Goal: Communication & Community: Answer question/provide support

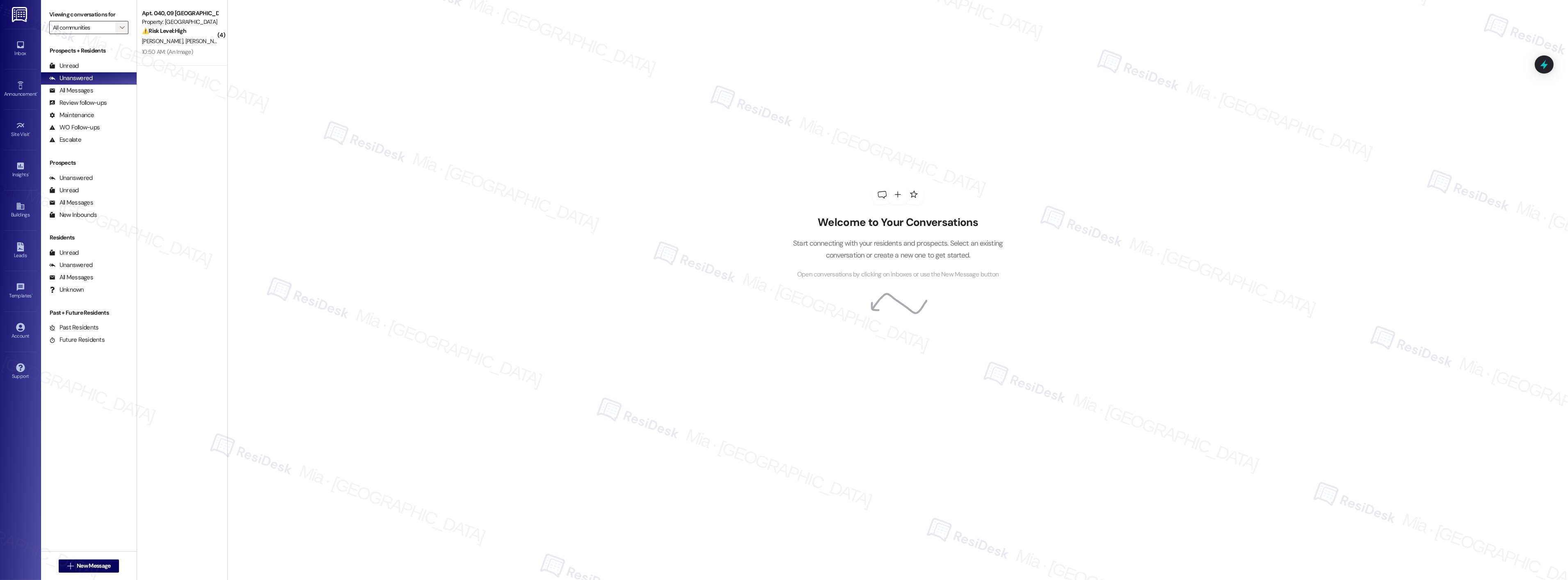
click at [120, 26] on icon "" at bounding box center [122, 27] width 4 height 7
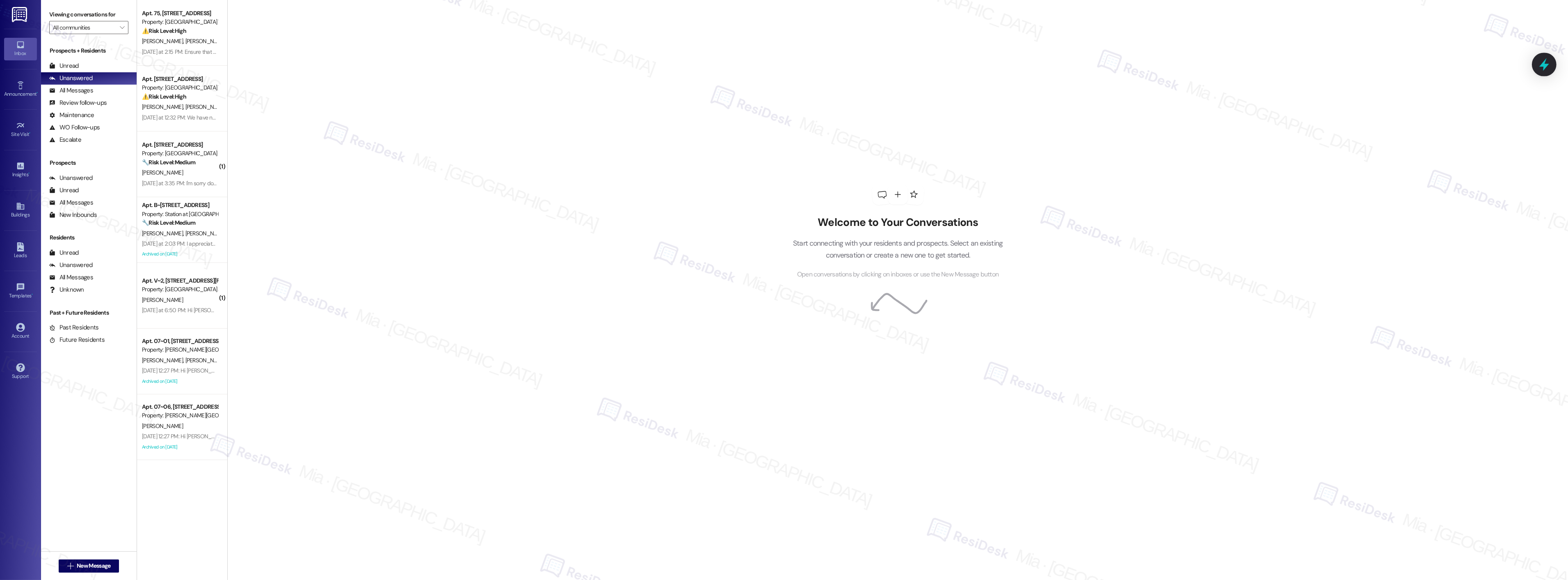
click at [1542, 66] on icon at bounding box center [1544, 65] width 10 height 12
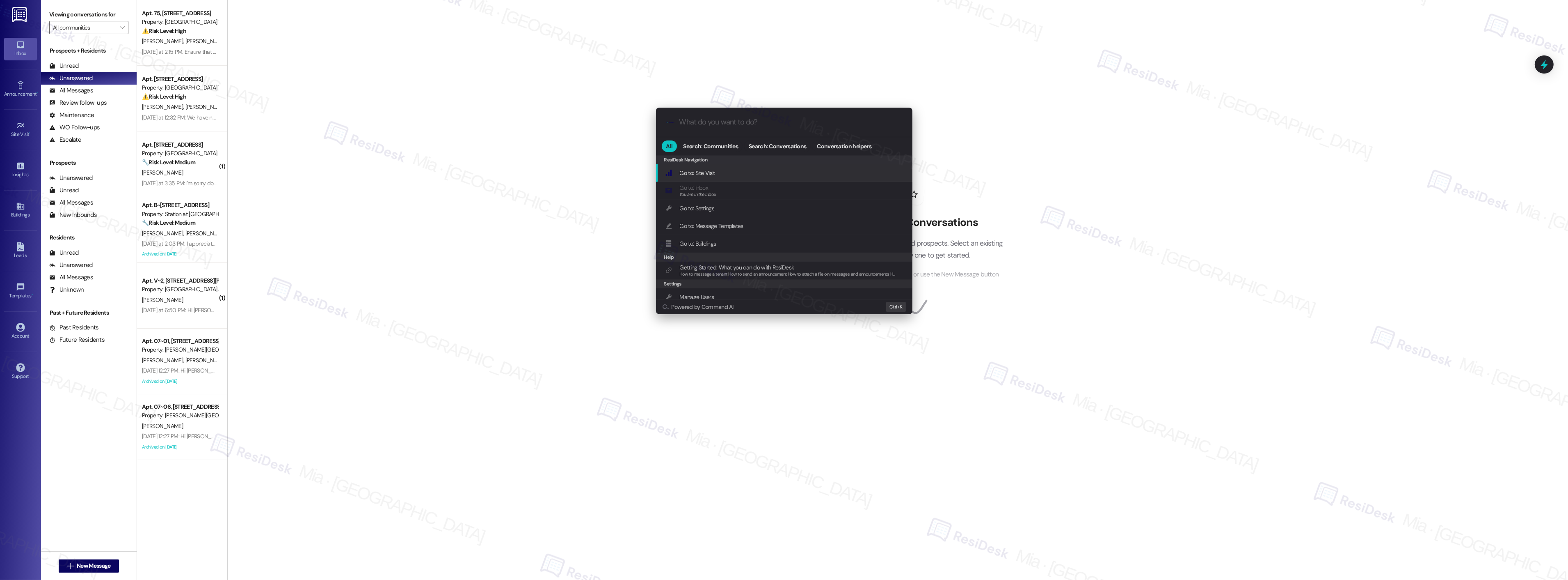
click at [741, 119] on input "What do you want to do?" at bounding box center [791, 122] width 223 height 9
click at [740, 167] on div "Open Thread SLA Dashboard Add shortcut" at bounding box center [784, 173] width 257 height 17
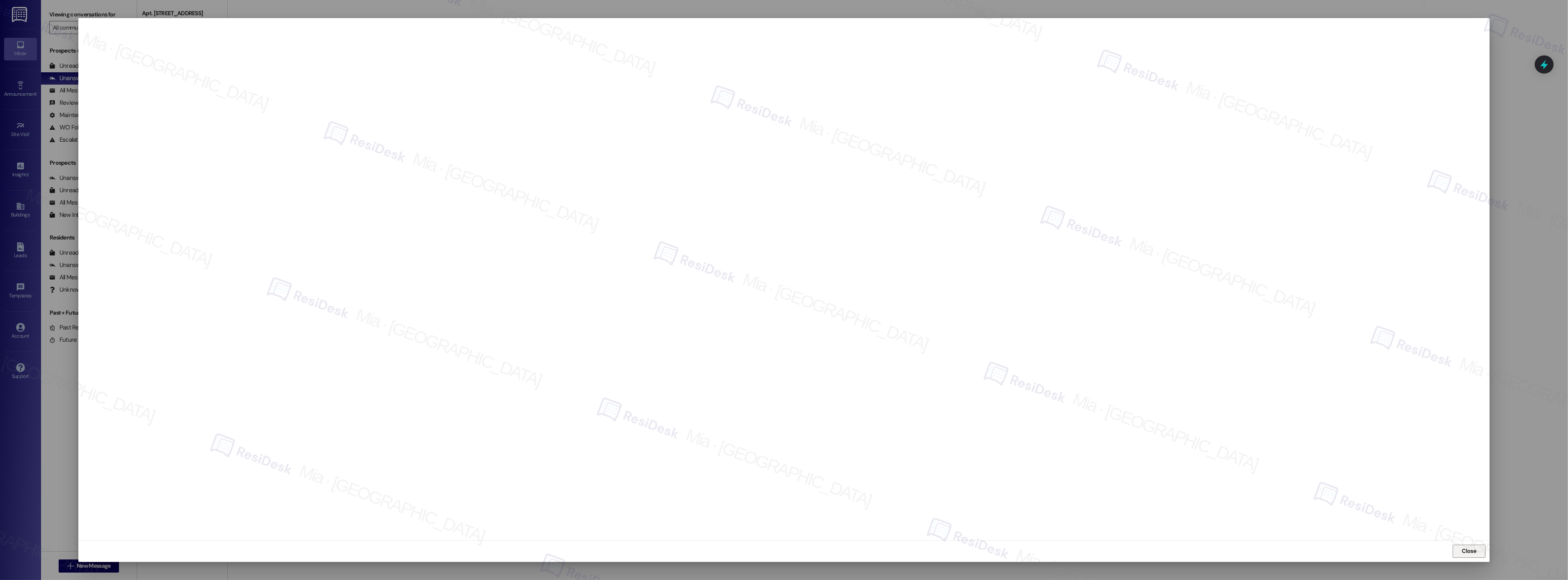
click at [1467, 547] on span "Close" at bounding box center [1469, 551] width 14 height 9
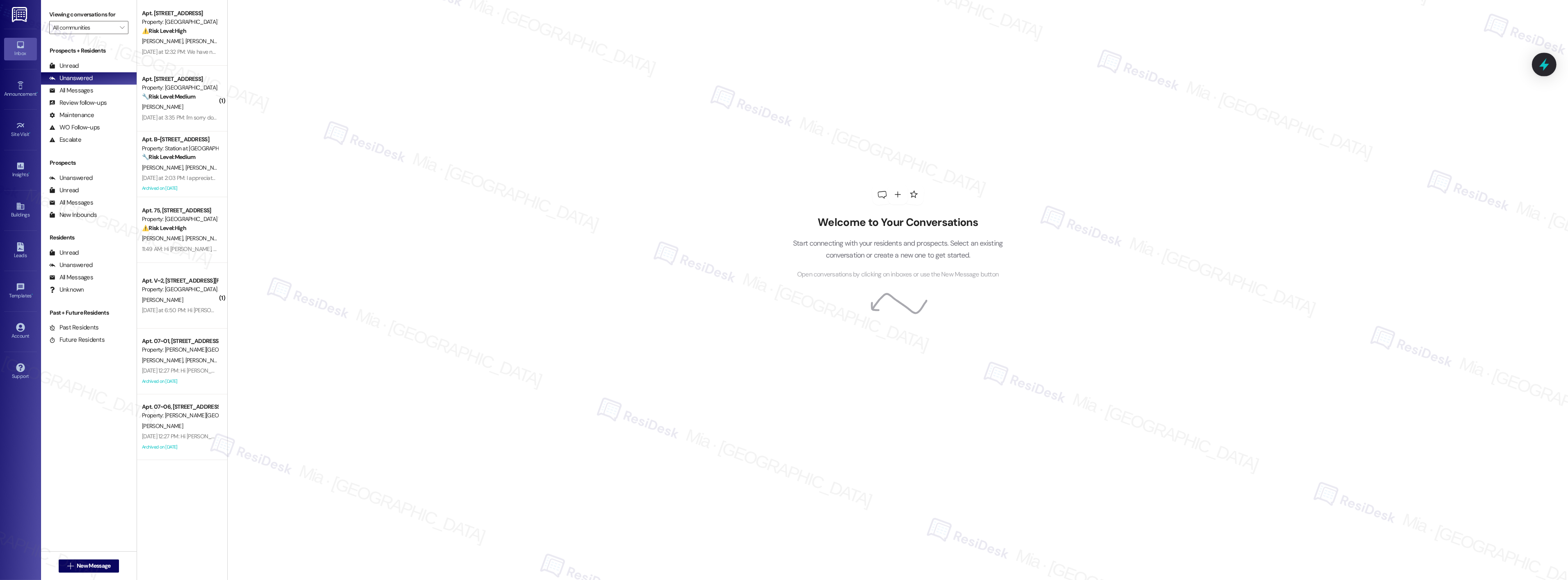
click at [1547, 66] on icon at bounding box center [1544, 65] width 10 height 12
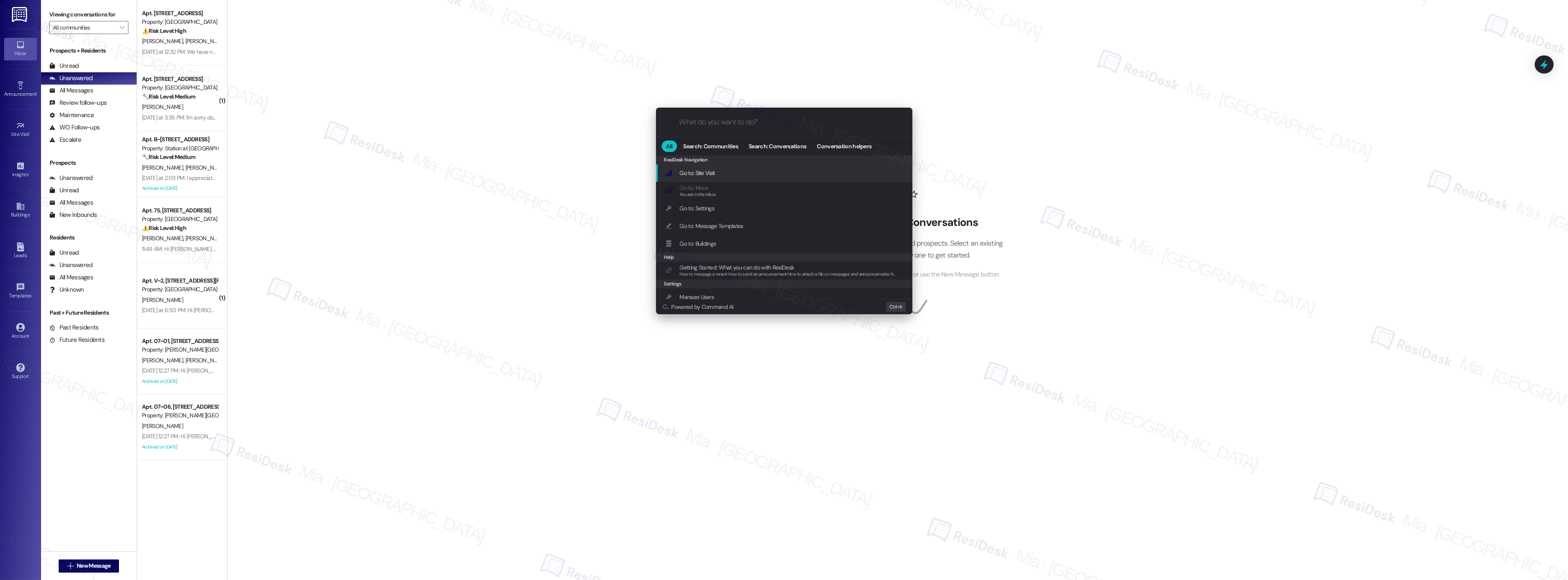
click at [728, 124] on input "What do you want to do?" at bounding box center [791, 122] width 223 height 9
type input "sla"
click at [732, 170] on span "Open Thread SLA Dashboard" at bounding box center [714, 173] width 68 height 7
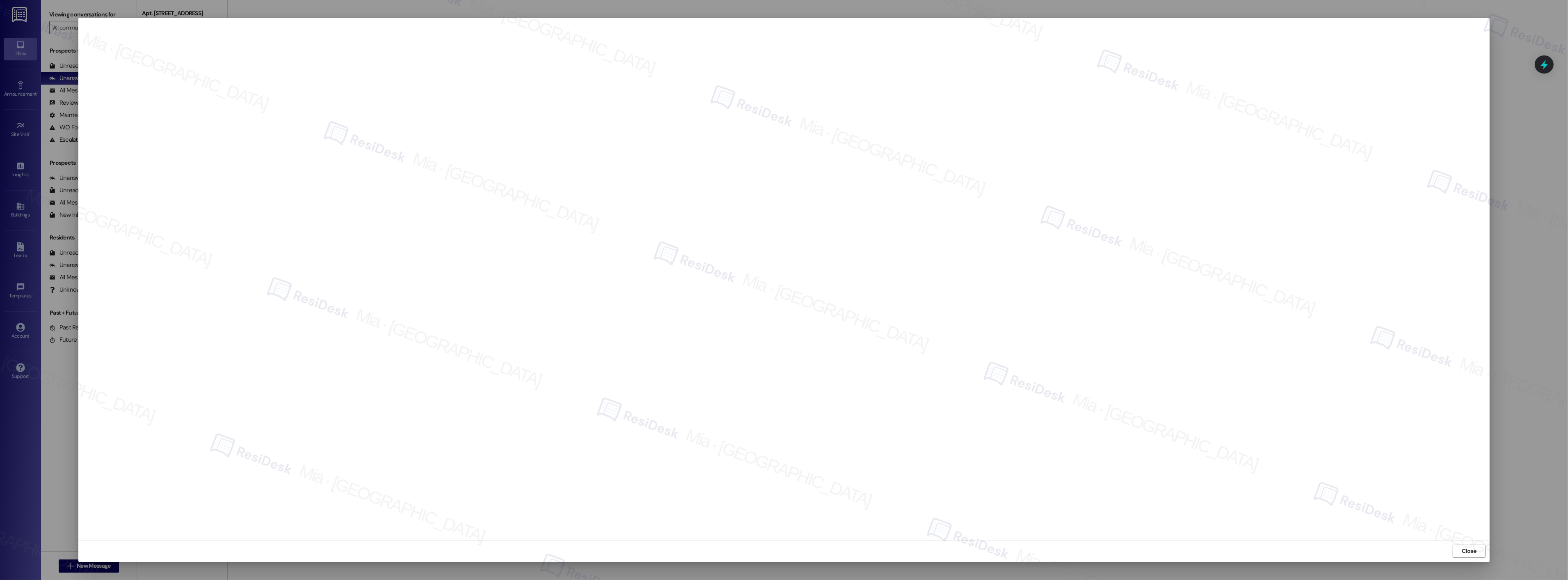
click at [1463, 549] on span "Close" at bounding box center [1469, 551] width 14 height 9
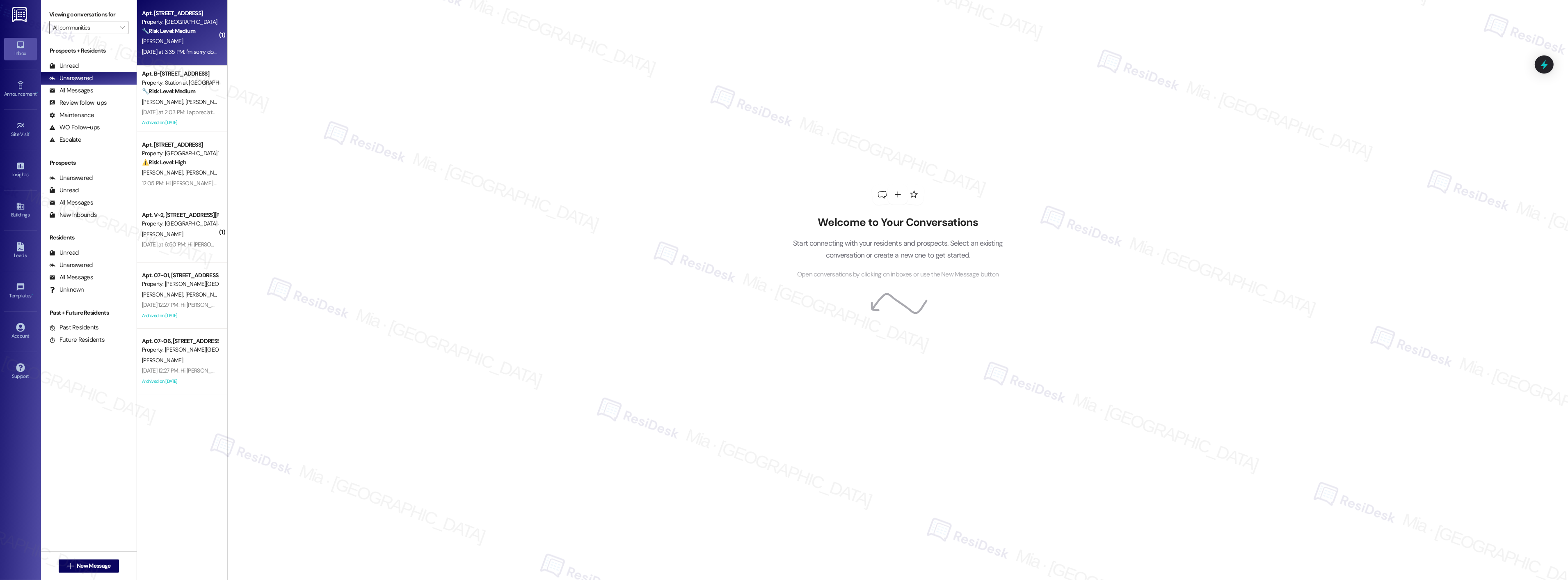
click at [198, 53] on div "Yesterday at 3:35 PM: I'm sorry do you know if maintenance will be coming today…" at bounding box center [326, 52] width 367 height 7
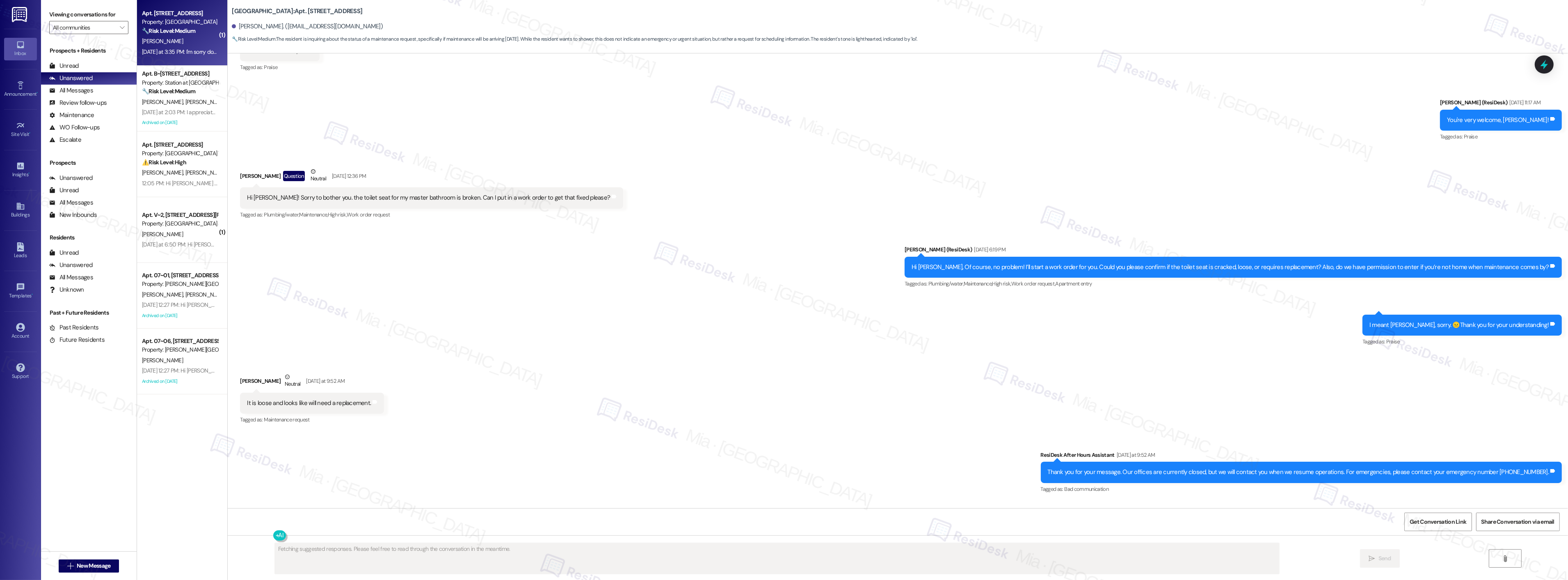
scroll to position [1047, 0]
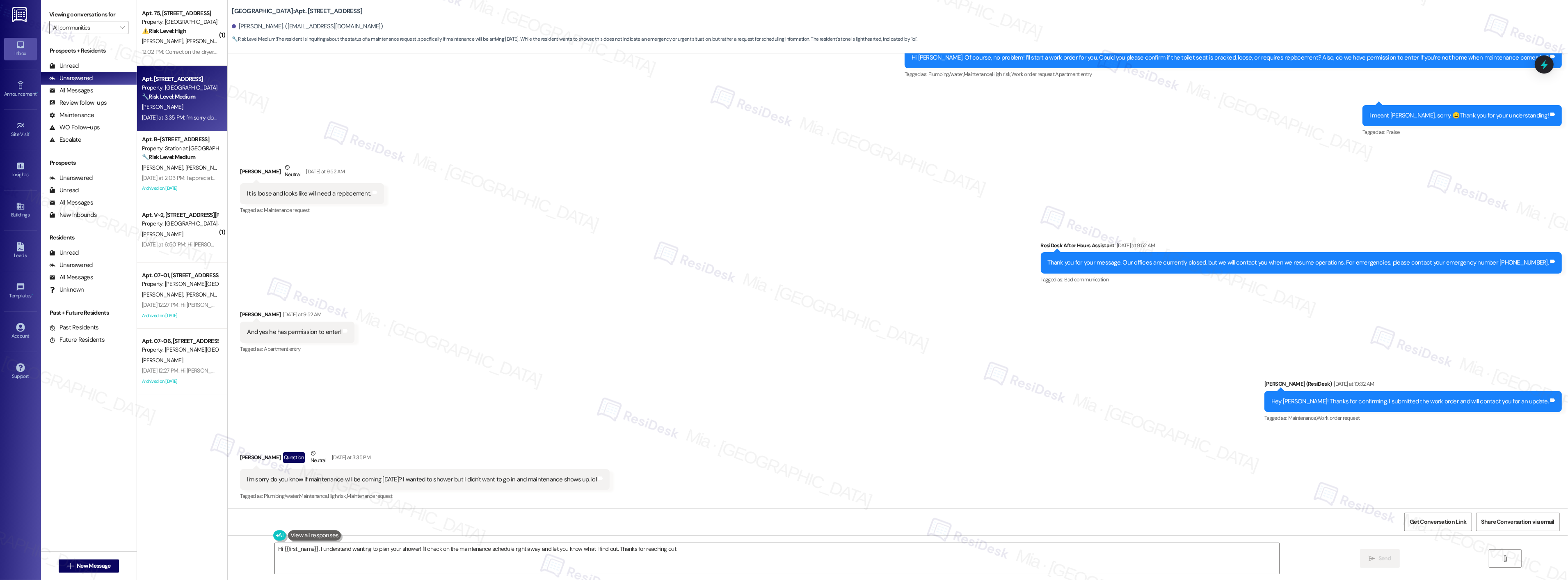
type textarea "Hi {{first_name}}, I understand wanting to plan your shower! I'll check on the …"
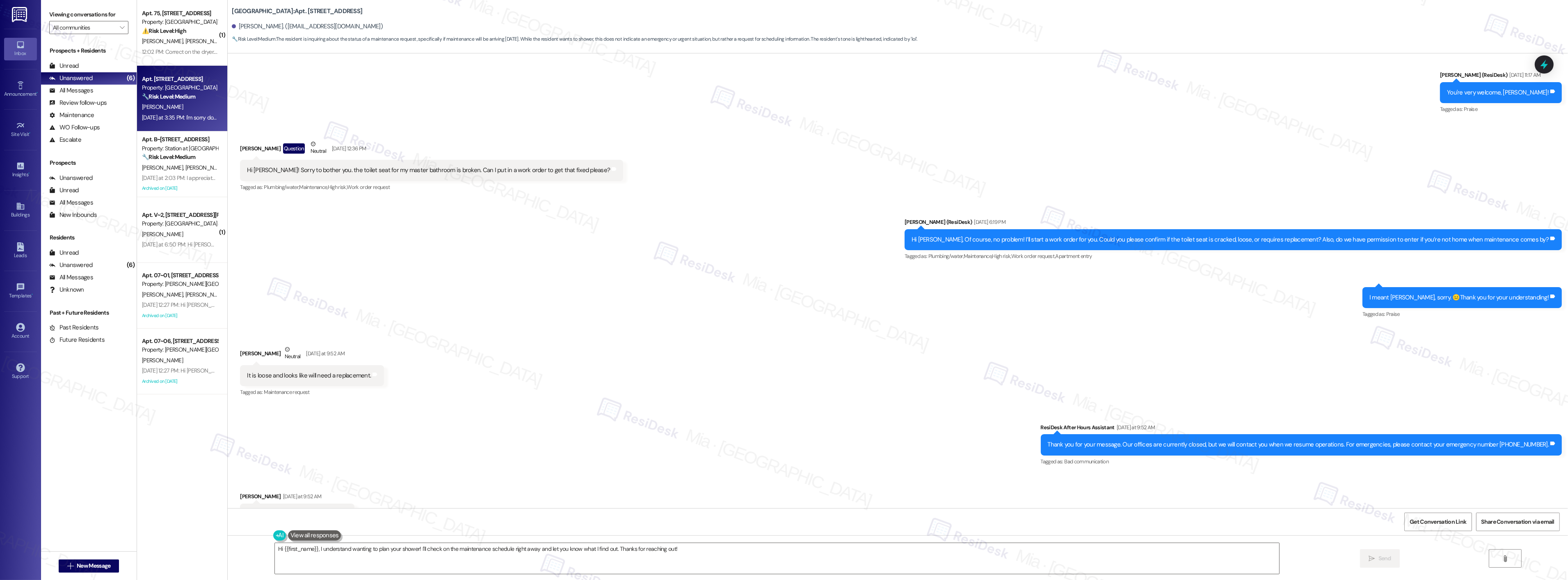
scroll to position [894, 0]
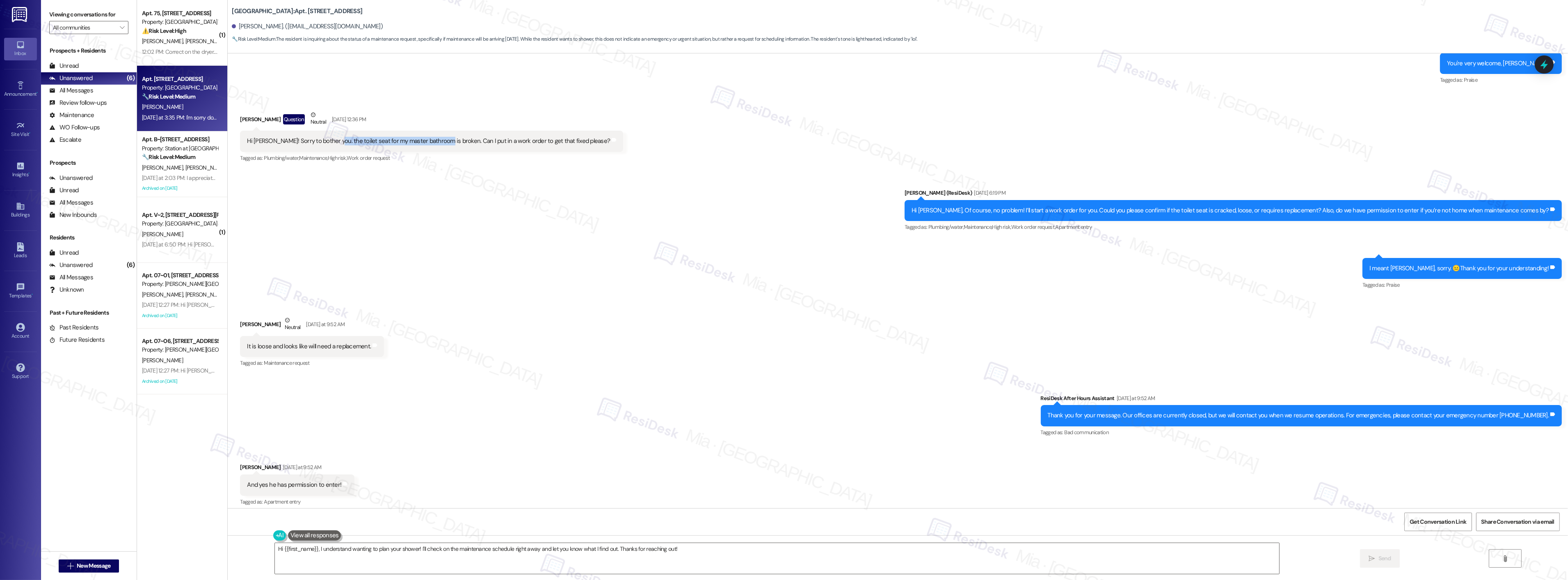
drag, startPoint x: 326, startPoint y: 140, endPoint x: 433, endPoint y: 140, distance: 107.0
click at [433, 140] on div "Hi Sarah! Sorry to bother you. the toilet seat for my master bathroom is broken…" at bounding box center [429, 141] width 363 height 9
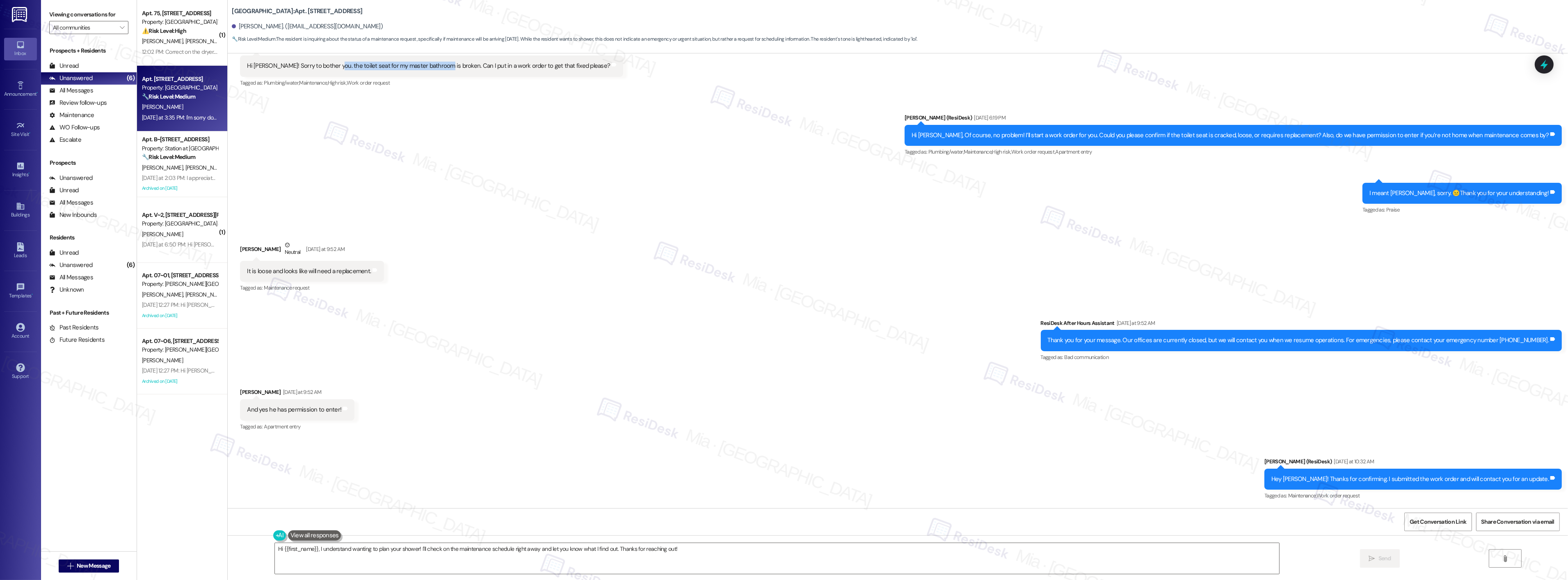
scroll to position [986, 0]
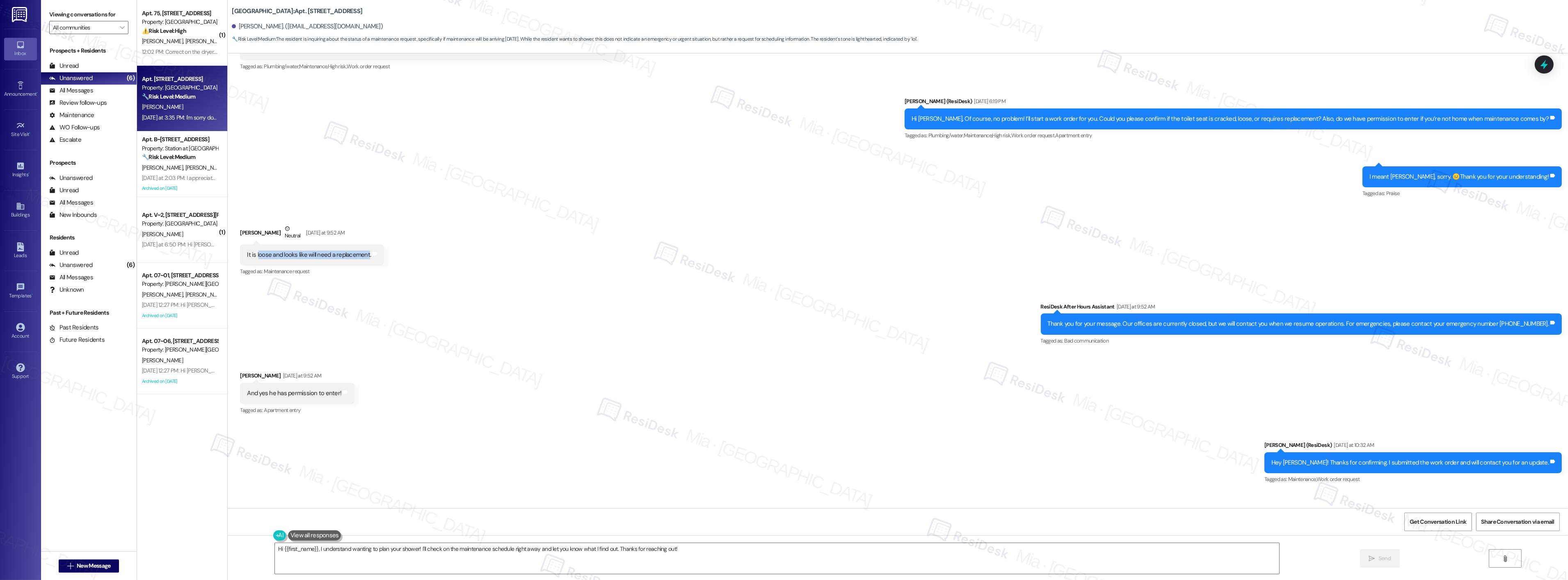
drag, startPoint x: 250, startPoint y: 255, endPoint x: 360, endPoint y: 255, distance: 110.0
click at [360, 255] on div "It is loose and looks like will need a replacement." at bounding box center [309, 255] width 124 height 9
copy div "oose and looks like will need a replacement"
click at [253, 254] on div "It is loose and looks like will need a replacement." at bounding box center [309, 255] width 124 height 9
drag, startPoint x: 250, startPoint y: 254, endPoint x: 360, endPoint y: 255, distance: 110.0
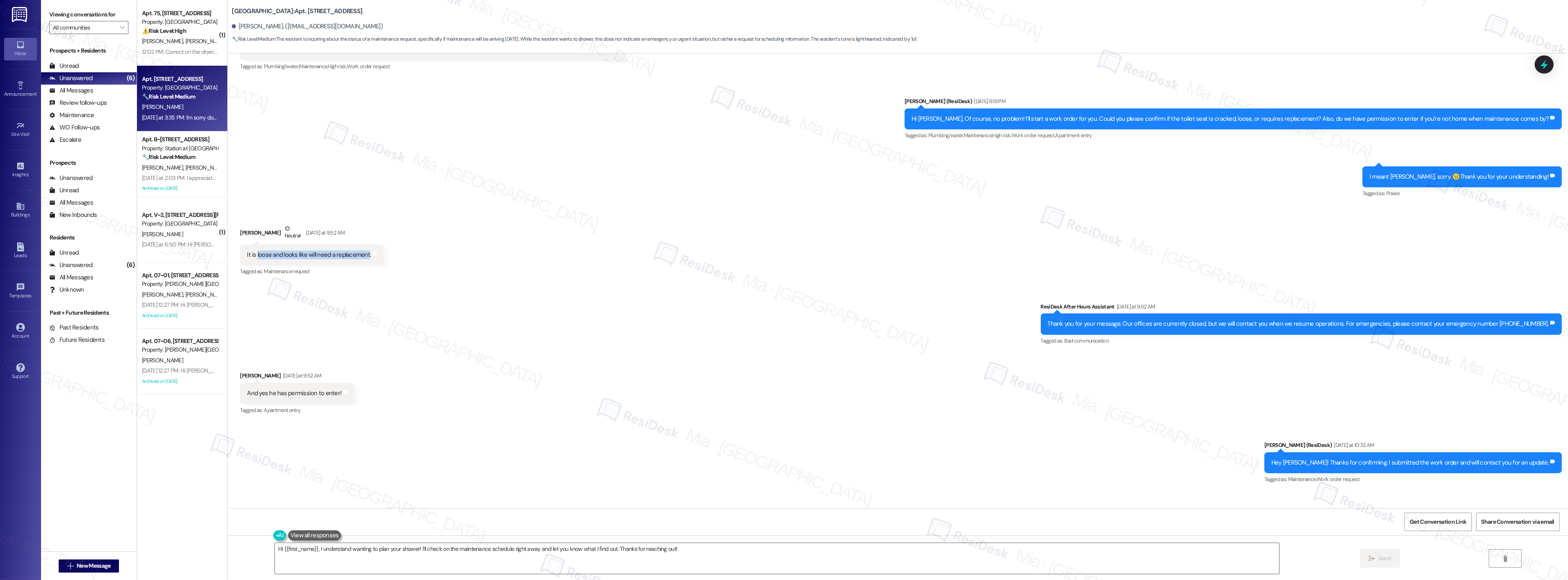
click at [360, 255] on div "It is loose and looks like will need a replacement." at bounding box center [309, 255] width 124 height 9
copy div "loose and looks like will need a replacement"
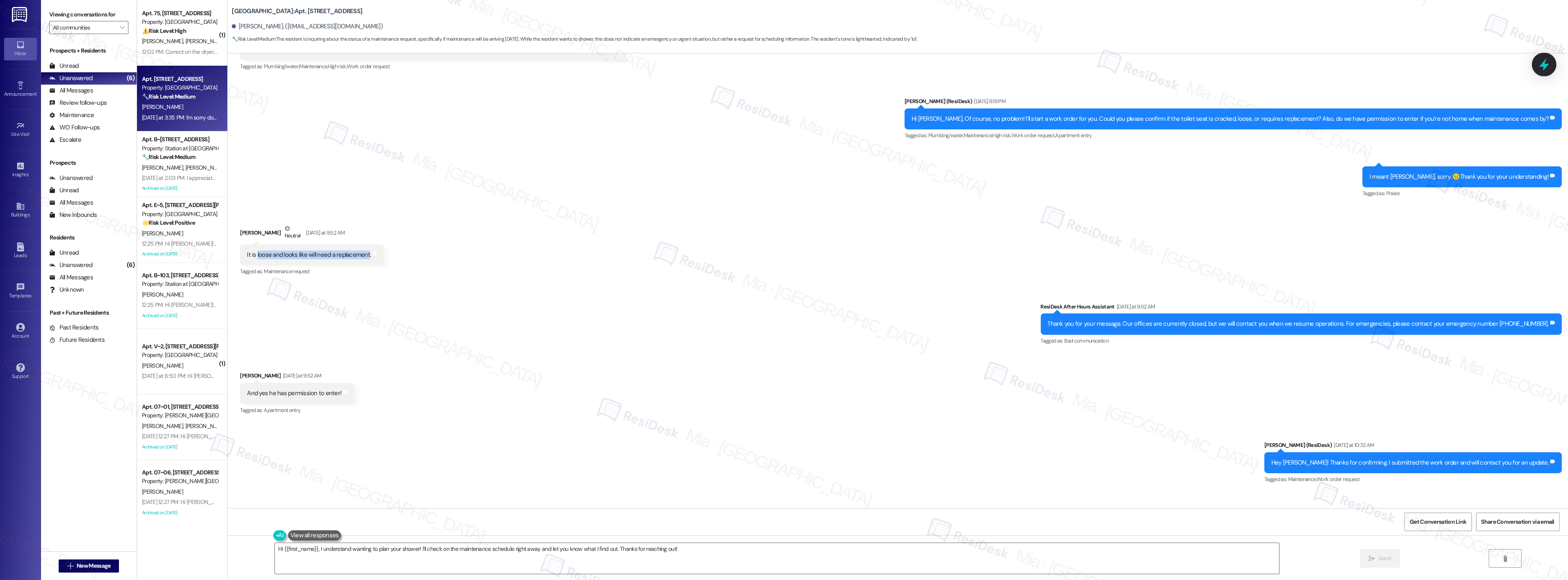
click at [1547, 71] on div at bounding box center [1544, 65] width 25 height 24
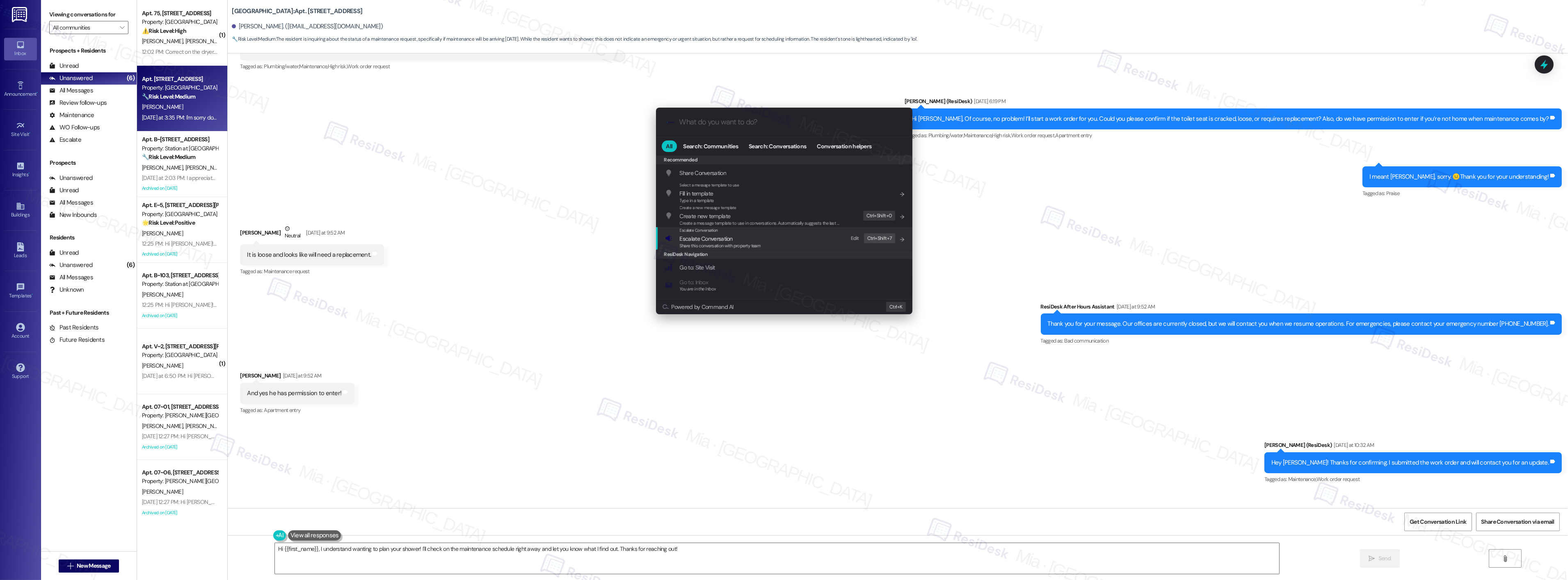
click at [713, 239] on span "Escalate Conversation" at bounding box center [706, 239] width 53 height 7
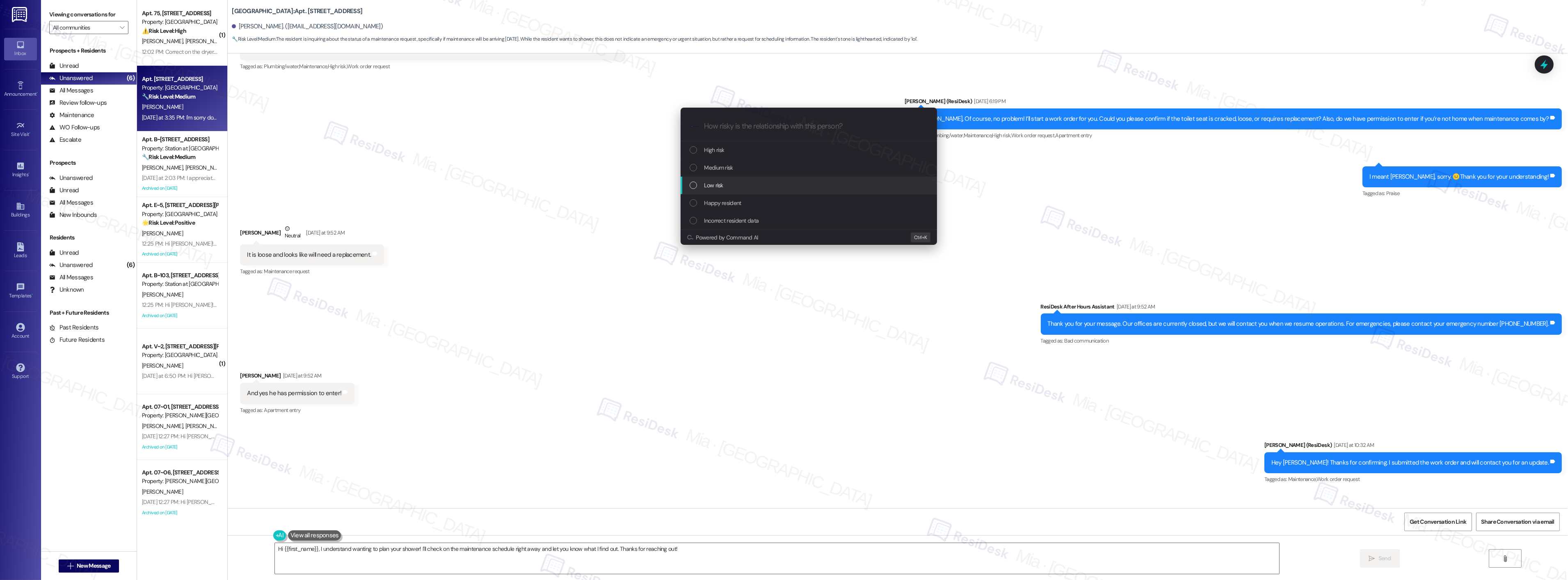
click at [714, 183] on span "Low risk" at bounding box center [714, 185] width 19 height 9
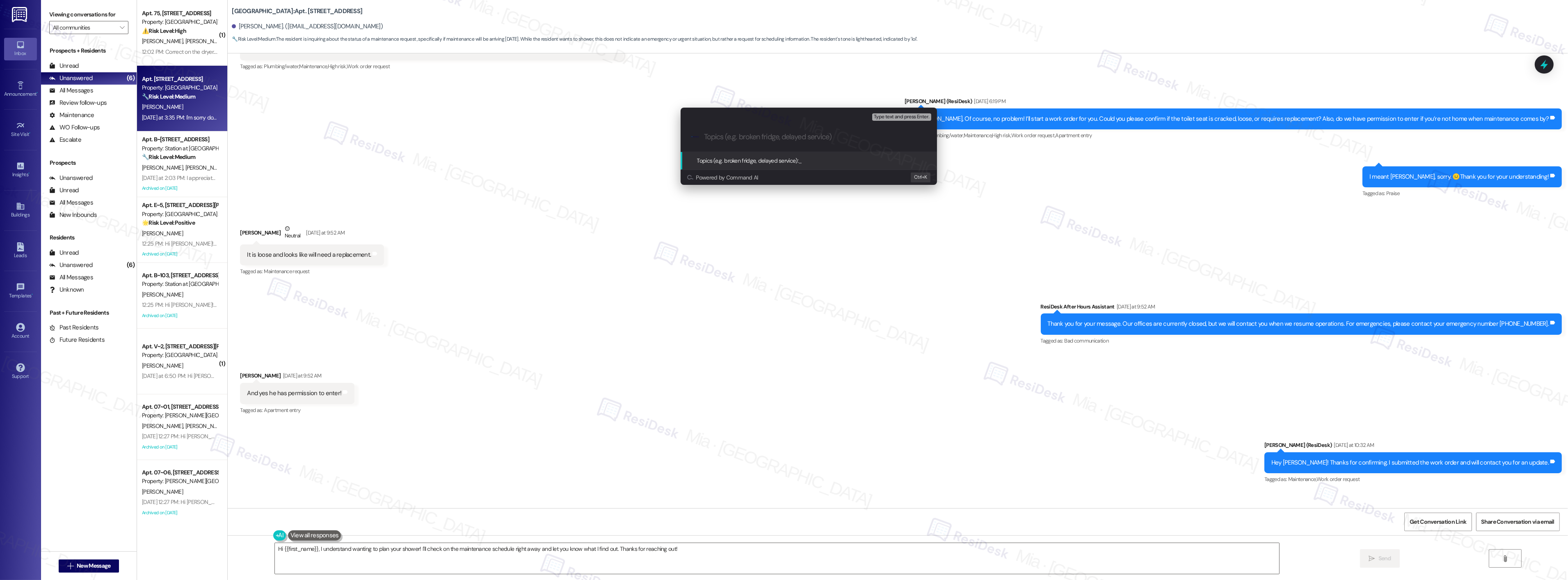
click at [737, 136] on input "Topics (e.g. broken fridge, delayed service)" at bounding box center [815, 137] width 223 height 9
paste input "Toilet seat is loose and looks like need a replacement"
type input "Toilet seat is loose and looks like need a replacement"
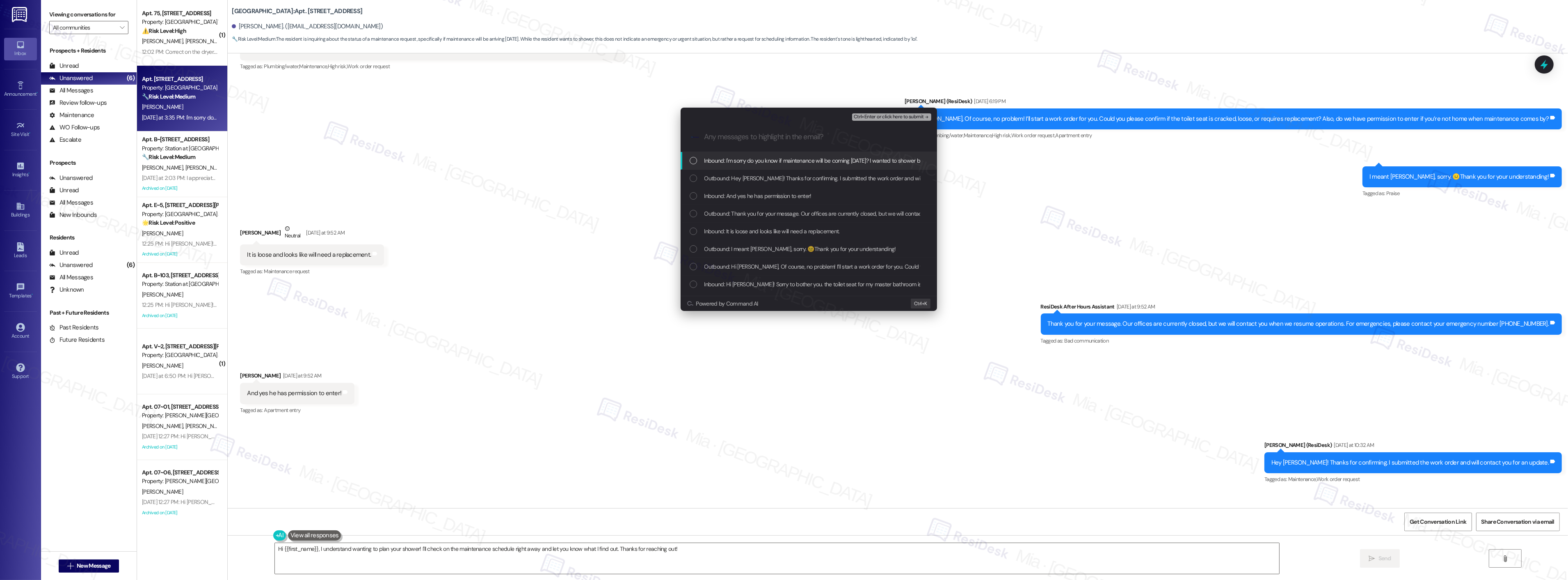
click at [754, 232] on span "Inbound: It is loose and looks like will need a replacement." at bounding box center [772, 231] width 135 height 9
click at [791, 282] on span "Inbound: Hi Sarah! Sorry to bother you. the toilet seat for my master bathroom …" at bounding box center [882, 284] width 355 height 9
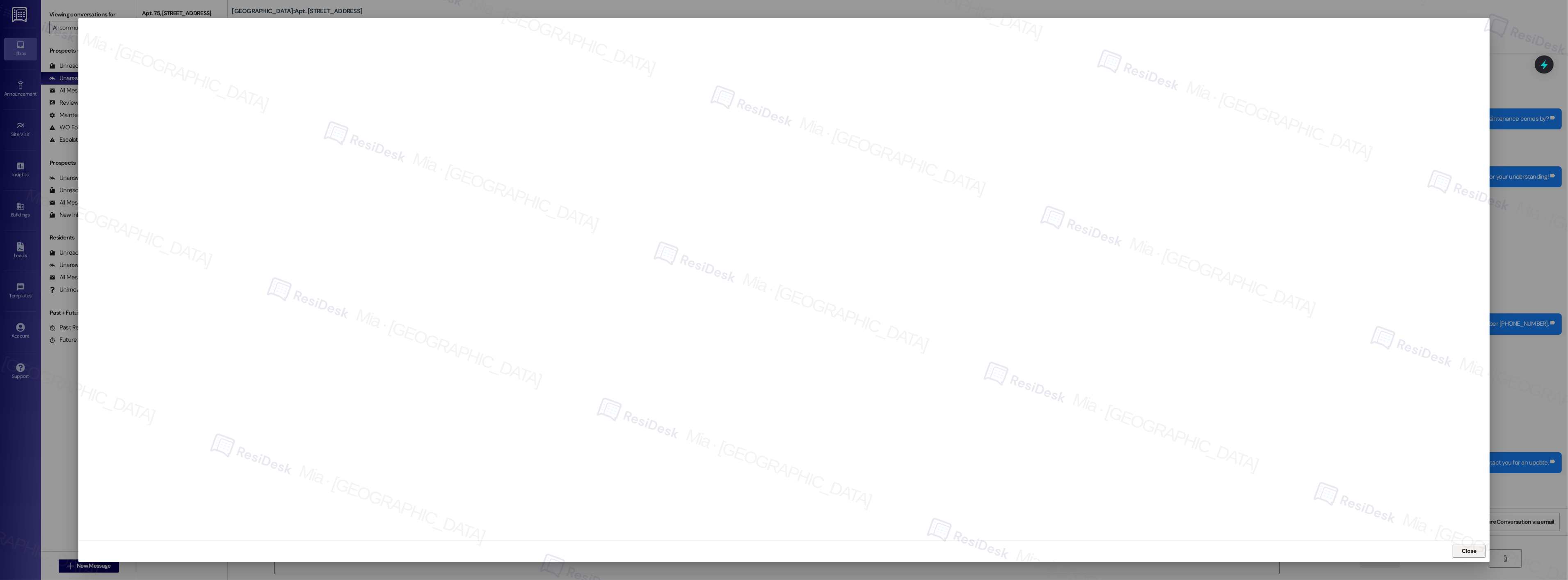
click at [1479, 551] on button "Close" at bounding box center [1469, 551] width 33 height 13
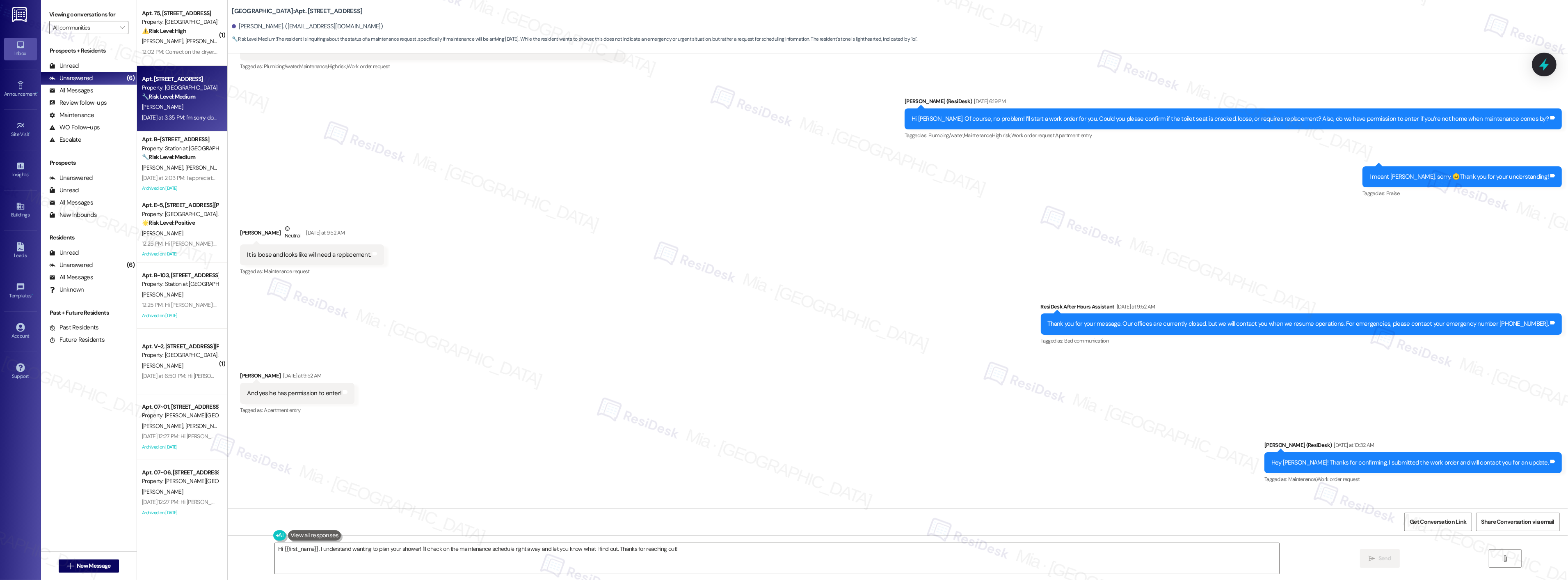
click at [1550, 69] on icon at bounding box center [1544, 64] width 14 height 14
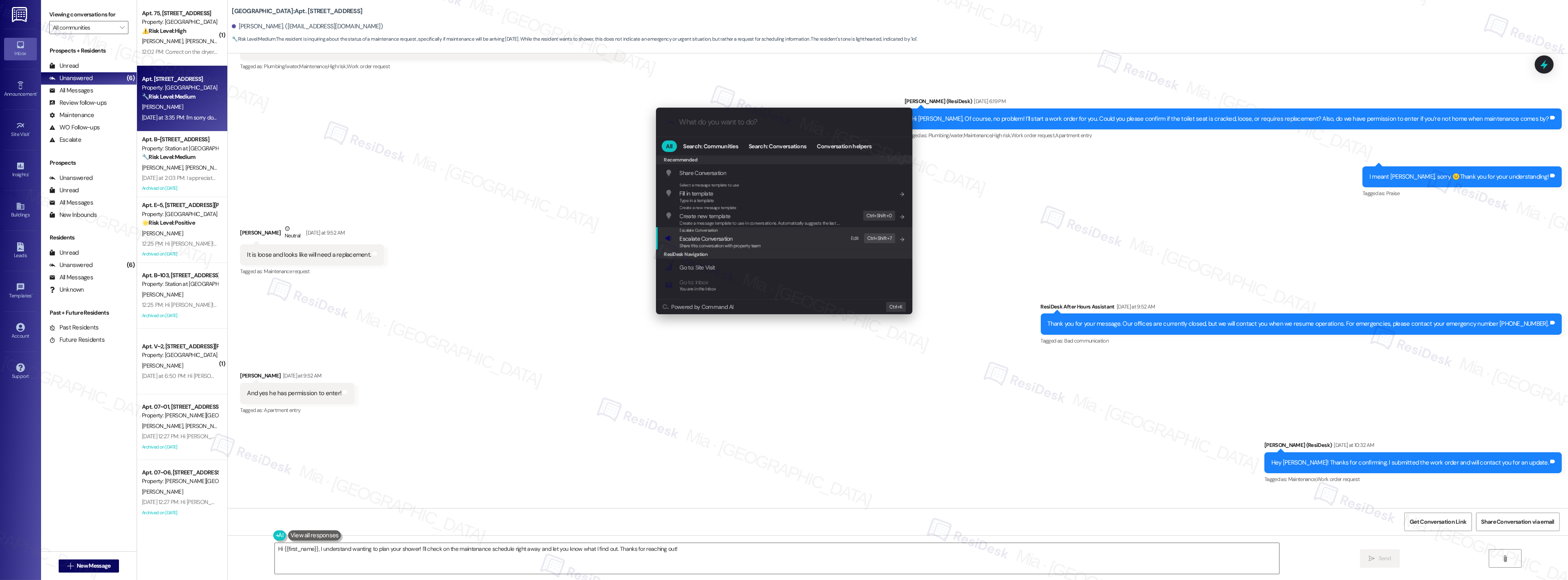
click at [713, 241] on span "Escalate Conversation" at bounding box center [706, 239] width 53 height 7
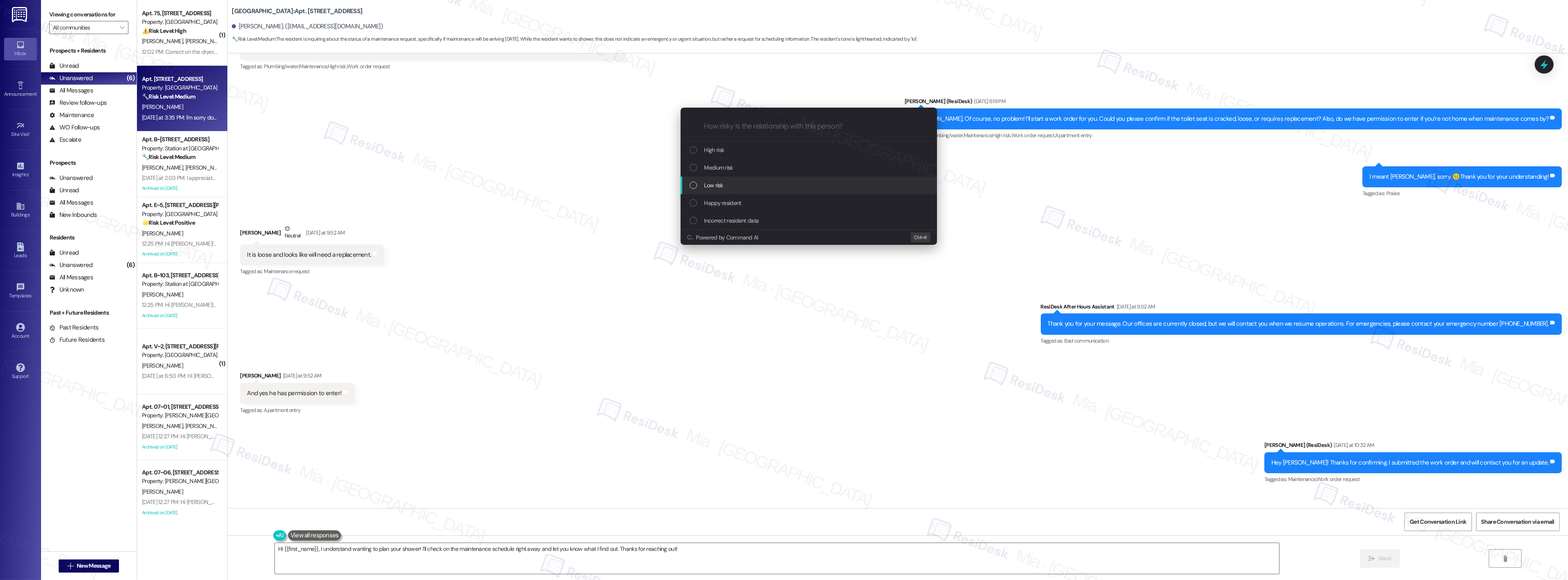
click at [724, 183] on div "Low risk" at bounding box center [809, 185] width 240 height 9
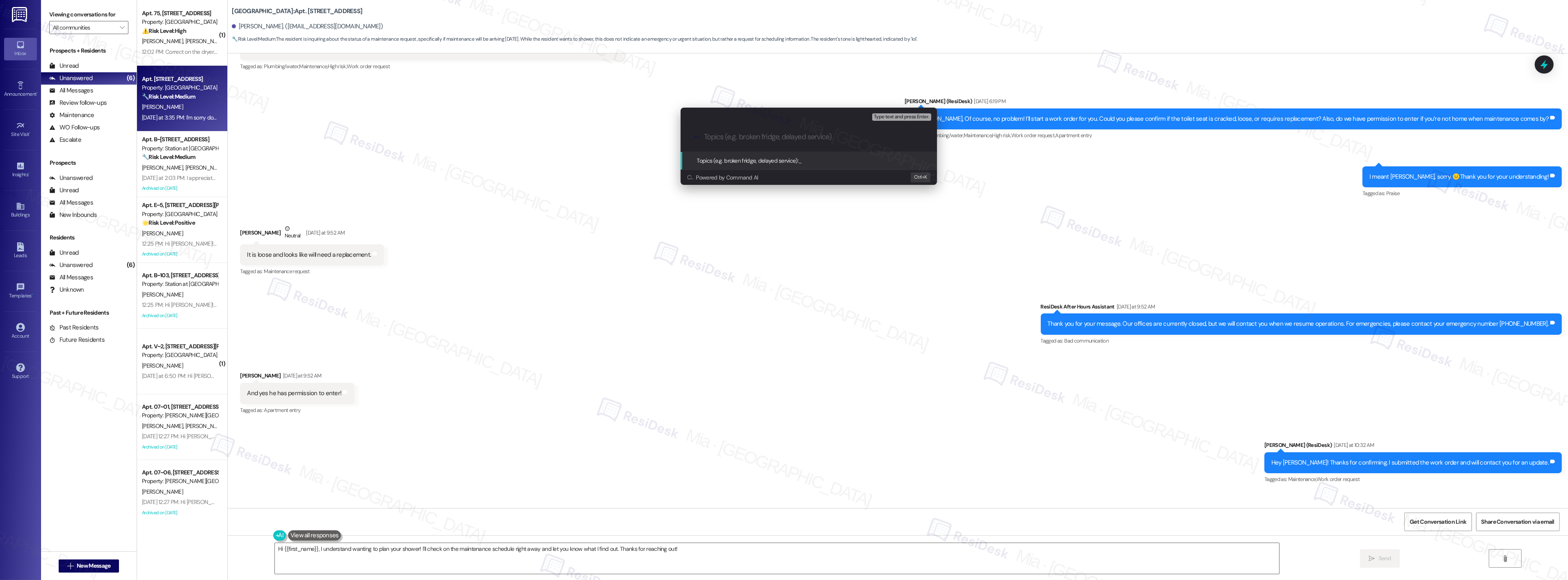
paste input "Toilet seat is loose and looks like need a replacement"
type input "Toilet seat is loose and looks like need a replacement"
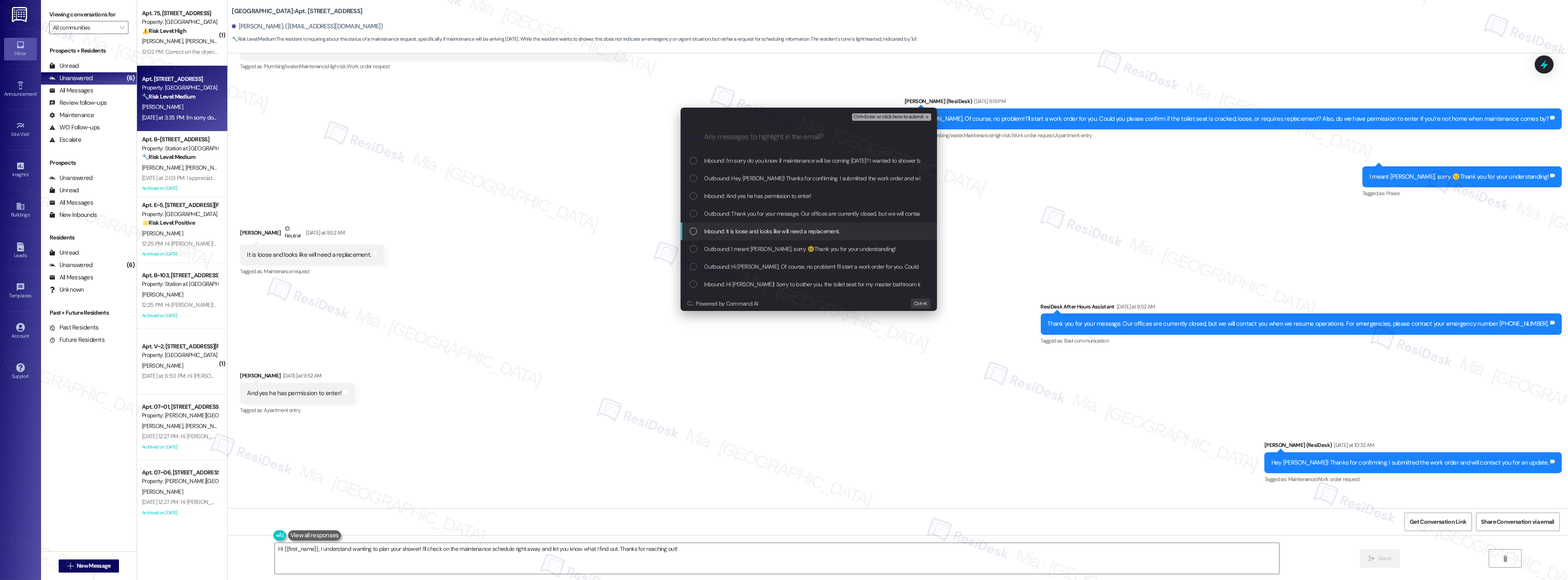
click at [695, 231] on div "List of options" at bounding box center [693, 231] width 7 height 7
click at [693, 283] on div "List of options" at bounding box center [693, 284] width 7 height 7
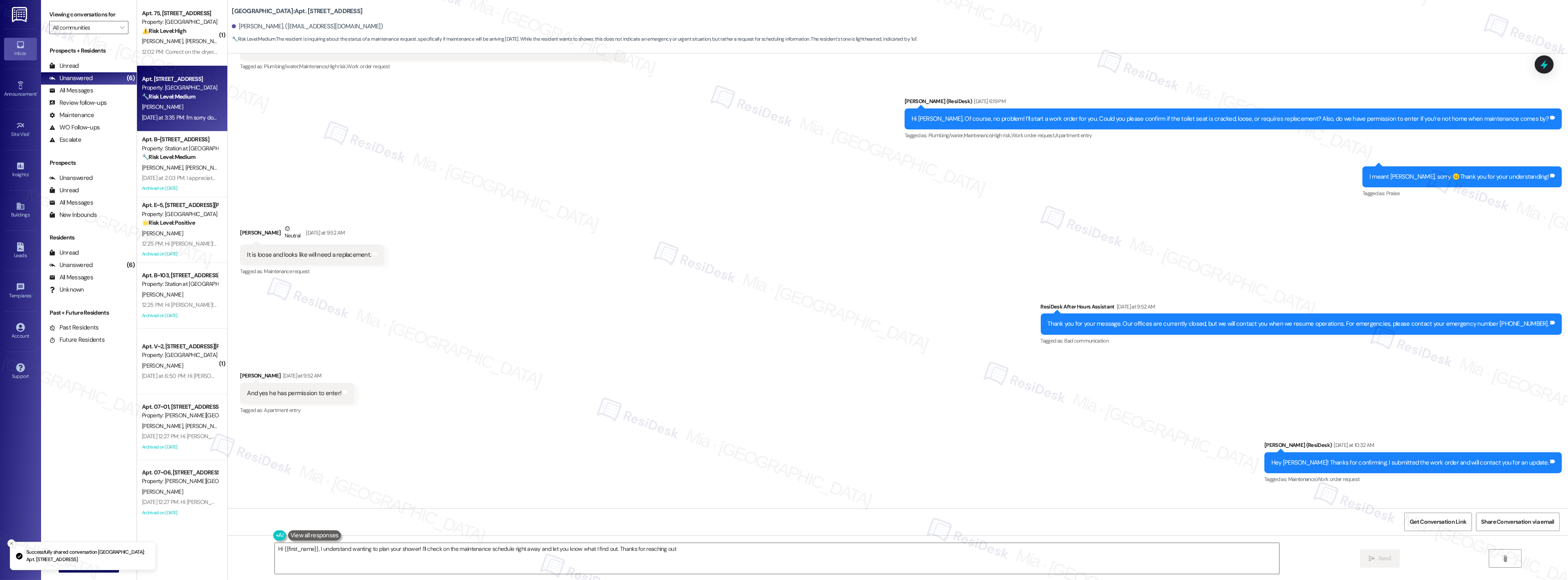
type textarea "Hi {{first_name}}, I understand wanting to plan your shower! I'll check on the …"
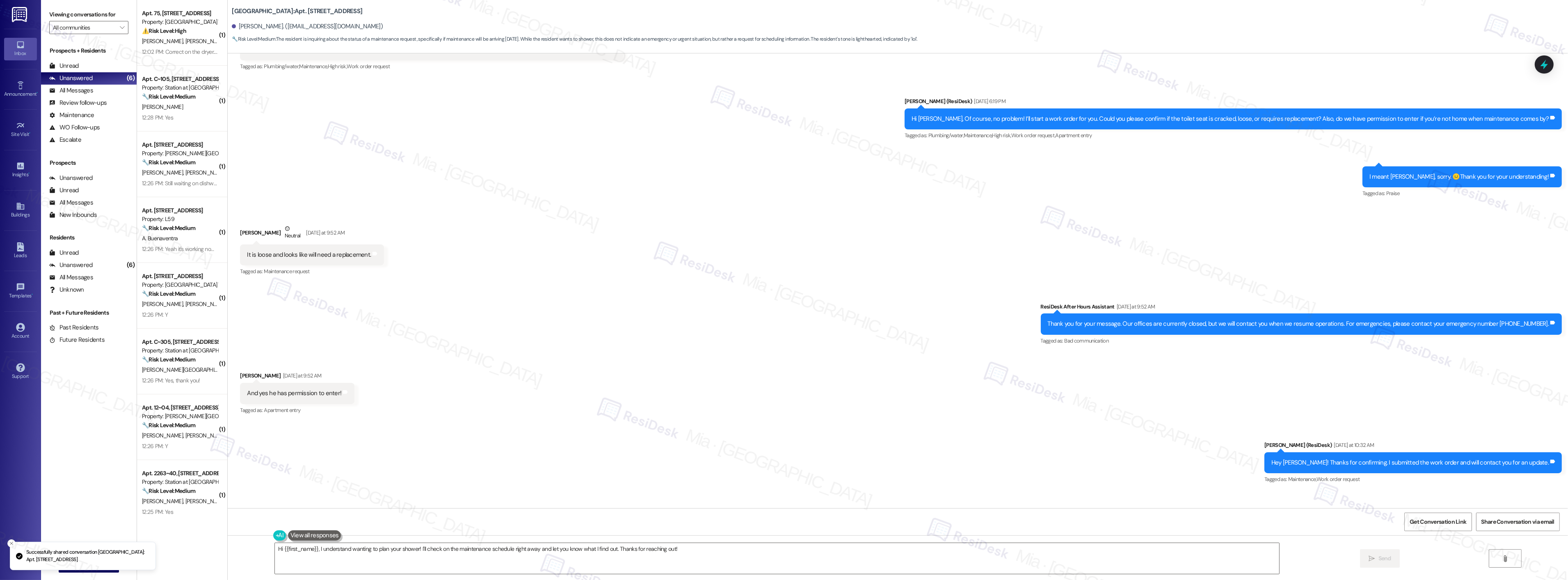
scroll to position [1047, 0]
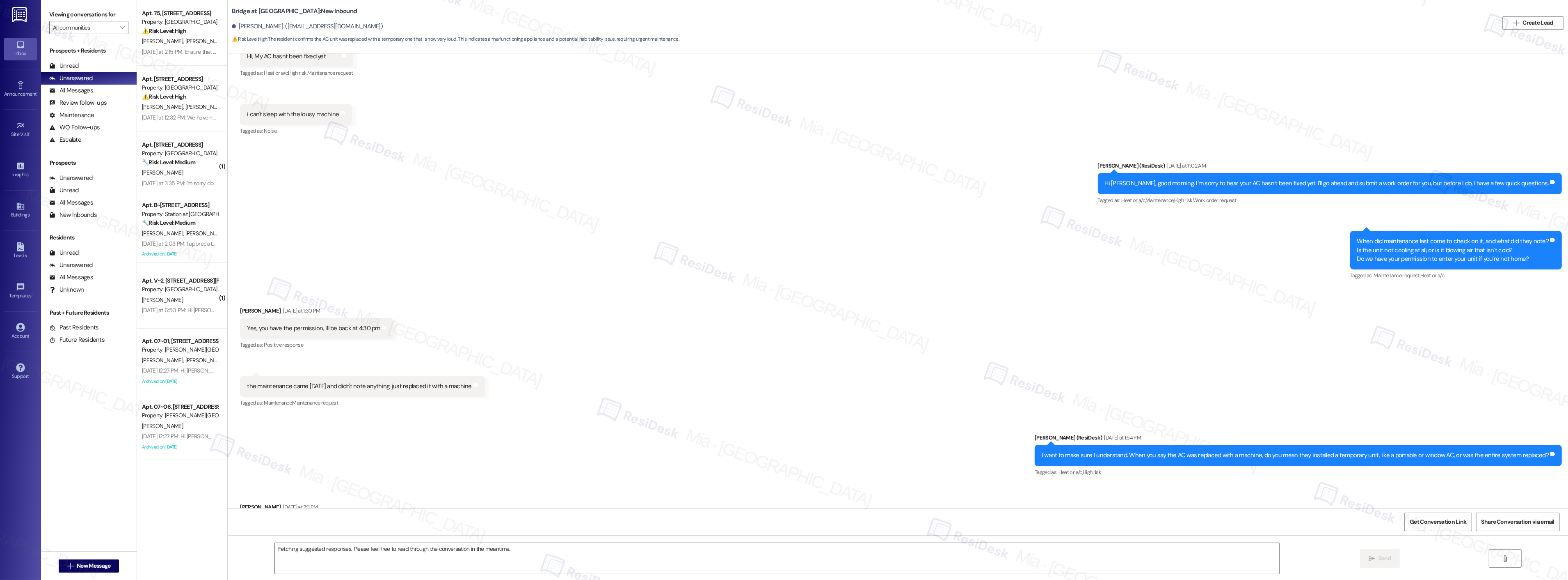
scroll to position [297, 0]
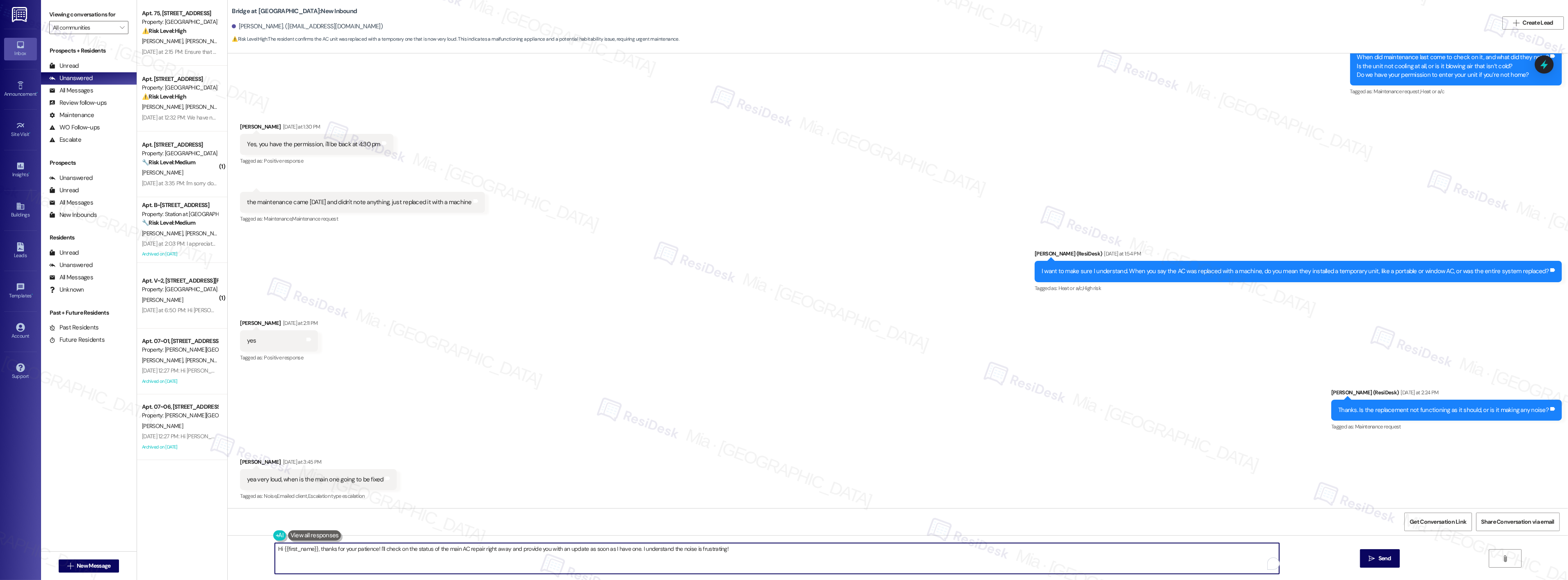
click at [317, 551] on textarea "Hi {{first_name}}, thanks for your patience! I'll check on the status of the ma…" at bounding box center [777, 558] width 1005 height 31
click at [275, 548] on textarea "Hi {{first_name}}, thanks for your patience! I'll check on the status of the ma…" at bounding box center [777, 558] width 1005 height 31
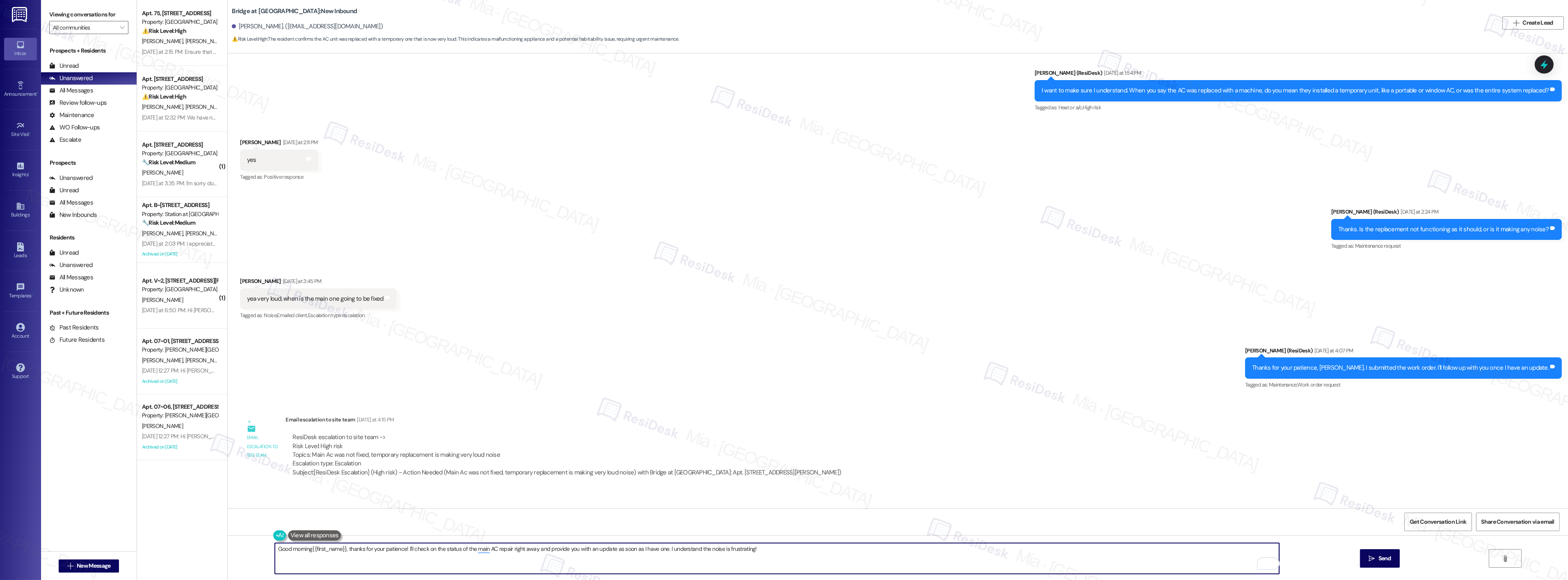
scroll to position [533, 0]
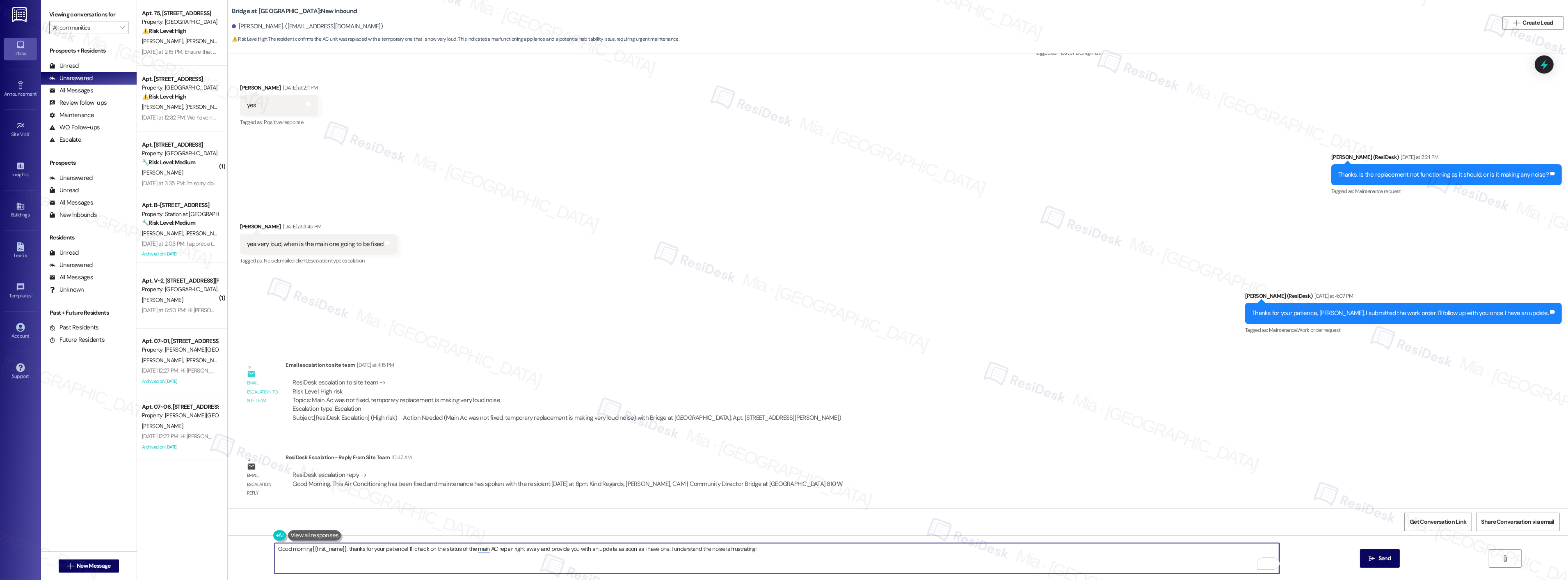
click at [348, 550] on textarea "Good morning{{first_name}}, thanks for your patience! I'll check on the status …" at bounding box center [777, 558] width 1005 height 31
drag, startPoint x: 344, startPoint y: 550, endPoint x: 775, endPoint y: 550, distance: 431.0
click at [775, 550] on textarea "Good morning{{first_name}}, thanks for your patience! I'll check on the status …" at bounding box center [777, 558] width 1005 height 31
click at [1269, 564] on div "2" at bounding box center [1274, 563] width 9 height 9
drag, startPoint x: 439, startPoint y: 550, endPoint x: 432, endPoint y: 550, distance: 7.0
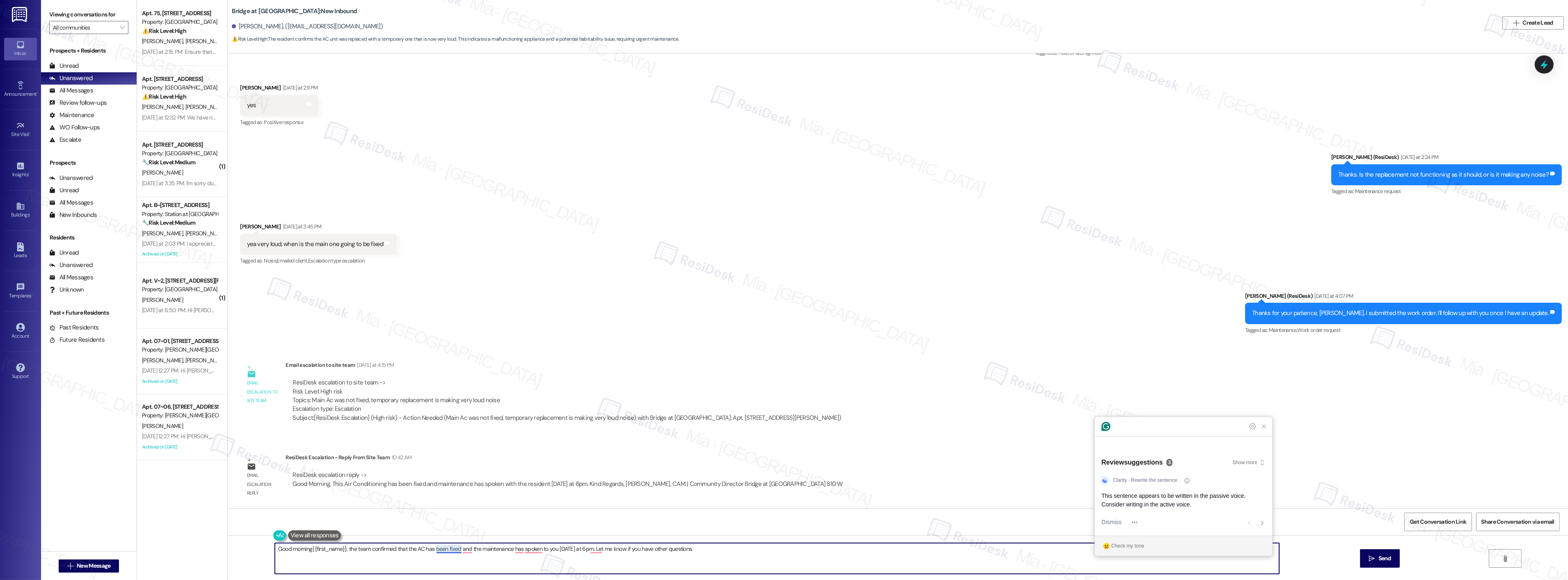
click at [432, 550] on textarea "Good morning{{first_name}}, the team confirmed that the AC has been fixed and t…" at bounding box center [777, 558] width 1005 height 31
click at [461, 551] on textarea "Good morning{{first_name}}, the team confirmed that the AC has been fixed and t…" at bounding box center [777, 558] width 1005 height 31
click at [475, 556] on textarea "Good morning{{first_name}}, the team confirmed that the AC has been fixed and t…" at bounding box center [777, 558] width 1005 height 31
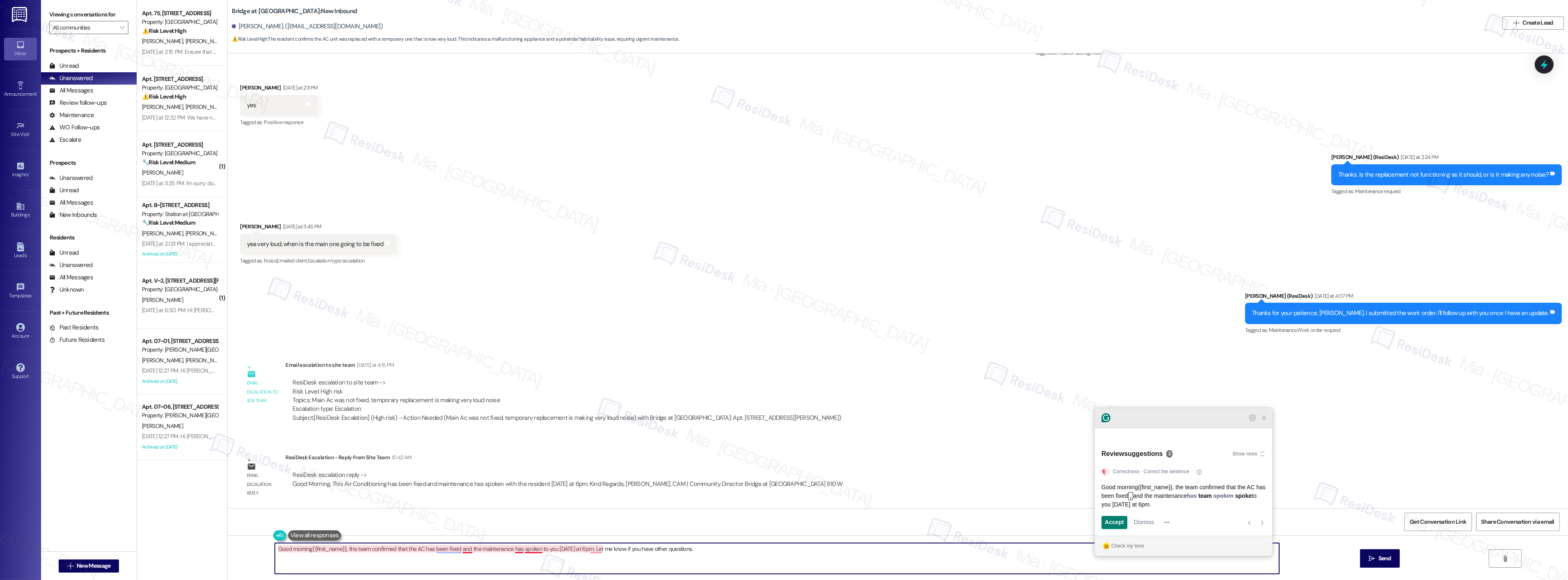
click at [1265, 423] on icon "Close Grammarly Assistant" at bounding box center [1264, 418] width 10 height 10
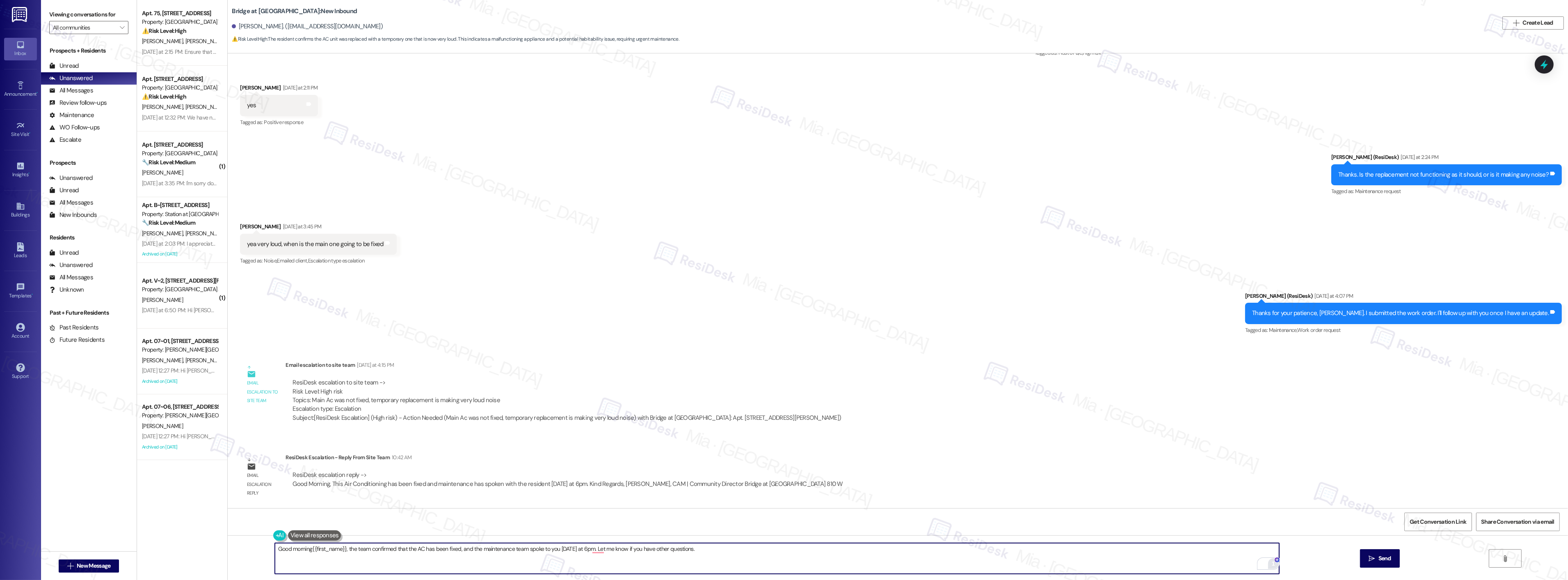
click at [516, 550] on textarea "Good morning{{first_name}}, the team confirmed that the AC has been fixed, and …" at bounding box center [777, 558] width 1005 height 31
type textarea "Good morning{{first_name}}, the team confirmed that the AC has been fixed, and …"
click at [578, 508] on div "Get Conversation Link Share Conversation via email" at bounding box center [898, 522] width 1341 height 27
click at [1370, 553] on button " Send" at bounding box center [1380, 558] width 40 height 19
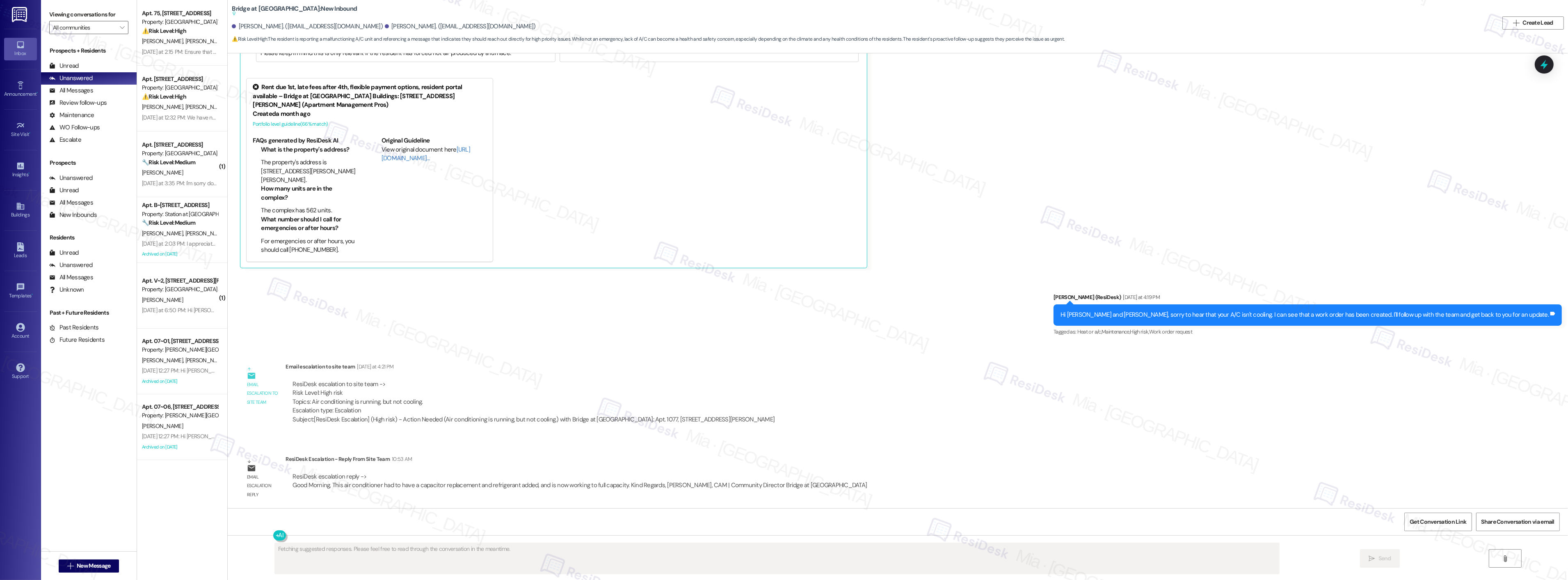
scroll to position [226, 0]
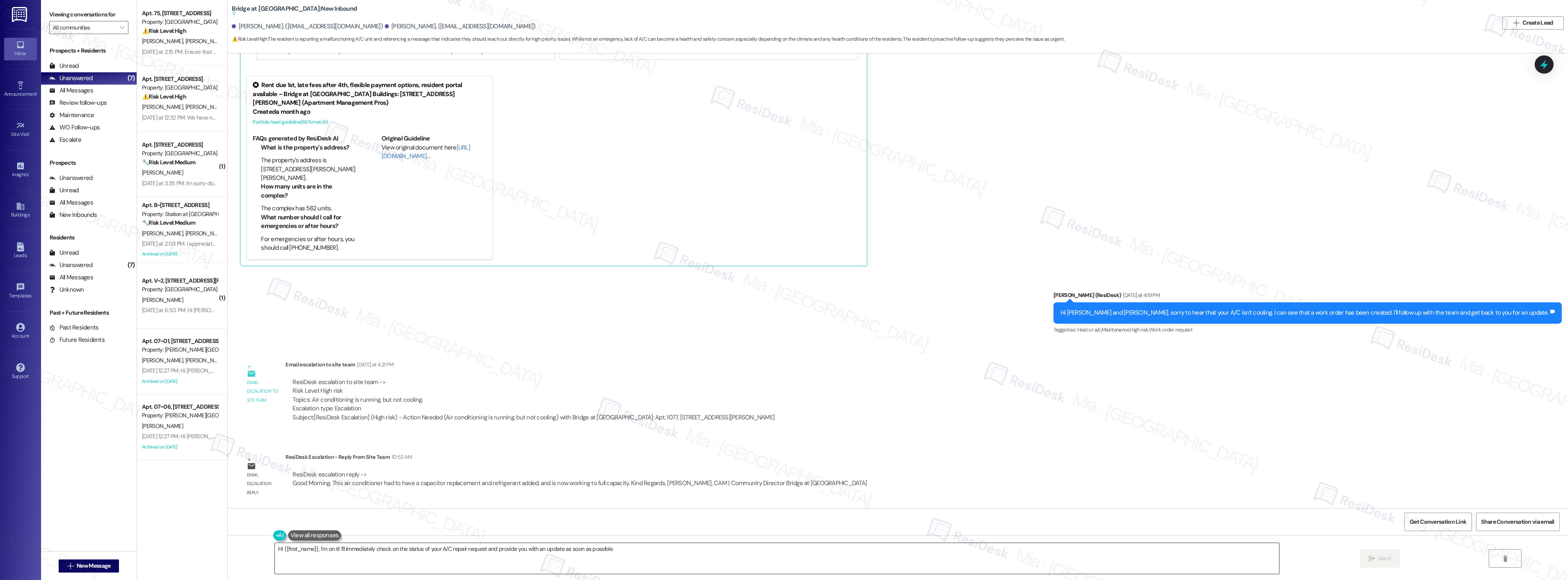
click at [322, 549] on textarea "Hi {{first_name}}, I'm on it! I'll immediately check on the status of your A/C …" at bounding box center [777, 558] width 1005 height 31
drag, startPoint x: 312, startPoint y: 548, endPoint x: 660, endPoint y: 548, distance: 348.0
click at [660, 548] on textarea "Hi {{first_name}}, I'm on it! I'll immediately check on the status of your A/C …" at bounding box center [777, 558] width 1005 height 31
paste textarea "The team reported that the air conditioner required a capacitor replacement and…"
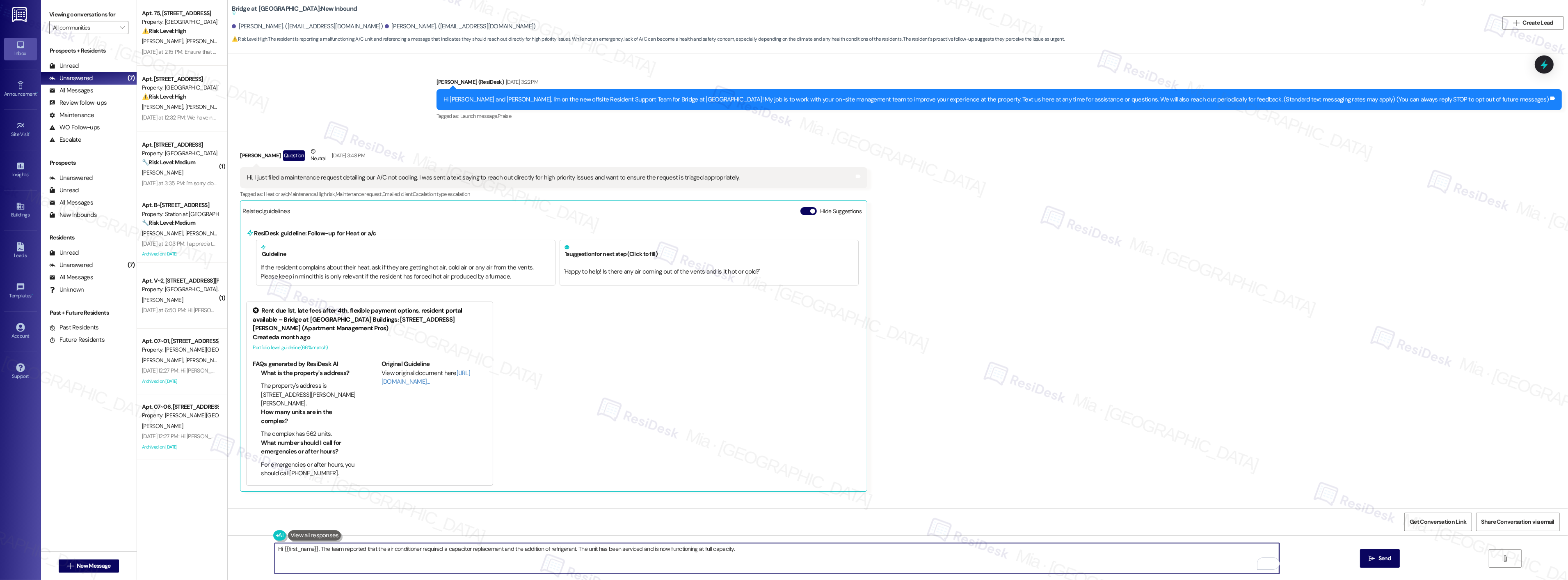
scroll to position [0, 0]
drag, startPoint x: 311, startPoint y: 550, endPoint x: 277, endPoint y: 550, distance: 34.0
click at [277, 550] on textarea "Hi {{first_name}}, The team reported that the air conditioner required a capaci…" at bounding box center [777, 558] width 1005 height 31
click at [721, 550] on textarea "Hi Kenneth, The team reported that the air conditioner required a capacitor rep…" at bounding box center [777, 558] width 1005 height 31
click at [275, 548] on textarea "Hi Kenneth, The team reported that the air conditioner required a capacitor rep…" at bounding box center [777, 558] width 1005 height 31
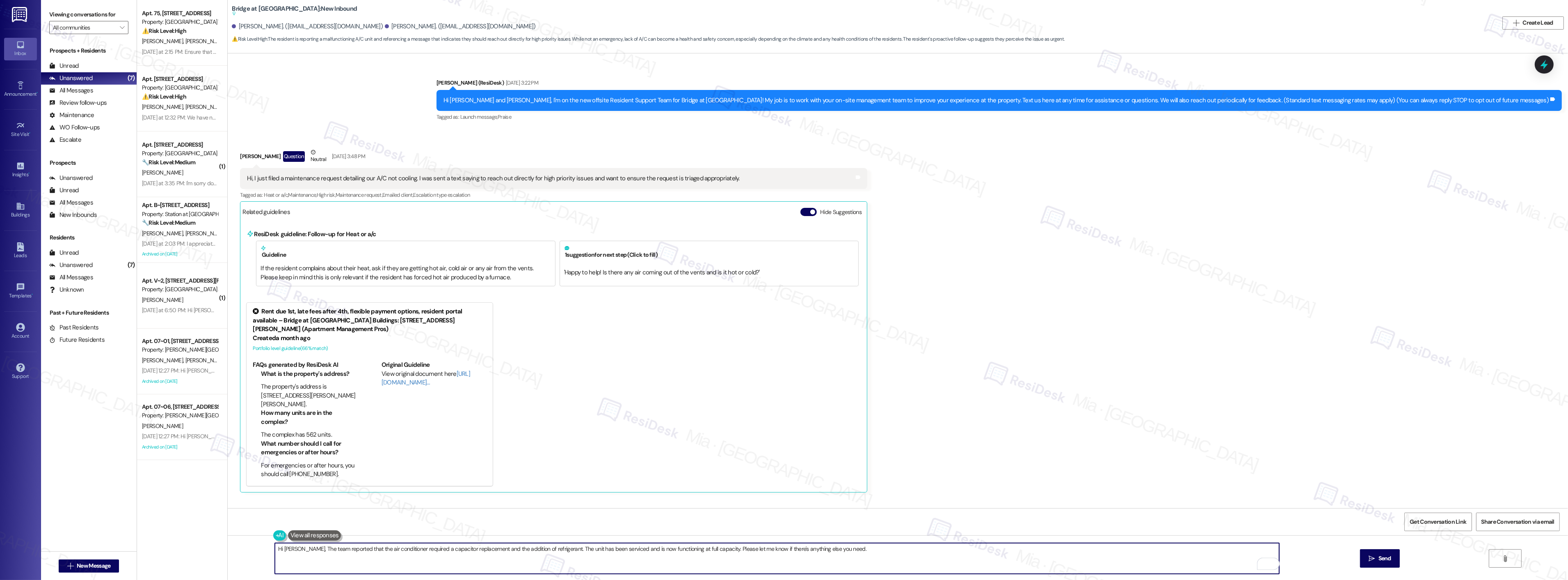
click at [275, 548] on textarea "Hi Kenneth, The team reported that the air conditioner required a capacitor rep…" at bounding box center [777, 558] width 1005 height 31
type textarea "Good morning Kenneth, The team reported that the air conditioner required a cap…"
click at [1383, 561] on span "Send" at bounding box center [1385, 558] width 12 height 9
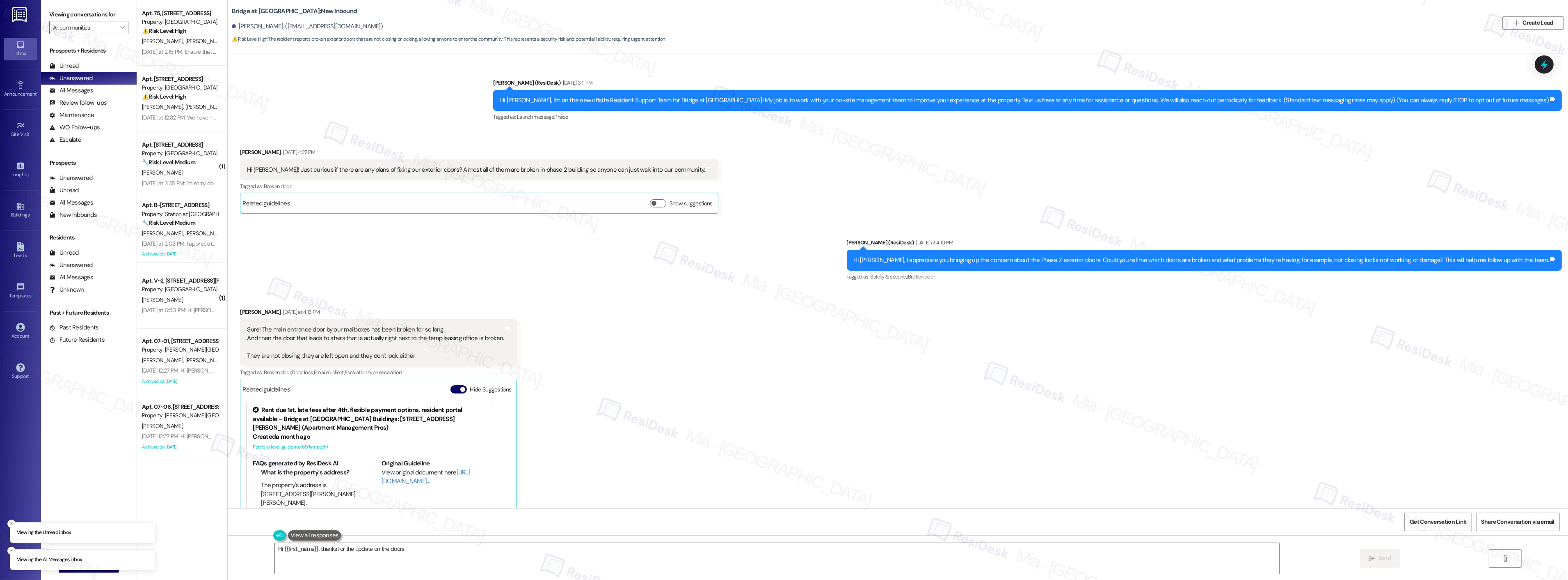
scroll to position [89, 0]
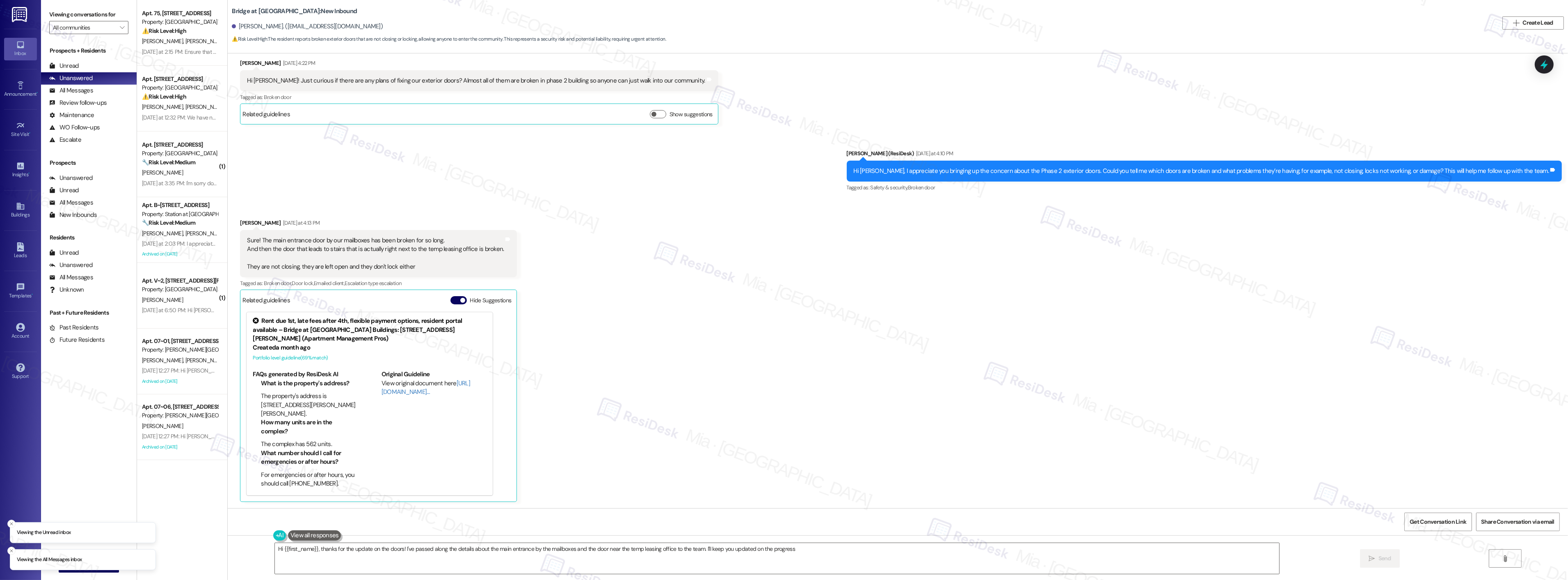
type textarea "Hi {{first_name}}, thanks for the update on the doors! I've passed along the de…"
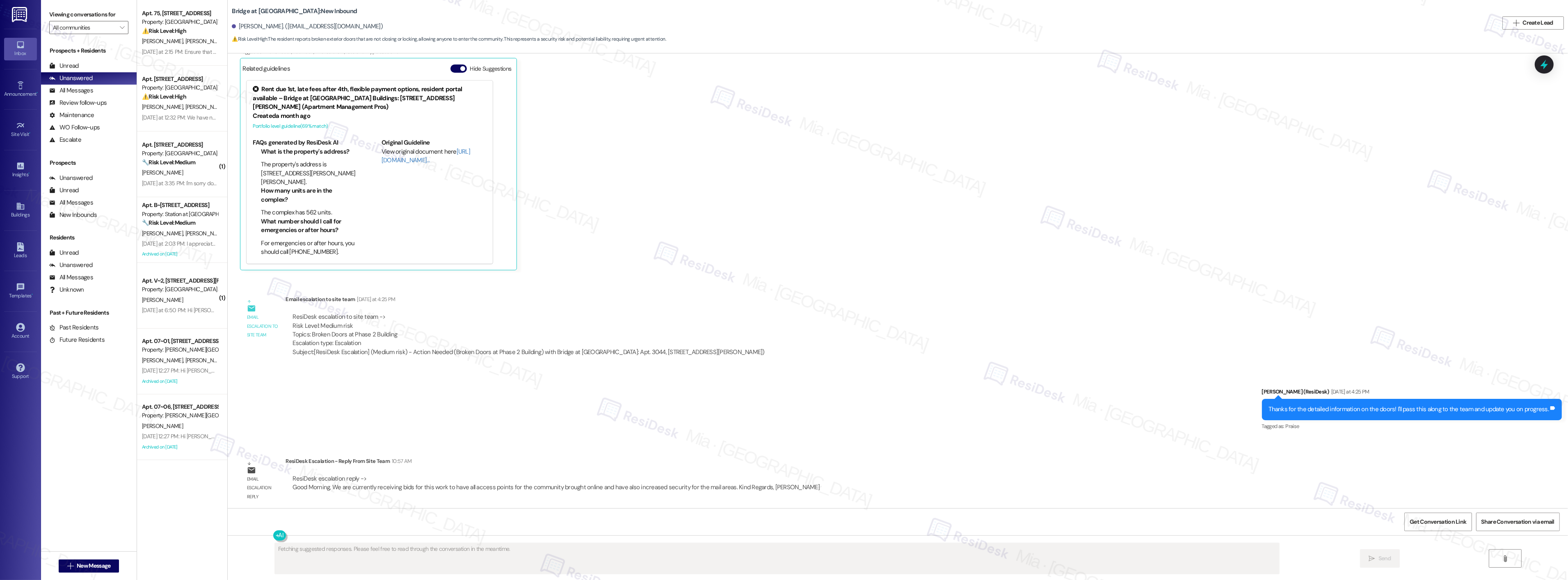
scroll to position [325, 0]
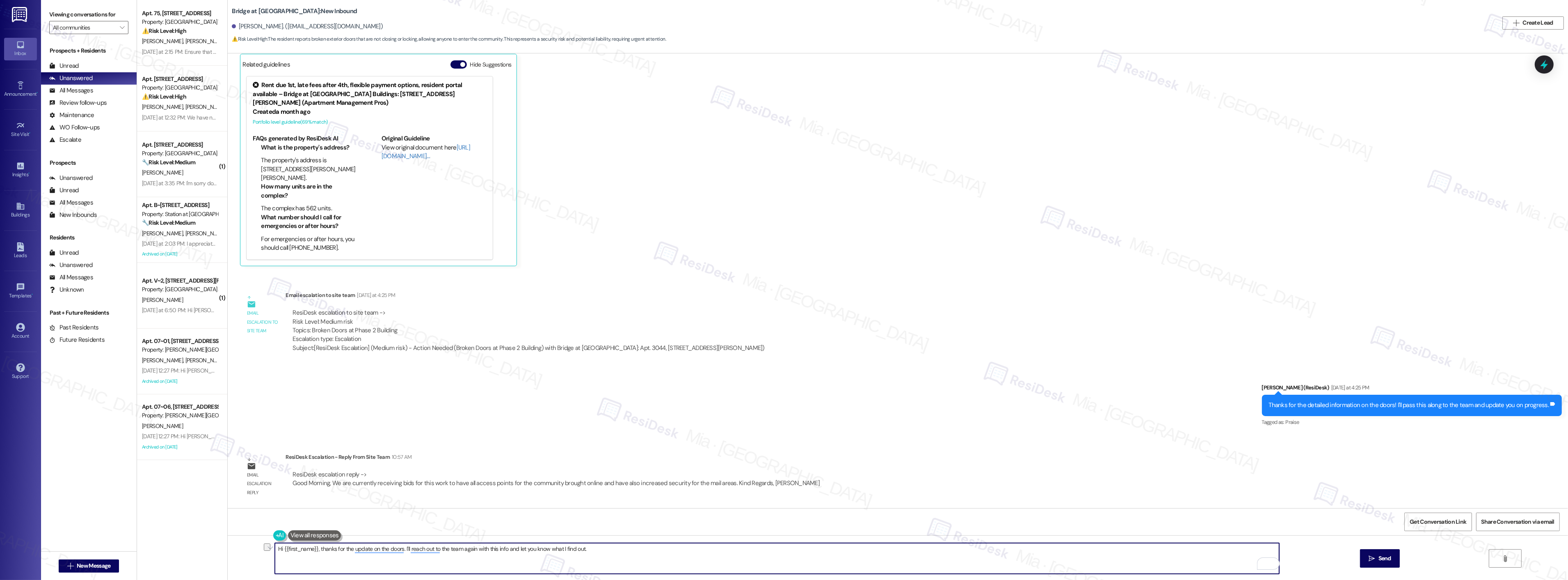
drag, startPoint x: 315, startPoint y: 551, endPoint x: 561, endPoint y: 550, distance: 246.0
click at [561, 550] on textarea "Hi {{first_name}}, thanks for the update on the doors. I'll reach out to the te…" at bounding box center [777, 558] width 1005 height 31
drag, startPoint x: 346, startPoint y: 545, endPoint x: 314, endPoint y: 552, distance: 32.8
click at [314, 552] on textarea "Hi {{first_name}}, tind out." at bounding box center [777, 558] width 1005 height 31
paste textarea "We are currently receiving bids for this work to have all access points for the…"
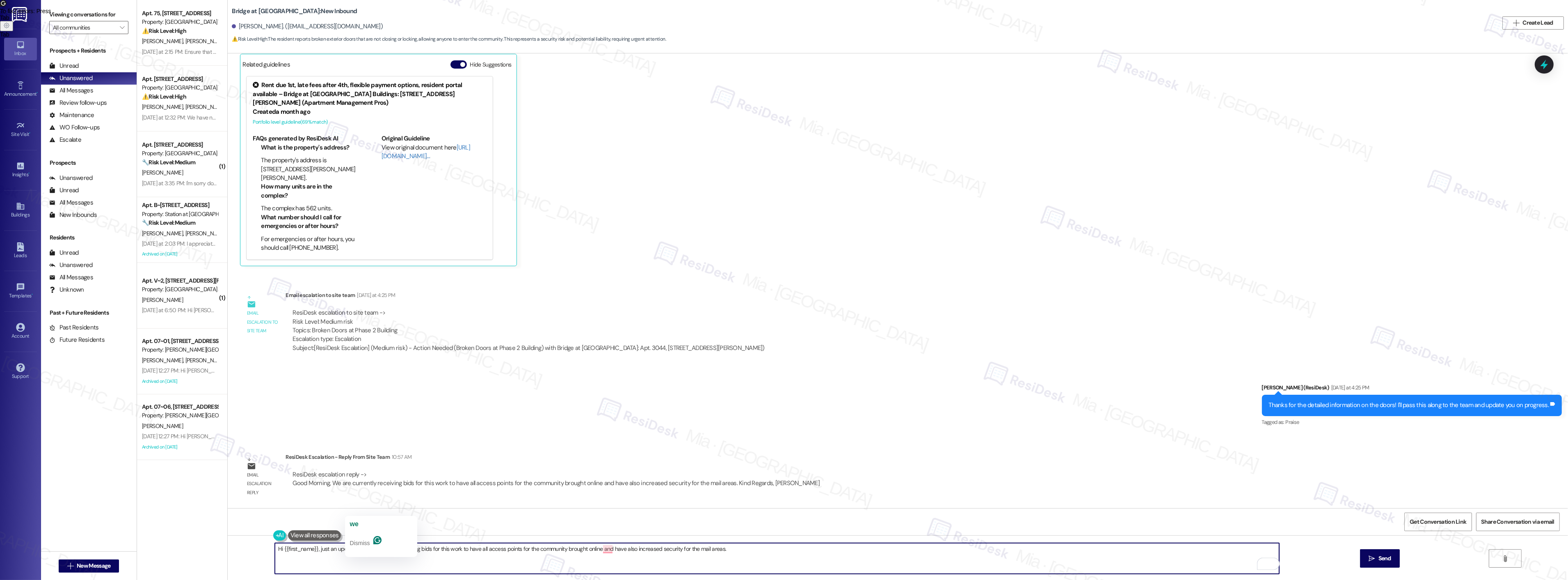
click at [355, 548] on textarea "Hi {{first_name}}, just an update, We are currently receiving bids for this wor…" at bounding box center [777, 558] width 1005 height 31
click at [620, 517] on div ", and" at bounding box center [618, 523] width 16 height 13
click at [627, 526] on span "has" at bounding box center [627, 523] width 11 height 7
click at [381, 523] on button "is" at bounding box center [404, 523] width 69 height 13
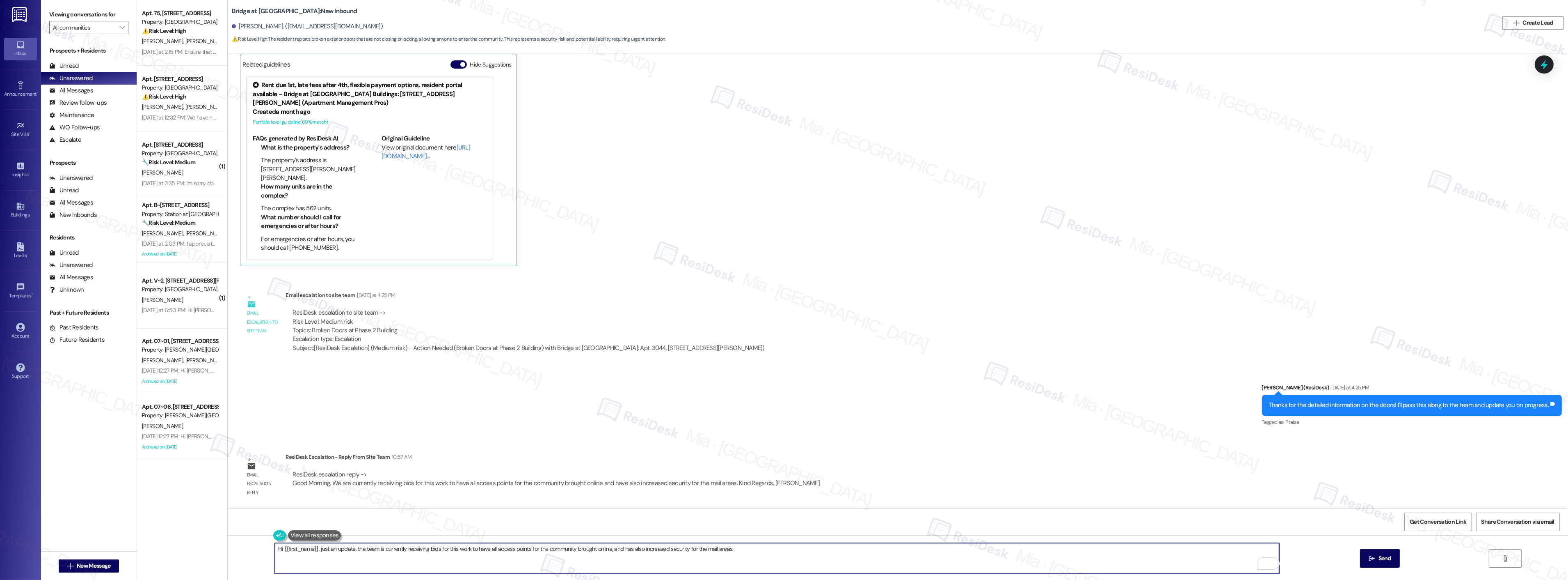
click at [750, 546] on textarea "Hi {{first_name}}, just an update, the team is currently receiving bids for thi…" at bounding box center [777, 558] width 1005 height 31
type textarea "Hi {{first_name}}, just an update, the team is currently receiving bids for thi…"
click at [1372, 561] on icon "" at bounding box center [1372, 558] width 6 height 7
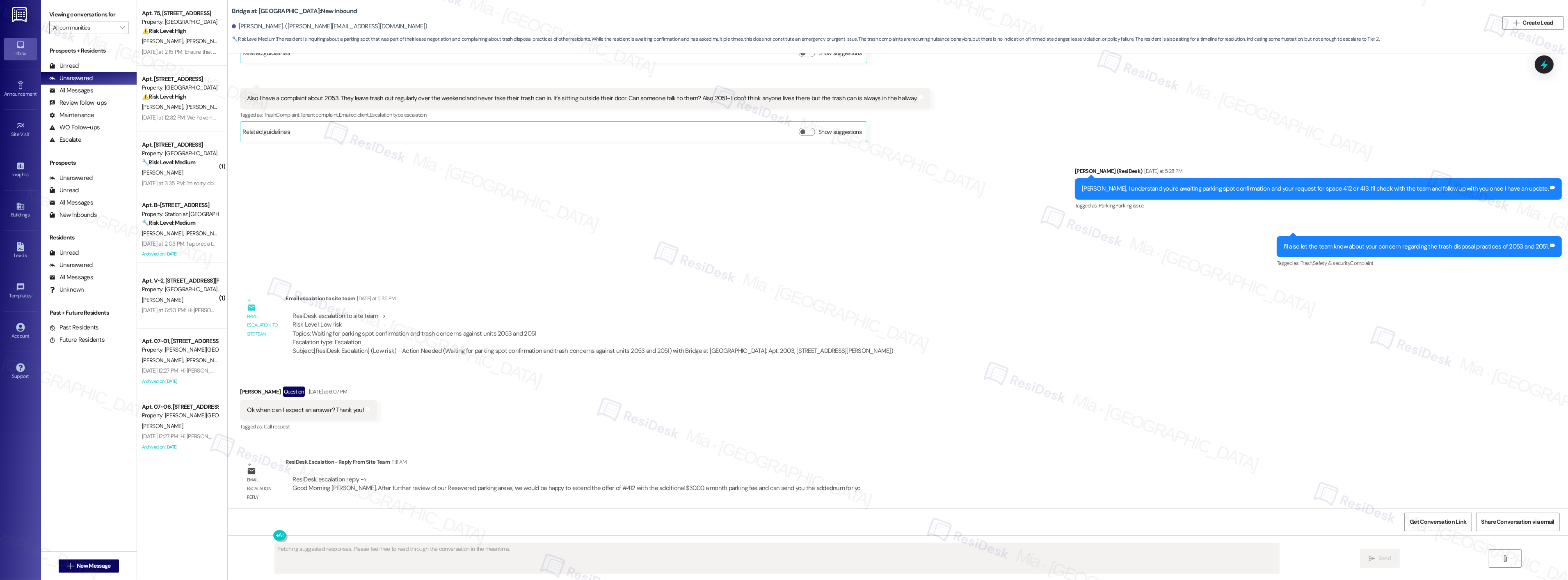
scroll to position [163, 0]
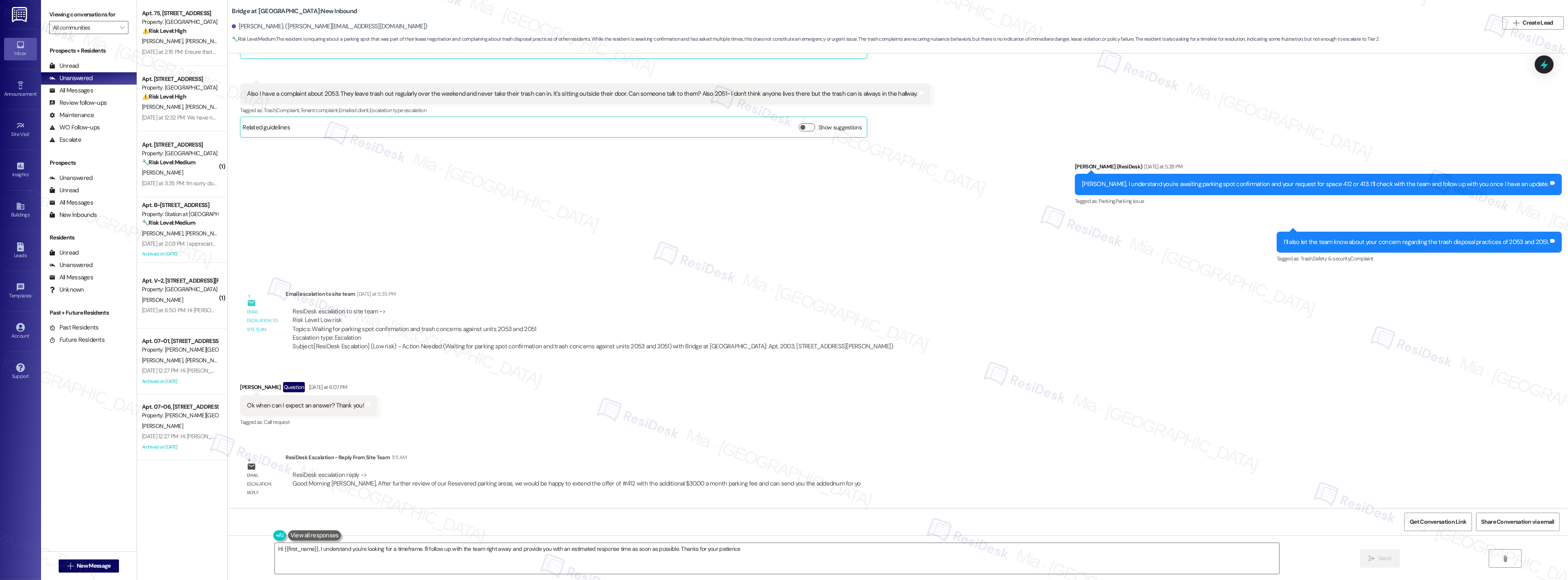
type textarea "Hi {{first_name}}, I understand you're looking for a timeframe. I'll follow up …"
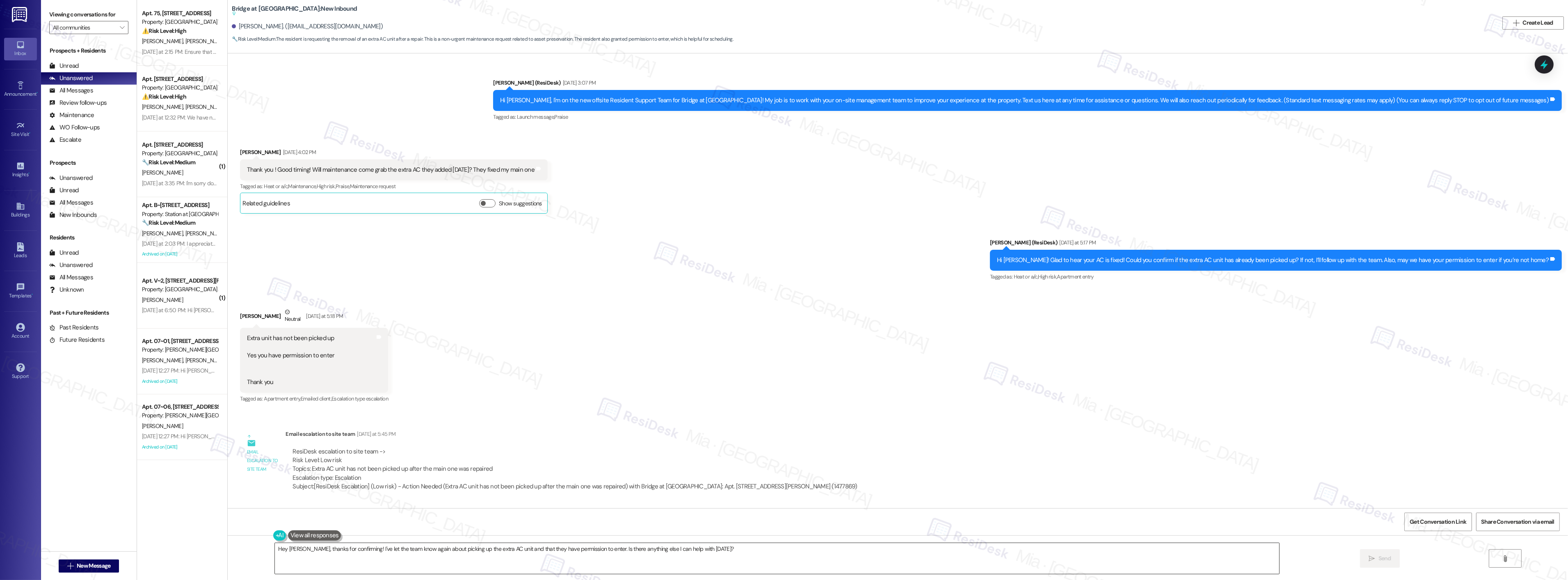
click at [298, 547] on textarea "Hey [PERSON_NAME], thanks for confirming! I've let the team know again about pi…" at bounding box center [777, 558] width 1005 height 31
drag, startPoint x: 321, startPoint y: 549, endPoint x: 728, endPoint y: 549, distance: 407.0
click at [728, 549] on textarea "Hey [PERSON_NAME], thanks for confirming! I've let the team know again about pi…" at bounding box center [777, 558] width 1005 height 31
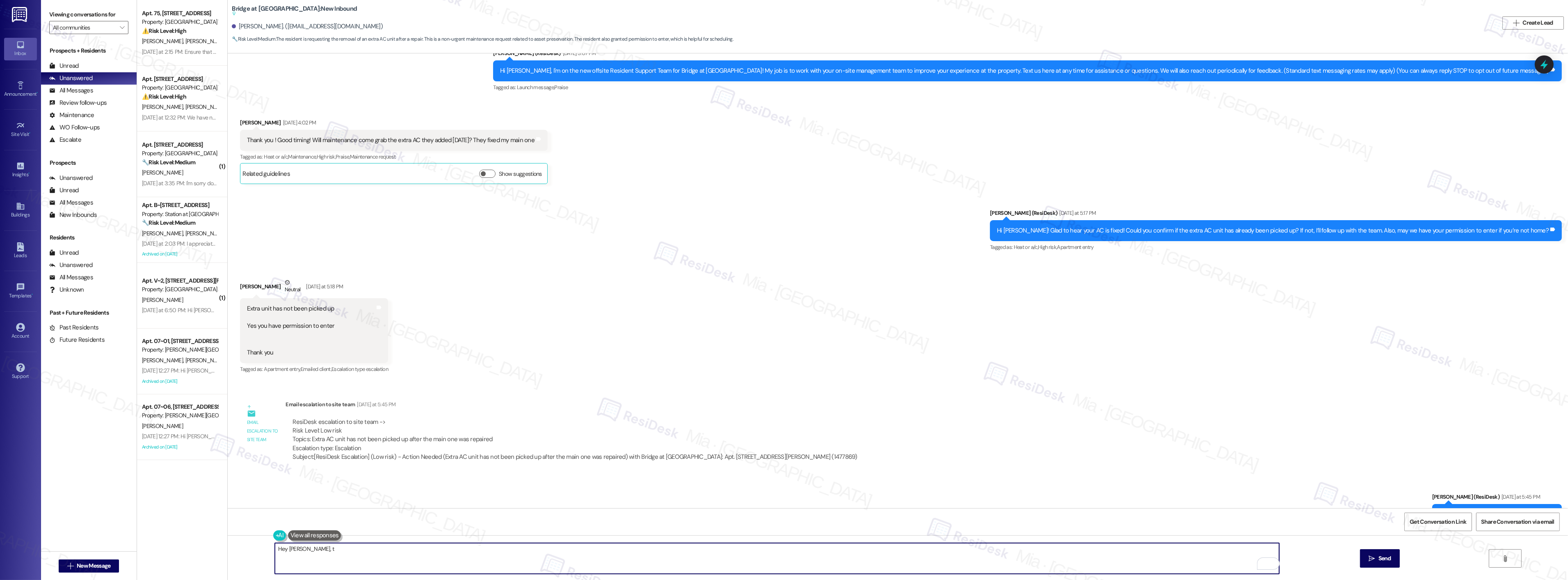
scroll to position [45, 0]
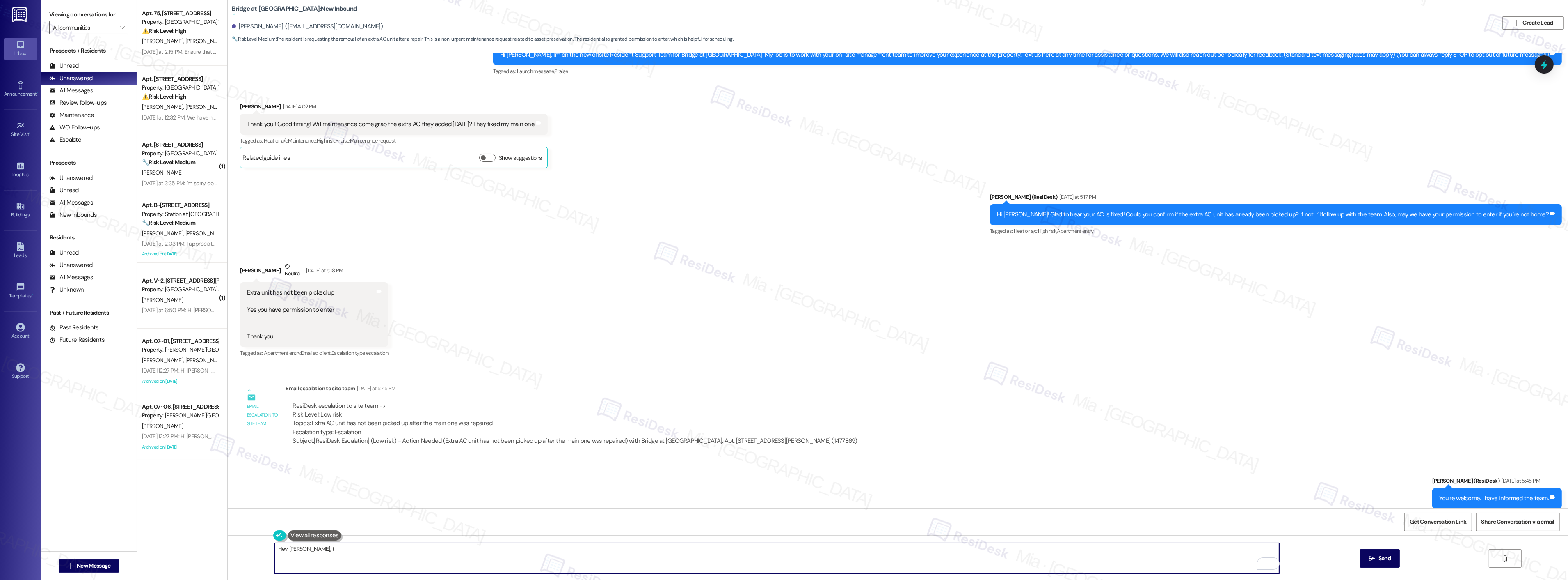
drag, startPoint x: 314, startPoint y: 551, endPoint x: 296, endPoint y: 550, distance: 18.0
click at [296, 550] on textarea "Hey [PERSON_NAME], t" at bounding box center [777, 558] width 1005 height 31
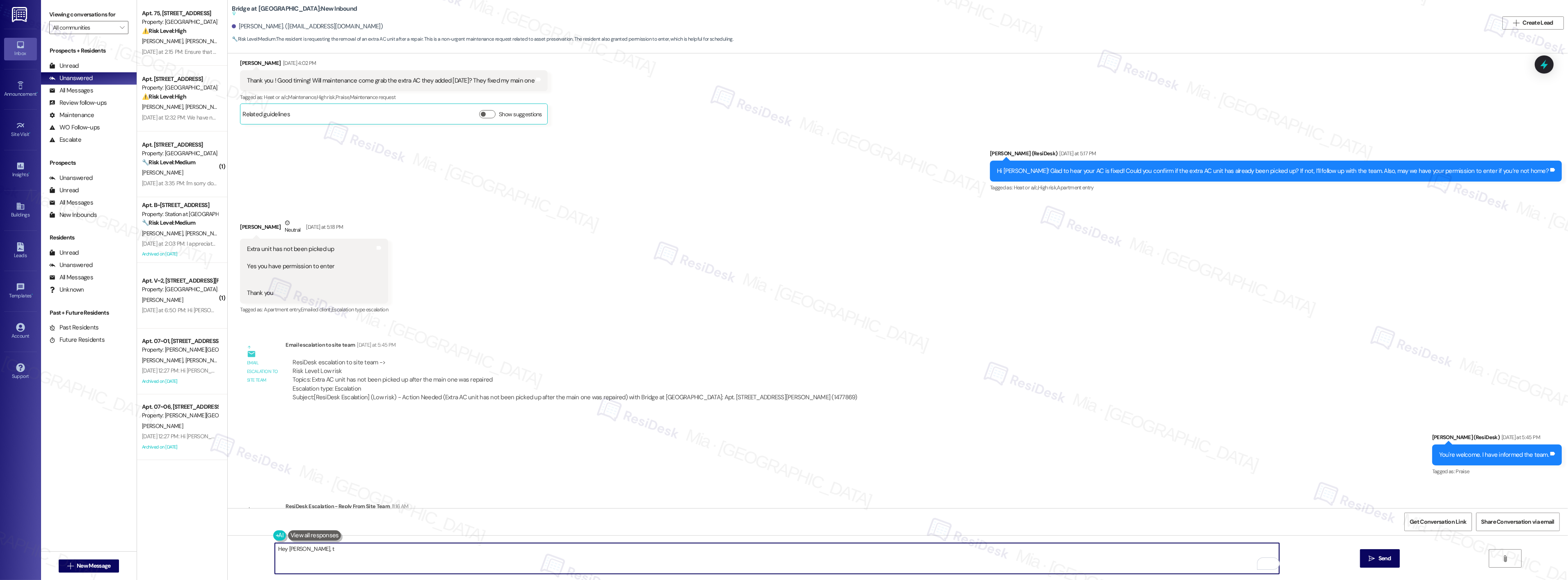
scroll to position [138, 0]
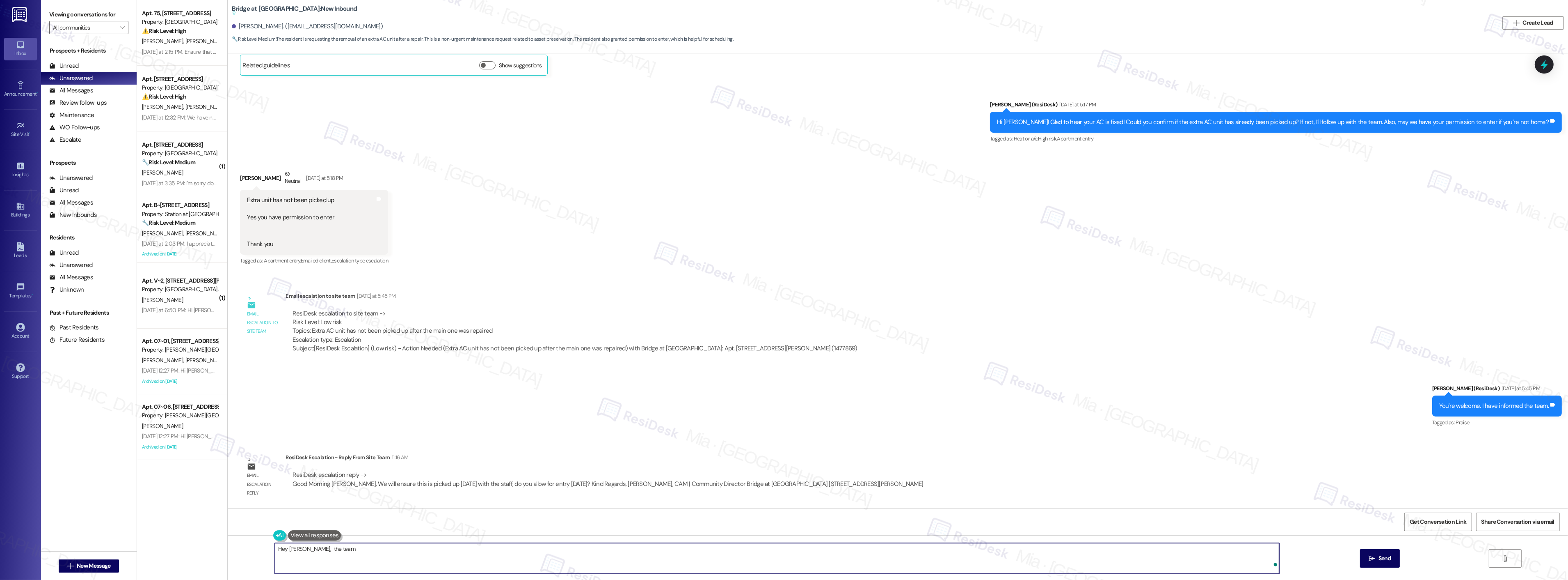
paste textarea "picked up [DATE] with the staff, do you allow for entry [DATE]"
click at [298, 548] on textarea "Hey [PERSON_NAME], the team picked up [DATE] with the staff, do you allow for e…" at bounding box center [777, 558] width 1005 height 31
click at [317, 549] on textarea "Hey [PERSON_NAME], the team picked up [DATE] with the staff, do you allow for e…" at bounding box center [777, 558] width 1005 height 31
click at [340, 549] on textarea "Hey [PERSON_NAME], the team will picked up [DATE] with the staff, do you allow …" at bounding box center [777, 558] width 1005 height 31
drag, startPoint x: 344, startPoint y: 548, endPoint x: 326, endPoint y: 548, distance: 18.0
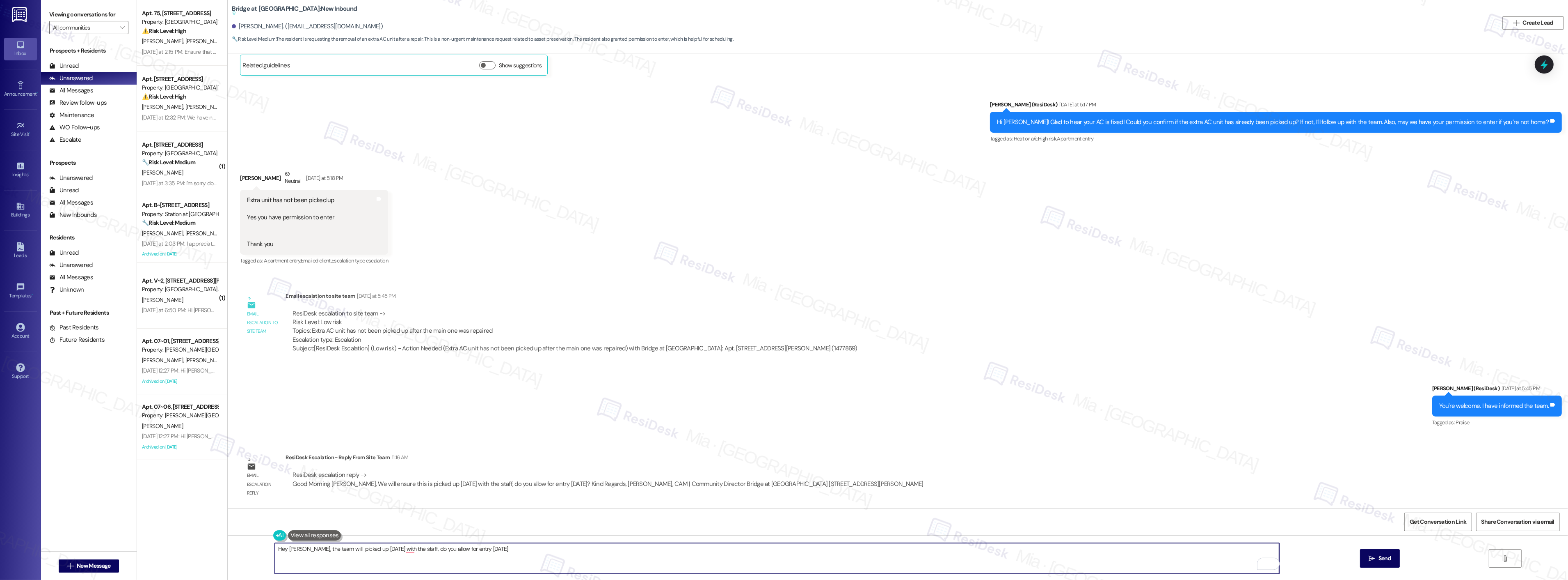
click at [326, 548] on textarea "Hey [PERSON_NAME], the team will picked up [DATE] with the staff, do you allow …" at bounding box center [777, 558] width 1005 height 31
click at [346, 546] on textarea "Hey [PERSON_NAME], the team will pick up [DATE] with the staff, do you allow fo…" at bounding box center [777, 558] width 1005 height 31
click at [405, 550] on textarea "Hey [PERSON_NAME], the team will pick up the unit [DATE] with the staff, do you…" at bounding box center [777, 558] width 1005 height 31
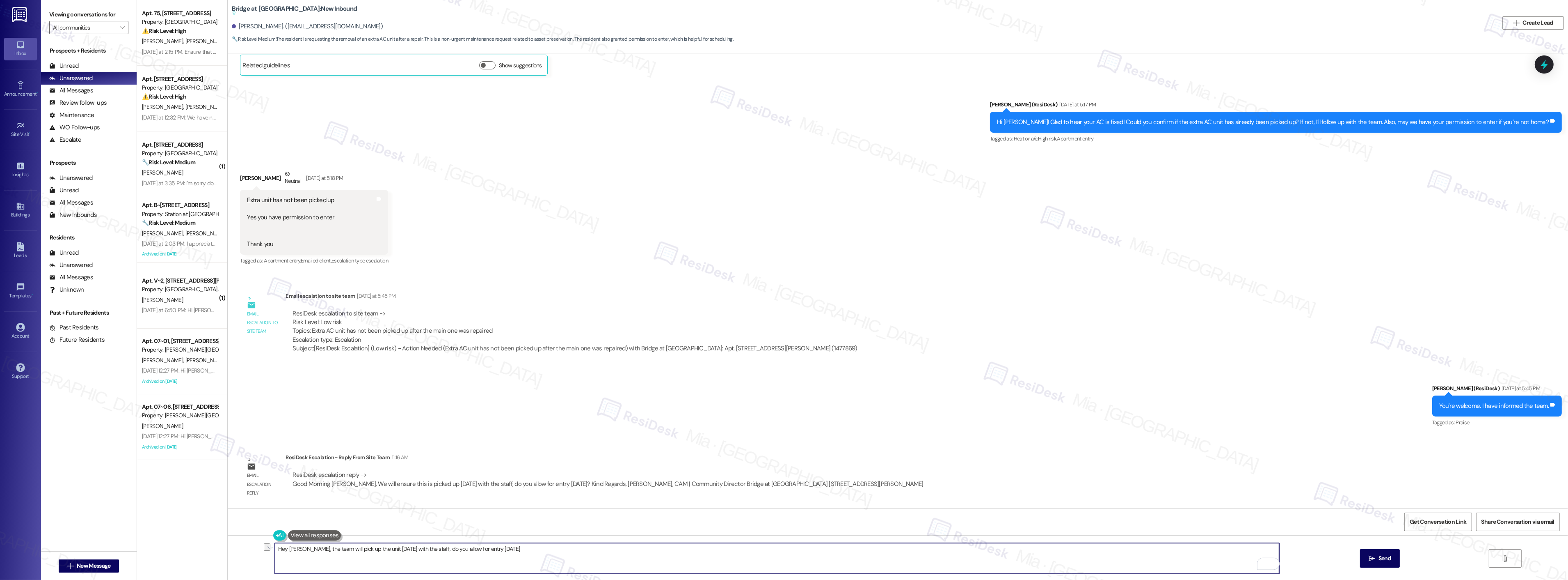
click at [406, 550] on textarea "Hey [PERSON_NAME], the team will pick up the unit [DATE] with the staff, do you…" at bounding box center [777, 558] width 1005 height 31
click at [473, 548] on textarea "Hey [PERSON_NAME], the team will pick up the unit [DATE], do you allow for entr…" at bounding box center [777, 558] width 1005 height 31
click at [380, 549] on textarea "Hey [PERSON_NAME], the team will pick up the unit [DATE], do you allow for entr…" at bounding box center [777, 558] width 1005 height 31
click at [460, 550] on textarea "Hey [PERSON_NAME], the team will pick up the unit [DATE]. Do you allow for entr…" at bounding box center [777, 558] width 1005 height 31
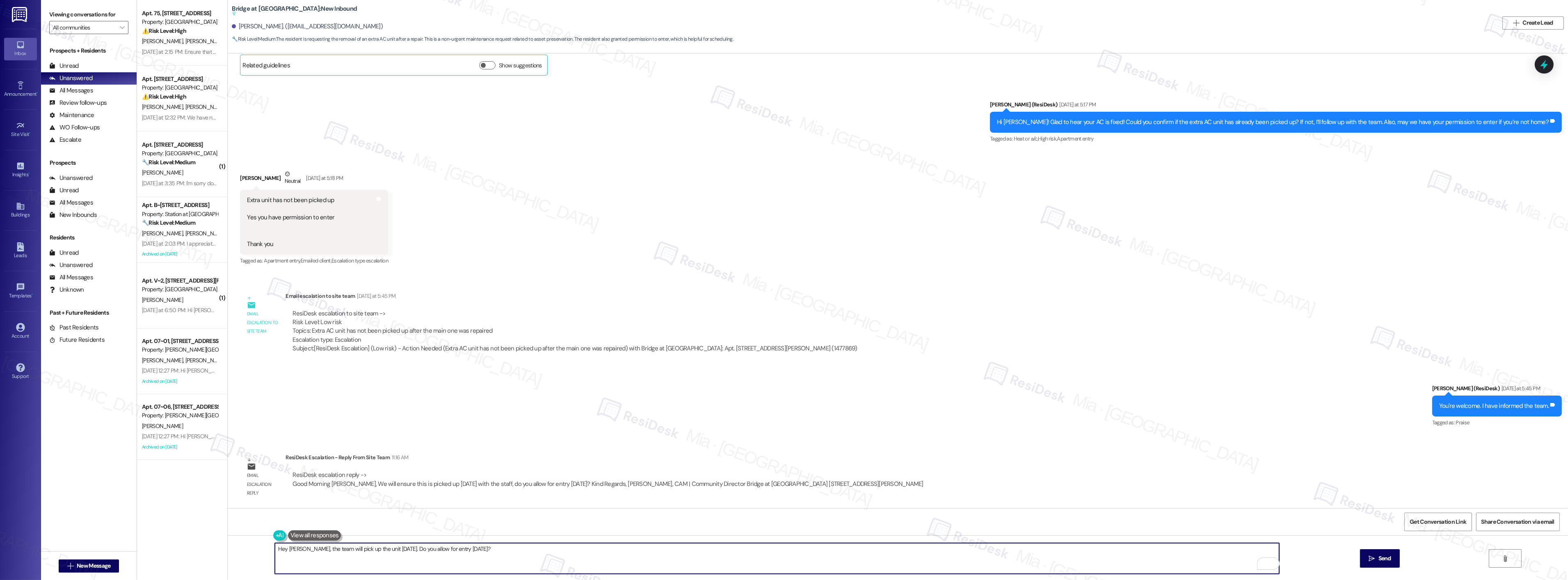
click at [414, 550] on textarea "Hey [PERSON_NAME], the team will pick up the unit [DATE]. Do you allow for entr…" at bounding box center [777, 558] width 1005 height 31
drag, startPoint x: 413, startPoint y: 551, endPoint x: 445, endPoint y: 550, distance: 32.0
click at [445, 550] on textarea "Hey [PERSON_NAME], the team will pick up the unit [DATE]. Do you allow for entr…" at bounding box center [777, 558] width 1005 height 31
click at [415, 550] on textarea "Hey [PERSON_NAME], the team will pick up the unit [DATE]. Do you allow for entr…" at bounding box center [777, 558] width 1005 height 31
drag, startPoint x: 399, startPoint y: 550, endPoint x: 449, endPoint y: 550, distance: 50.0
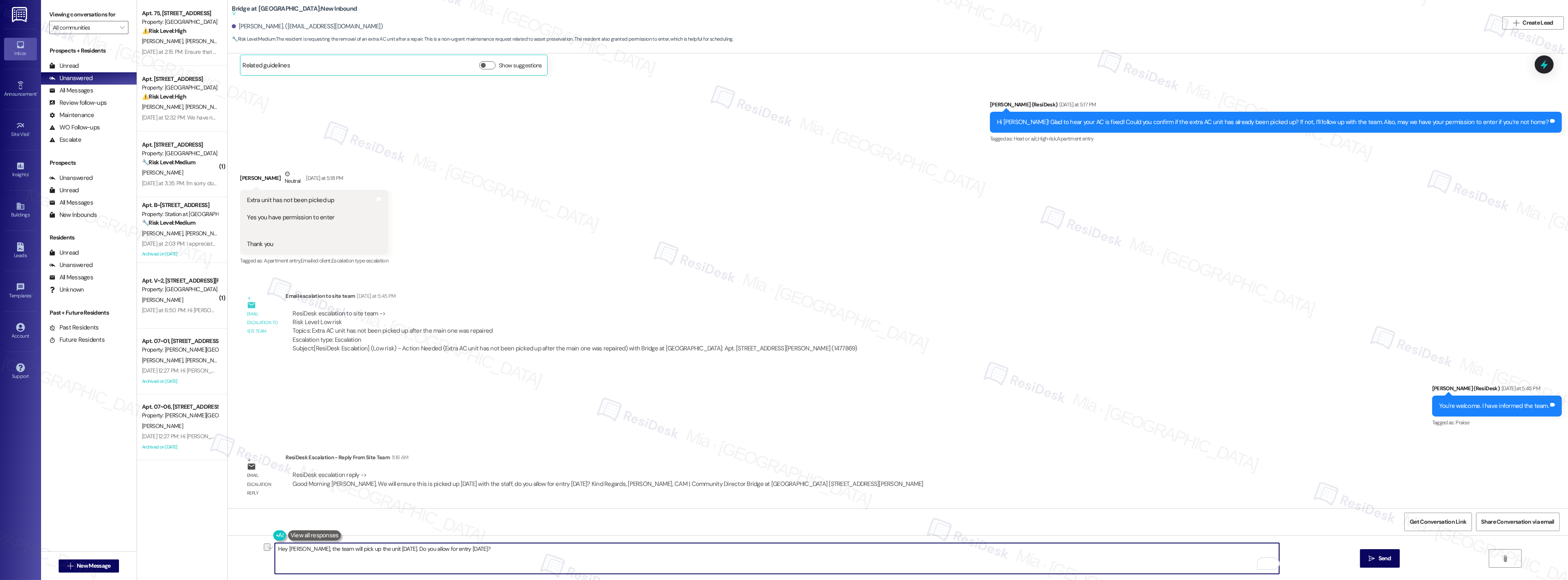
click at [449, 550] on textarea "Hey [PERSON_NAME], the team will pick up the unit [DATE]. Do you allow for entr…" at bounding box center [777, 558] width 1005 height 31
click at [441, 559] on textarea "Hey [PERSON_NAME], the team will pick up the unit [DATE]. Do you allow for entr…" at bounding box center [777, 558] width 1005 height 31
type textarea "Hey [PERSON_NAME], the team will pick up the unit [DATE]. Do you allow for entr…"
click at [1373, 559] on icon "" at bounding box center [1372, 558] width 6 height 7
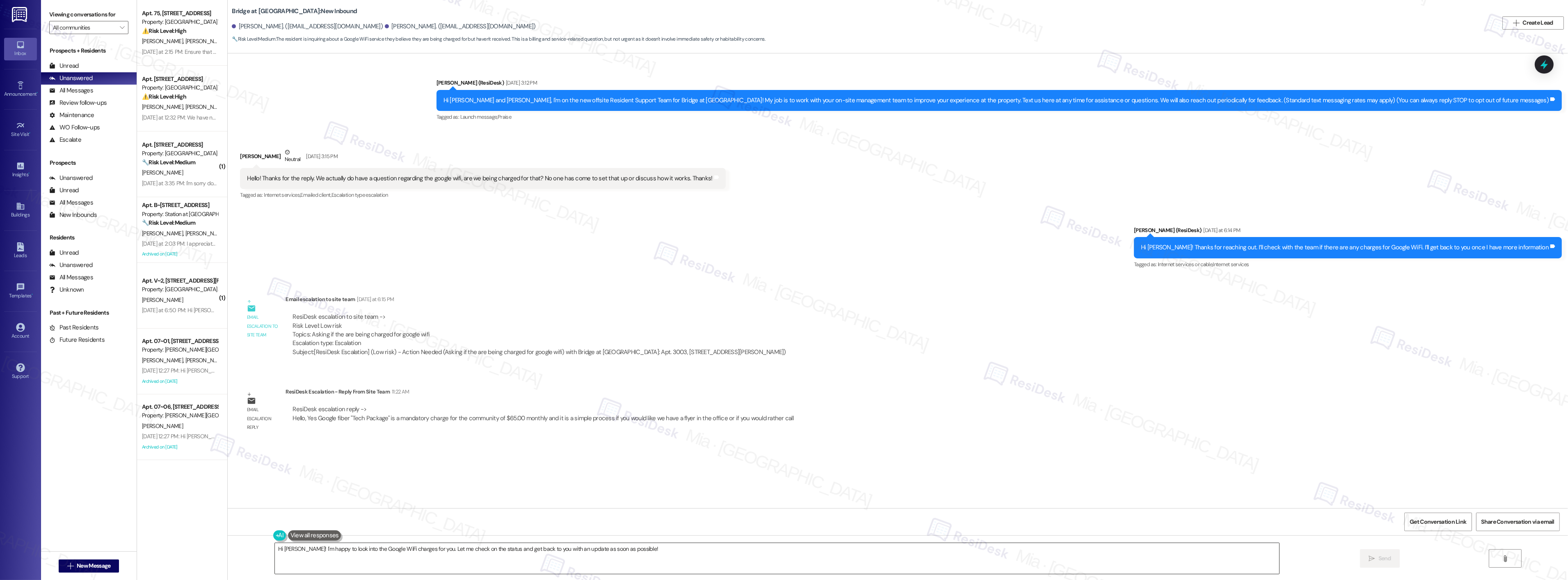
click at [275, 548] on textarea "Hi Jordana! I'm happy to look into the Google WiFi charges for you. Let me chec…" at bounding box center [777, 558] width 1005 height 31
drag, startPoint x: 329, startPoint y: 550, endPoint x: 708, endPoint y: 548, distance: 379.0
click at [710, 550] on textarea "Good morning Jordana! I'm happy to look into the Google WiFi charges for you. L…" at bounding box center [777, 558] width 1005 height 31
paste textarea "The team confirmed that Google fiber "Tech Package" is a mandatory charge for t…"
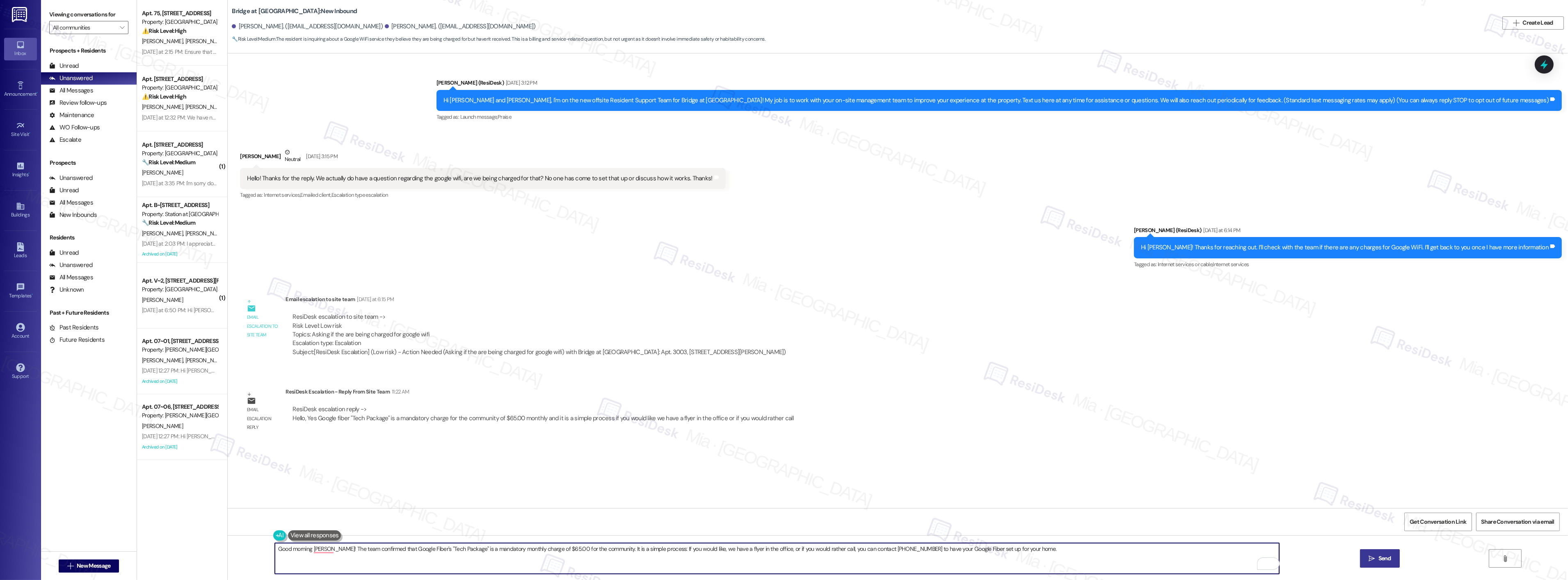
type textarea "Good morning Jordana! The team confirmed that Google Fiber's "Tech Package" is …"
click at [1391, 558] on span "Send" at bounding box center [1385, 558] width 16 height 9
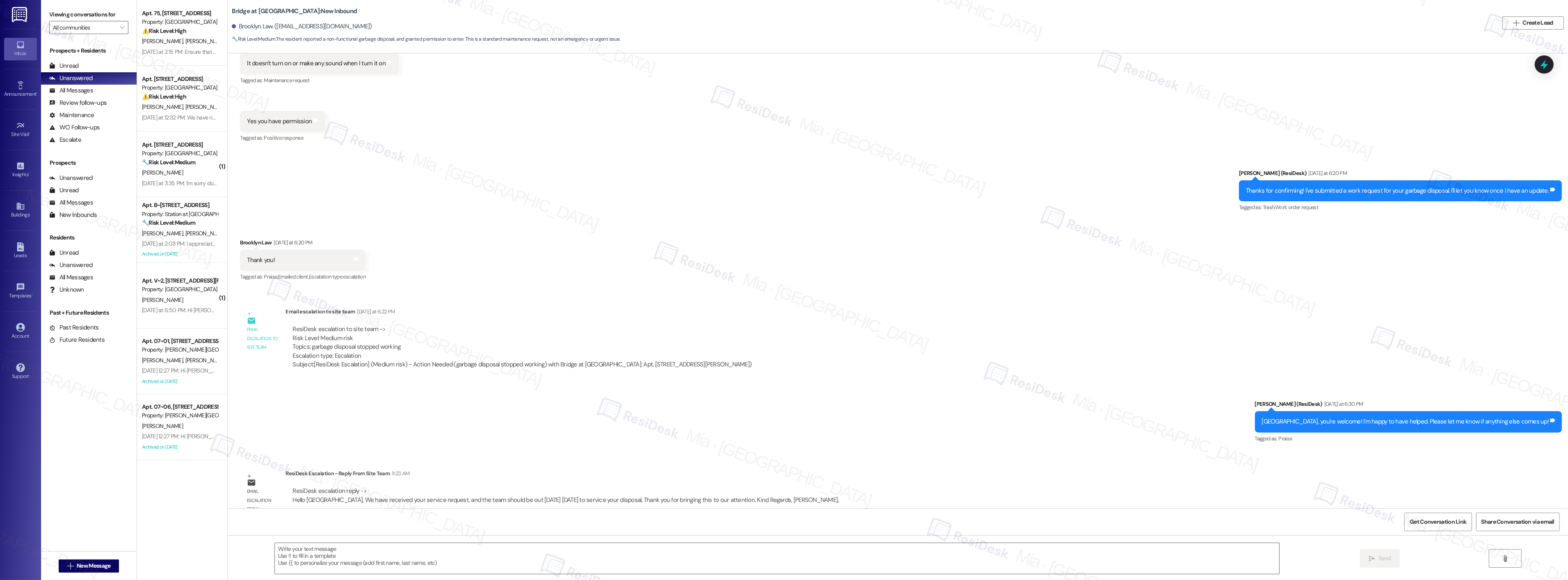
scroll to position [263, 0]
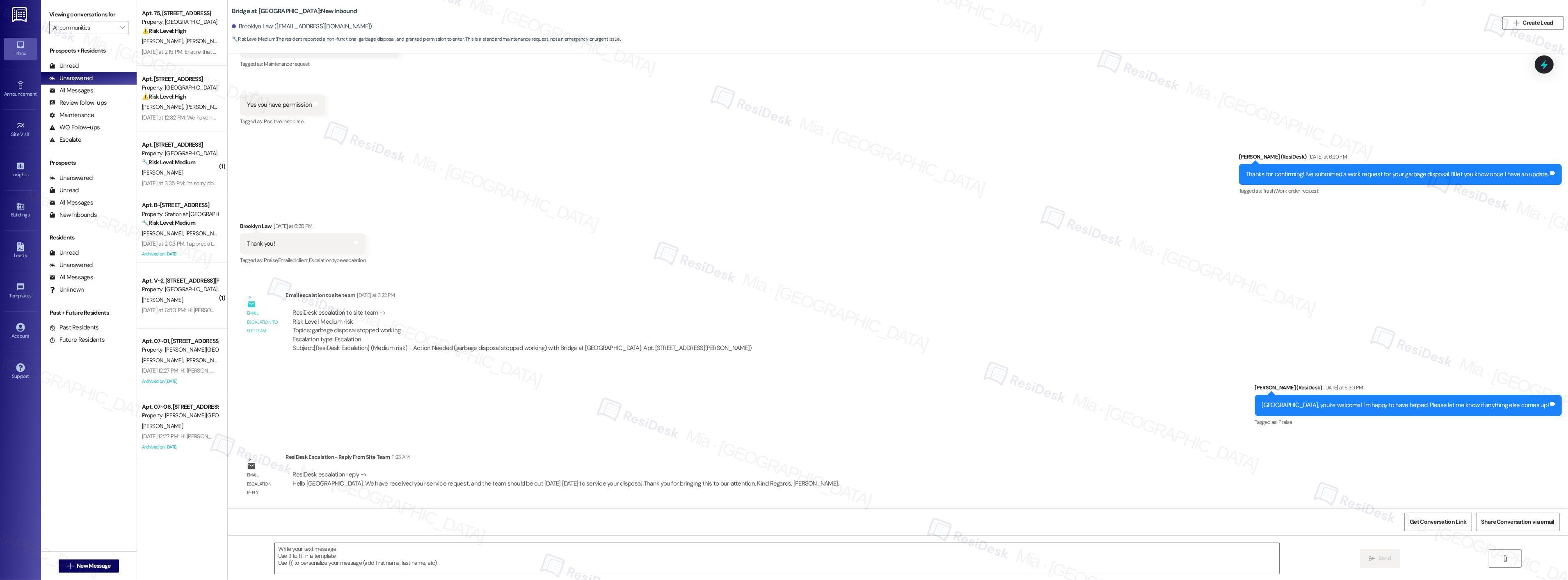
click at [362, 553] on textarea at bounding box center [777, 558] width 1005 height 31
paste textarea "The team have received the service request, and should be out today 09/18/2025 …"
click at [573, 548] on textarea "Morning Brooklyn! The team have received the service request, and should be out…" at bounding box center [777, 558] width 1005 height 31
click at [625, 548] on textarea "Morning Brooklyn! The team have received the service request, and should be out…" at bounding box center [777, 558] width 1005 height 31
click at [494, 551] on textarea "Morning Brooklyn! The team have received the service request, and should be out…" at bounding box center [777, 558] width 1005 height 31
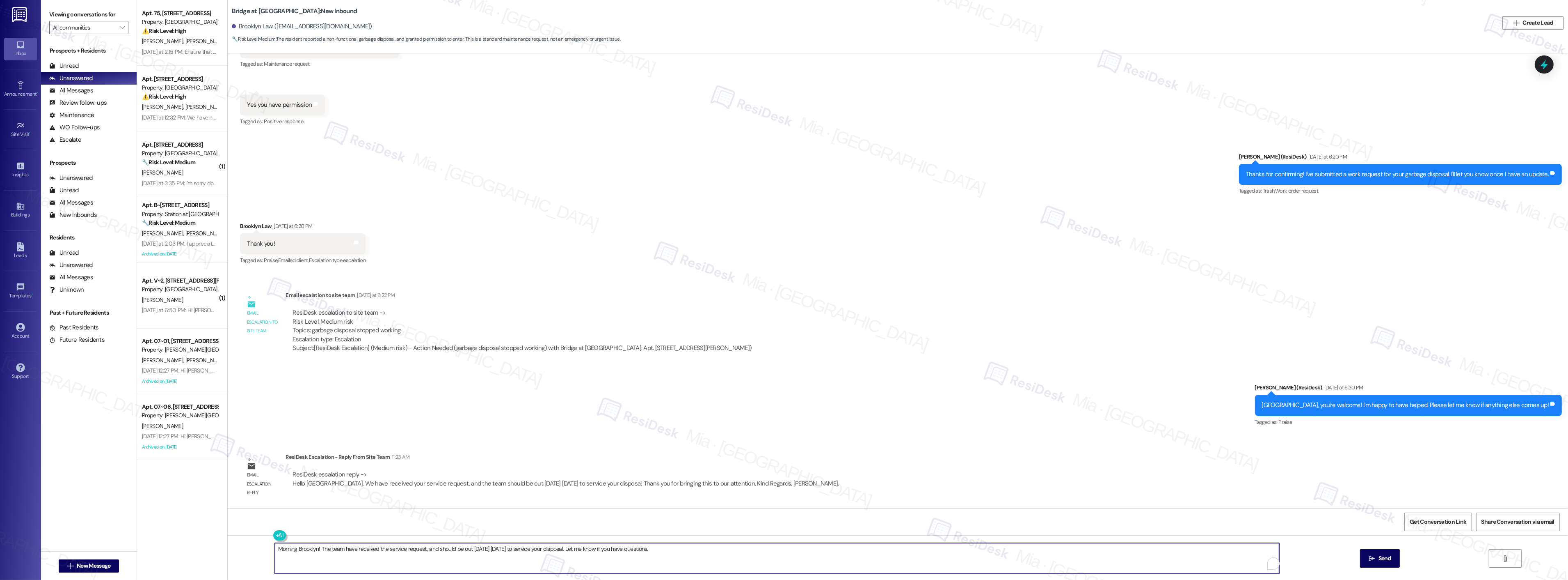
click at [494, 551] on textarea "Morning Brooklyn! The team have received the service request, and should be out…" at bounding box center [777, 558] width 1005 height 31
click at [494, 550] on textarea "Morning Brooklyn! The team have received the service request, and should be out…" at bounding box center [777, 558] width 1005 height 31
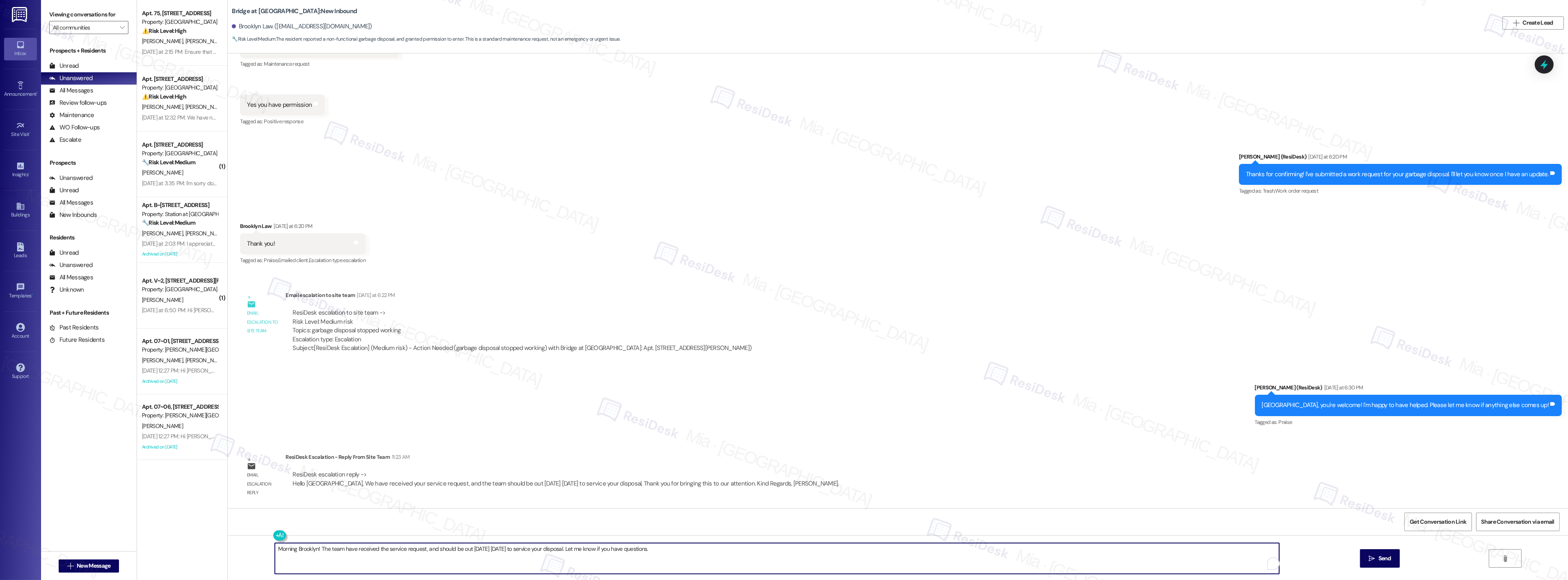
click at [494, 550] on textarea "Morning Brooklyn! The team have received the service request, and should be out…" at bounding box center [777, 558] width 1005 height 31
click at [509, 548] on textarea "Morning Brooklyn! The team have received the service request, and should be out…" at bounding box center [777, 558] width 1005 height 31
drag, startPoint x: 511, startPoint y: 548, endPoint x: 481, endPoint y: 551, distance: 30.1
click at [481, 551] on textarea "Morning Brooklyn! The team have received the service request, and should be out…" at bounding box center [777, 558] width 1005 height 31
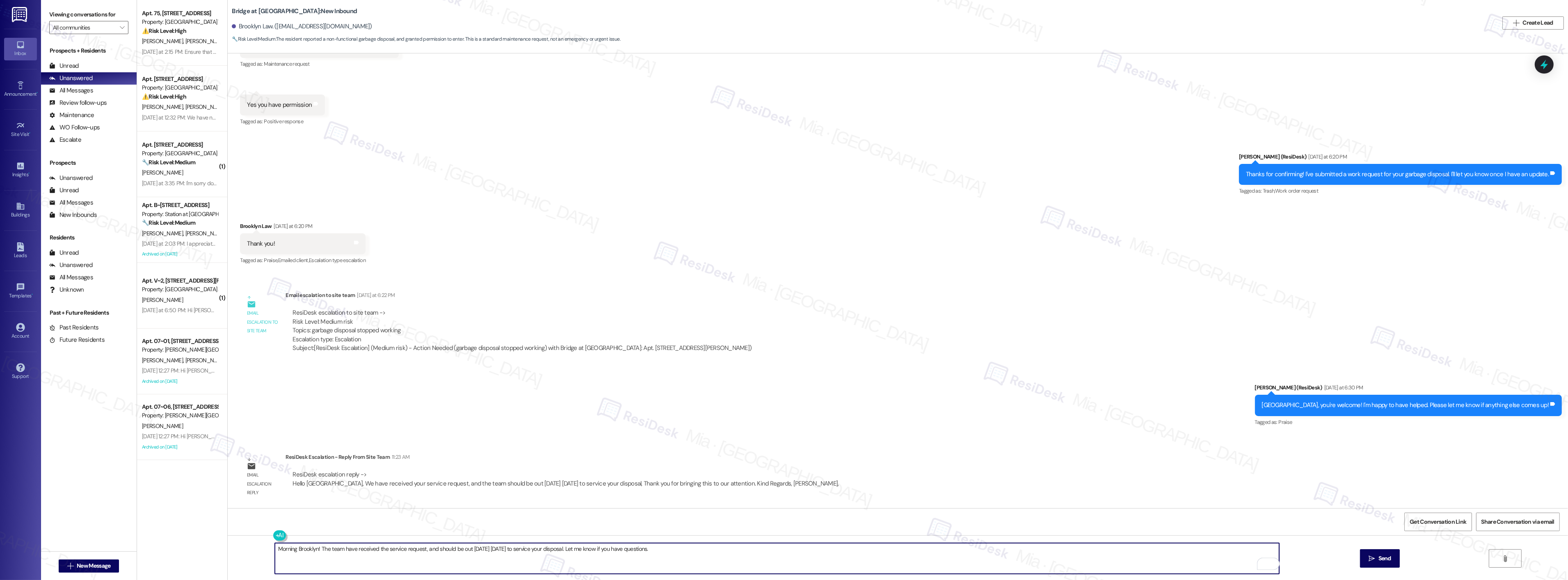
click at [1136, 555] on textarea "Morning Brooklyn! The team have received the service request, and should be out…" at bounding box center [777, 558] width 1005 height 31
type textarea "Morning Brooklyn! The team has received the service request and should be out t…"
click at [1369, 555] on span " Send" at bounding box center [1380, 558] width 26 height 9
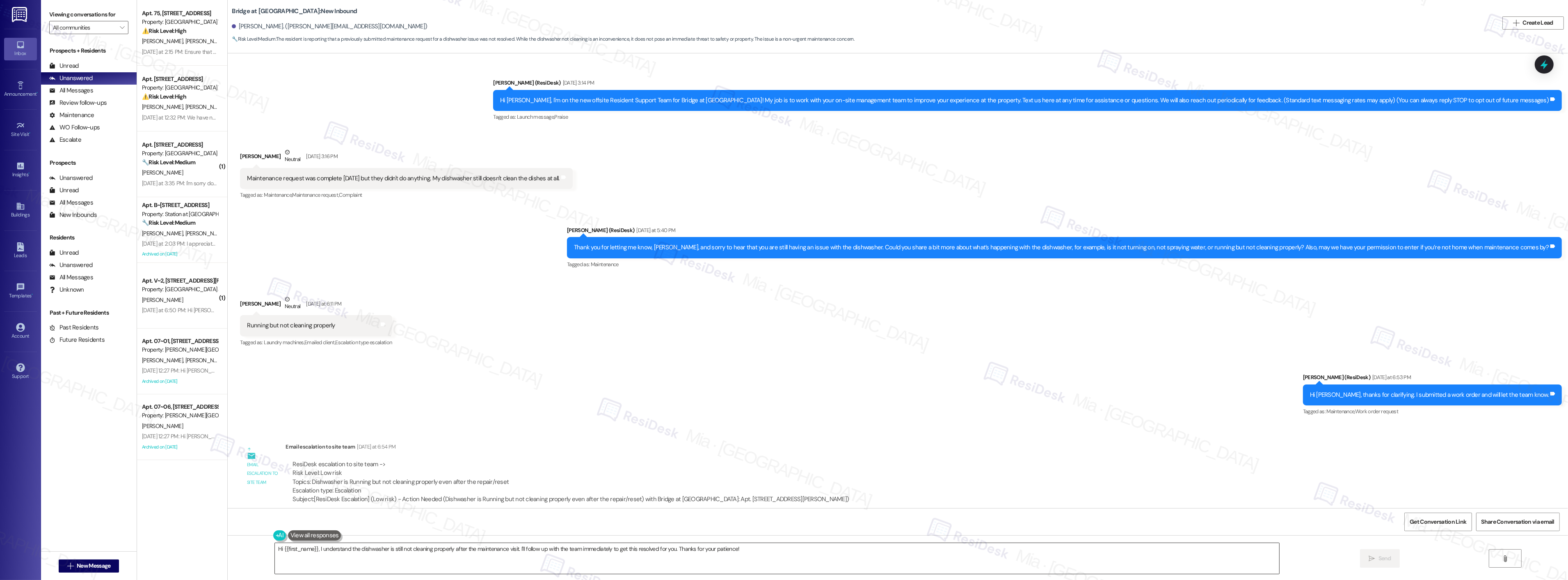
click at [275, 549] on textarea "Hi {{first_name}}, I understand the dishwasher is still not cleaning properly a…" at bounding box center [777, 558] width 1005 height 31
drag, startPoint x: 327, startPoint y: 550, endPoint x: 751, endPoint y: 550, distance: 424.0
click at [751, 550] on textarea "Morning{{first_name}}, I understand the dishwasher is still not cleaning proper…" at bounding box center [777, 558] width 1005 height 31
paste textarea "We have recieved your service request and have updated the maintenance team of …"
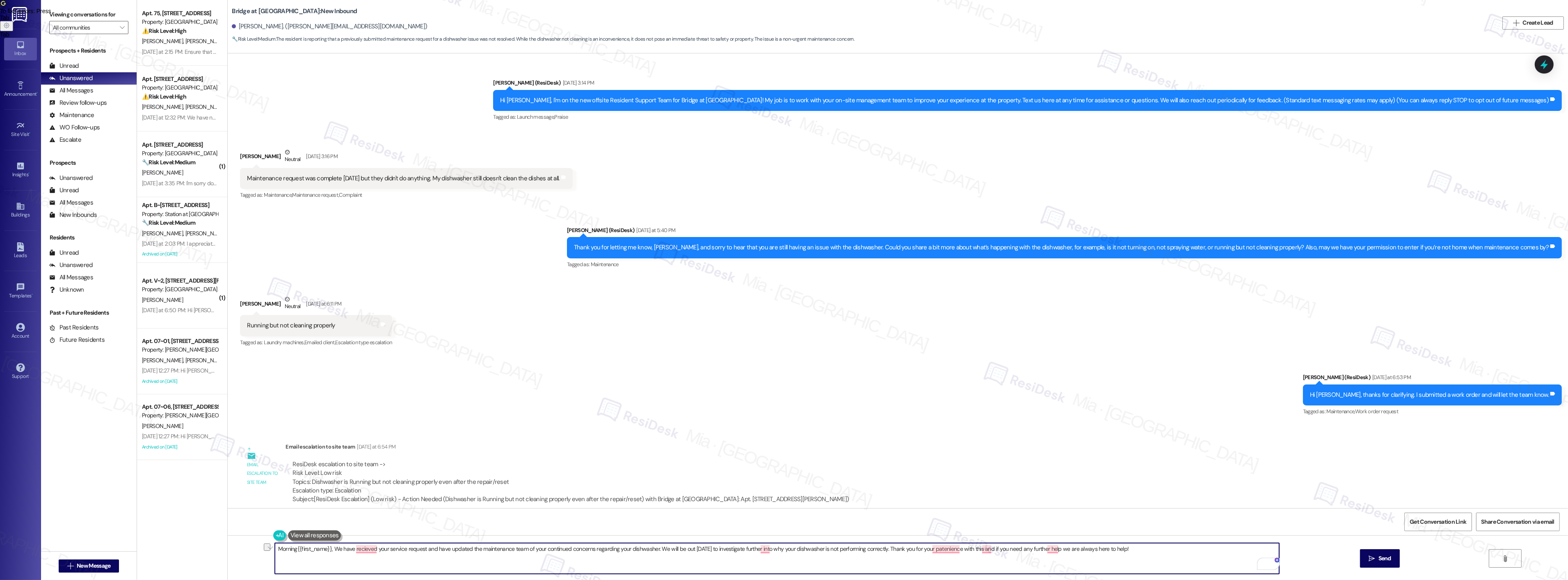
drag, startPoint x: 347, startPoint y: 547, endPoint x: 329, endPoint y: 547, distance: 18.0
click at [329, 547] on textarea "Morning{{first_name}}, We have recieved your service request and have updated t…" at bounding box center [777, 558] width 1005 height 31
click at [379, 550] on textarea "Morning{{first_name}}, the team recieved your service request and have updated …" at bounding box center [777, 558] width 1005 height 31
click at [360, 525] on span "received" at bounding box center [364, 523] width 27 height 7
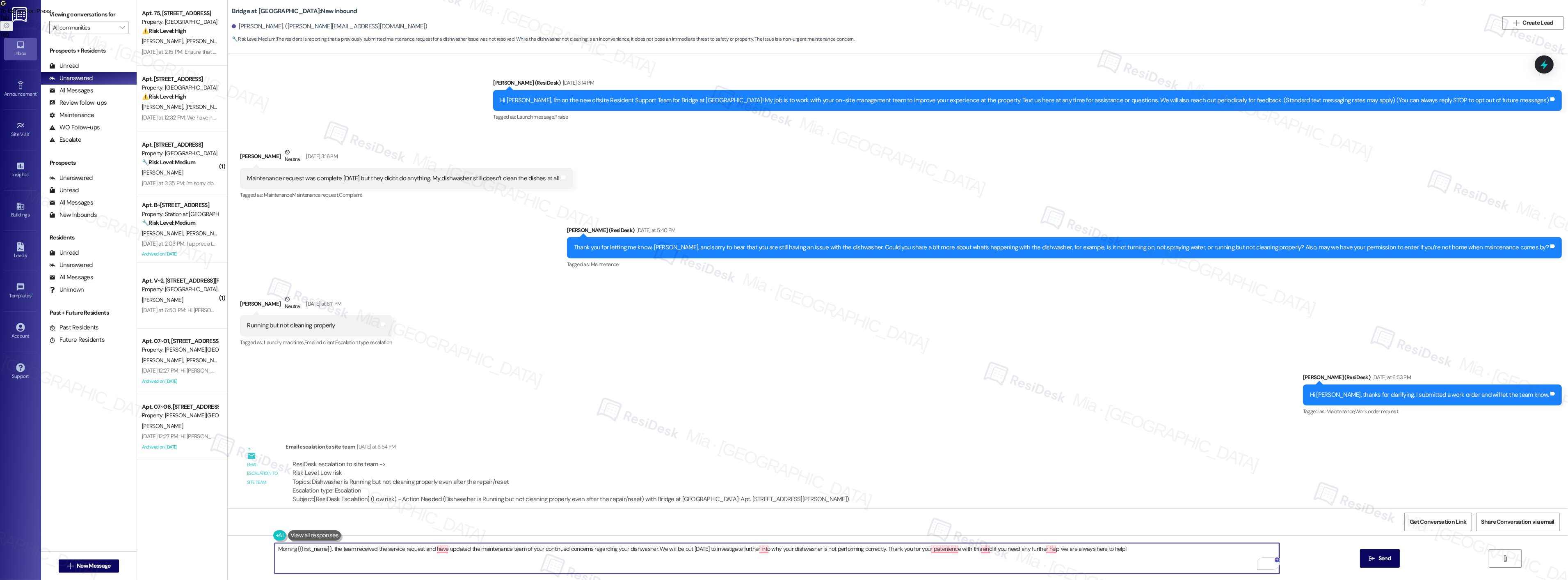
click at [655, 548] on textarea "Morning{{first_name}}, the team received the service request and have updated t…" at bounding box center [777, 558] width 1005 height 31
click at [767, 537] on p "Dismiss" at bounding box center [766, 543] width 20 height 13
drag, startPoint x: 883, startPoint y: 550, endPoint x: 1131, endPoint y: 548, distance: 248.0
click at [1131, 548] on textarea "Morning{{first_name}}, the team received the service request and have updated t…" at bounding box center [777, 558] width 1005 height 31
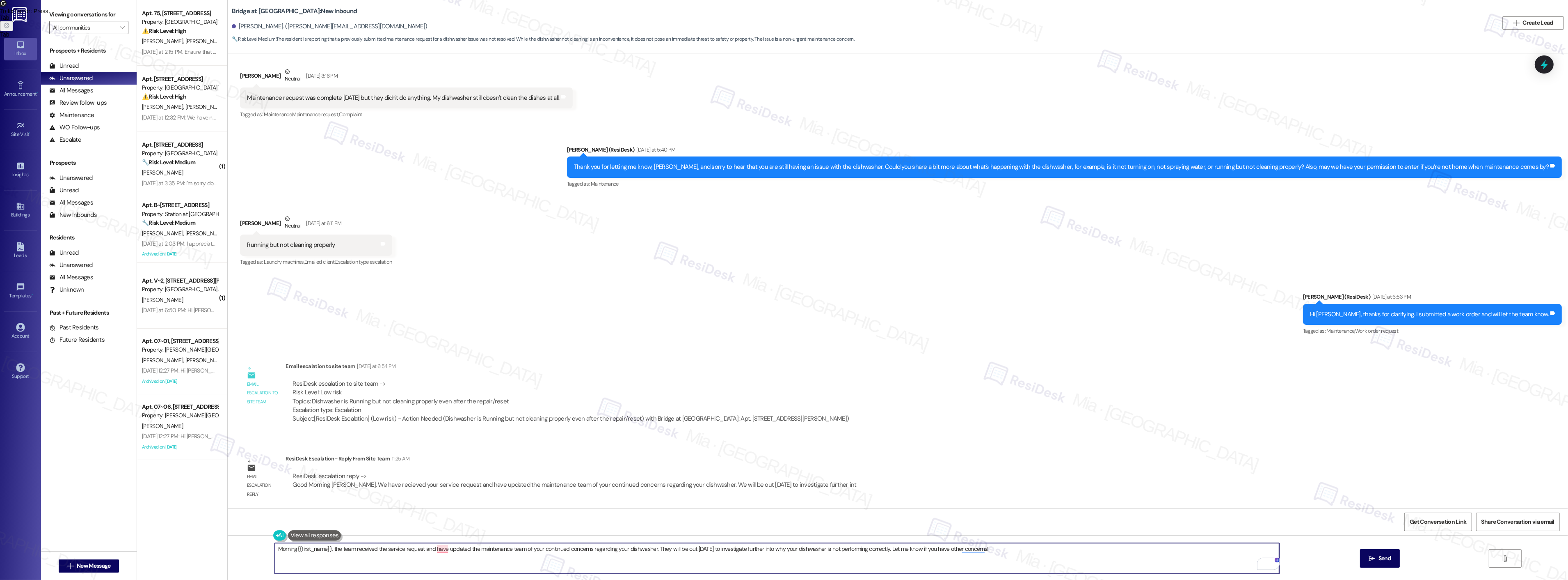
scroll to position [81, 0]
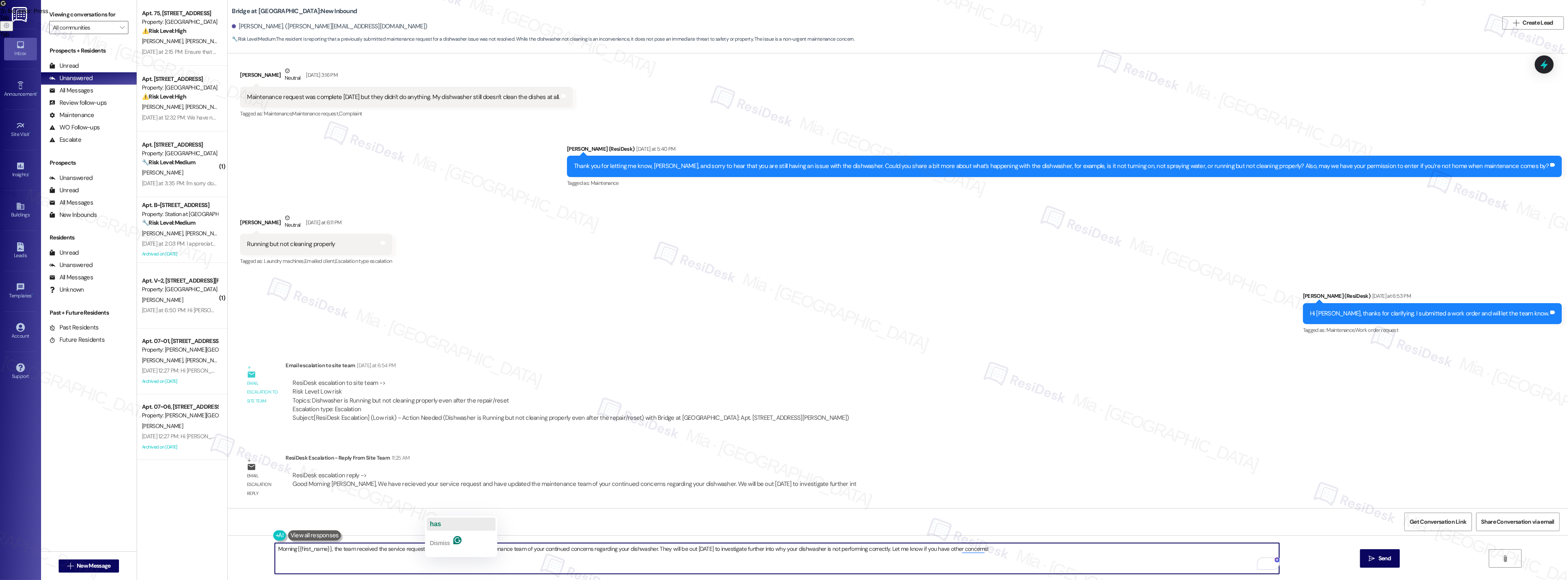
click at [439, 524] on span "has" at bounding box center [435, 523] width 11 height 7
type textarea "Morning{{first_name}}, the team received the service request and has updated th…"
click at [1377, 556] on span "Send" at bounding box center [1385, 558] width 16 height 9
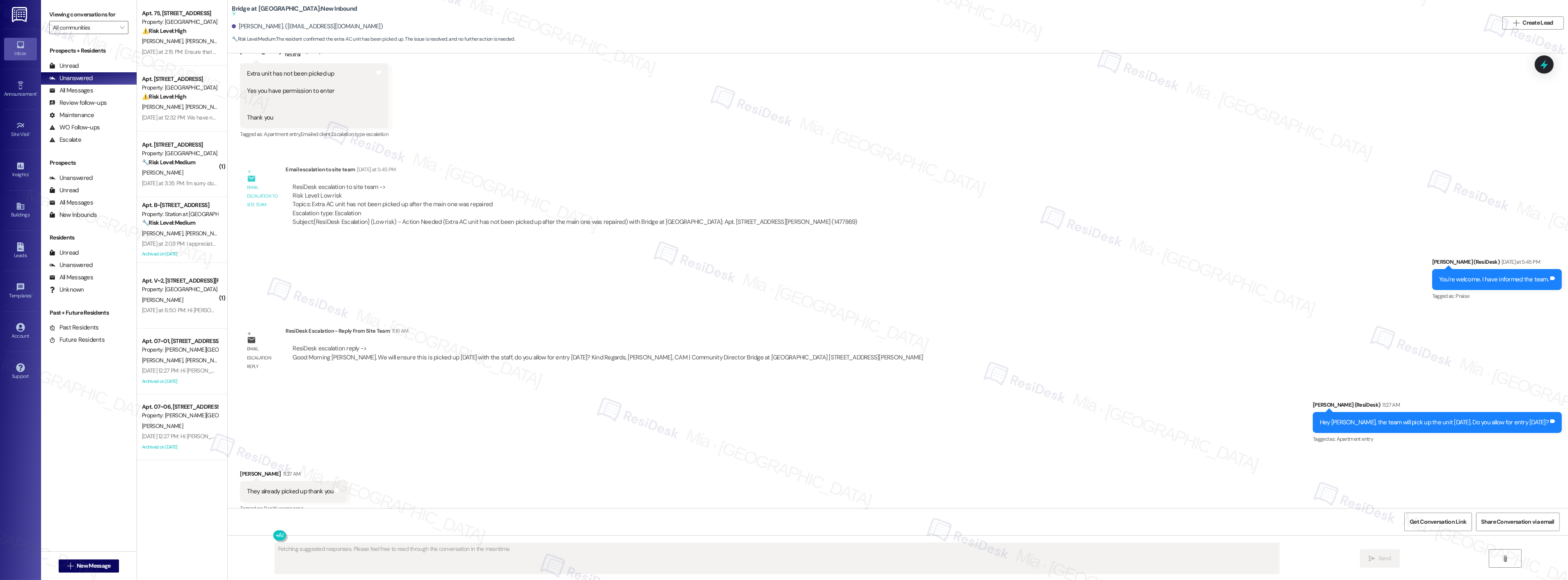
scroll to position [277, 0]
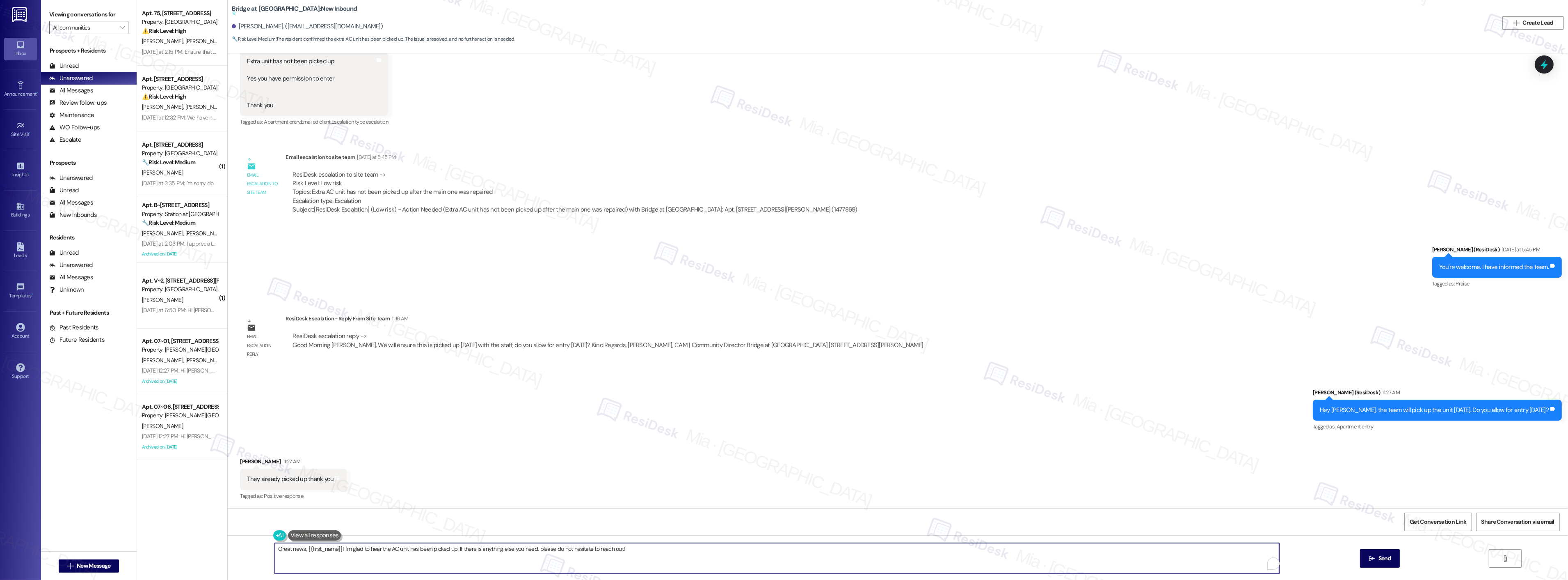
drag, startPoint x: 301, startPoint y: 548, endPoint x: 335, endPoint y: 548, distance: 34.0
click at [335, 548] on textarea "Great news, {{first_name}}! I'm glad to hear the AC unit has been picked up. If…" at bounding box center [777, 558] width 1005 height 31
type textarea "Great news! I'm glad to hear the AC unit has been picked up. If there is anythi…"
click at [1374, 557] on icon "" at bounding box center [1372, 558] width 6 height 7
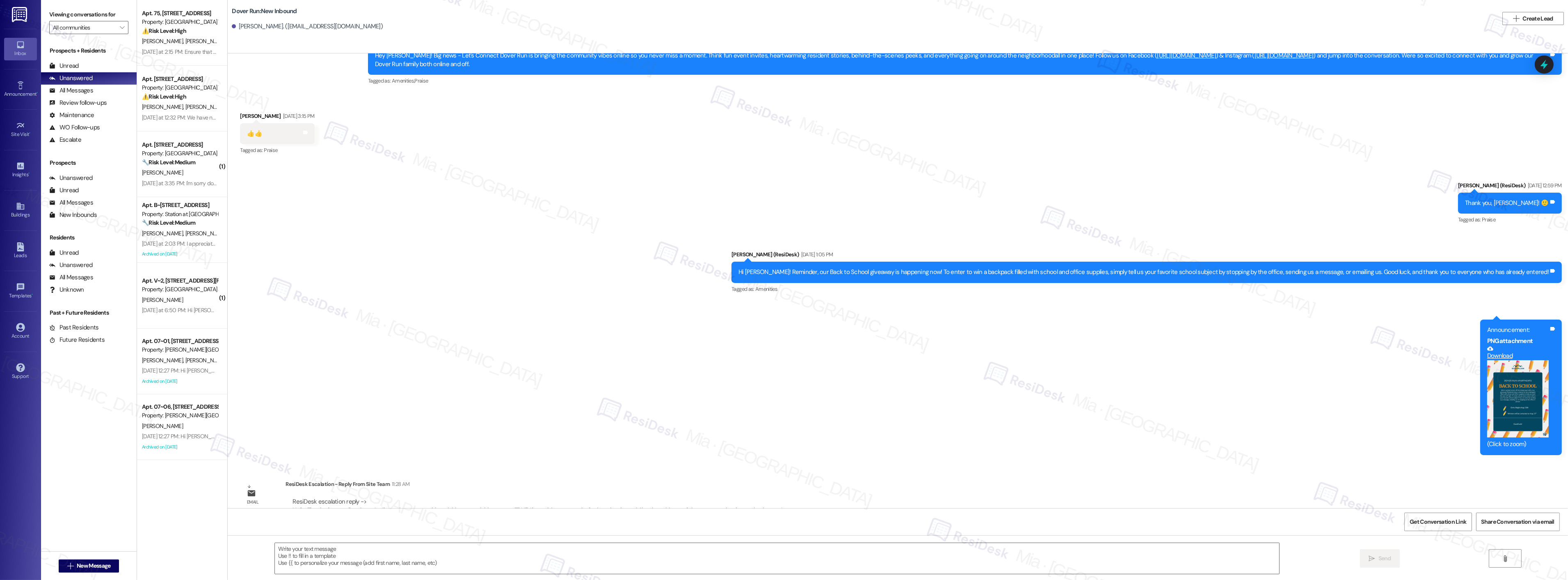
type textarea "Fetching suggested responses. Please feel free to read through the conversation…"
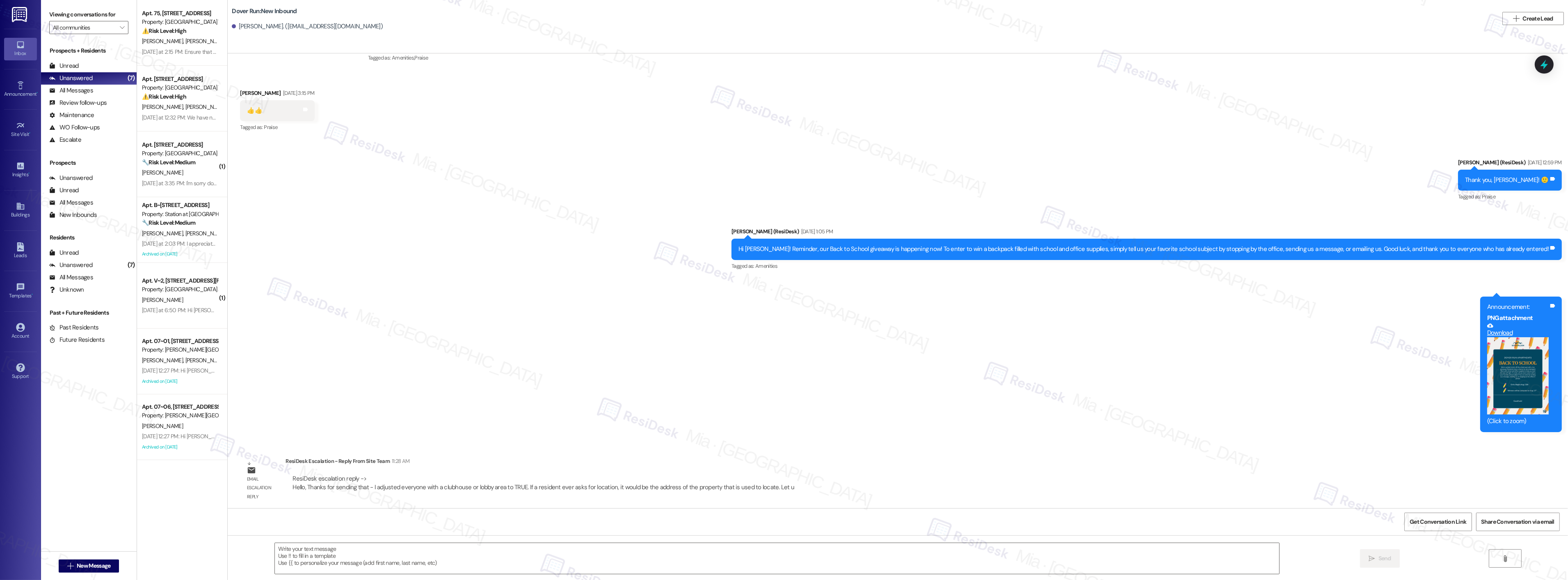
scroll to position [7898, 0]
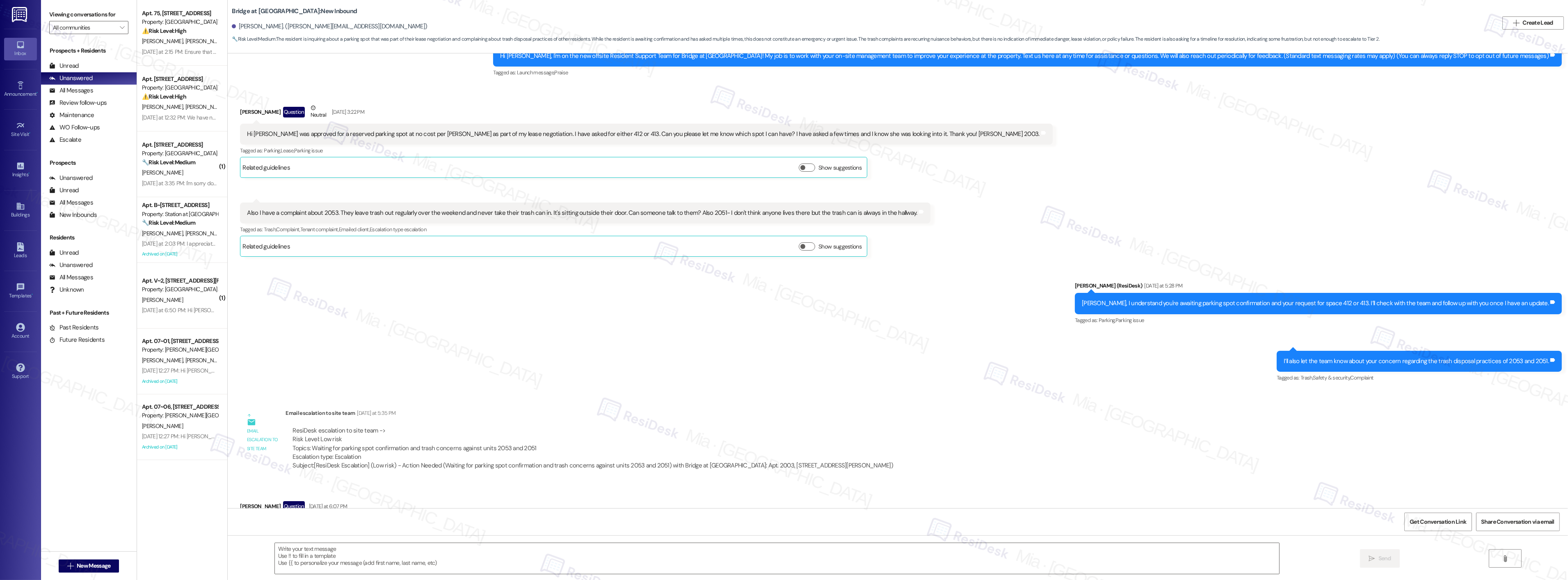
scroll to position [90, 0]
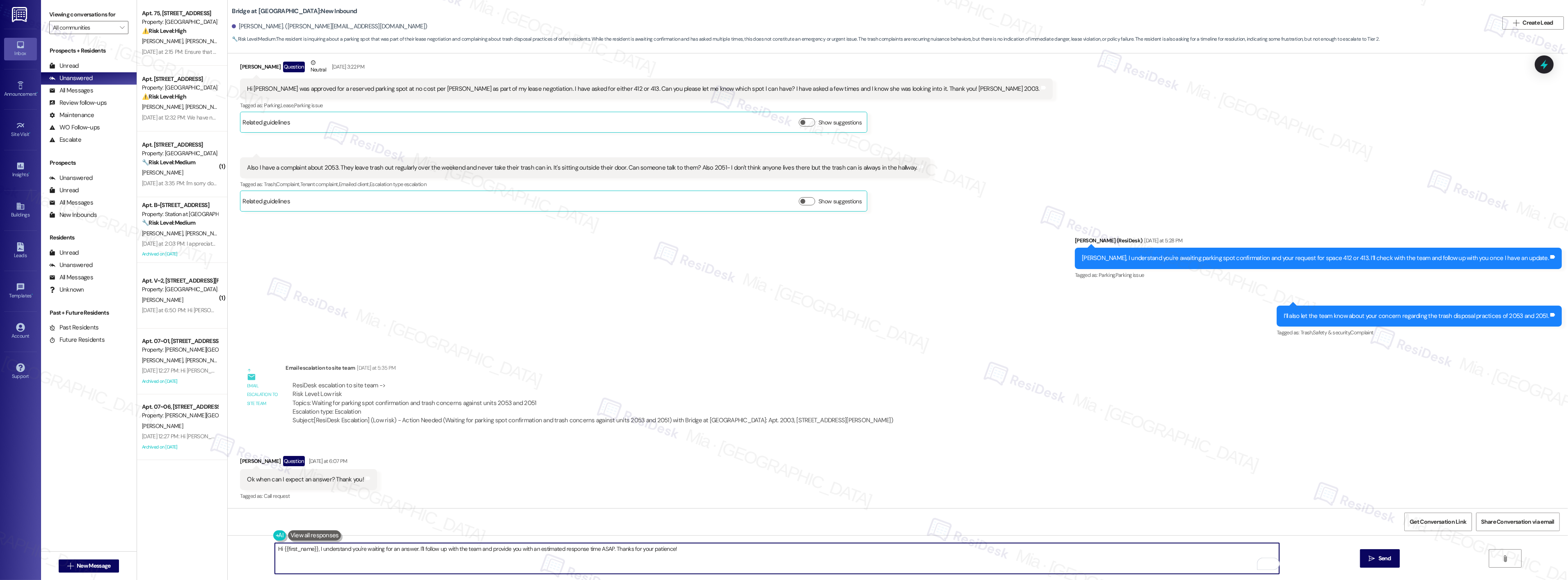
drag, startPoint x: 311, startPoint y: 548, endPoint x: 278, endPoint y: 548, distance: 33.0
click at [278, 548] on textarea "Hi {{first_name}}, I understand you're waiting for an answer. I'll follow up wi…" at bounding box center [777, 558] width 1005 height 31
click at [331, 550] on textarea "Hi {{first_name}}, I understand you're waiting for an answer. I'll follow up wi…" at bounding box center [777, 558] width 1005 height 31
drag, startPoint x: 468, startPoint y: 549, endPoint x: 683, endPoint y: 549, distance: 215.0
click at [683, 549] on textarea "Hi {{first_name}}, I understand you're waiting for an answer. I'll follow up wi…" at bounding box center [777, 558] width 1005 height 31
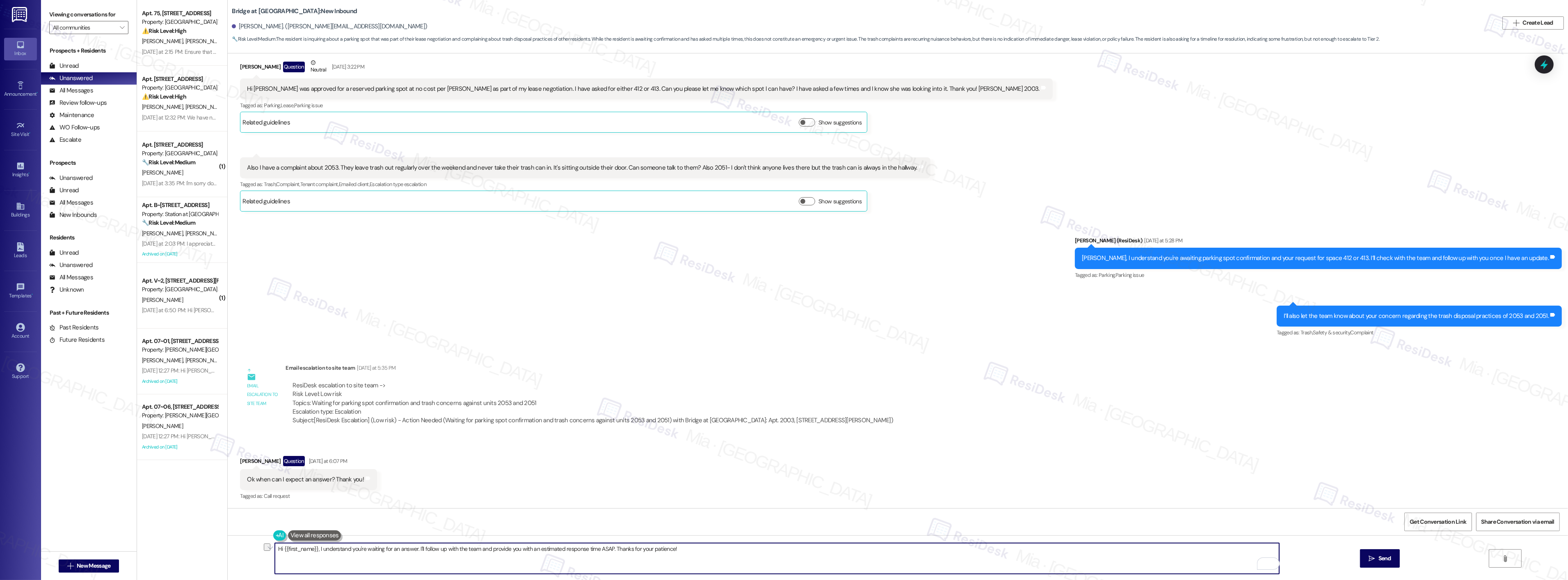
paste textarea "The team confirmed that after further review of our Resevered parking areas, we…"
click at [316, 549] on textarea "Hi {{first_name}}, The team confirmed that after further review of our Resevere…" at bounding box center [777, 558] width 1005 height 31
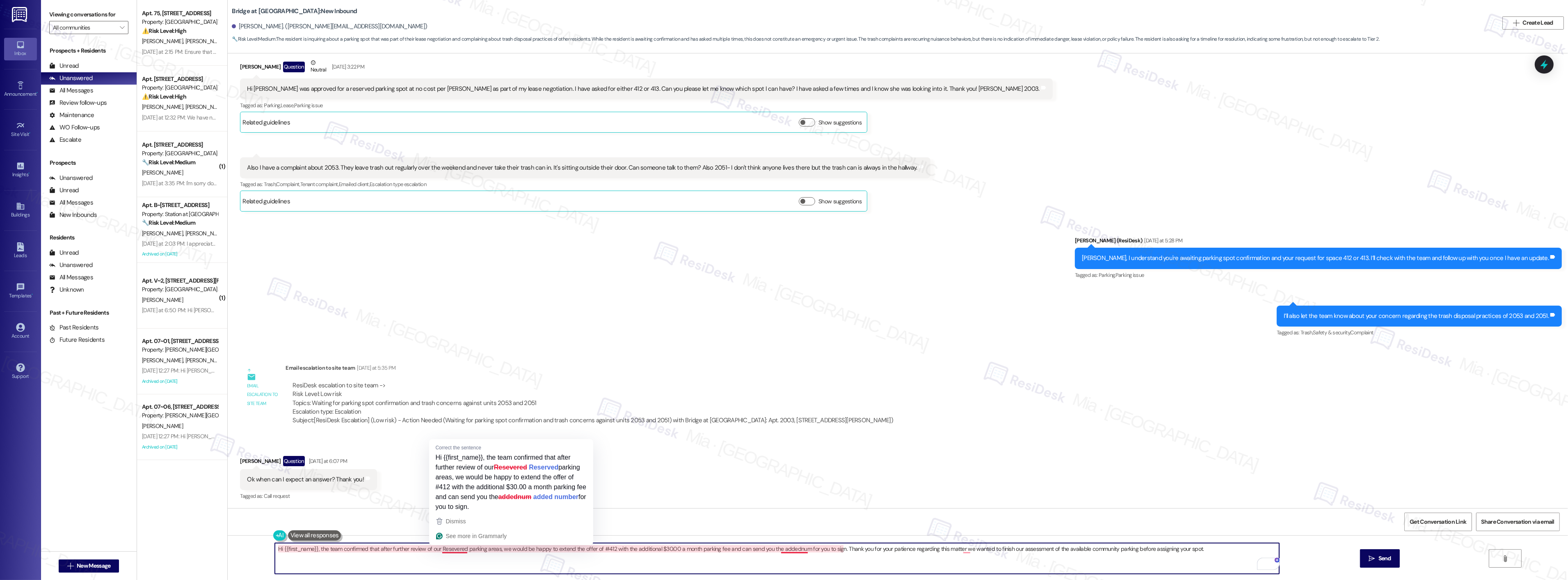
click at [439, 548] on textarea "Hi {{first_name}}, the team confirmed that after further review of our Resevere…" at bounding box center [777, 558] width 1005 height 31
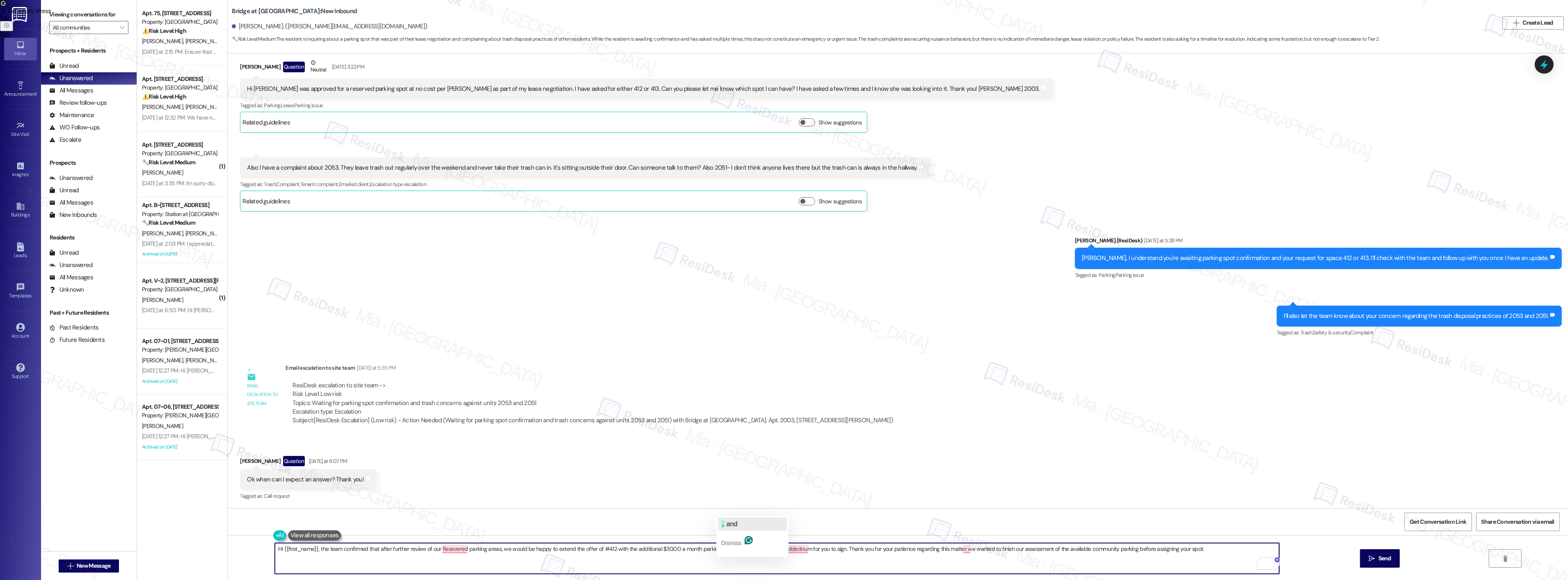
click at [737, 523] on span "and" at bounding box center [732, 523] width 11 height 7
click at [790, 538] on p "Dismiss" at bounding box center [785, 543] width 20 height 13
click at [970, 523] on span ". We" at bounding box center [964, 523] width 14 height 7
click at [957, 550] on textarea "Hi {{first_name}}, the team confirmed that after further review of our Resevere…" at bounding box center [777, 558] width 1005 height 31
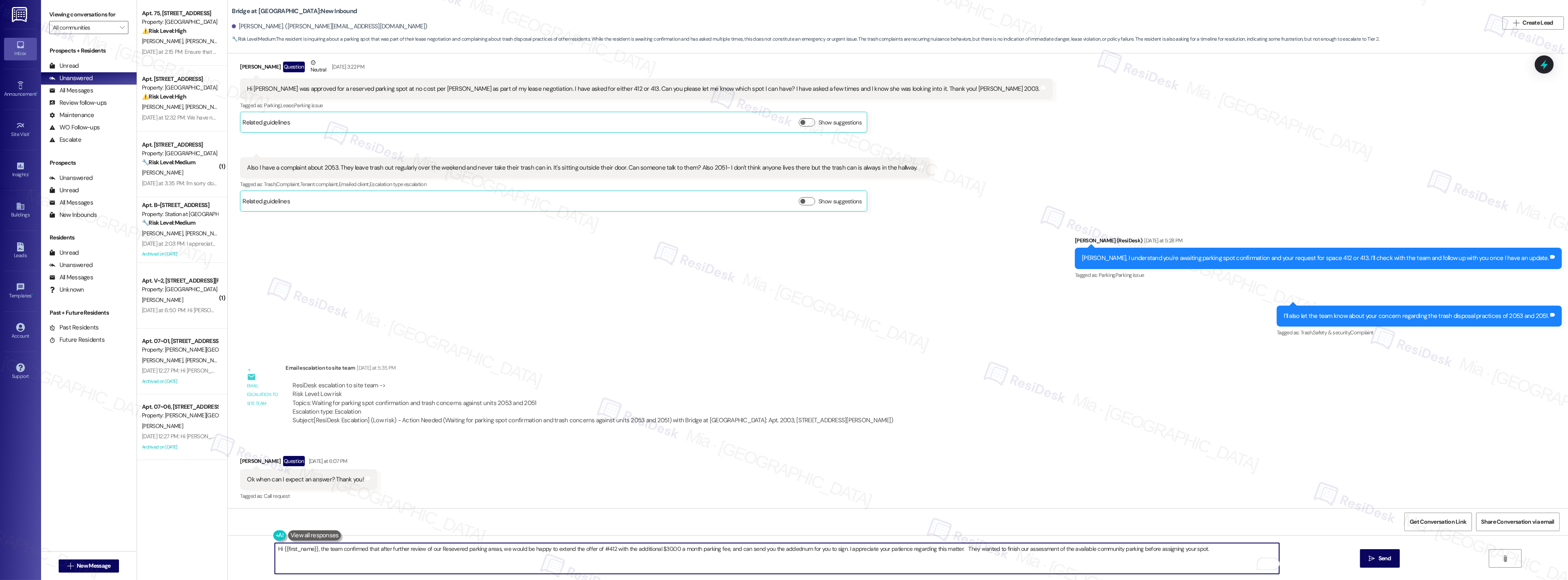
click at [1011, 548] on textarea "Hi {{first_name}}, the team confirmed that after further review of our Resevere…" at bounding box center [777, 558] width 1005 height 31
click at [502, 548] on textarea "Hi {{first_name}}, the team confirmed that after further review of our Resevere…" at bounding box center [777, 558] width 1005 height 31
click at [498, 551] on textarea "Hi {{first_name}}, the team confirmed that after further review of our Resevere…" at bounding box center [777, 558] width 1005 height 31
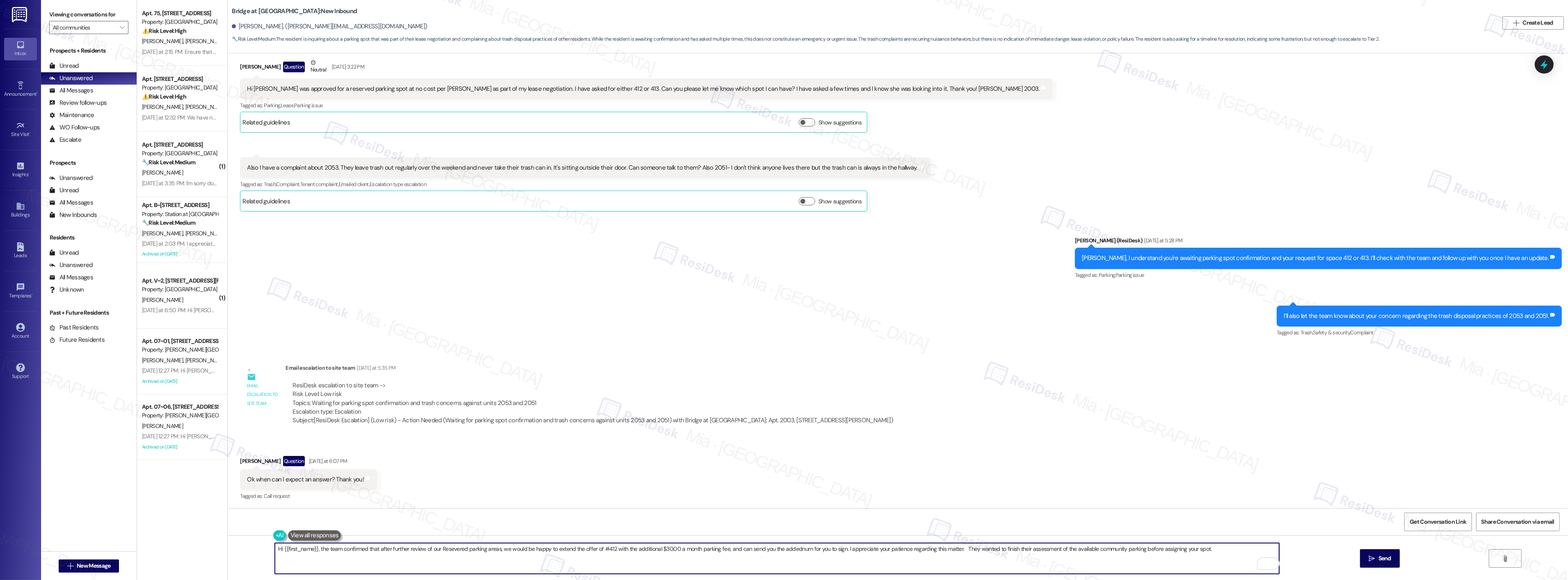
click at [498, 551] on textarea "Hi {{first_name}}, the team confirmed that after further review of our Resevere…" at bounding box center [777, 558] width 1005 height 31
click at [429, 548] on textarea "Hi {{first_name}}, the team confirmed that after further review of our Resevere…" at bounding box center [777, 558] width 1005 height 31
click at [499, 550] on textarea "Hi {{first_name}}, the team confirmed that after further review of the Resevere…" at bounding box center [777, 558] width 1005 height 31
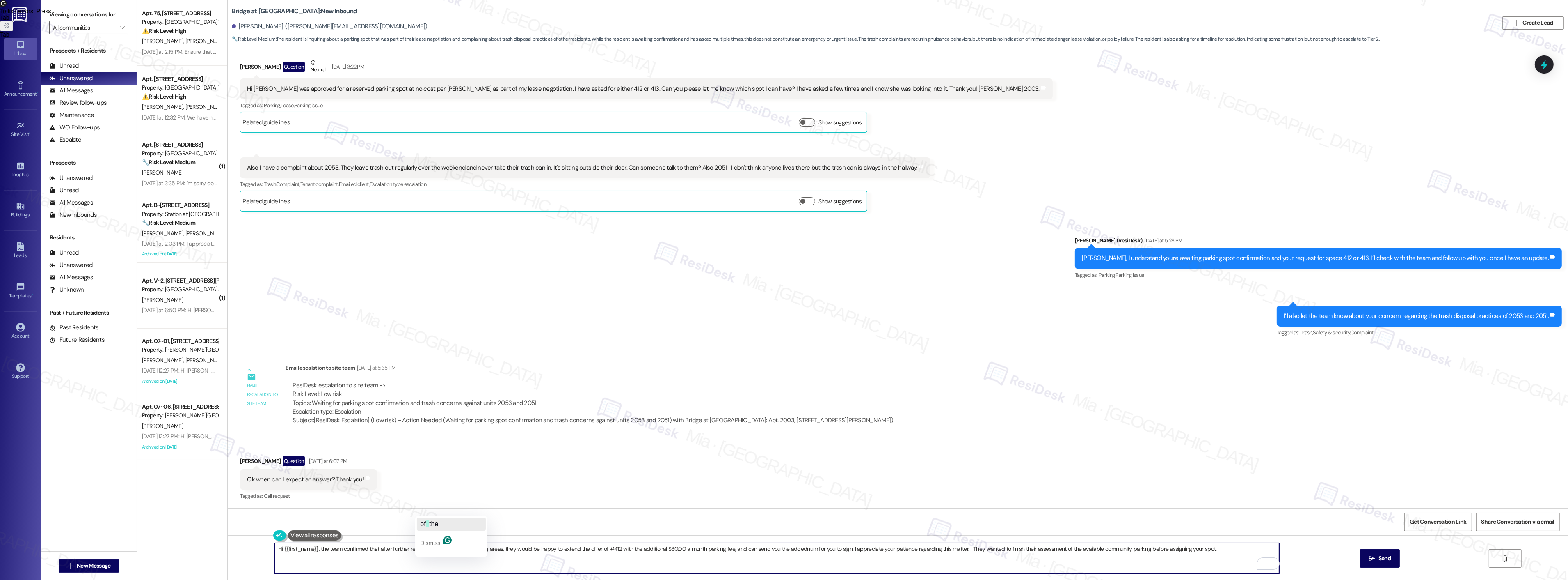
click at [433, 524] on span "the" at bounding box center [434, 523] width 9 height 7
click at [458, 536] on p "Dismiss" at bounding box center [449, 543] width 20 height 13
click at [448, 549] on textarea "Hi {{first_name}}, the team confirmed that after further review of the Resevere…" at bounding box center [777, 558] width 1005 height 31
click at [542, 486] on div "Received via SMS Amy Best Question Yesterday at 6:07 PM Ok when can I expect an…" at bounding box center [898, 472] width 1341 height 71
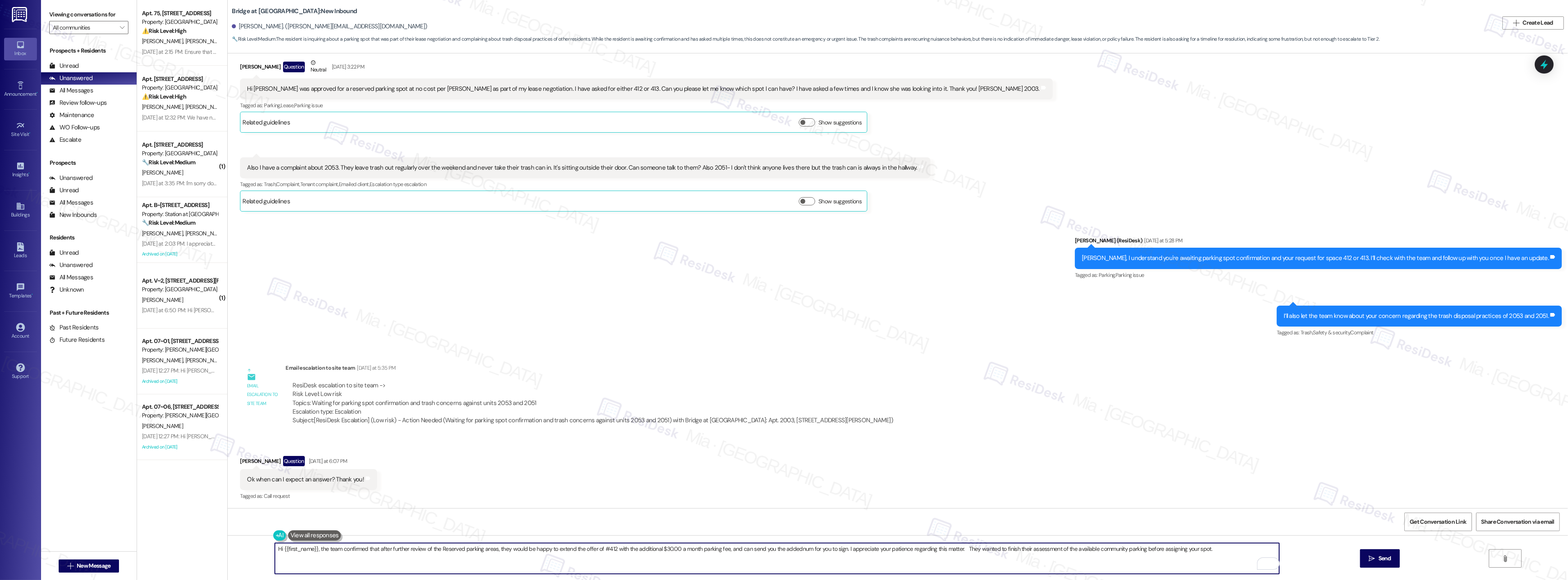
click at [957, 549] on textarea "Hi {{first_name}}, the team confirmed that after further review of the Reserved…" at bounding box center [777, 558] width 1005 height 31
type textarea "Hi {{first_name}}, the team confirmed that after further review of the Reserved…"
click at [1384, 558] on span "Send" at bounding box center [1385, 558] width 12 height 9
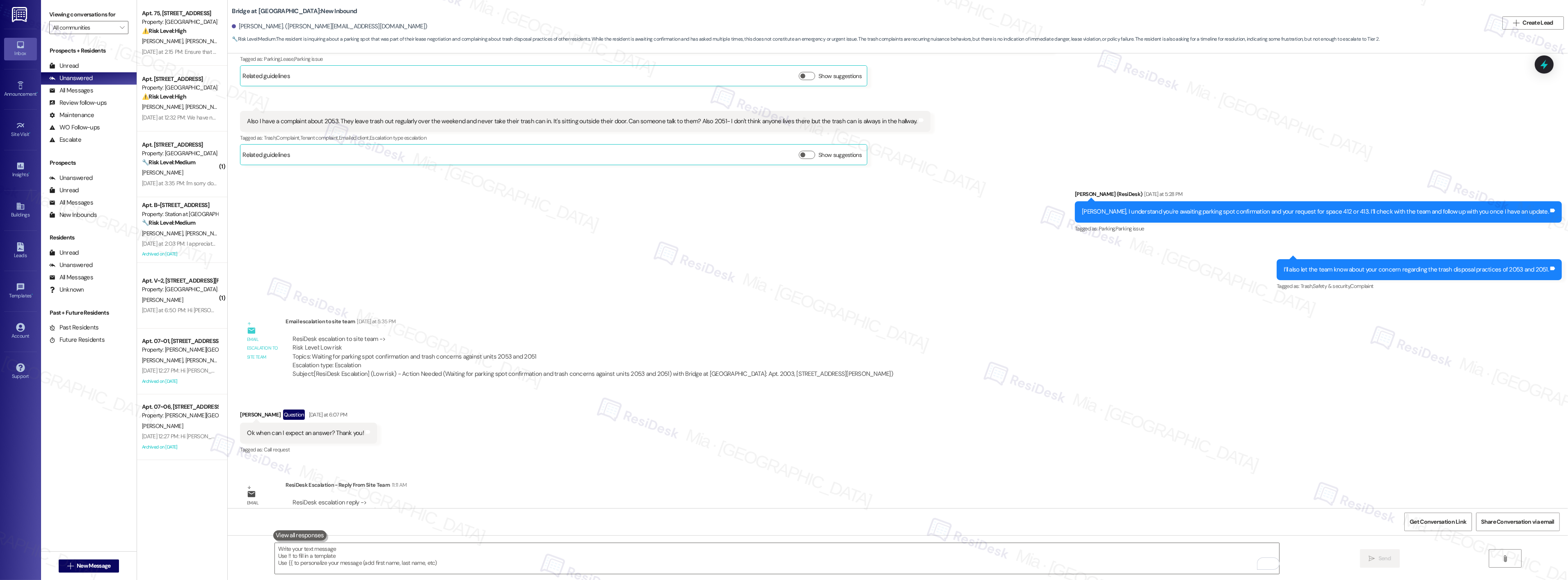
scroll to position [163, 0]
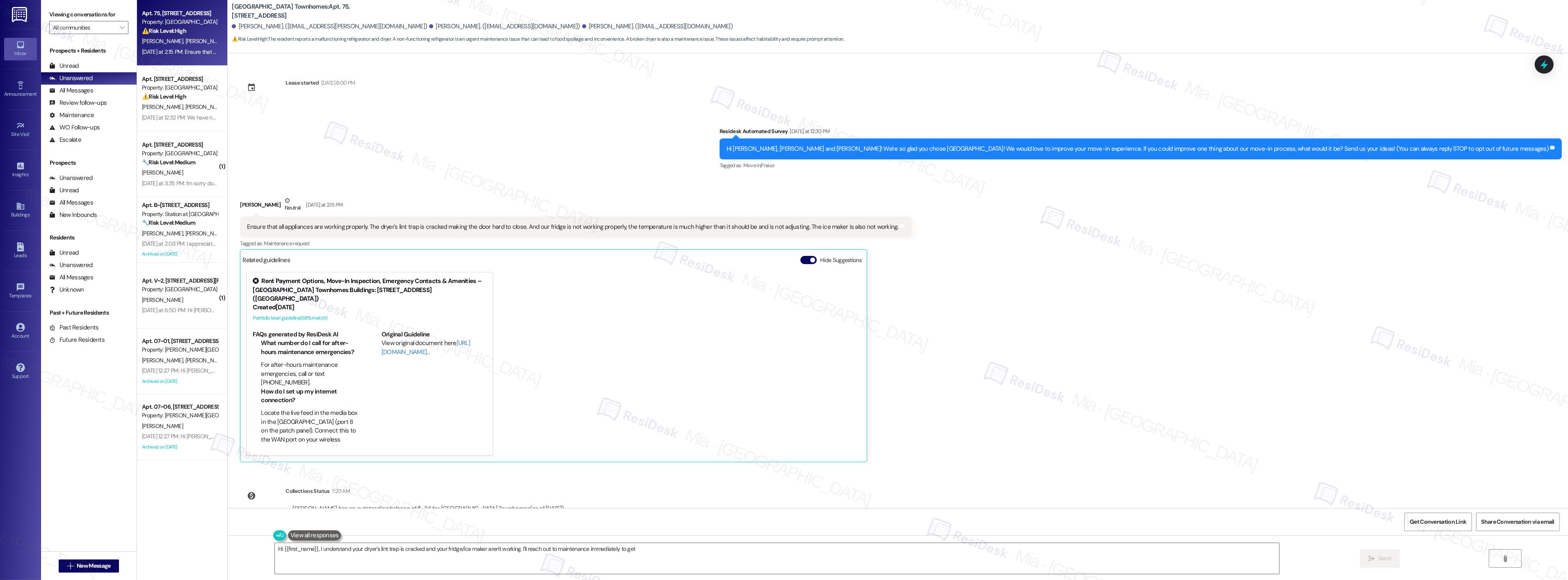
click at [683, 228] on div "Ensure that all appliances are working properly. The dryer's lint trap is crack…" at bounding box center [573, 227] width 652 height 9
drag, startPoint x: 363, startPoint y: 224, endPoint x: 877, endPoint y: 230, distance: 514.0
click at [877, 230] on div "Ensure that all appliances are working properly. The dryer's lint trap is crack…" at bounding box center [575, 227] width 672 height 21
copy div "he dryer's lint trap is cracked making the door hard to close. And our fridge i…"
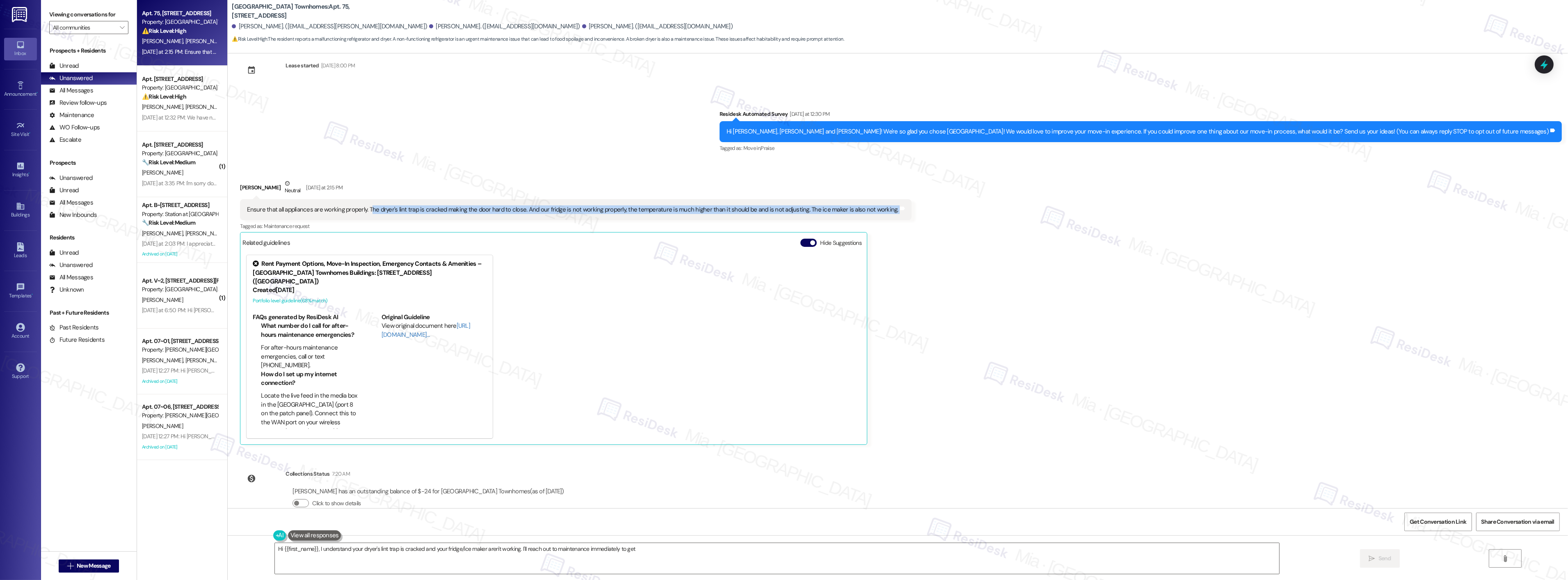
scroll to position [27, 0]
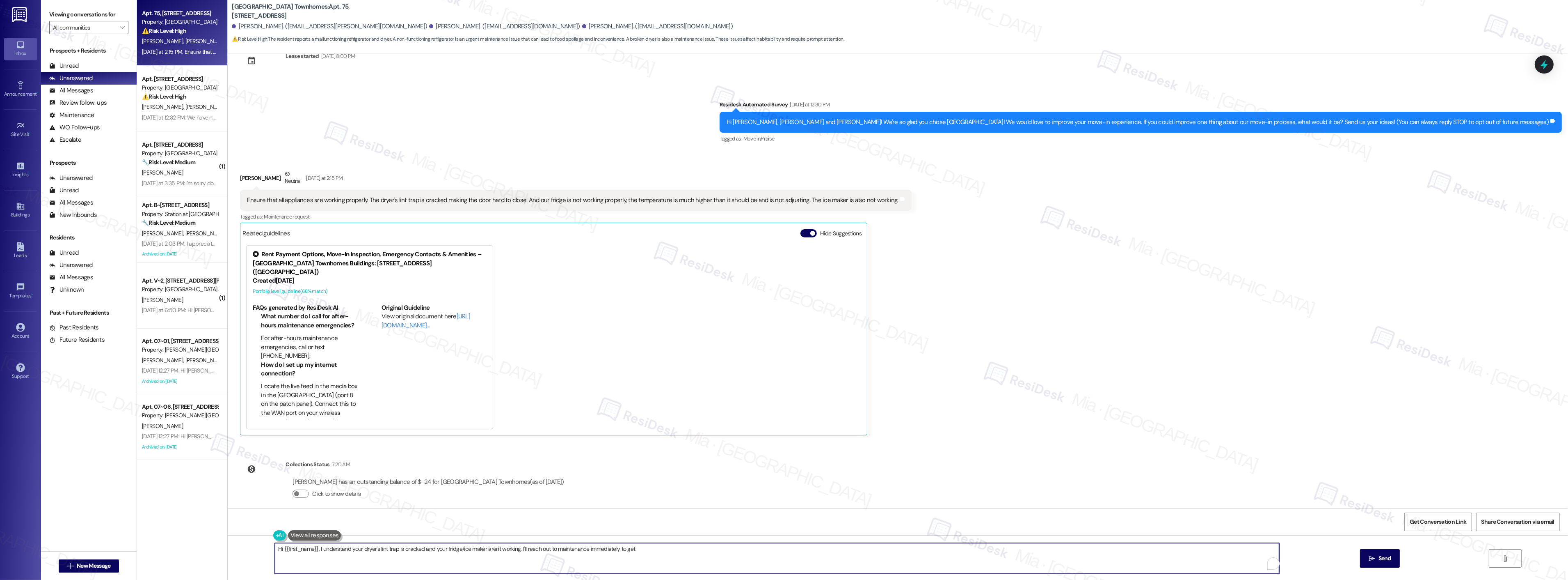
drag, startPoint x: 514, startPoint y: 548, endPoint x: 749, endPoint y: 548, distance: 235.0
click at [749, 548] on textarea "Hi {{first_name}}, I understand your dryer's lint trap is cracked and your frid…" at bounding box center [777, 558] width 1005 height 31
paste textarea "Thanks for sharing these details. I’ll create a work order for the dryer and fr…"
drag, startPoint x: 518, startPoint y: 549, endPoint x: 592, endPoint y: 549, distance: 74.0
click at [592, 549] on textarea "Hi {{first_name}}, I understand your dryer's lint trap is cracked and your frid…" at bounding box center [777, 558] width 1005 height 31
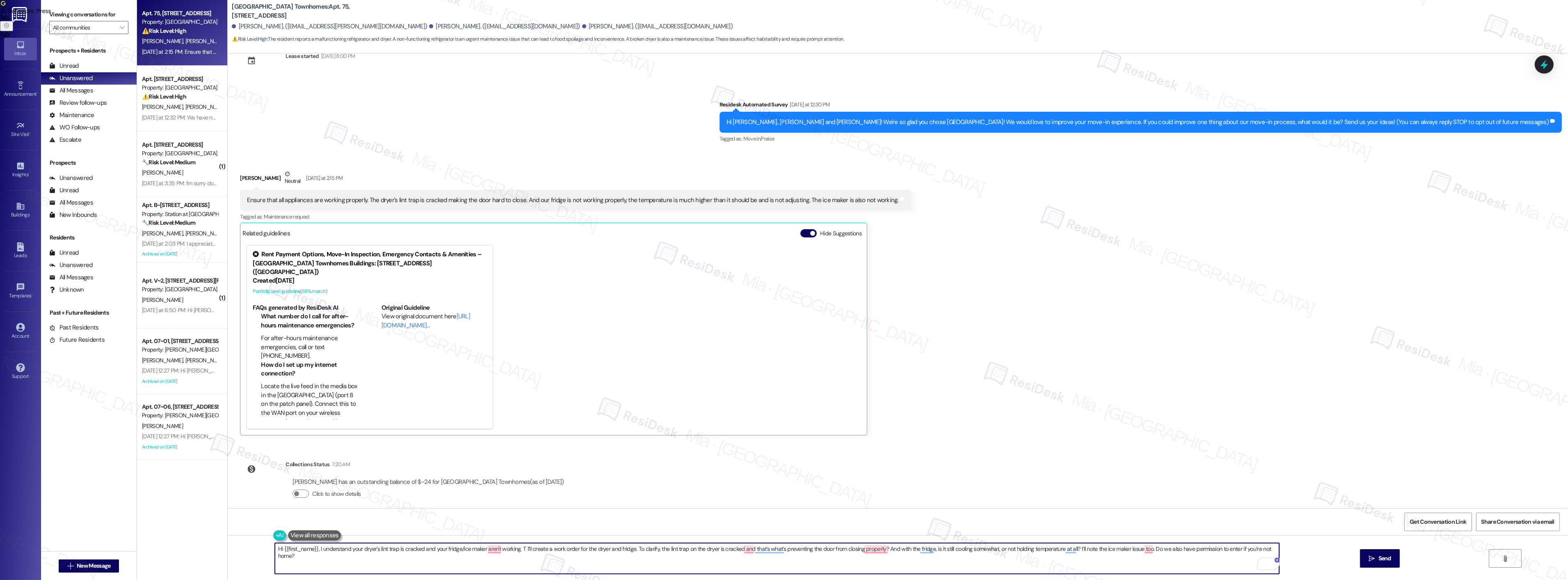
click at [603, 548] on textarea "Hi {{first_name}}, I understand your dryer's lint trap is cracked and your frid…" at bounding box center [777, 558] width 1005 height 31
click at [312, 550] on textarea "Hi {{first_name}}, I understand your dryer's lint trap is cracked and your frid…" at bounding box center [777, 558] width 1005 height 31
click at [314, 548] on textarea "Hi {{first_name}}, I understand your dryer's lint trap is cracked and your frid…" at bounding box center [777, 558] width 1005 height 31
click at [568, 523] on span "isn't" at bounding box center [567, 523] width 13 height 7
click at [507, 524] on span "and" at bounding box center [509, 523] width 11 height 7
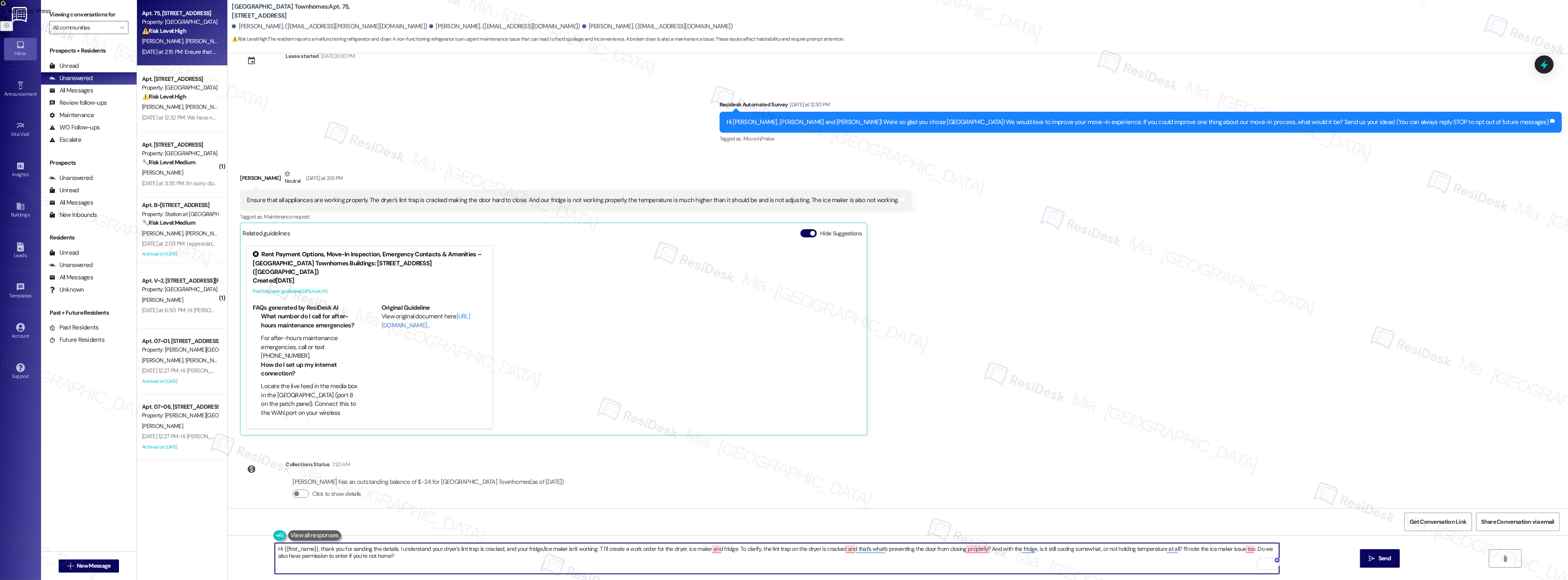
click at [596, 549] on textarea "Hi {{first_name}}, thank you for sending the details. I understand your dryer's…" at bounding box center [777, 558] width 1005 height 31
click at [604, 549] on textarea "Hi {{first_name}}, thank you for sending the details. I understand your dryer's…" at bounding box center [777, 558] width 1005 height 31
click at [598, 551] on textarea "Hi {{first_name}}, thank you for sending the details. I understand your dryer's…" at bounding box center [777, 558] width 1005 height 31
click at [603, 549] on textarea "Hi {{first_name}}, thank you for sending the details. I understand your dryer's…" at bounding box center [777, 558] width 1005 height 31
drag, startPoint x: 658, startPoint y: 547, endPoint x: 736, endPoint y: 548, distance: 78.0
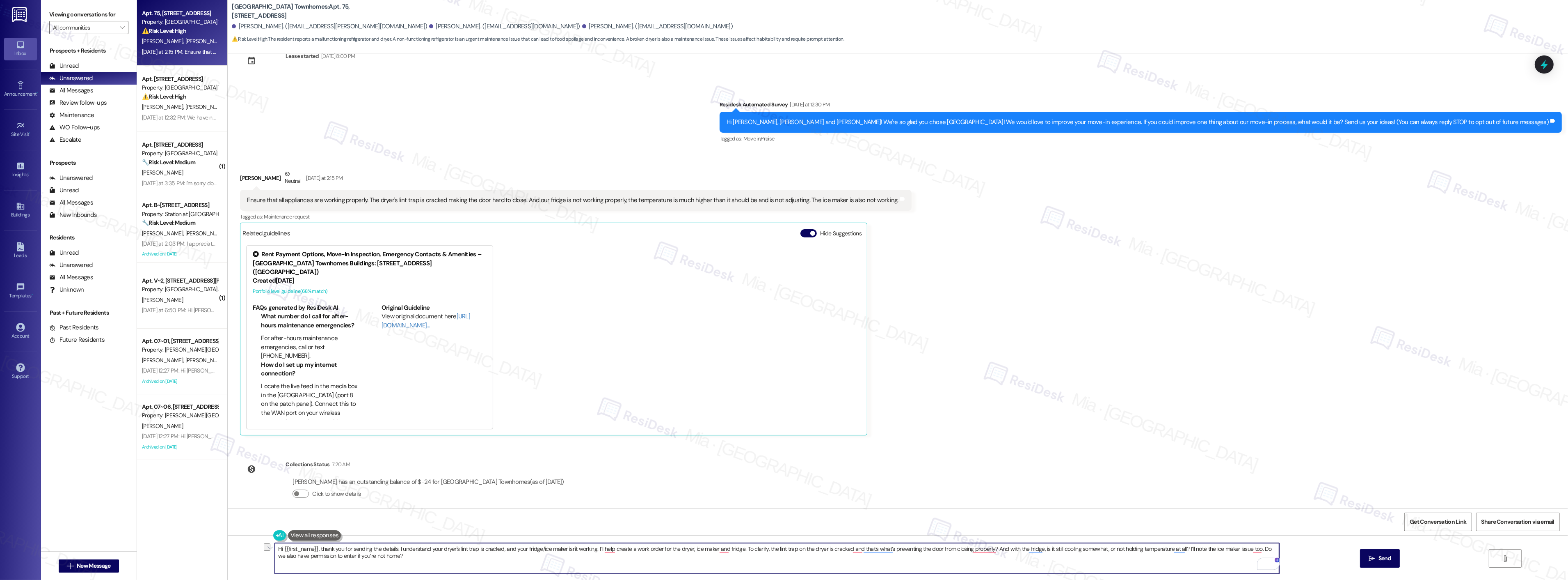
click at [736, 548] on textarea "Hi {{first_name}}, thank you for sending the details. I understand your dryer's…" at bounding box center [777, 558] width 1005 height 31
click at [736, 549] on textarea "Hi {{first_name}}, thank you for sending the details. I understand your dryer's…" at bounding box center [777, 558] width 1005 height 31
drag, startPoint x: 736, startPoint y: 549, endPoint x: 663, endPoint y: 549, distance: 73.0
click at [663, 549] on textarea "Hi {{first_name}}, thank you for sending the details. I understand your dryer's…" at bounding box center [777, 558] width 1005 height 31
click at [663, 548] on textarea "Hi {{first_name}}, thank you for sending the details. I understand your dryer's…" at bounding box center [777, 558] width 1005 height 31
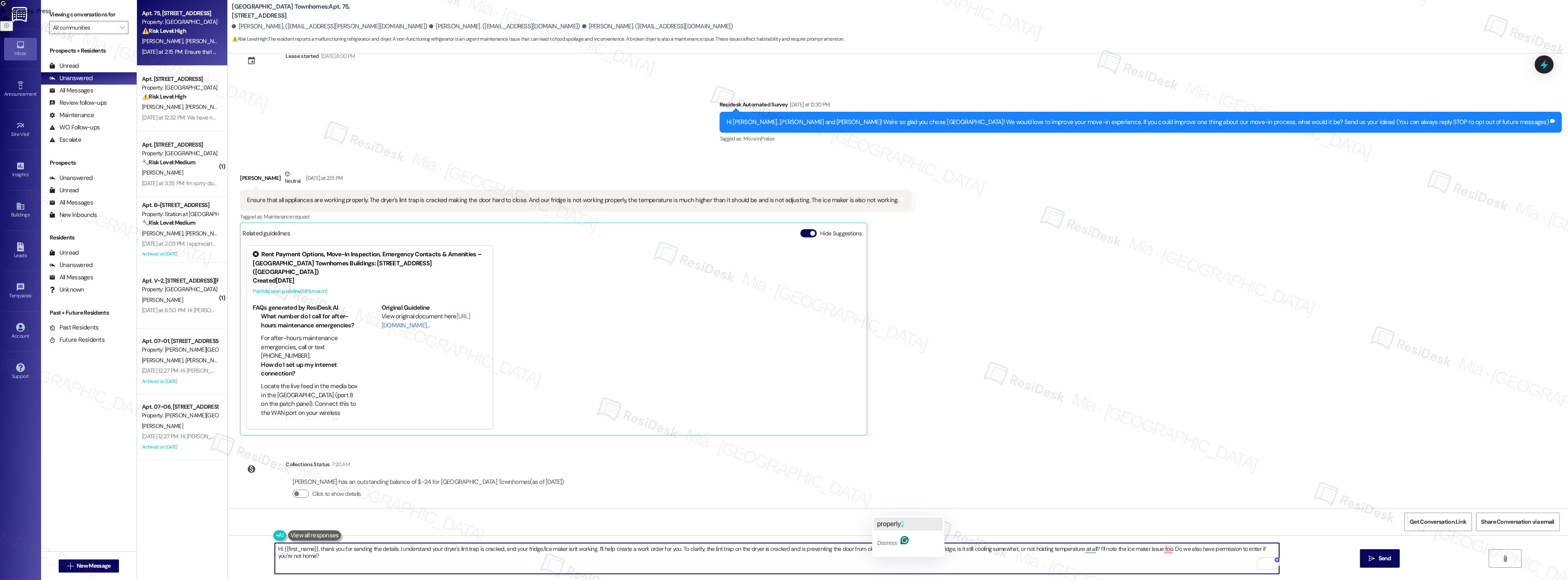
click at [891, 522] on span "properly" at bounding box center [889, 523] width 24 height 7
click at [1163, 524] on span "too" at bounding box center [1165, 523] width 9 height 7
drag, startPoint x: 1090, startPoint y: 548, endPoint x: 1165, endPoint y: 548, distance: 75.0
click at [1165, 548] on textarea "Hi {{first_name}}, thank you for sending the details. I understand your dryer's…" at bounding box center [777, 558] width 1005 height 31
type textarea "Hi {{first_name}}, thank you for sending the details. I understand your dryer's…"
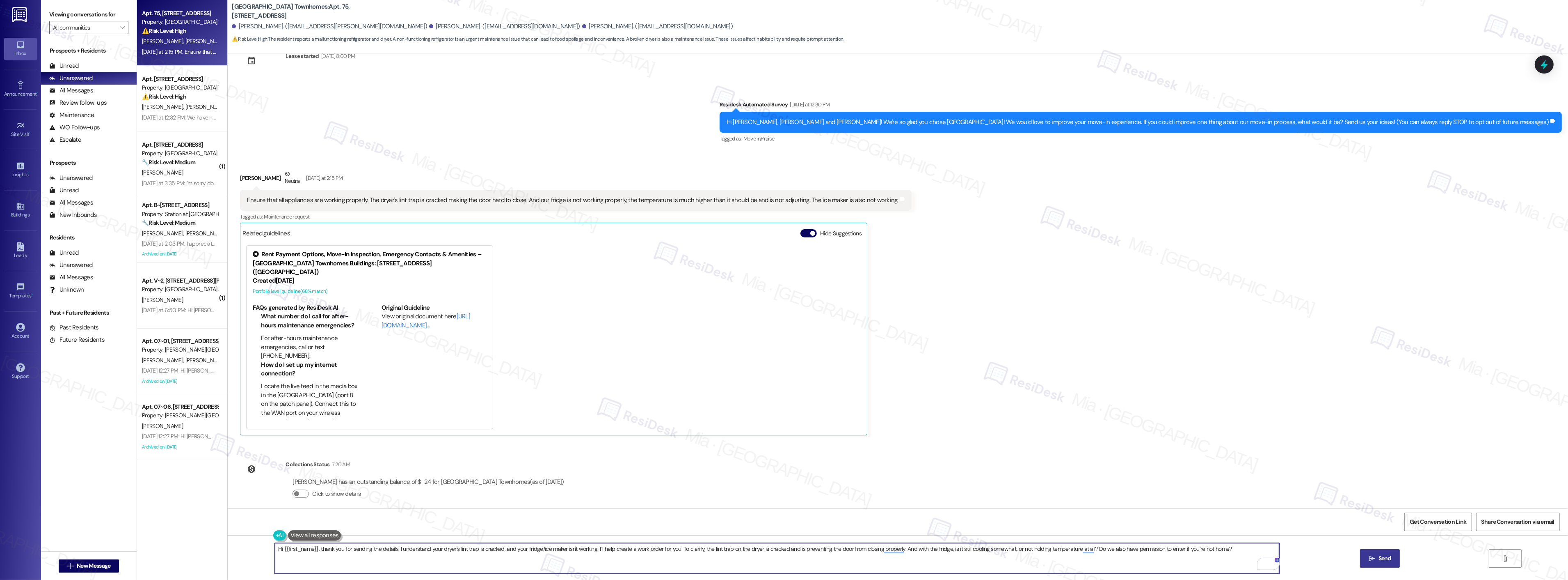
click at [1394, 561] on button " Send" at bounding box center [1380, 558] width 40 height 19
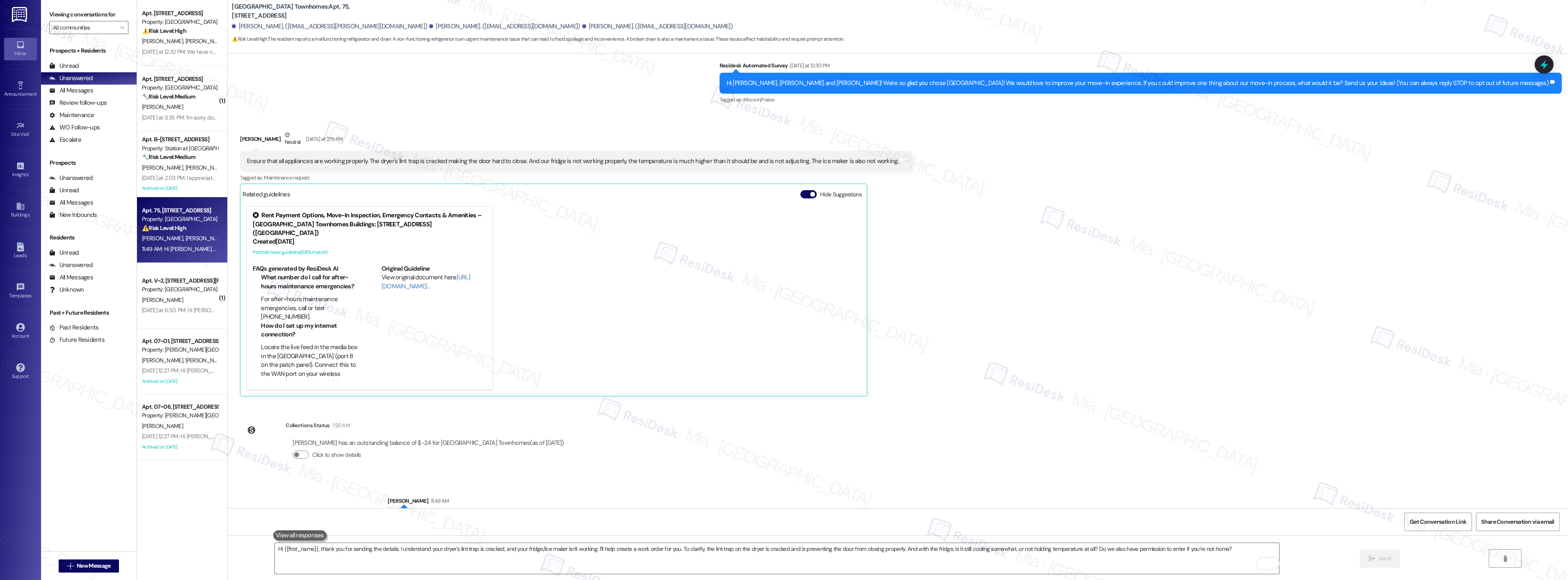
scroll to position [84, 0]
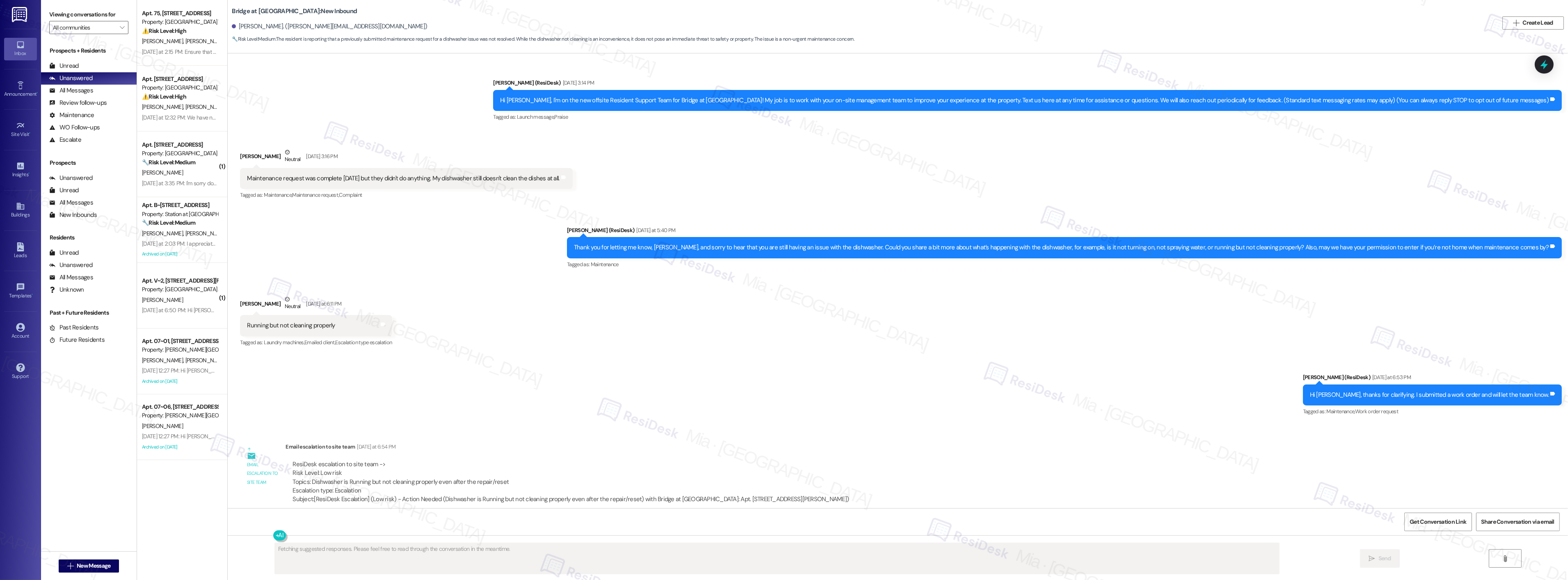
scroll to position [150, 0]
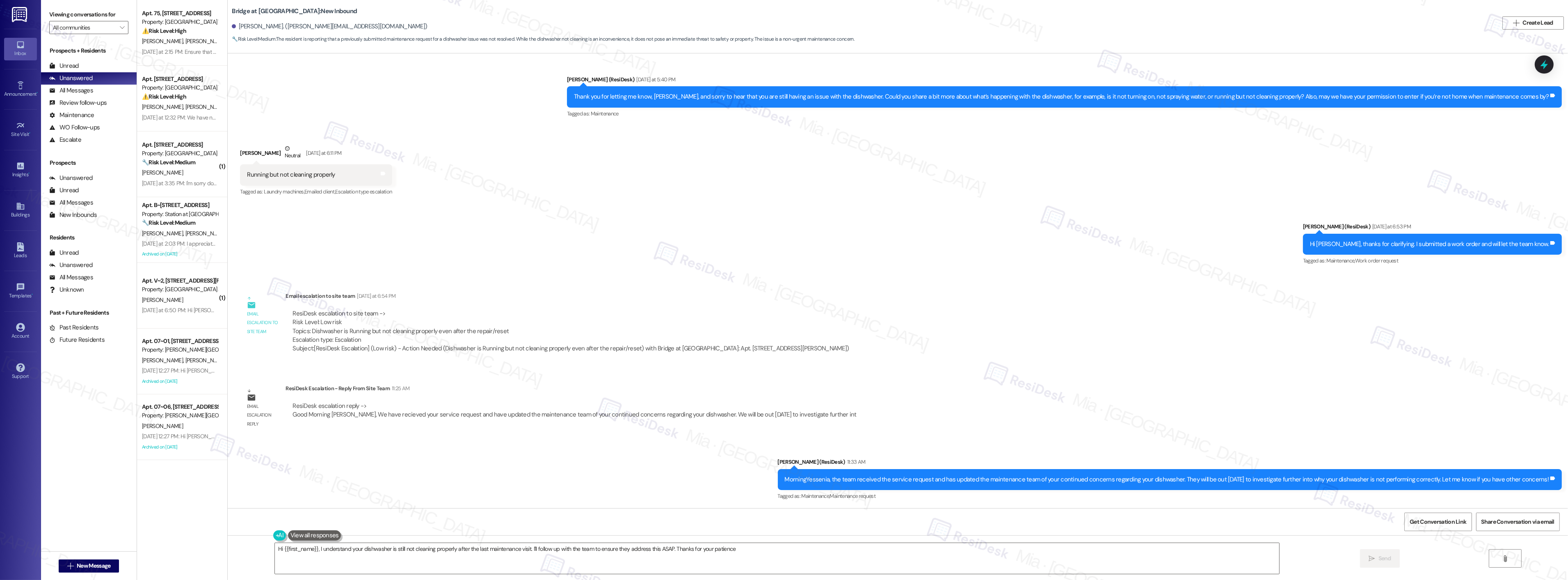
type textarea "Hi {{first_name}}, I understand your dishwasher is still not cleaning properly …"
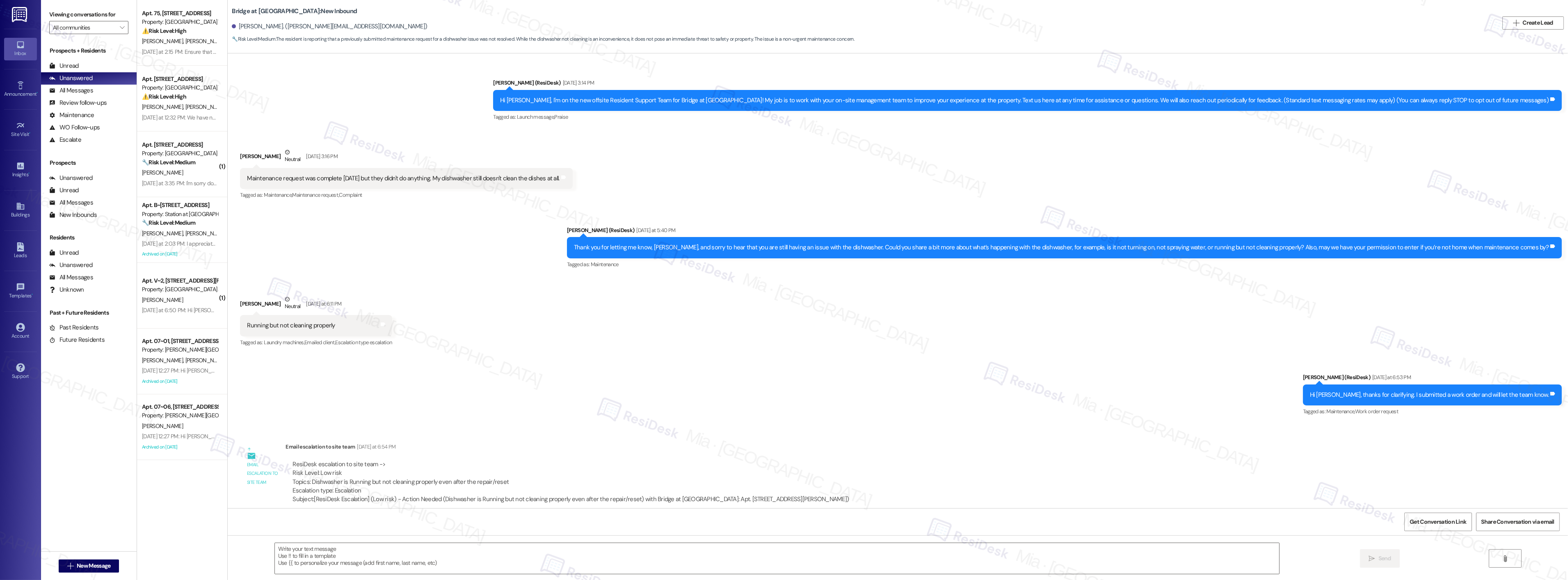
type textarea "Fetching suggested responses. Please feel free to read through the conversation…"
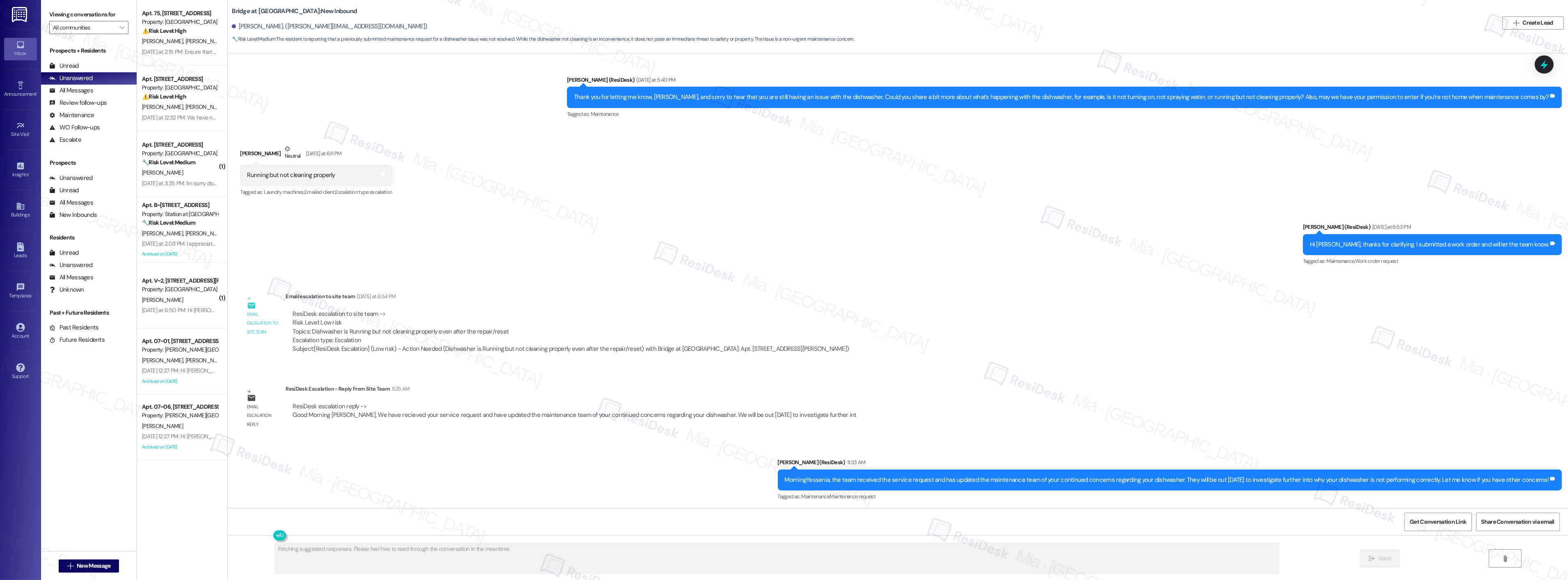
scroll to position [150, 0]
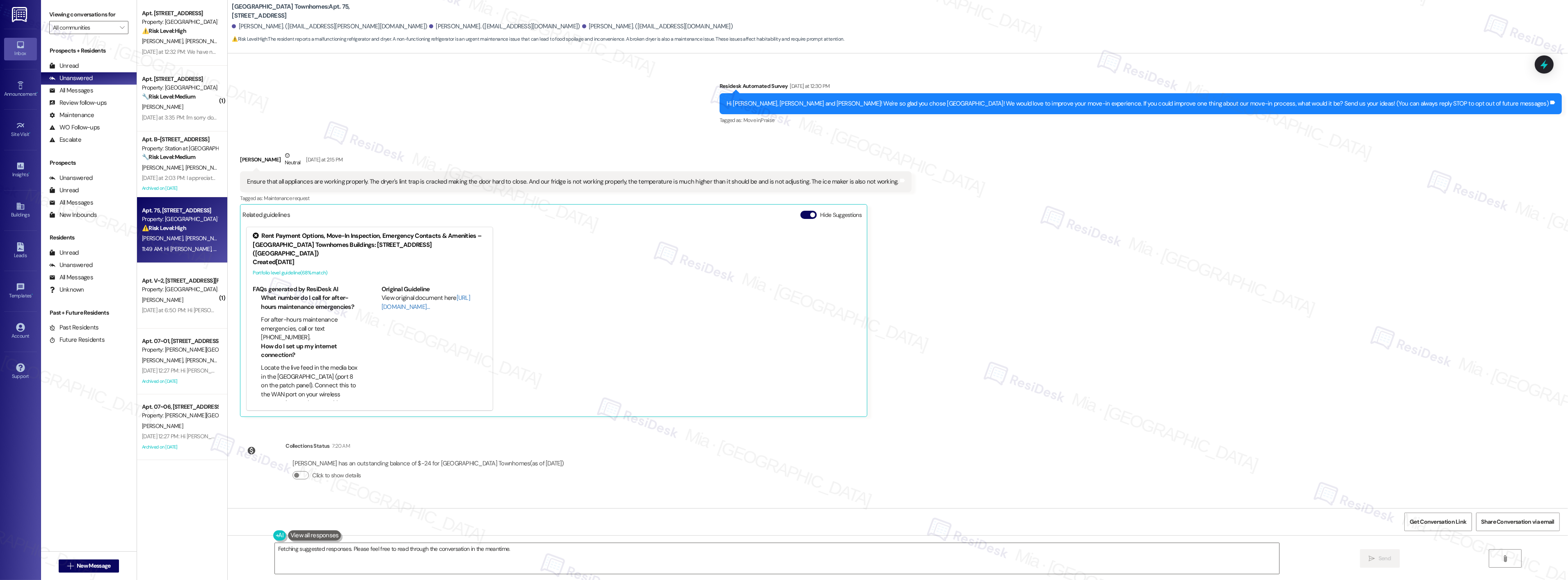
scroll to position [96, 0]
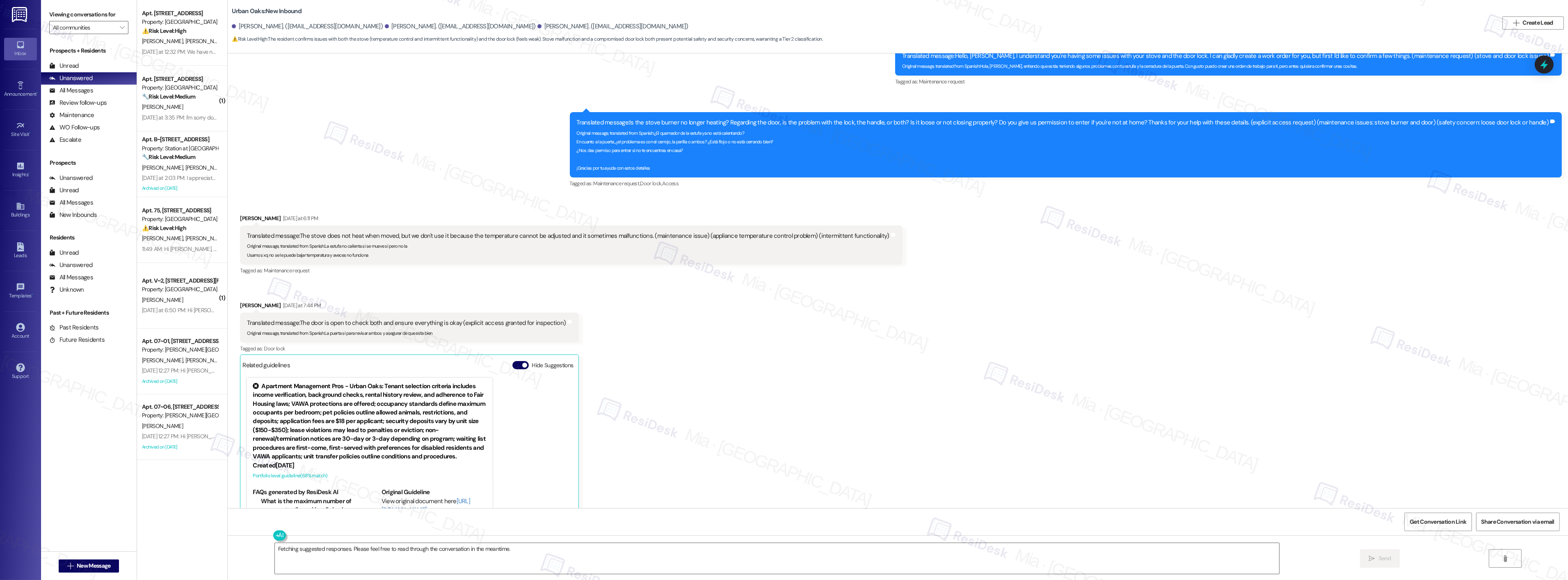
scroll to position [740, 0]
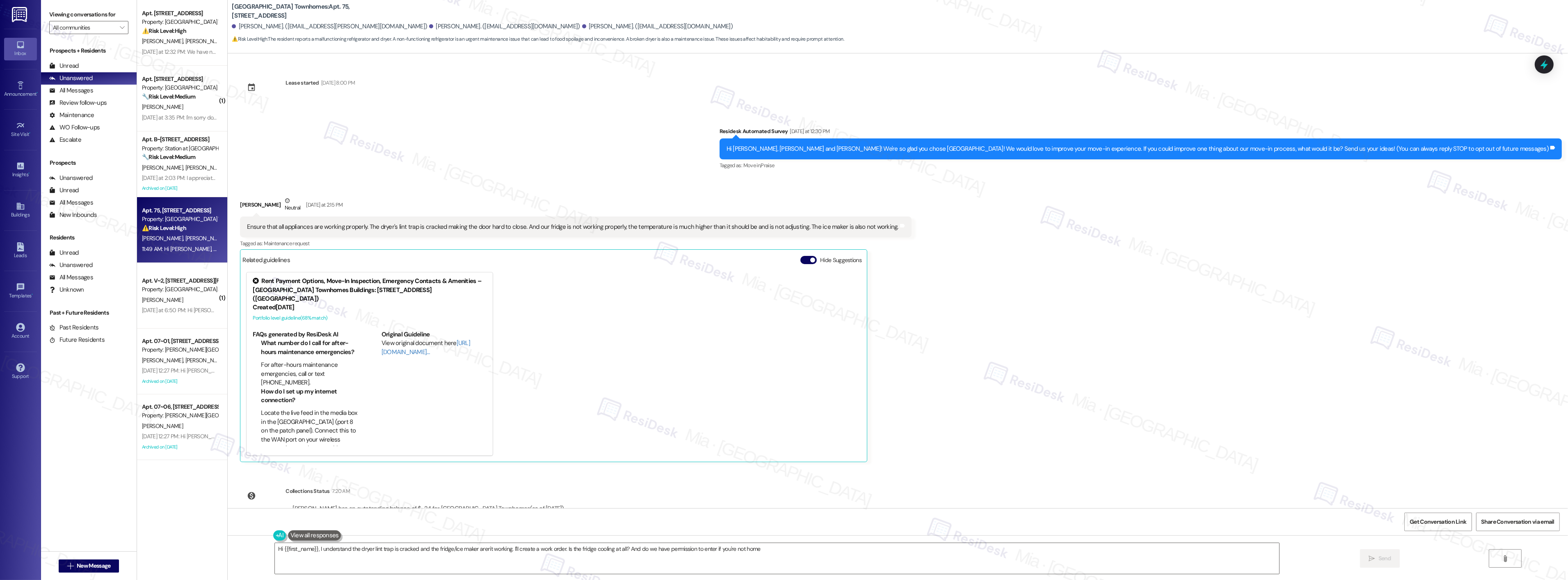
type textarea "Hi {{first_name}}, I understand the dryer lint trap is cracked and the fridge/i…"
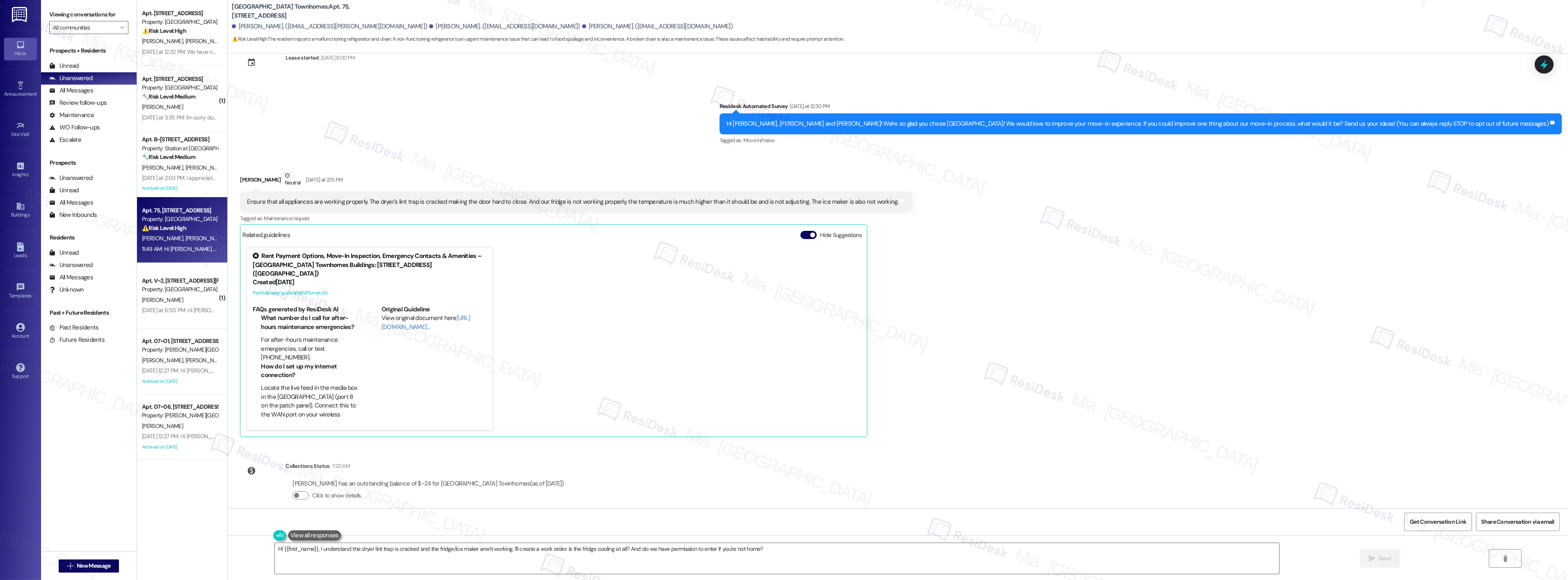
scroll to position [96, 0]
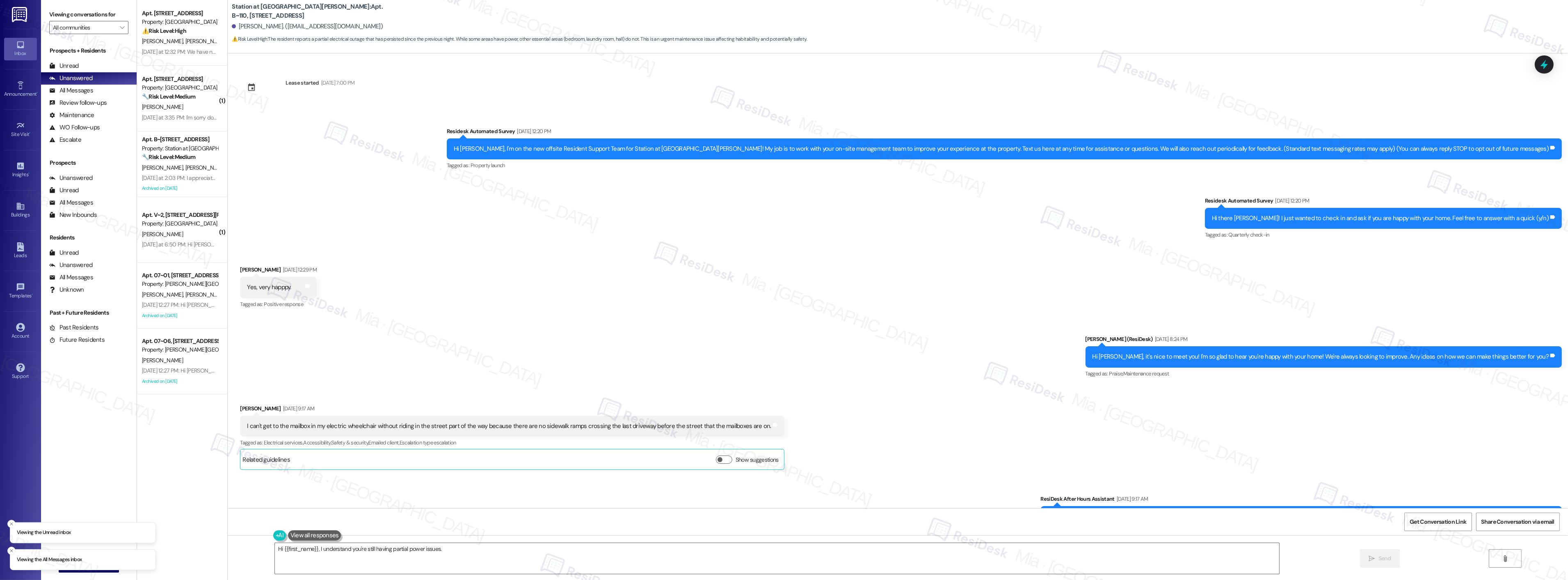
scroll to position [1435, 0]
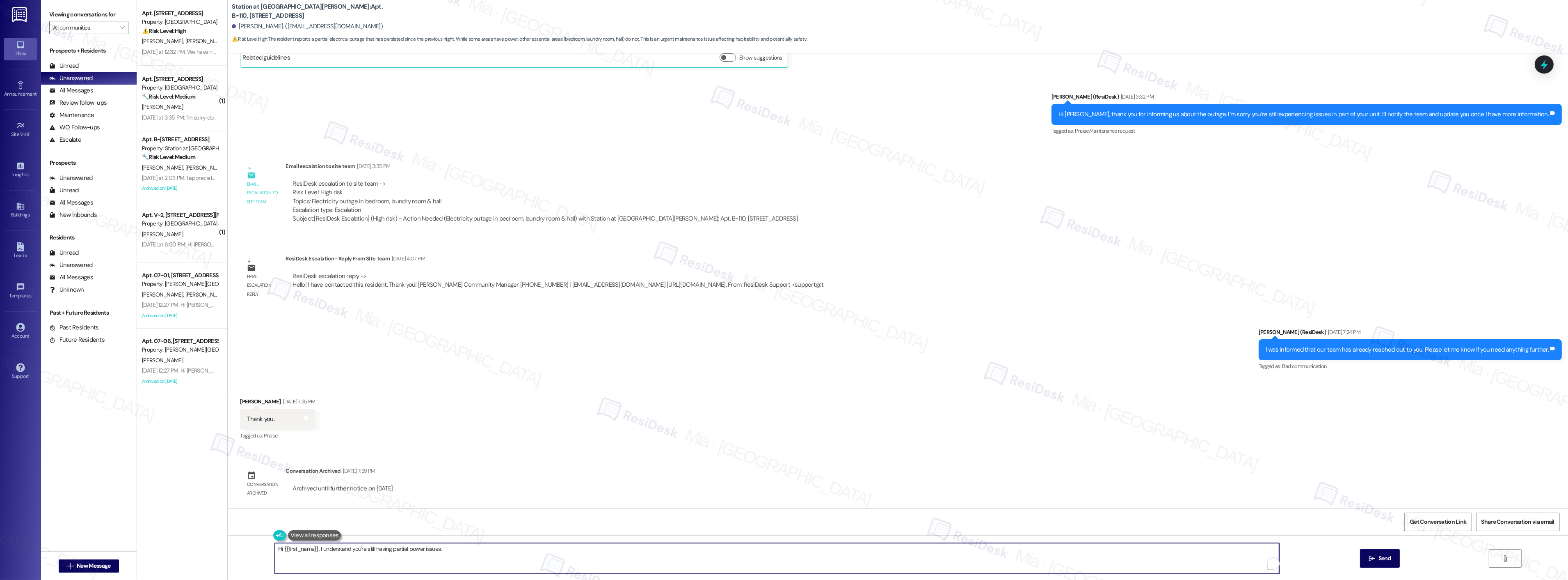
drag, startPoint x: 720, startPoint y: 550, endPoint x: 270, endPoint y: 552, distance: 450.0
click at [275, 552] on textarea "Hi {{first_name}}, I understand you're still having partial power issues. I'm h…" at bounding box center [777, 558] width 1005 height 31
type textarea "You're welcome! 😊Just let me know if you need help!"
click at [1375, 556] on span " Send" at bounding box center [1380, 558] width 26 height 9
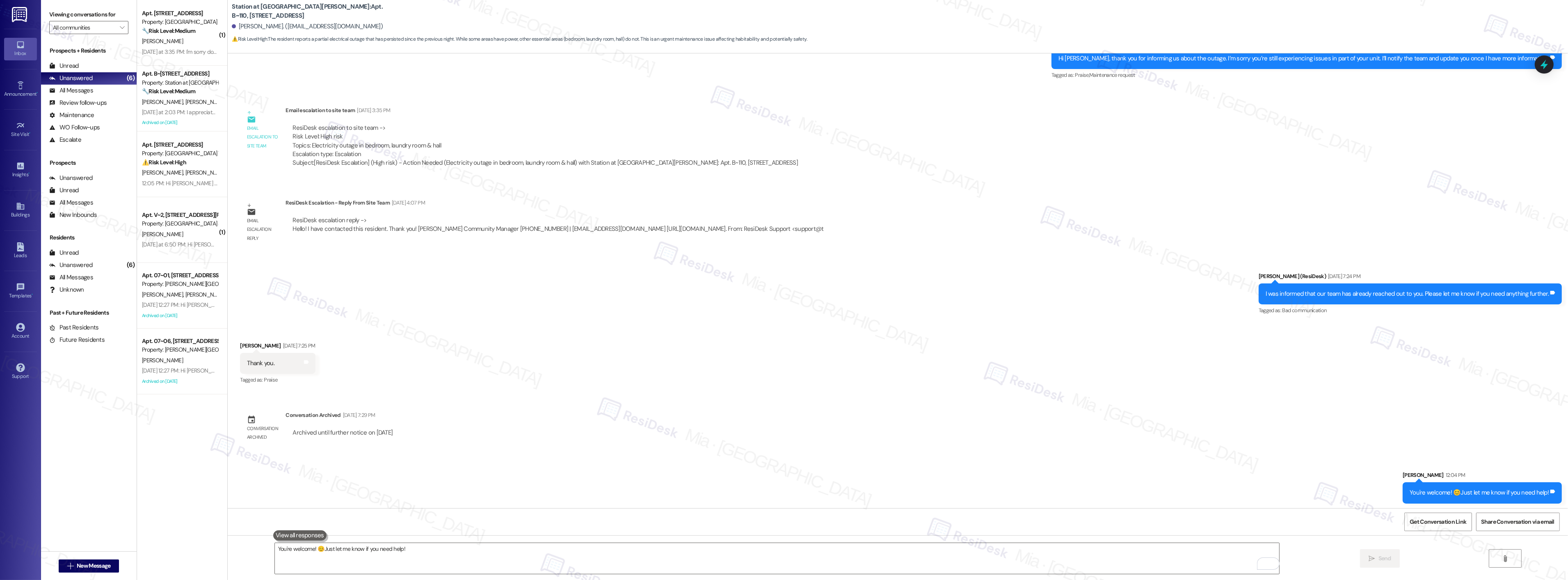
scroll to position [1493, 0]
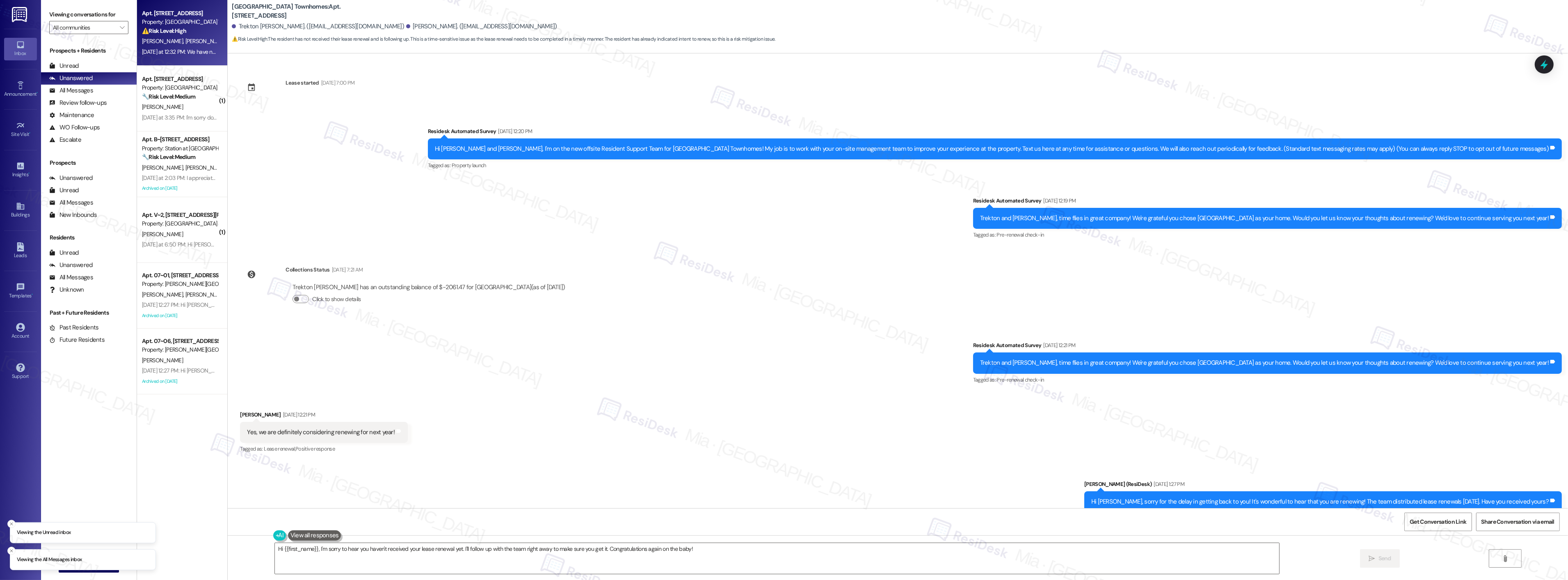
scroll to position [345, 0]
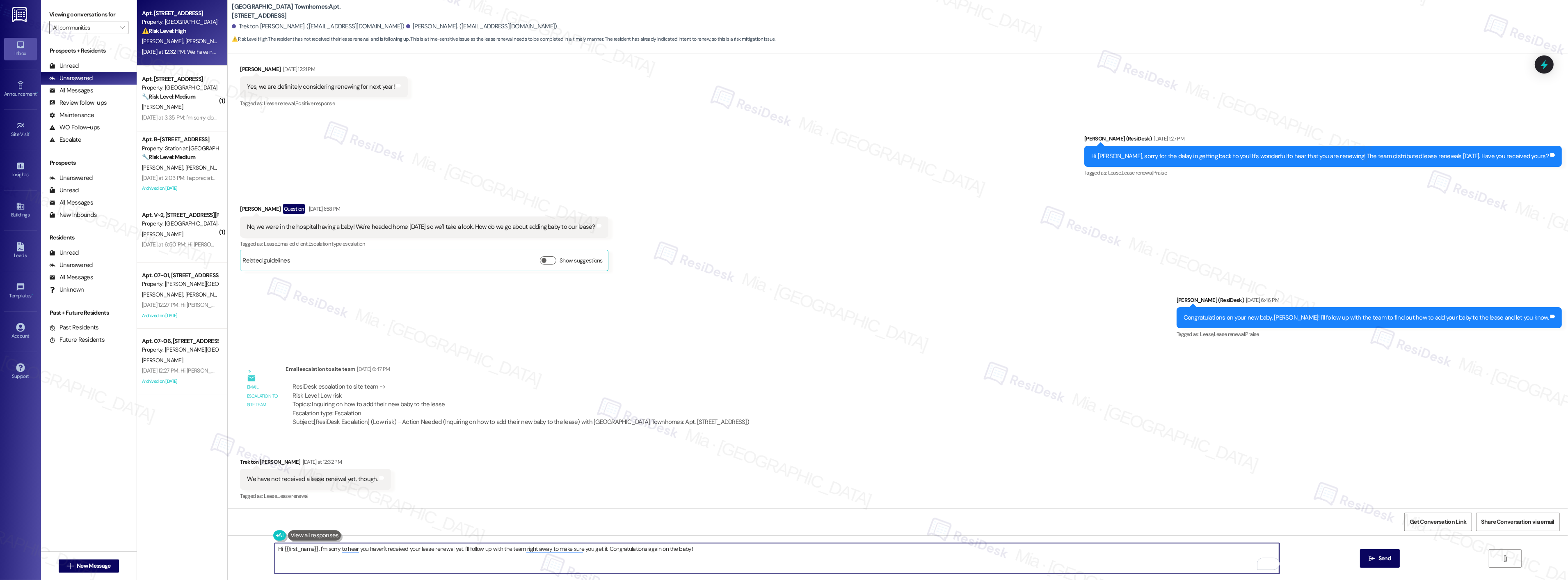
drag, startPoint x: 525, startPoint y: 551, endPoint x: 540, endPoint y: 551, distance: 15.0
click at [599, 550] on textarea "Hi {{first_name}}, I'm sorry to hear you haven't received your lease renewal ye…" at bounding box center [777, 558] width 1005 height 31
click at [524, 548] on textarea "Hi {{first_name}}, I'm sorry to hear you haven't received your lease renewal ye…" at bounding box center [777, 558] width 1005 height 31
drag, startPoint x: 520, startPoint y: 550, endPoint x: 709, endPoint y: 551, distance: 189.0
click at [708, 551] on textarea "Hi {{first_name}}, I'm sorry to hear you haven't received your lease renewal ye…" at bounding box center [777, 558] width 1005 height 31
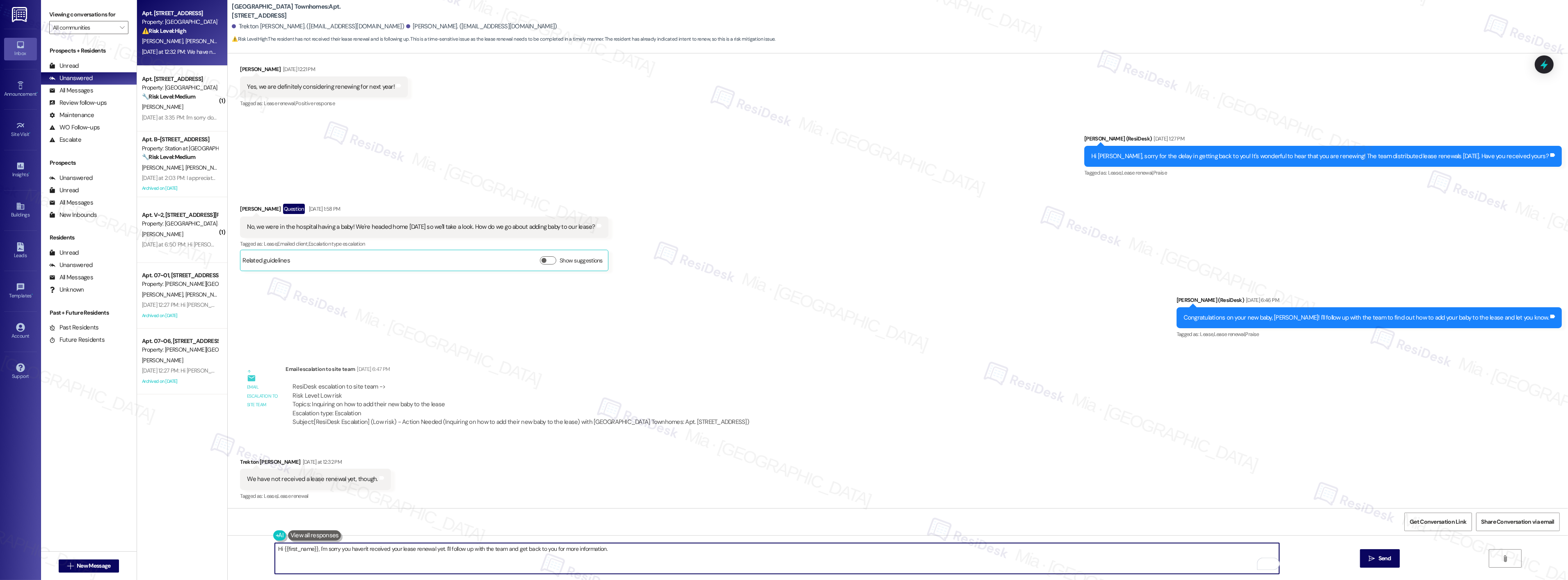
type textarea "Hi {{first_name}}, I'm sorry you haven't received your lease renewal yet. I'll …"
drag, startPoint x: 241, startPoint y: 481, endPoint x: 374, endPoint y: 481, distance: 133.0
click at [374, 481] on div "We have not received a lease renewal yet, though. Tags and notes" at bounding box center [315, 479] width 150 height 21
copy div "We have not received a lease renewal yet, though. Tags and notes"
click at [1372, 558] on icon "" at bounding box center [1372, 558] width 6 height 7
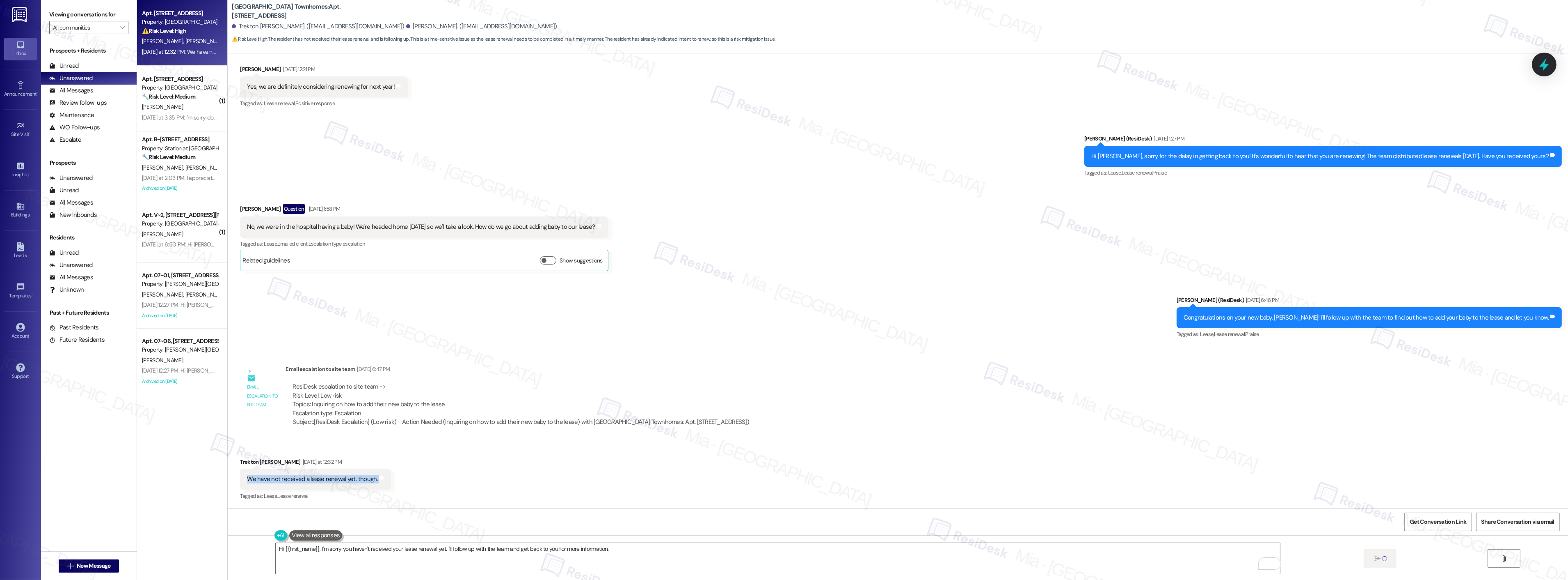
click at [1547, 68] on icon at bounding box center [1544, 64] width 14 height 14
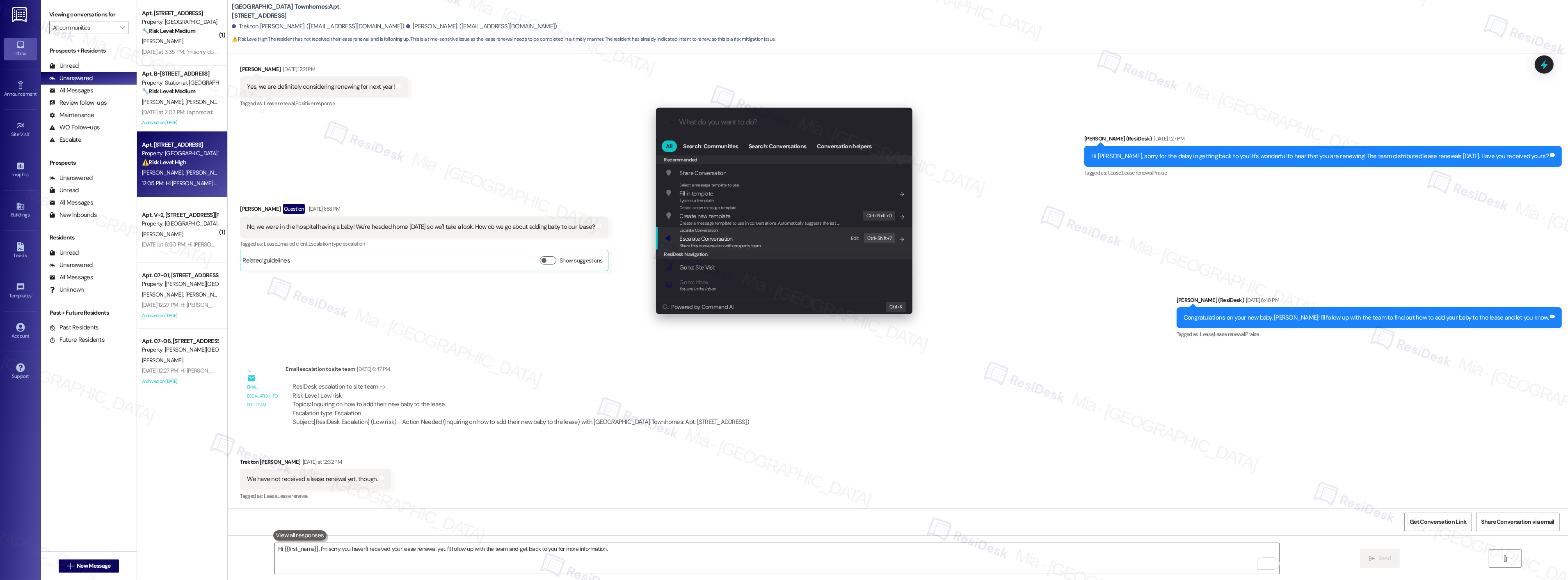
click at [732, 240] on span "Escalate Conversation" at bounding box center [706, 239] width 53 height 7
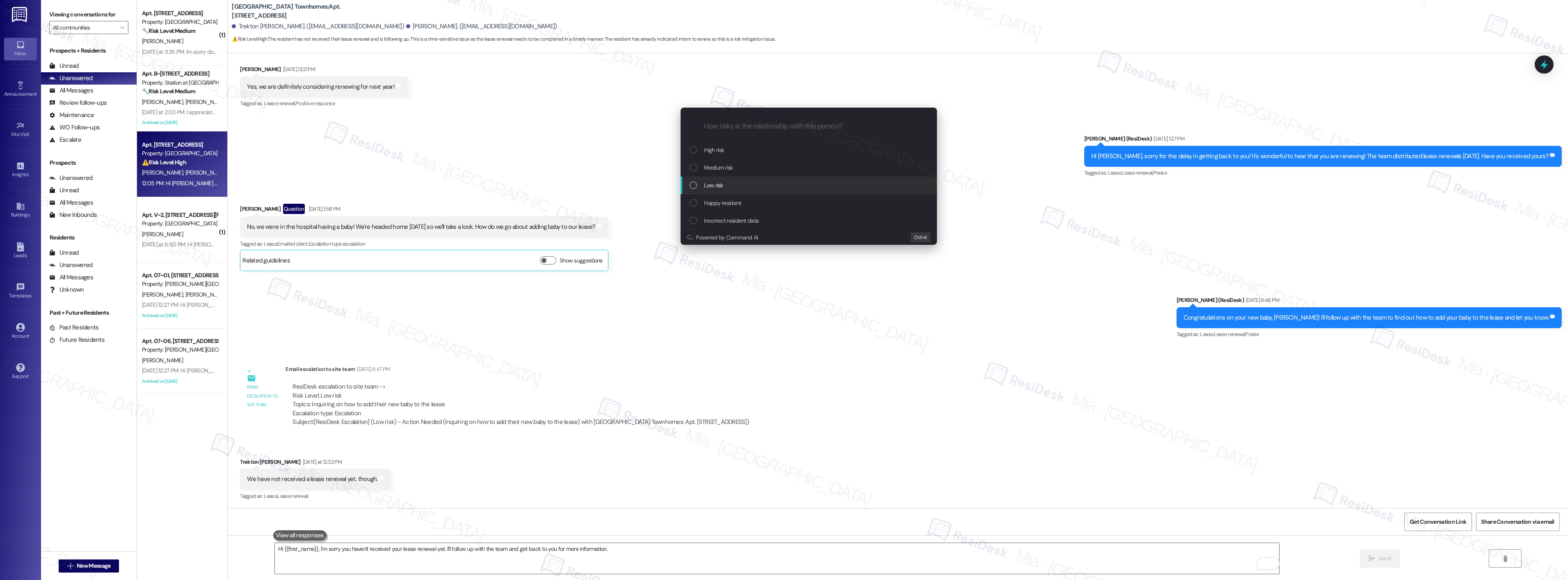
click at [737, 181] on div "Low risk" at bounding box center [809, 185] width 240 height 9
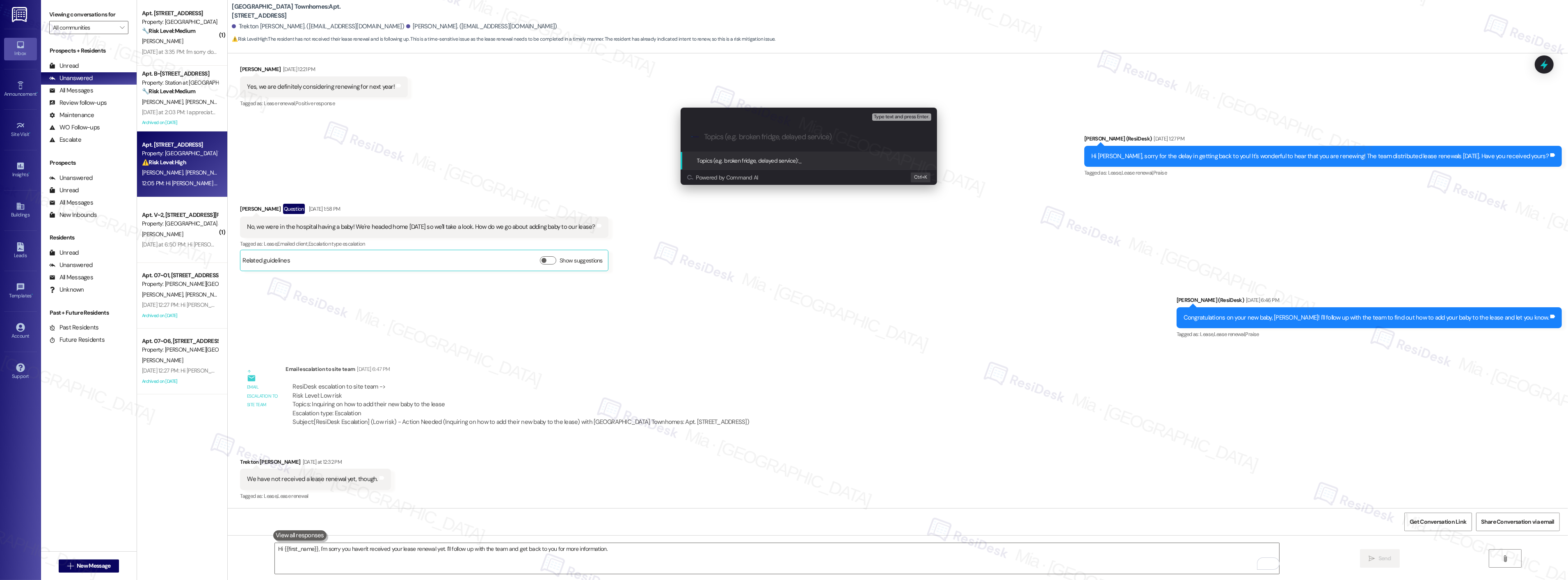
drag, startPoint x: 1041, startPoint y: 299, endPoint x: 1315, endPoint y: 191, distance: 294.5
click at [1041, 299] on div "Escalate Conversation Low risk Topics (e.g. broken fridge, delayed service) Any…" at bounding box center [784, 290] width 1568 height 580
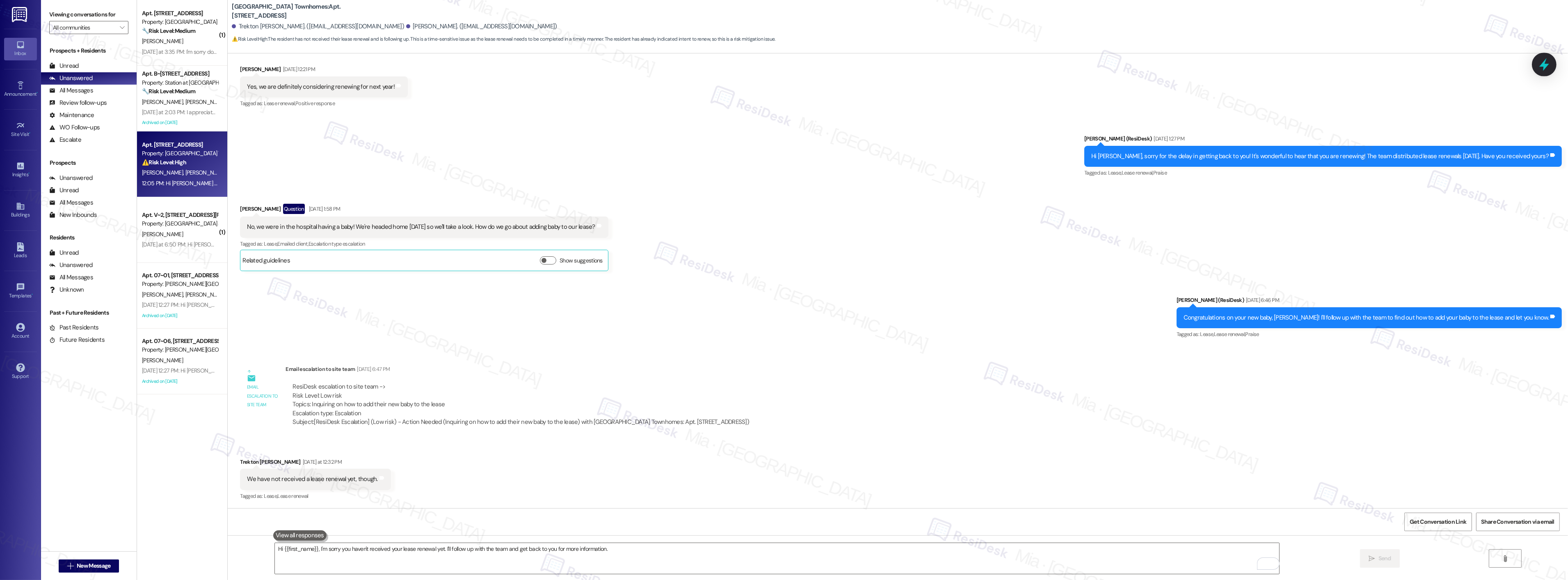
click at [1550, 60] on icon at bounding box center [1544, 64] width 14 height 14
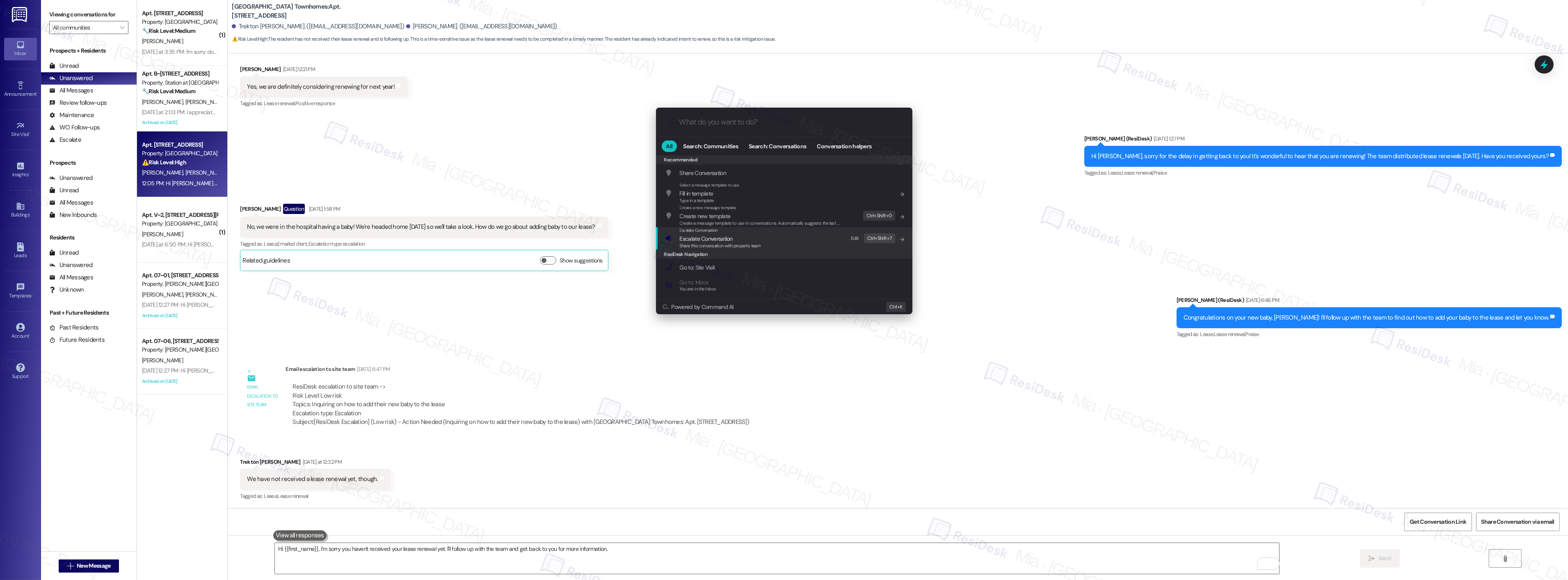
click at [733, 235] on span "Escalate Conversation" at bounding box center [720, 238] width 81 height 9
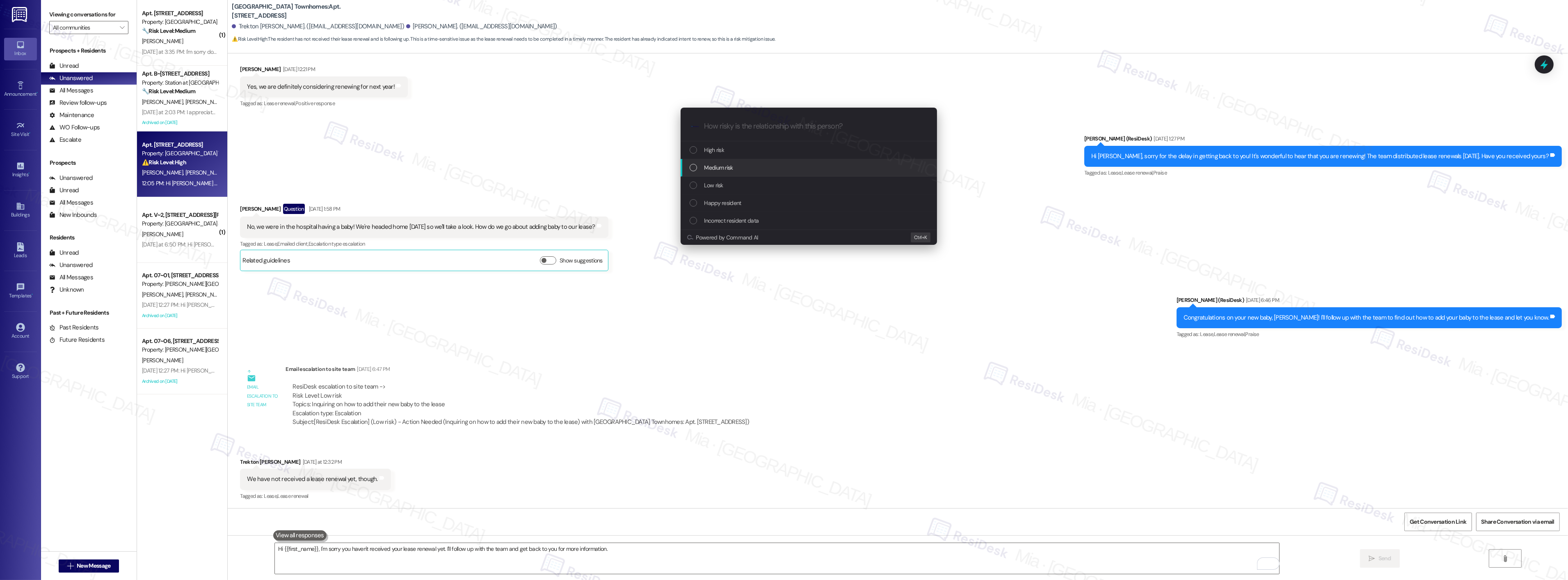
click at [723, 173] on div "Medium risk" at bounding box center [809, 168] width 257 height 17
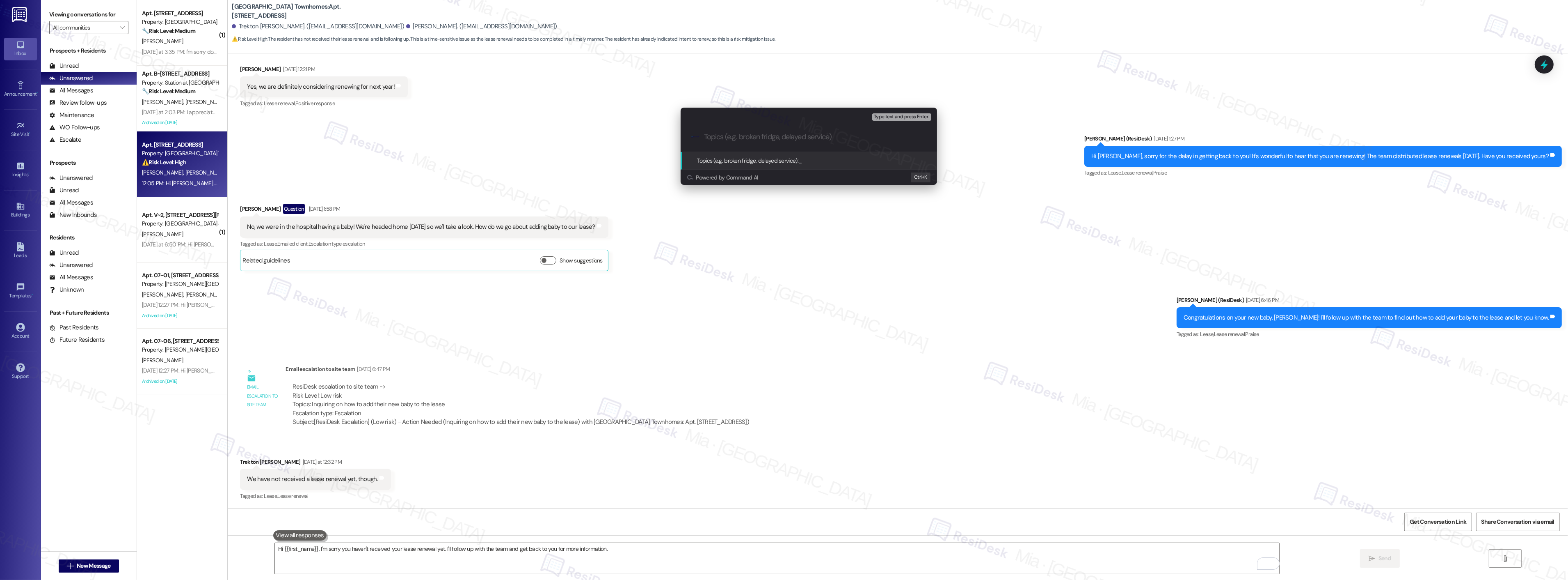
paste input "We have not received a lease renewal yet, though."
click at [721, 136] on input "We have not received a lease renewal yet, though." at bounding box center [812, 137] width 216 height 9
click at [708, 136] on input "We have not received a lease renewal yet, though." at bounding box center [812, 137] width 216 height 9
drag, startPoint x: 847, startPoint y: 137, endPoint x: 884, endPoint y: 137, distance: 37.0
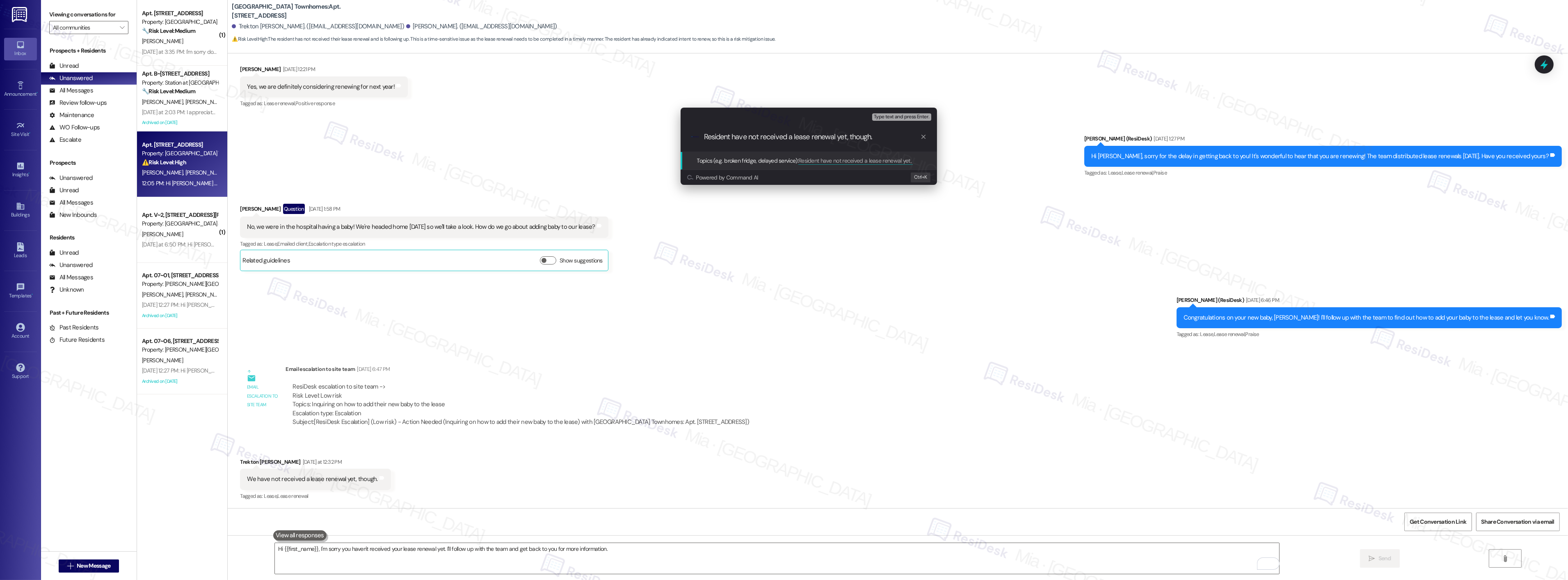
click at [884, 137] on input "Resident have not received a lease renewal yet, though." at bounding box center [812, 137] width 216 height 9
type input "Resident have not received a lease renewal yet"
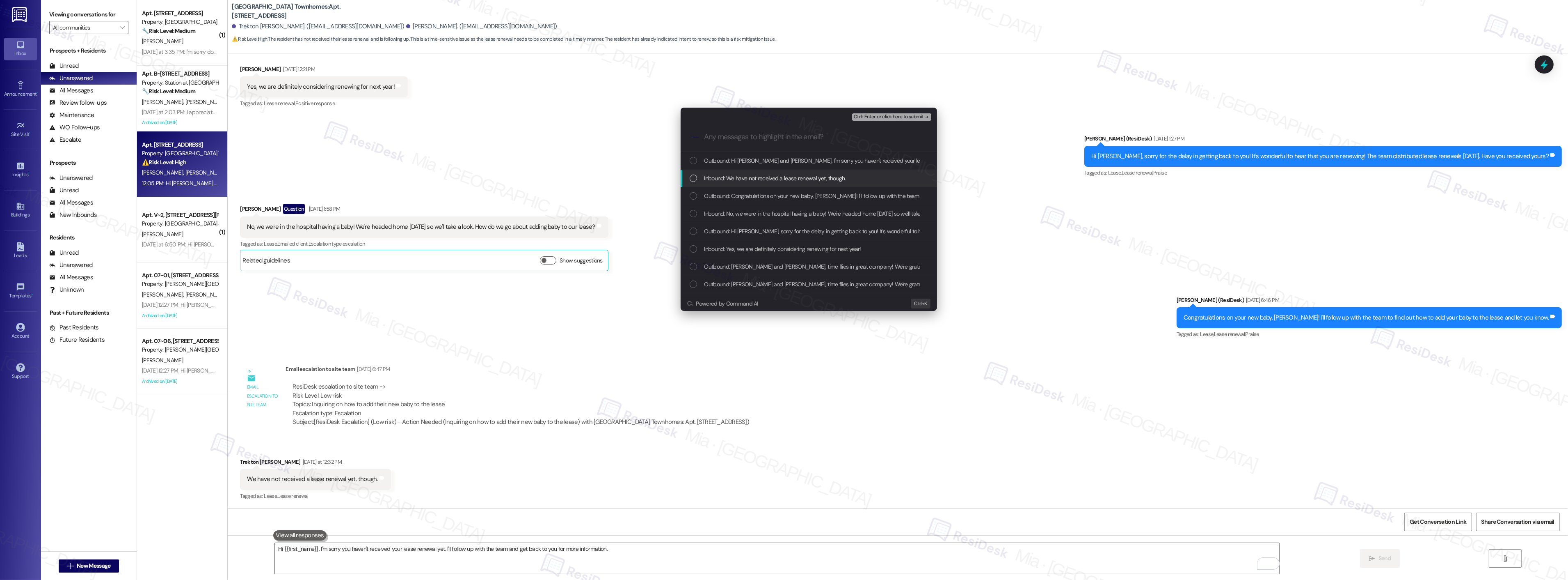
click at [696, 181] on div "List of options" at bounding box center [693, 178] width 7 height 7
click at [693, 209] on div "Inbound: No, we were in the hospital having a baby! We're headed home today so …" at bounding box center [809, 213] width 240 height 9
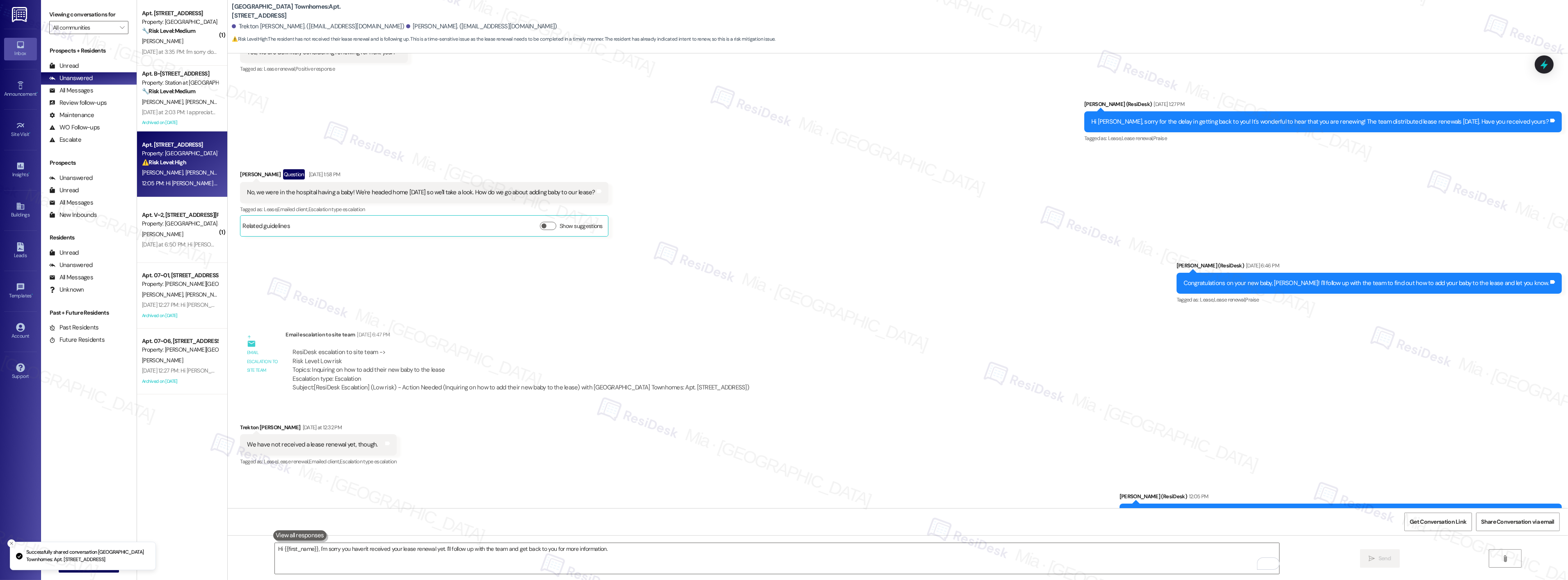
scroll to position [415, 0]
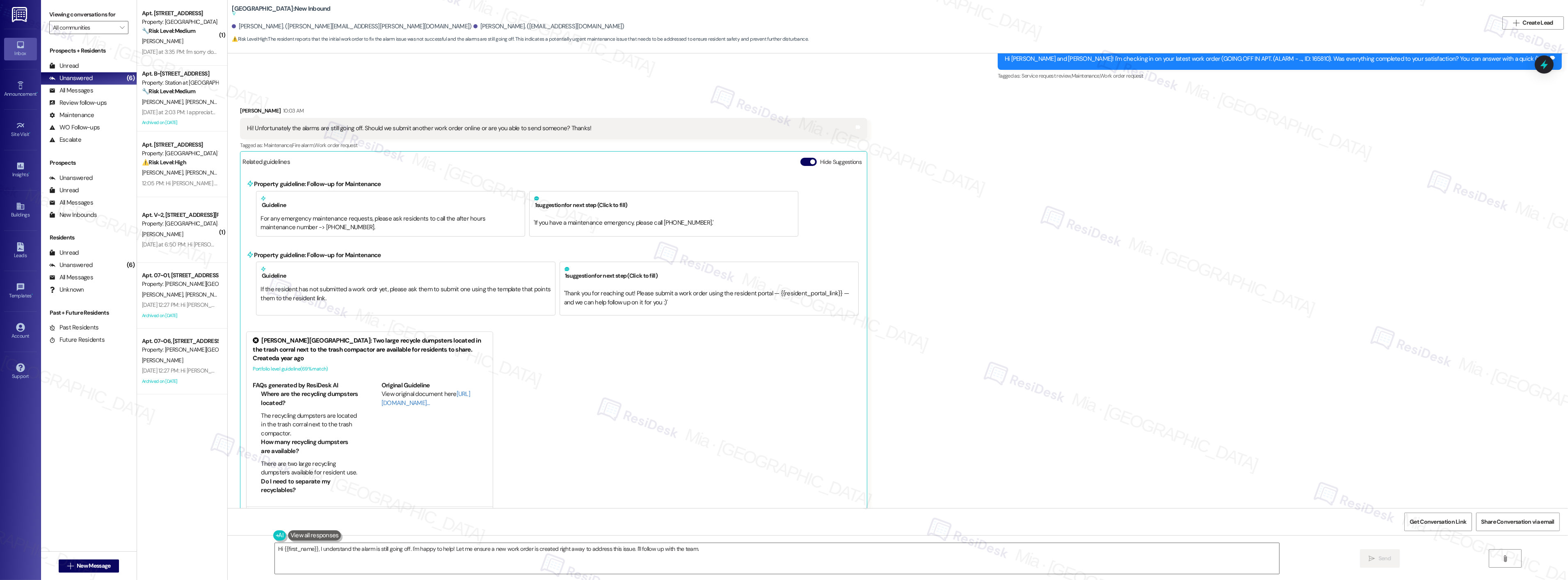
scroll to position [5870, 0]
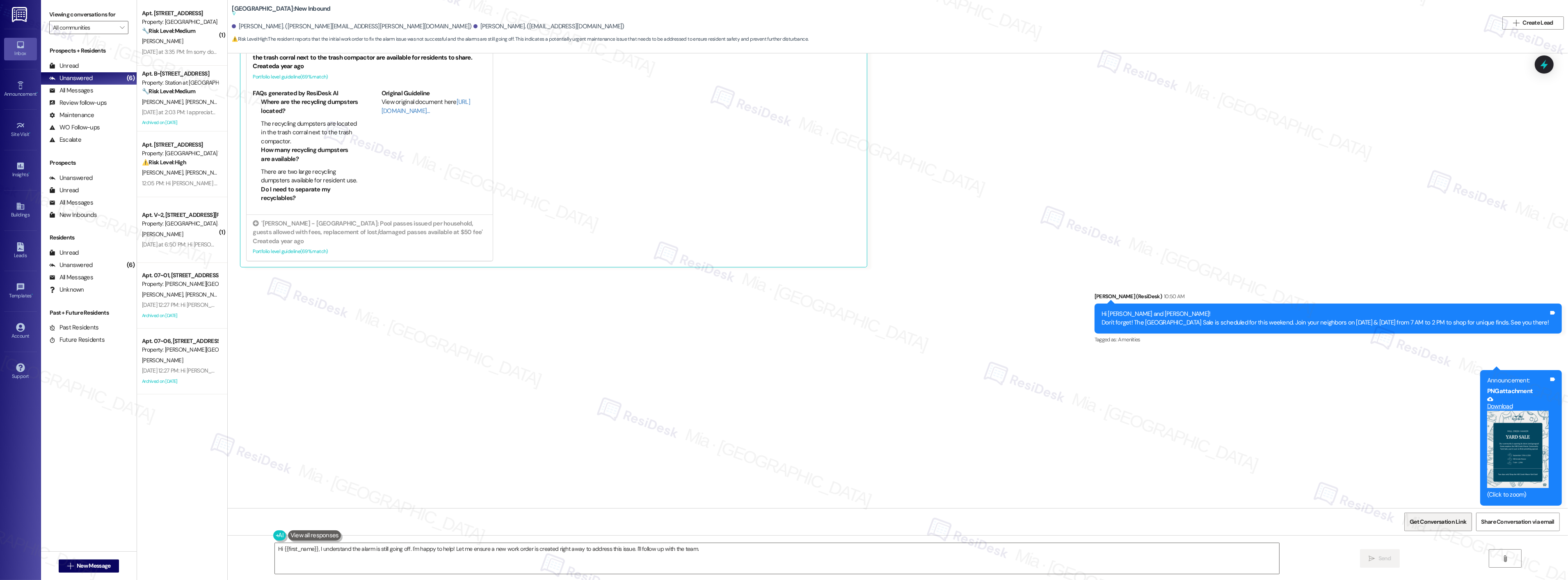
click at [1448, 524] on span "Get Conversation Link" at bounding box center [1438, 522] width 57 height 9
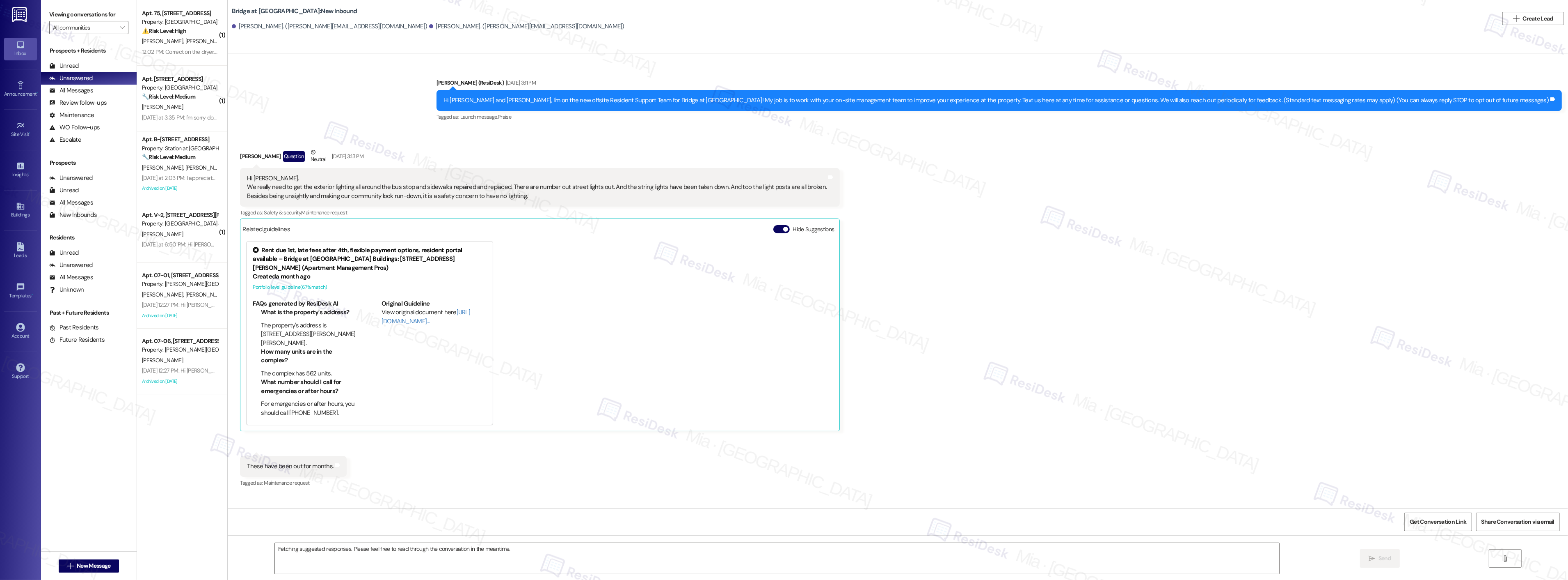
scroll to position [201, 0]
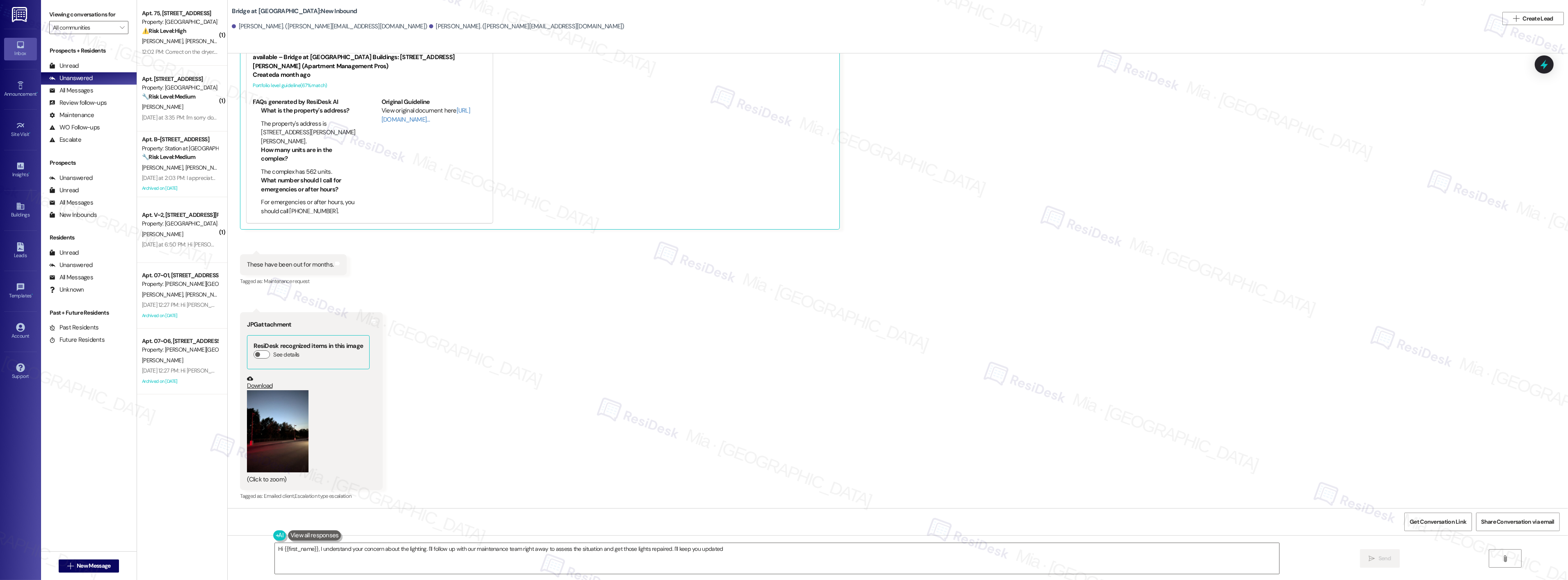
type textarea "Hi {{first_name}}, I understand your concern about the lighting. I'll follow up…"
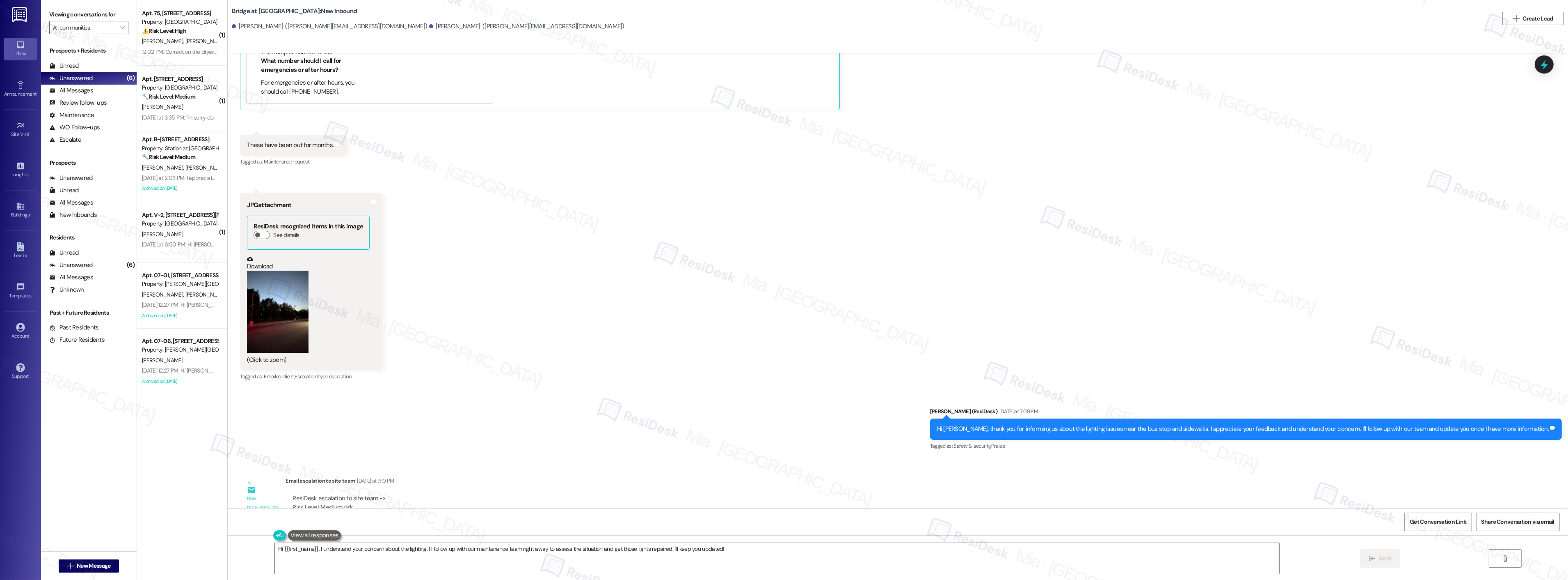
scroll to position [437, 0]
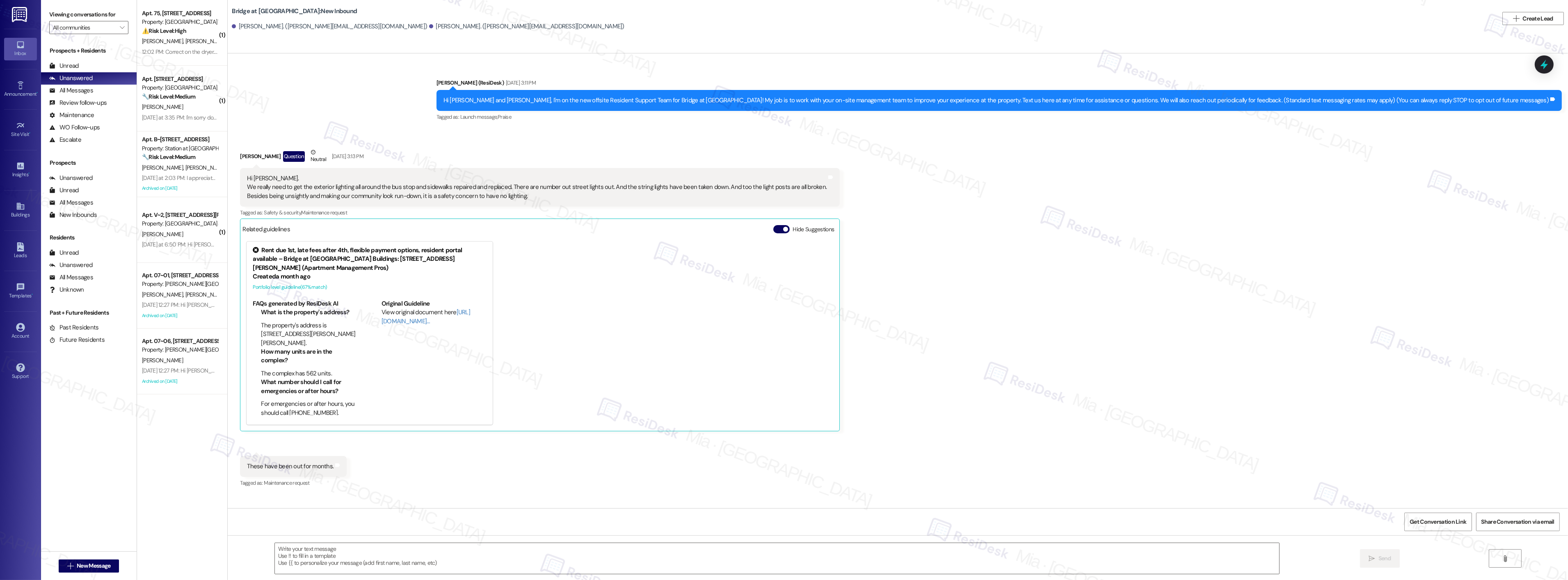
scroll to position [437, 0]
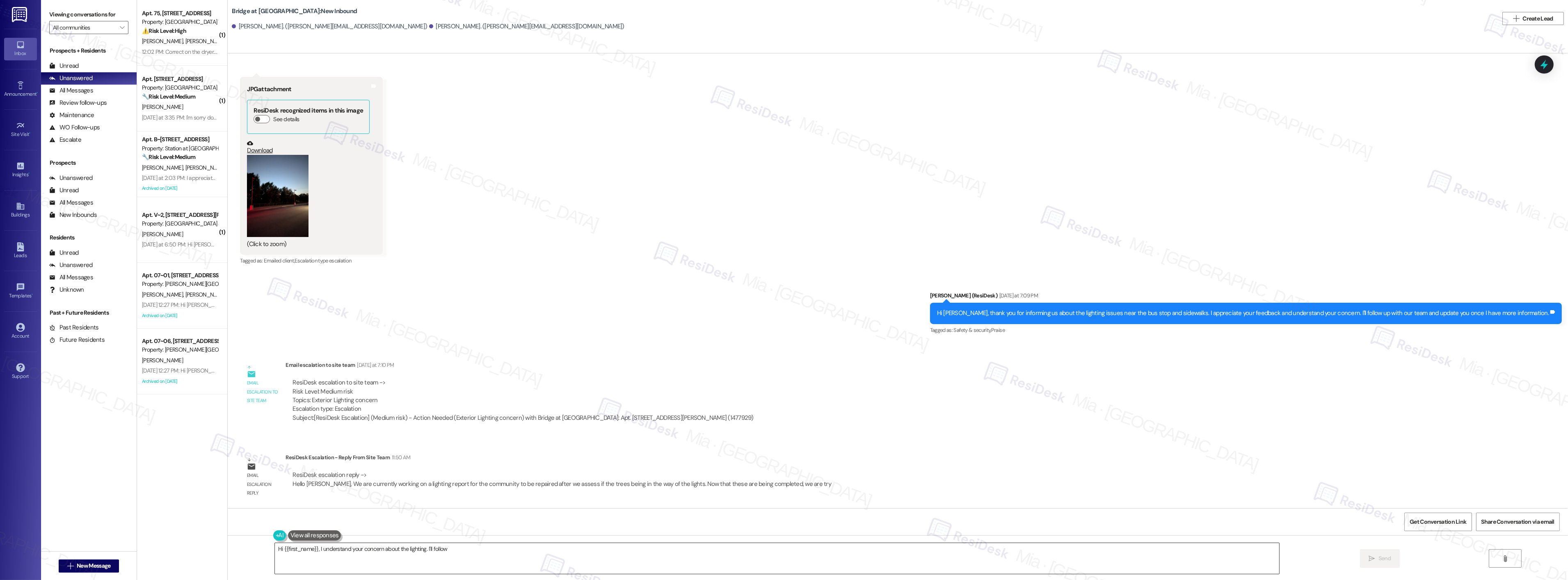
click at [356, 548] on textarea "Hi {{first_name}}, I understand your concern about the lighting. I'll" at bounding box center [777, 558] width 1005 height 31
drag, startPoint x: 278, startPoint y: 548, endPoint x: 649, endPoint y: 548, distance: 371.0
click at [649, 548] on textarea "Hi {{first_name}}, I understand your concern about the lighting. I'll follow up…" at bounding box center [777, 558] width 1005 height 31
drag, startPoint x: 277, startPoint y: 551, endPoint x: 373, endPoint y: 551, distance: 96.0
click at [373, 551] on textarea "Hi {ted on the progress!" at bounding box center [777, 558] width 1005 height 31
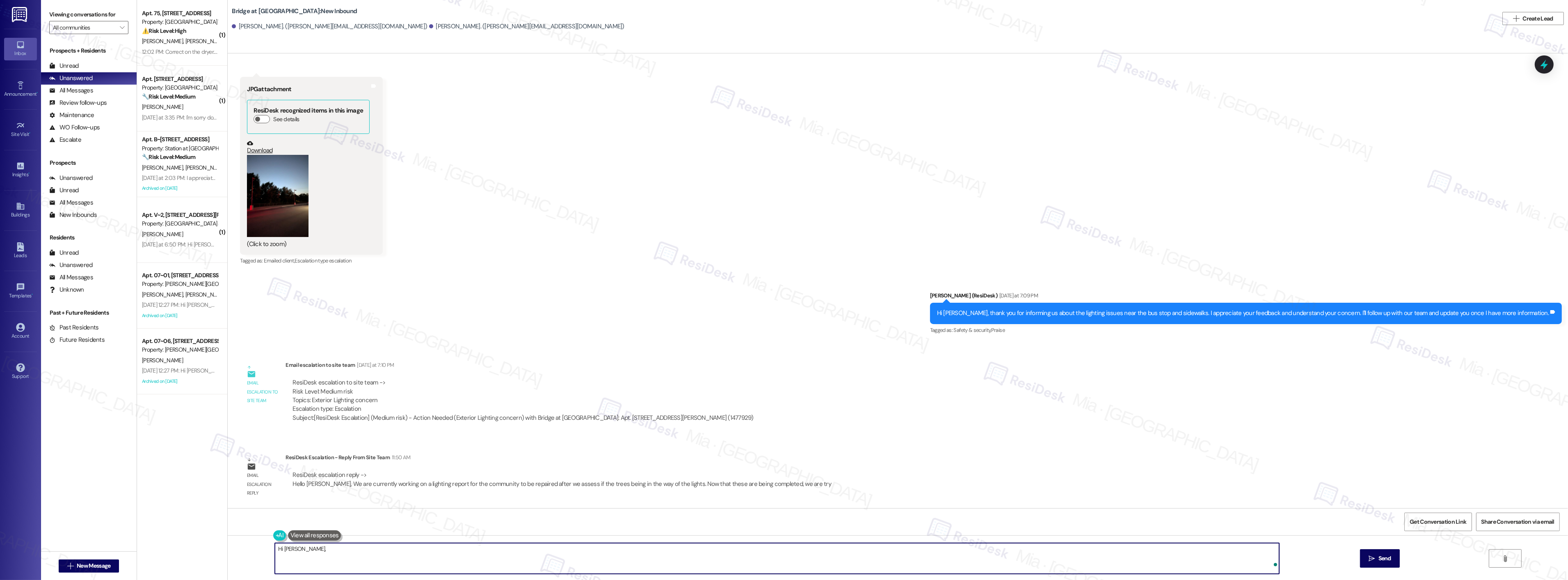
paste textarea "The team is currently working on a lighting report for the community to be repa…"
click at [298, 548] on textarea "Hi Steven, The team is currently working on a lighting report for the community…" at bounding box center [777, 558] width 1005 height 31
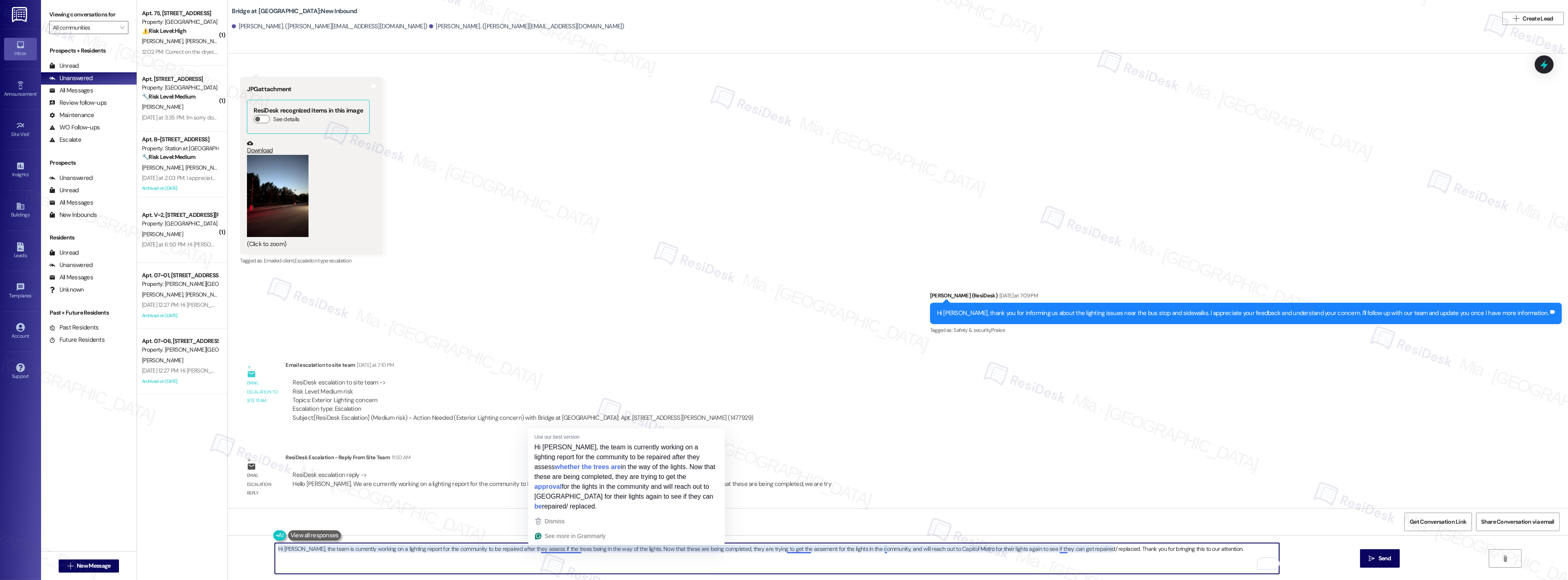
click at [791, 548] on textarea "Hi Steven, the team is currently working on a lighting report for the community…" at bounding box center [777, 558] width 1005 height 31
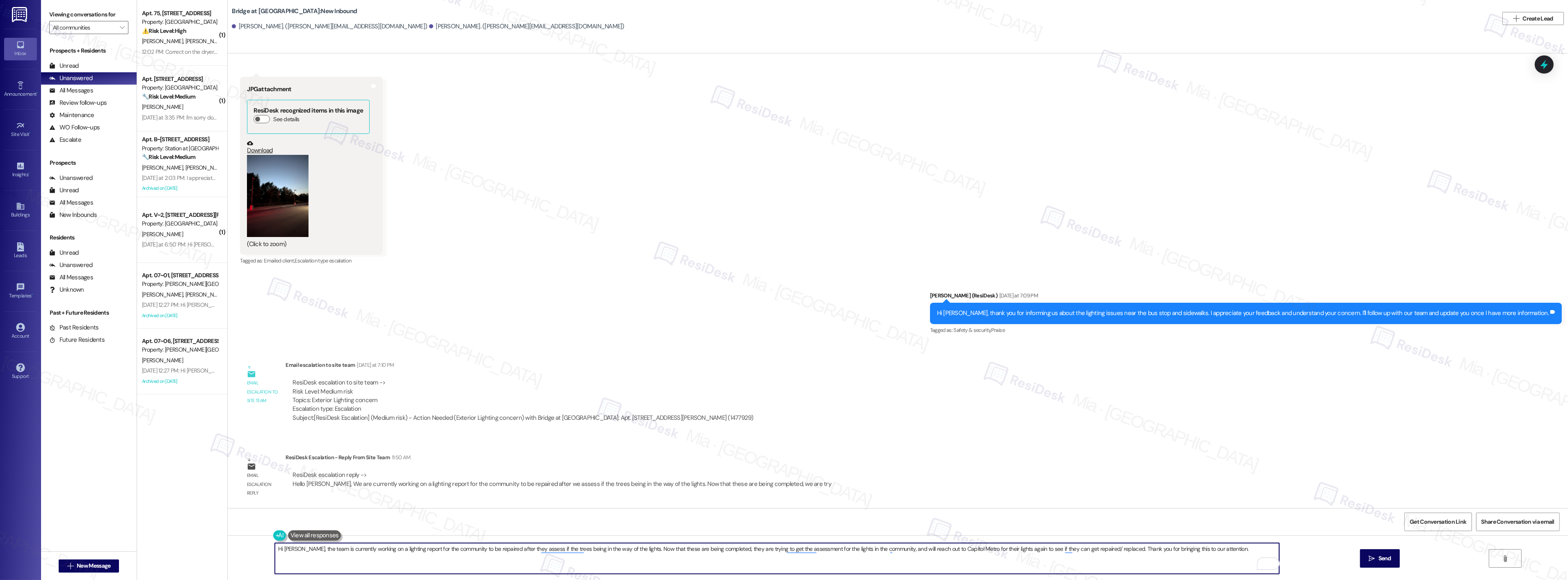
click at [866, 432] on div "Announcement, sent via SMS Sarah (ResiDesk) Sep 16, 2025 at 3:11 PM Hi Elizabet…" at bounding box center [898, 280] width 1341 height 454
click at [573, 523] on button "are" at bounding box center [592, 523] width 69 height 13
click at [1133, 548] on textarea "Hi Steven, the team is currently working on a lighting report for the community…" at bounding box center [777, 558] width 1005 height 31
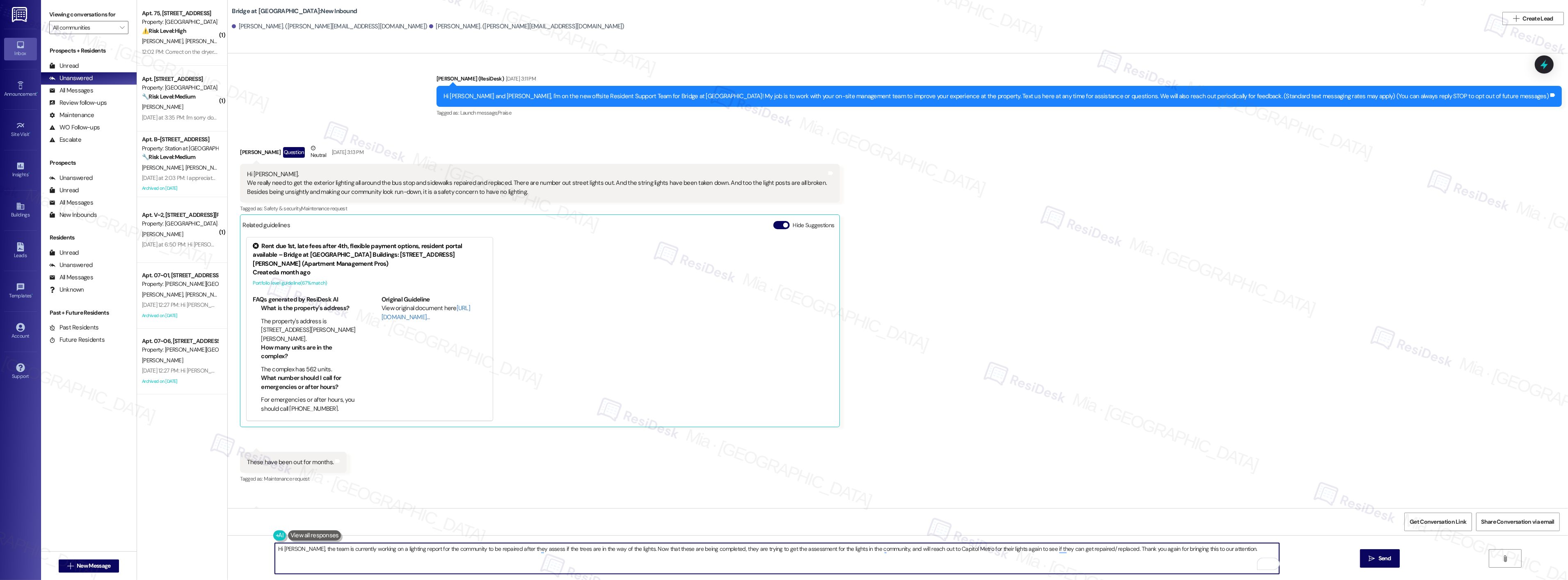
scroll to position [0, 0]
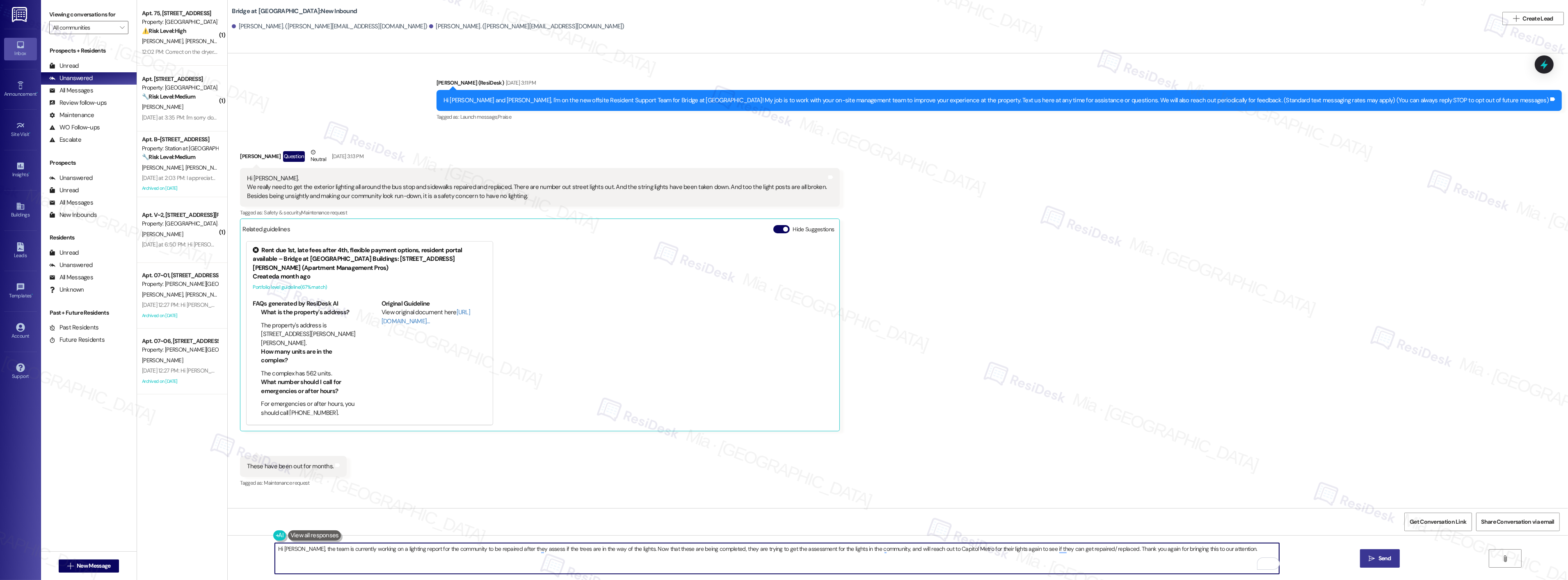
type textarea "Hi Steven, the team is currently working on a lighting report for the community…"
click at [1372, 555] on icon "" at bounding box center [1372, 558] width 6 height 7
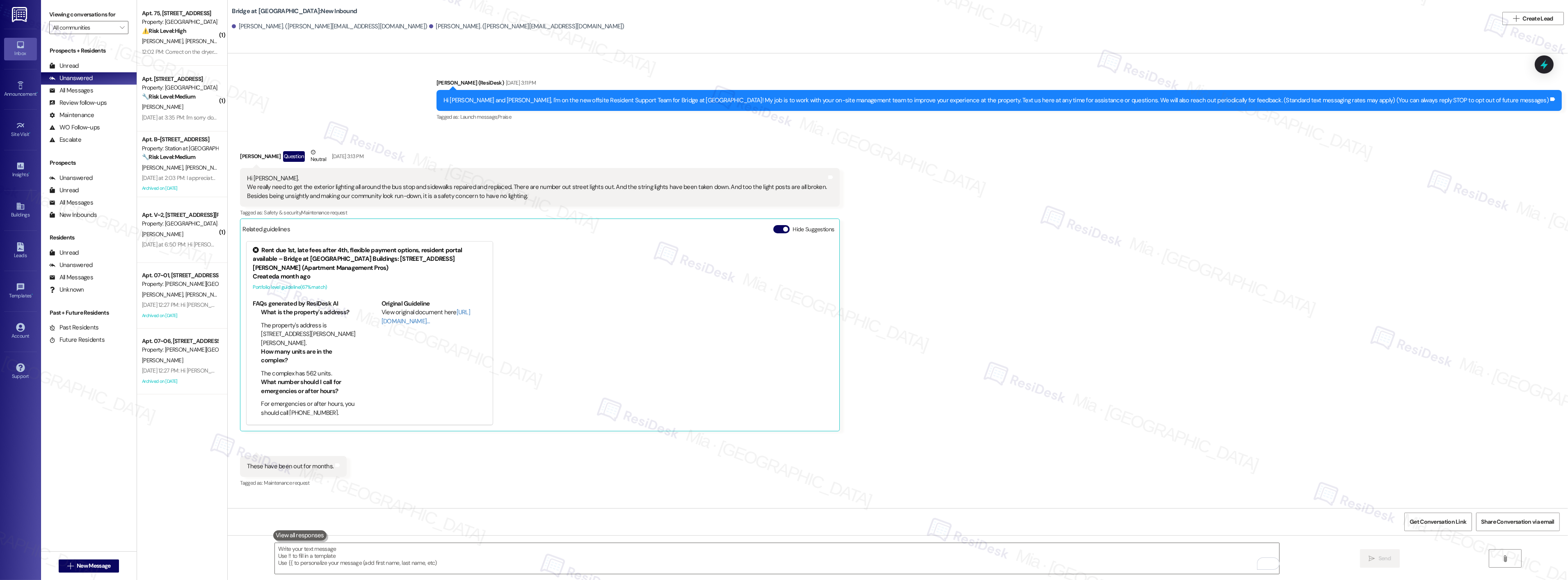
scroll to position [91, 0]
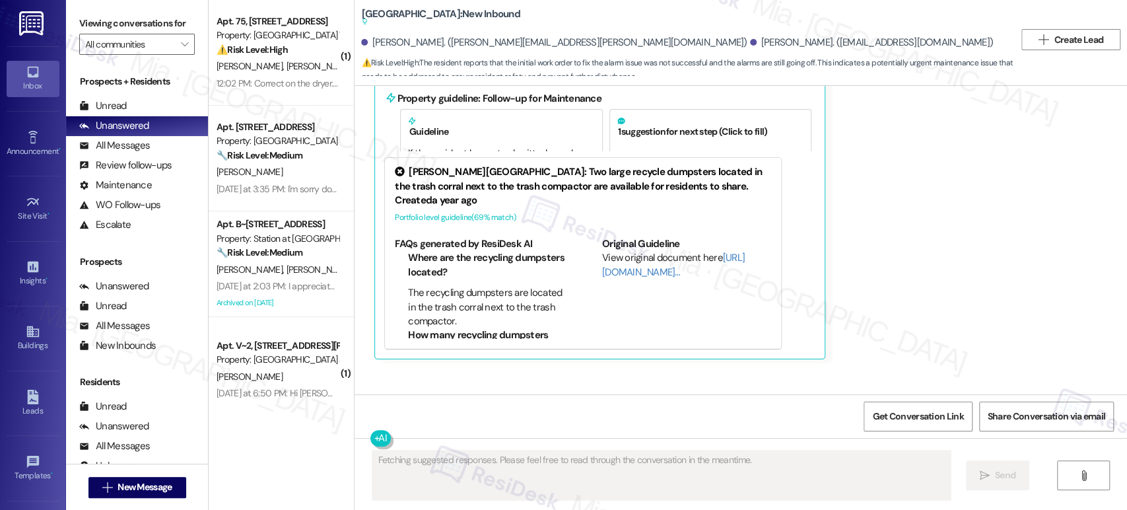
scroll to position [10169, 0]
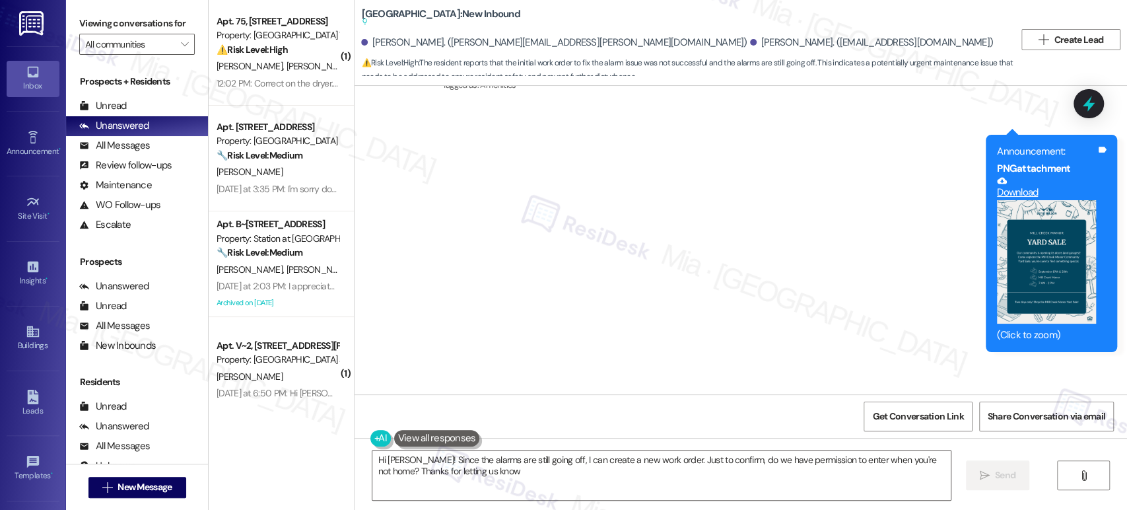
type textarea "Hi [PERSON_NAME]! Since the alarms are still going off, I can create a new work…"
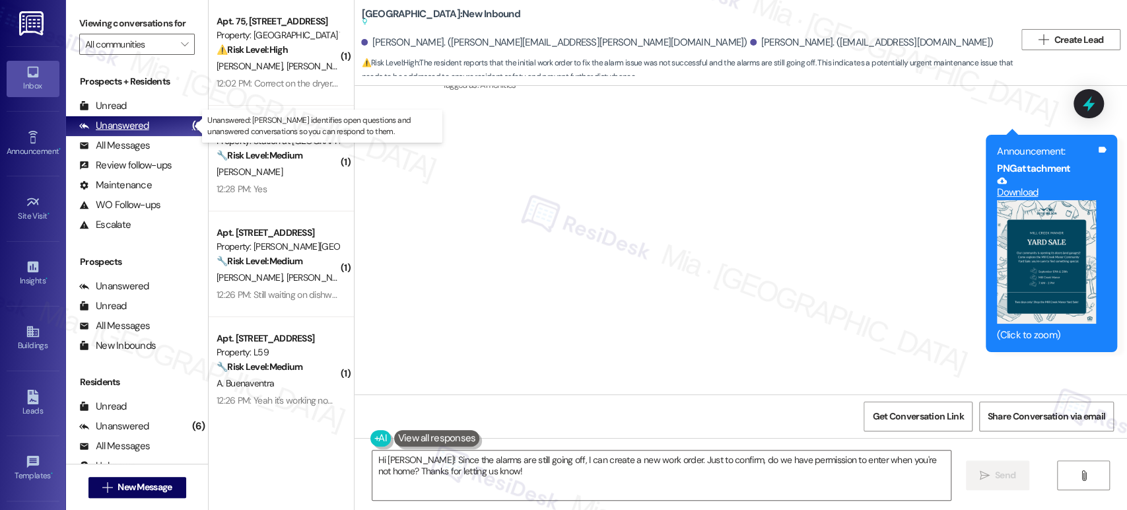
click at [138, 127] on div "Unanswered" at bounding box center [114, 126] width 70 height 14
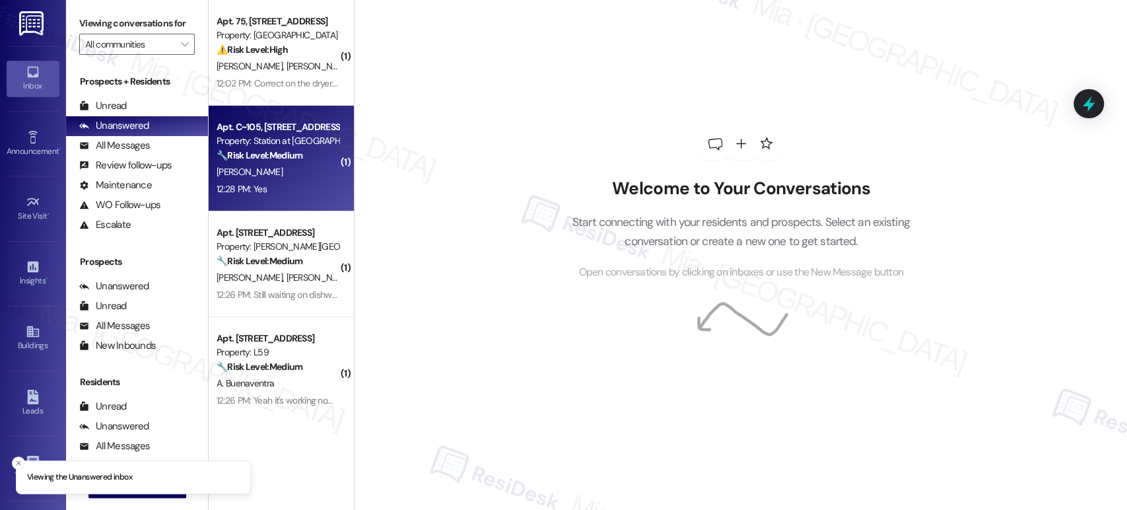
click at [285, 177] on div "[PERSON_NAME]" at bounding box center [277, 172] width 125 height 17
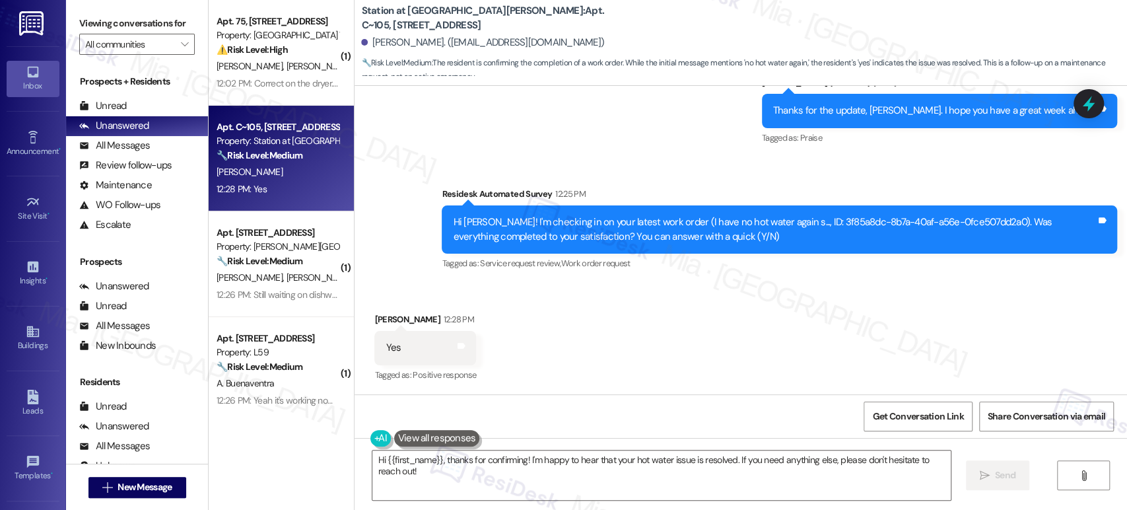
scroll to position [592, 0]
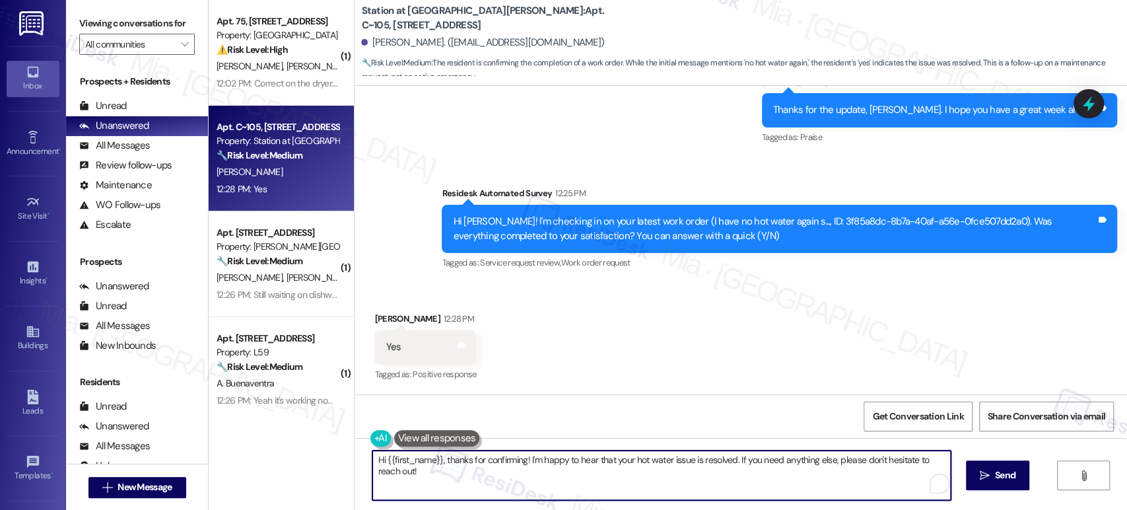
drag, startPoint x: 394, startPoint y: 472, endPoint x: 374, endPoint y: 458, distance: 24.4
click at [374, 458] on textarea "Hi {{first_name}}, thanks for confirming! I'm happy to hear that your hot water…" at bounding box center [661, 475] width 578 height 50
click at [394, 474] on textarea "Hi {{first_name}}, thanks for confirming! I'm happy to hear that your hot water…" at bounding box center [661, 475] width 578 height 50
drag, startPoint x: 394, startPoint y: 474, endPoint x: 365, endPoint y: 459, distance: 32.8
click at [372, 459] on textarea "Hi {{first_name}}, thanks for confirming! I'm happy to hear that your hot water…" at bounding box center [661, 475] width 578 height 50
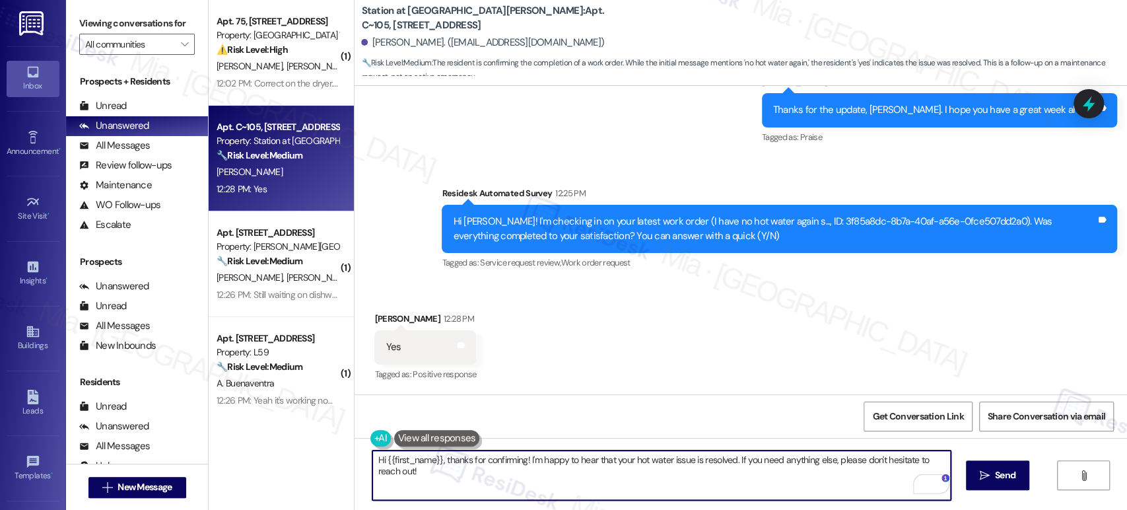
paste textarea "Thank you,, for your feedback. I'm so glad to hear you're satisfied with the re…"
click at [409, 463] on textarea "Thank you,, for your feedback. I'm so glad to hear you're satisfied with the re…" at bounding box center [661, 475] width 578 height 50
type textarea "Thank you, James, for your feedback. I'm so glad to hear you're satisfied with …"
click at [989, 473] on span " Send" at bounding box center [998, 475] width 42 height 14
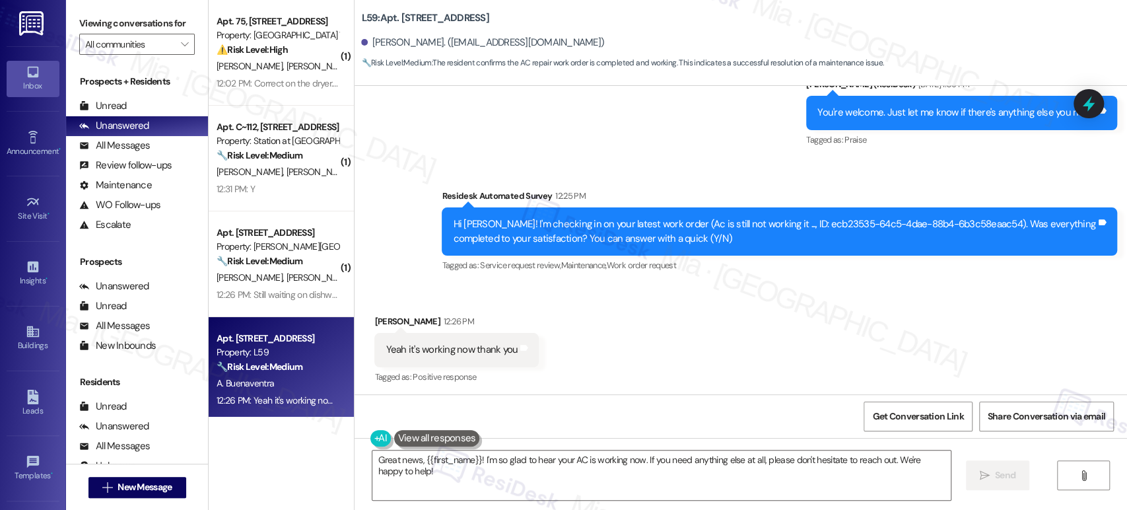
scroll to position [2555, 0]
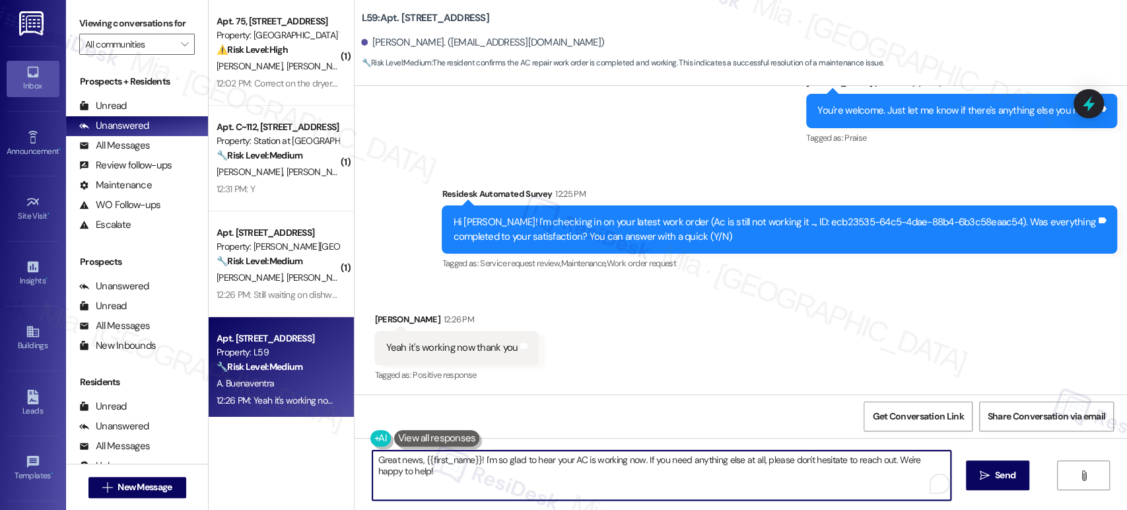
click at [477, 463] on textarea "Great news, {{first_name}}! I'm so glad to hear your AC is working now. If you …" at bounding box center [661, 475] width 578 height 50
click at [637, 462] on textarea "Great news, {{first_name}}! I'm so glad to hear your AC is working now. If you …" at bounding box center [661, 475] width 578 height 50
drag, startPoint x: 641, startPoint y: 458, endPoint x: 651, endPoint y: 476, distance: 20.2
click at [651, 476] on textarea "Great news, {{first_name}}! I'm so glad to hear your AC is working now. If you …" at bounding box center [661, 475] width 578 height 50
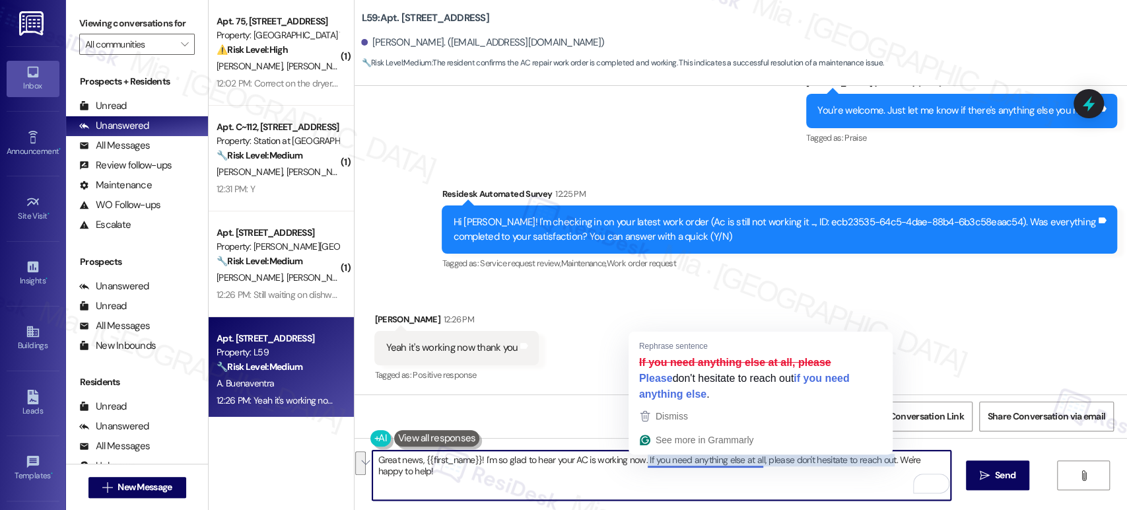
click at [640, 462] on textarea "Great news, {{first_name}}! I'm so glad to hear your AC is working now. If you …" at bounding box center [661, 475] width 578 height 50
click at [640, 458] on textarea "Great news, {{first_name}}! I'm so glad to hear your AC is working now. If you …" at bounding box center [661, 475] width 578 height 50
click at [651, 474] on textarea "Great news, {{first_name}}! I'm so glad to hear your AC is working now. If you …" at bounding box center [661, 475] width 578 height 50
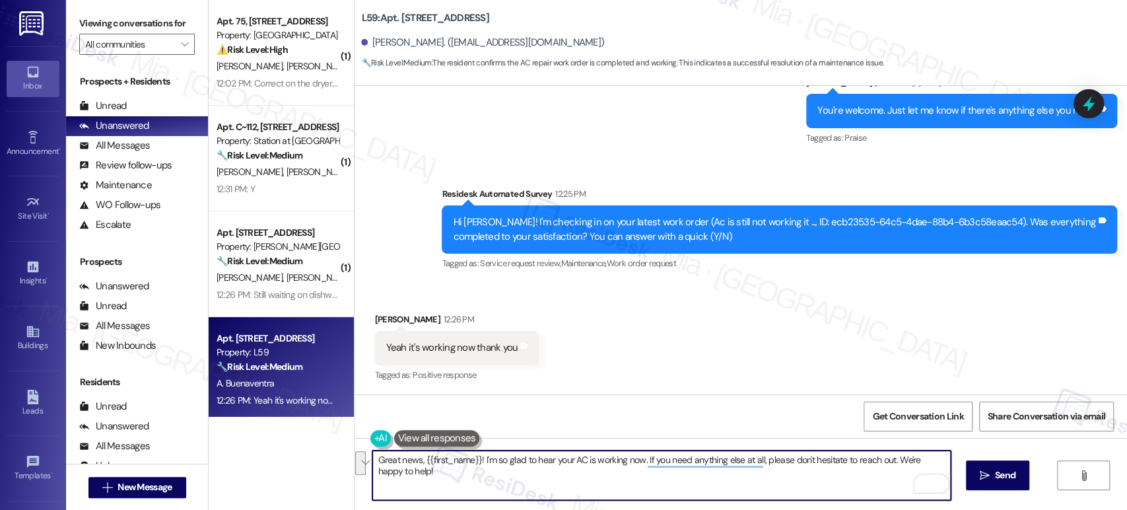
drag, startPoint x: 638, startPoint y: 460, endPoint x: 665, endPoint y: 478, distance: 32.4
click at [665, 478] on textarea "Great news, {{first_name}}! I'm so glad to hear your AC is working now. If you …" at bounding box center [661, 475] width 578 height 50
paste textarea "Thank you,, for your feedback. I'm so glad to hear you're satisfied with the re…"
drag, startPoint x: 636, startPoint y: 460, endPoint x: 392, endPoint y: 477, distance: 245.0
click at [392, 477] on textarea "Great news, {{first_name}}! I'm so glad to hear your AC is working now.Thank yo…" at bounding box center [661, 475] width 578 height 50
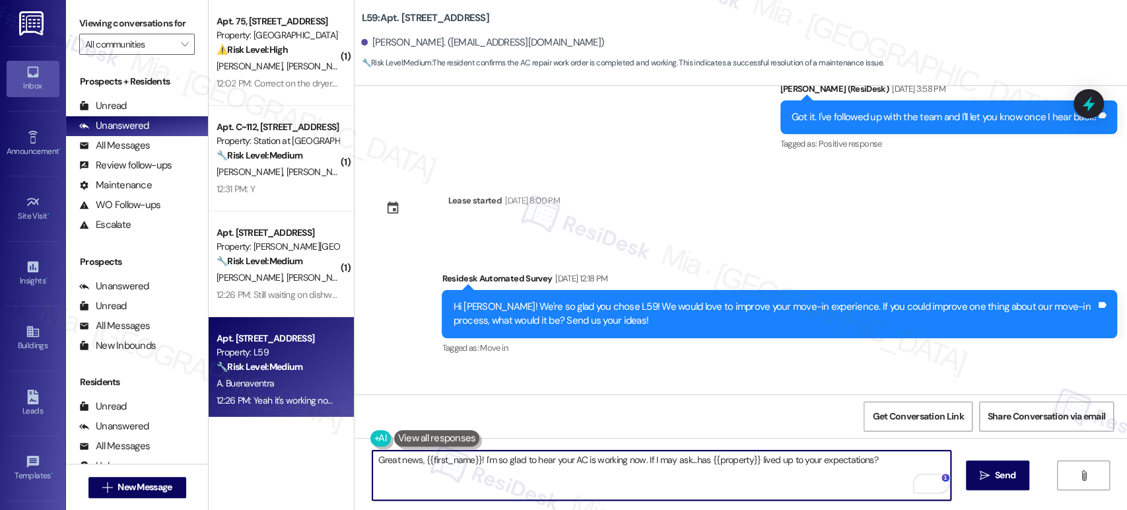
scroll to position [867, 0]
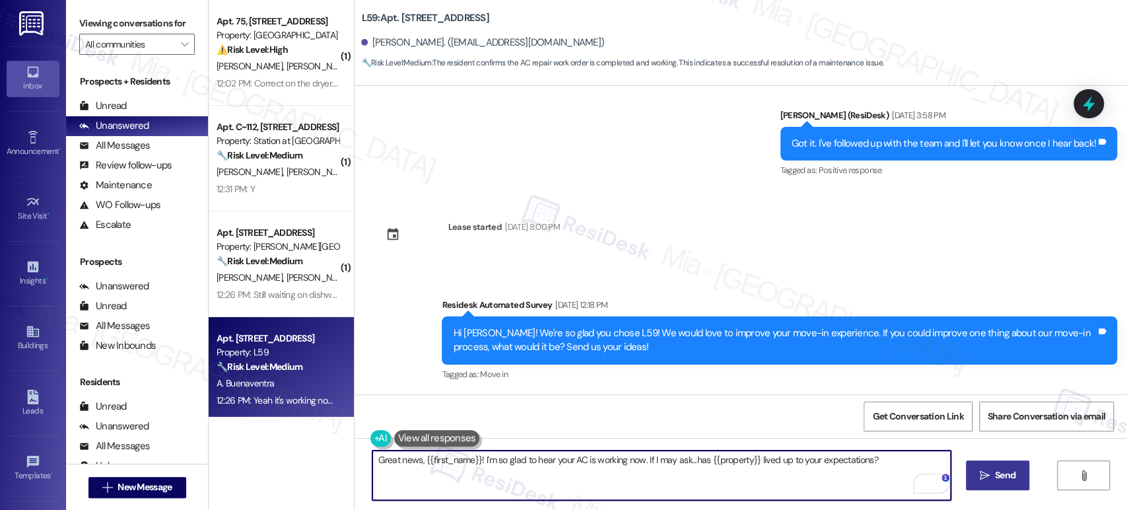
type textarea "Great news, {{first_name}}! I'm so glad to hear your AC is working now. If I ma…"
click at [977, 478] on span " Send" at bounding box center [998, 475] width 42 height 14
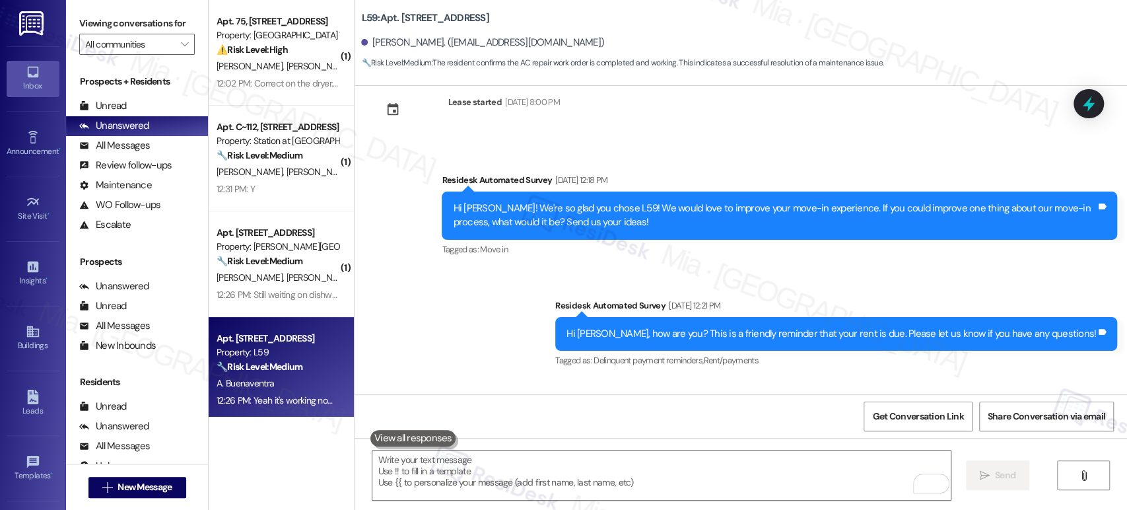
click at [292, 50] on div "⚠️ Risk Level: High The resident reports a malfunctioning refrigerator that is …" at bounding box center [278, 50] width 122 height 14
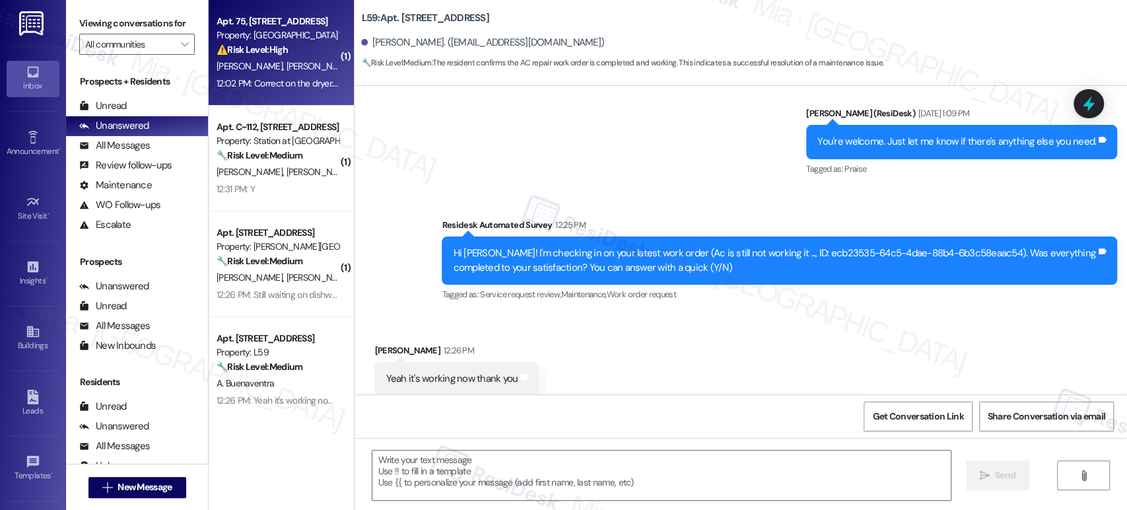
type textarea "Fetching suggested responses. Please feel free to read through the conversation…"
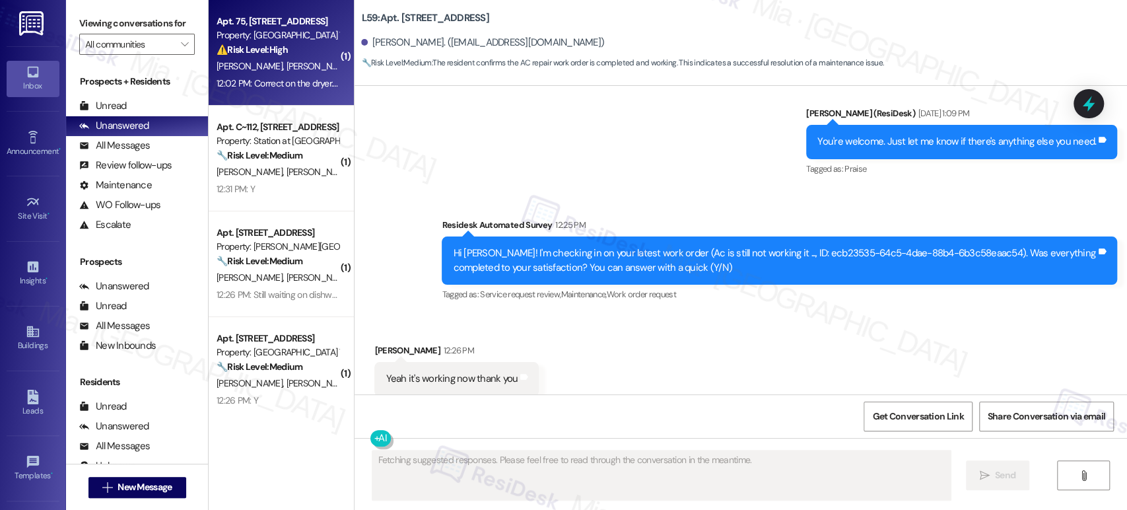
scroll to position [2554, 0]
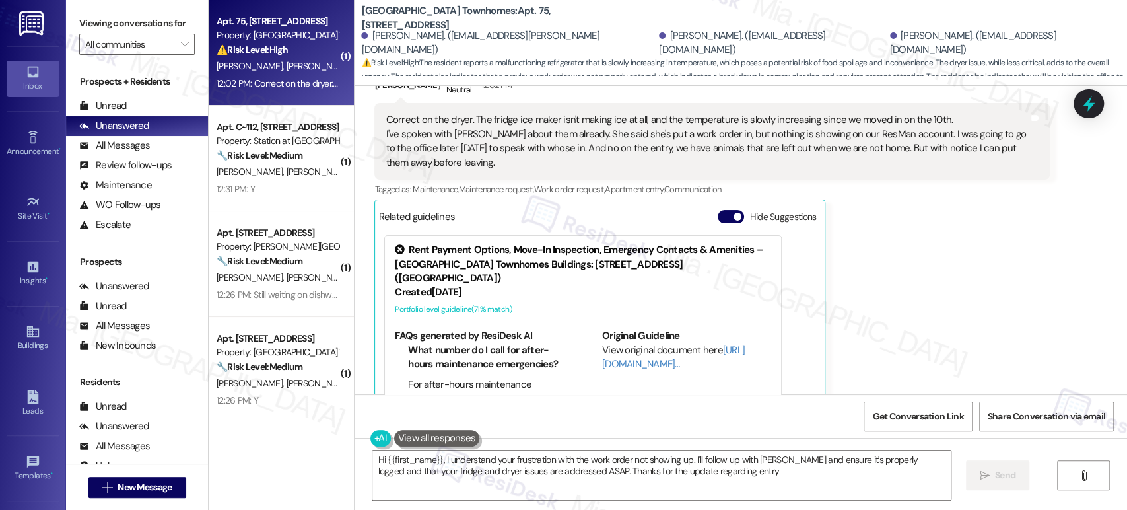
type textarea "Hi {{first_name}}, I understand your frustration with the work order not showin…"
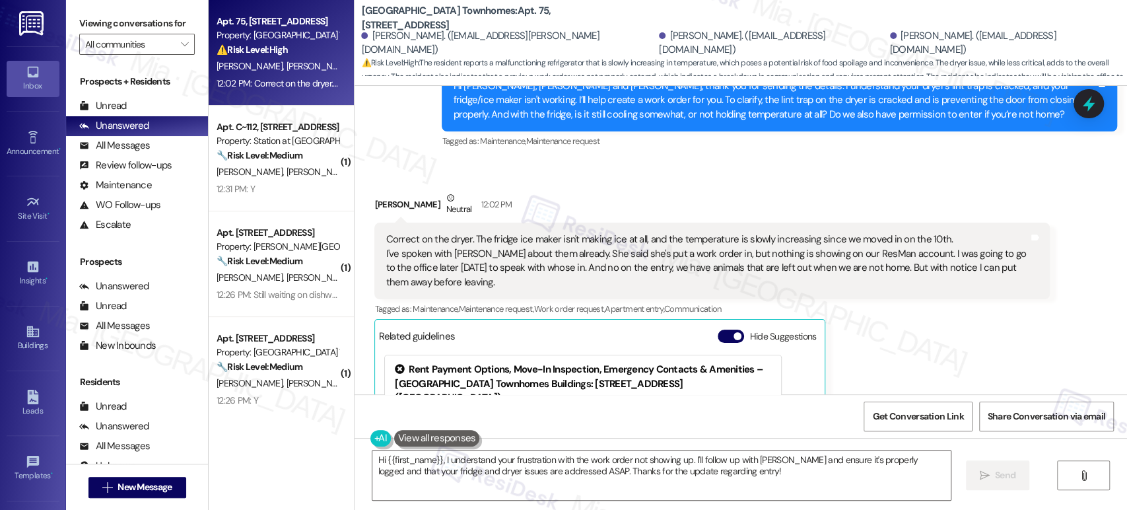
scroll to position [525, 0]
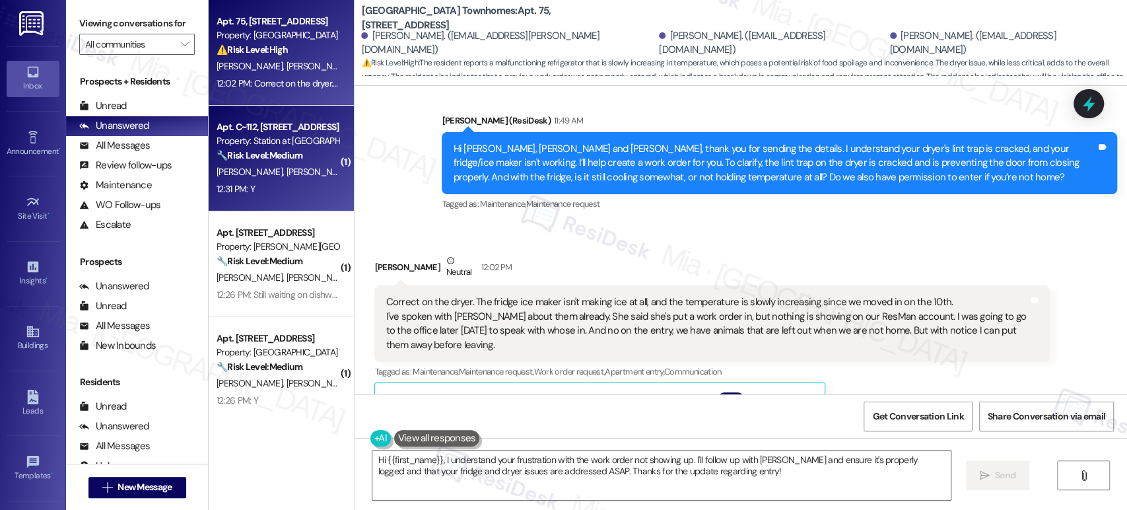
click at [229, 173] on span "T. Hopkin" at bounding box center [252, 172] width 70 height 12
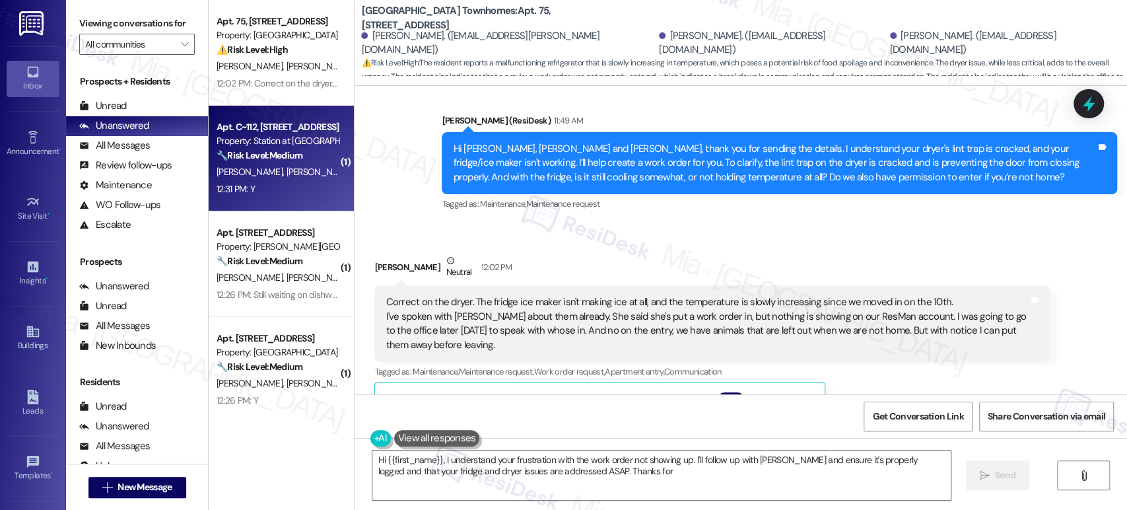
type textarea "Hi {{first_name}}, I understand your frustration with the work order not showin…"
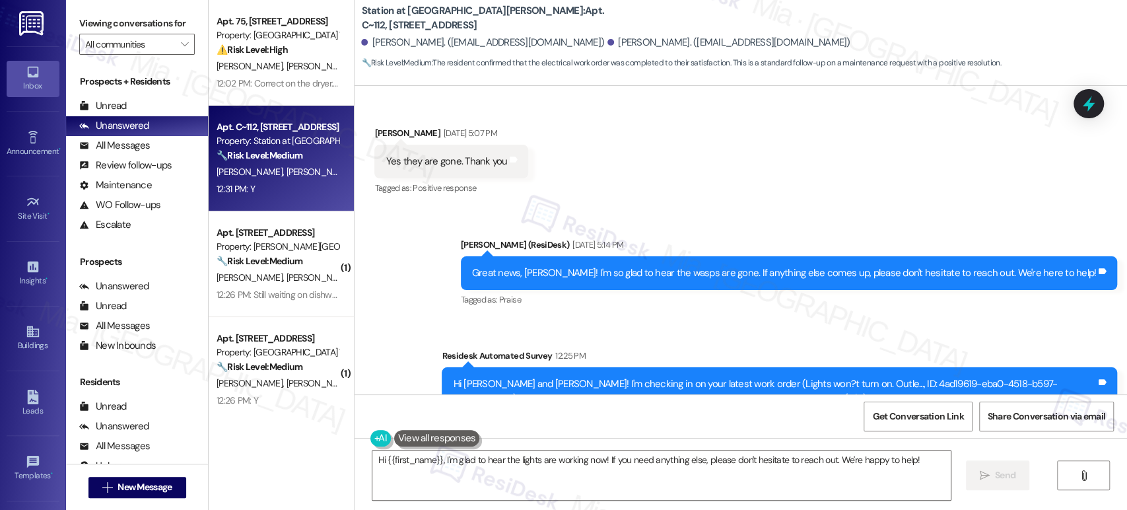
scroll to position [2552, 0]
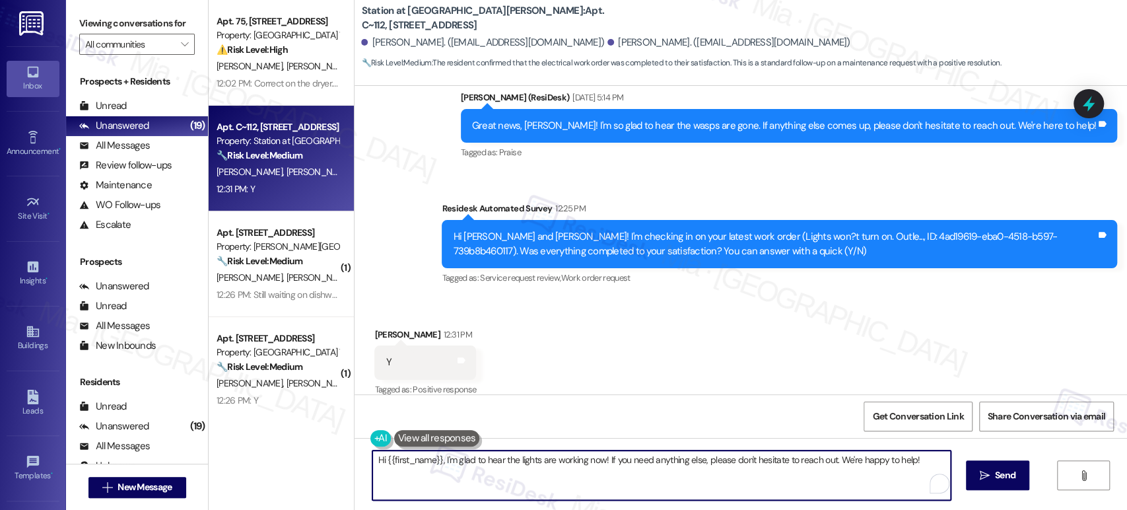
click at [599, 458] on textarea "Hi {{first_name}}, I'm glad to hear the lights are working now! If you need any…" at bounding box center [661, 475] width 578 height 50
drag, startPoint x: 601, startPoint y: 459, endPoint x: 911, endPoint y: 459, distance: 309.7
click at [911, 459] on textarea "Hi {{first_name}}, I'm glad to hear the lights are working now! If you need any…" at bounding box center [661, 475] width 578 height 50
paste textarea "Thank you,, for your feedback. I'm so glad to hear you're satisfied with the re…"
drag, startPoint x: 605, startPoint y: 460, endPoint x: 930, endPoint y: 464, distance: 325.0
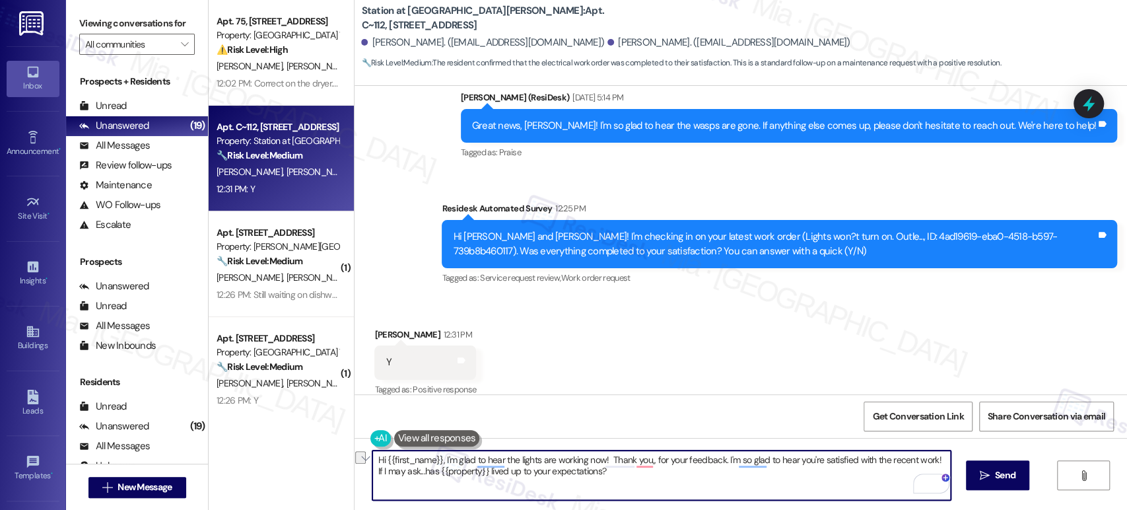
click at [930, 464] on textarea "Hi {{first_name}}, I'm glad to hear the lights are working now! Thank you,, for…" at bounding box center [661, 475] width 578 height 50
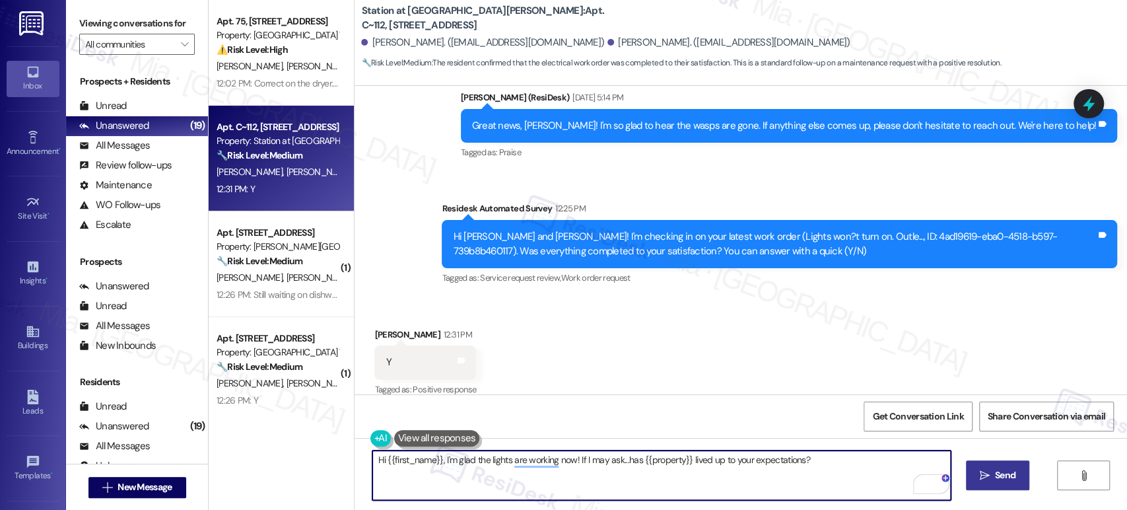
type textarea "Hi {{first_name}}, I'm glad the lights are working now! If I may ask...has {{pr…"
click at [990, 470] on span " Send" at bounding box center [998, 475] width 42 height 14
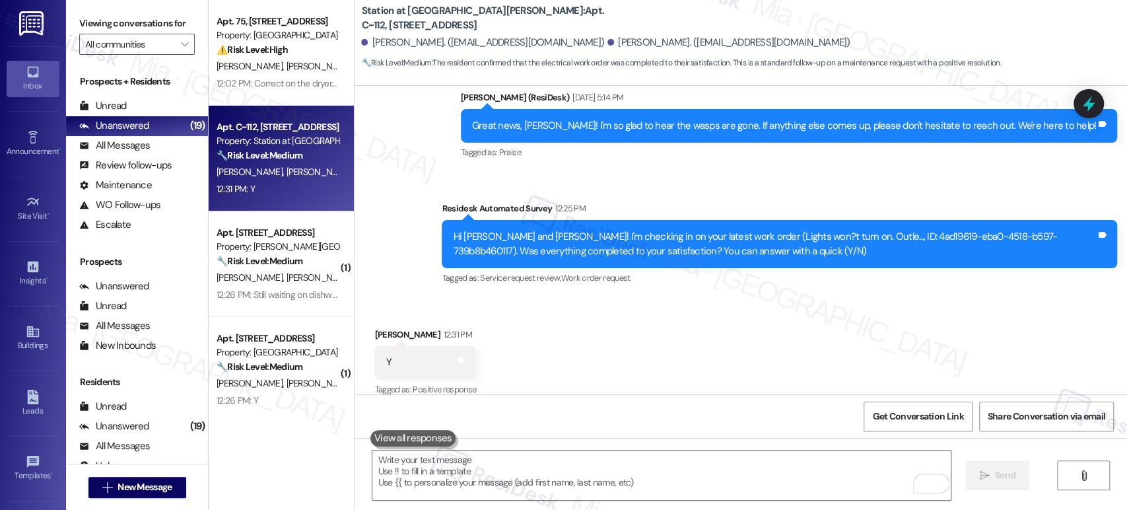
scroll to position [2551, 0]
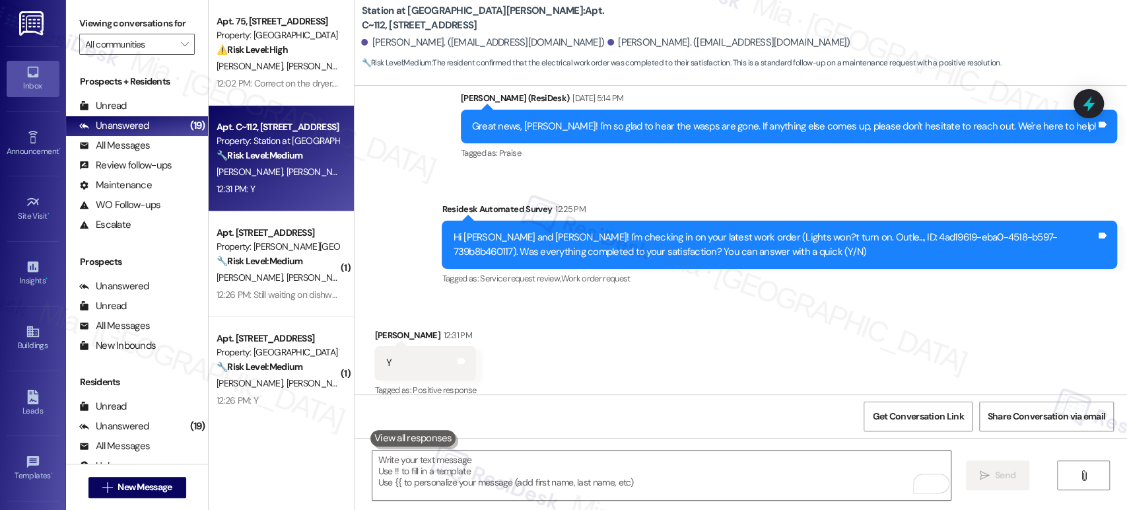
click at [287, 64] on span "[PERSON_NAME]" at bounding box center [322, 66] width 70 height 12
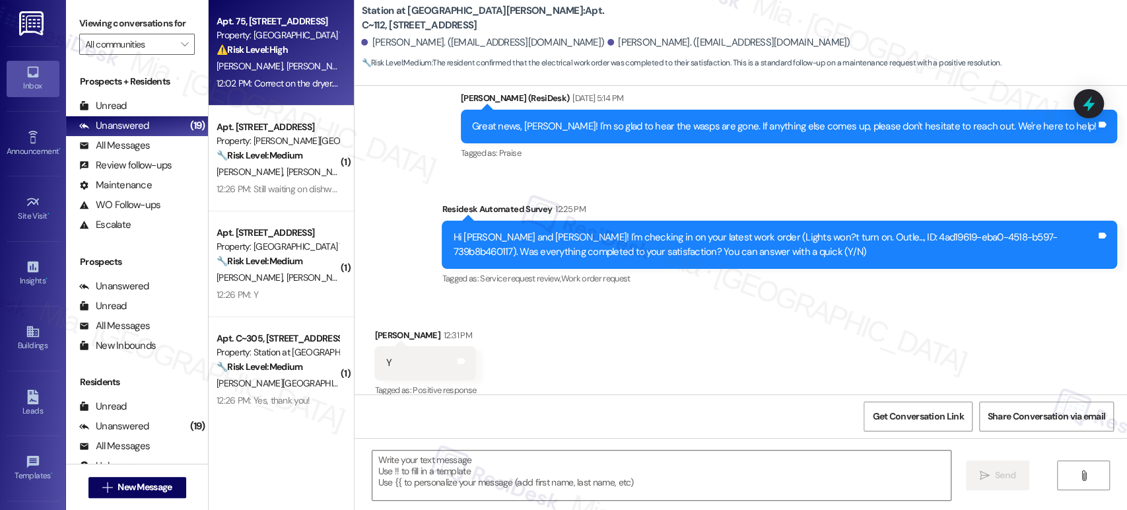
type textarea "Fetching suggested responses. Please feel free to read through the conversation…"
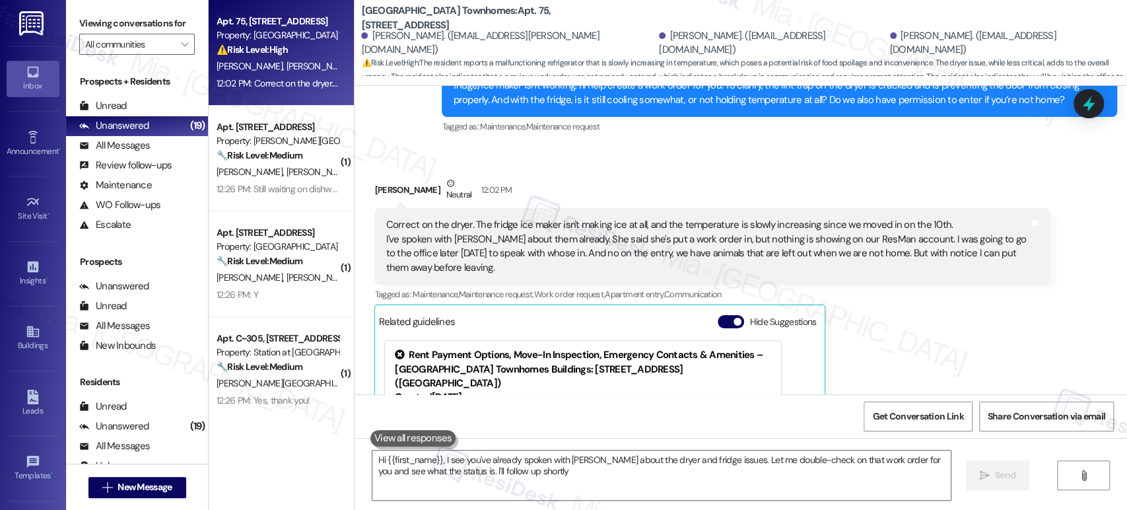
type textarea "Hi {{first_name}}, I see you've already spoken with Katy about the dryer and fr…"
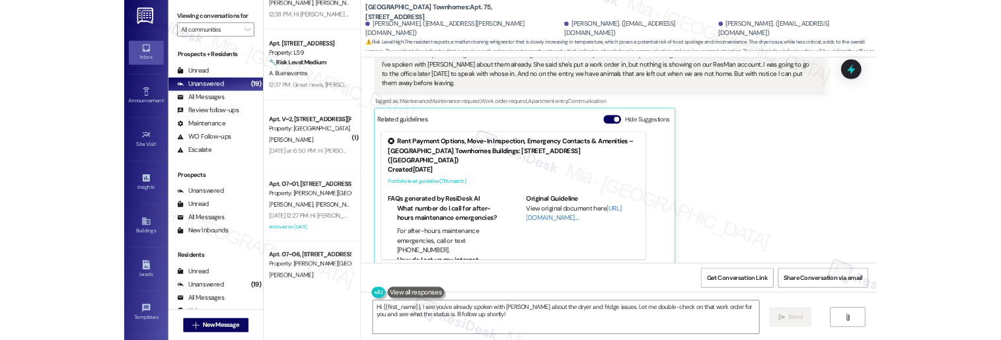
scroll to position [1591, 0]
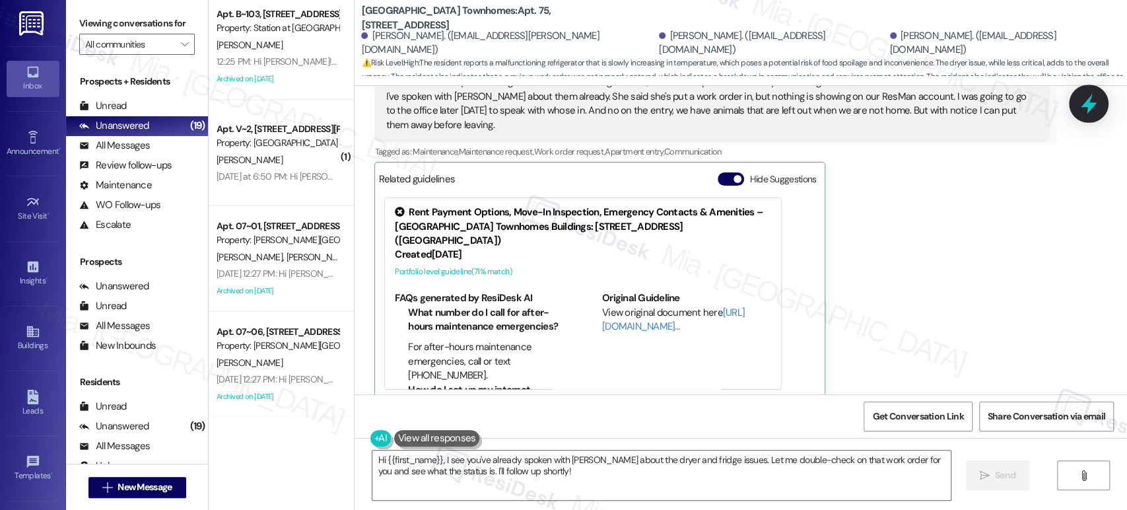
click at [1079, 102] on icon at bounding box center [1089, 103] width 22 height 22
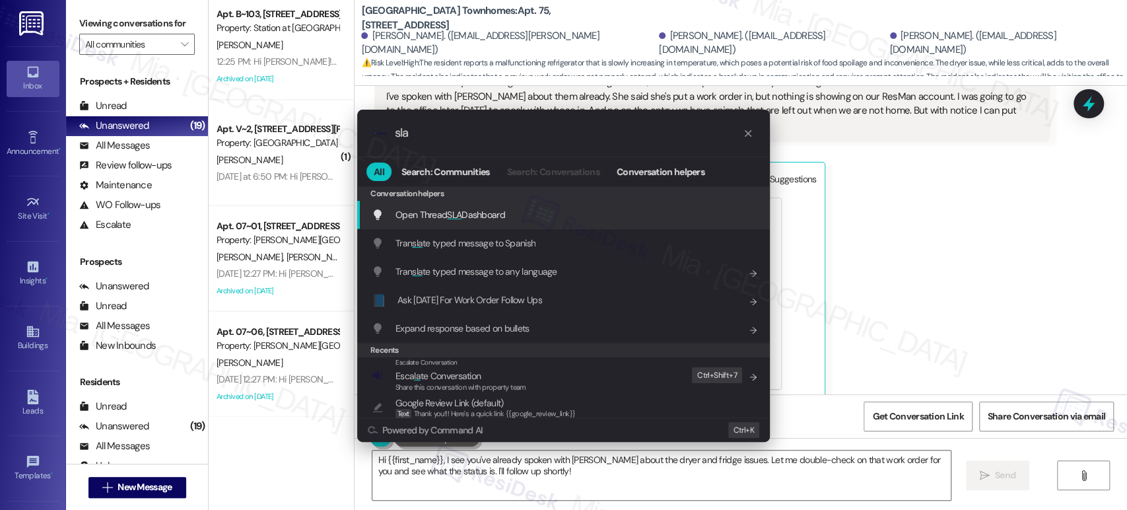
type input "sla"
click at [522, 207] on div "Open Thread SLA Dashboard Add shortcut" at bounding box center [565, 214] width 386 height 15
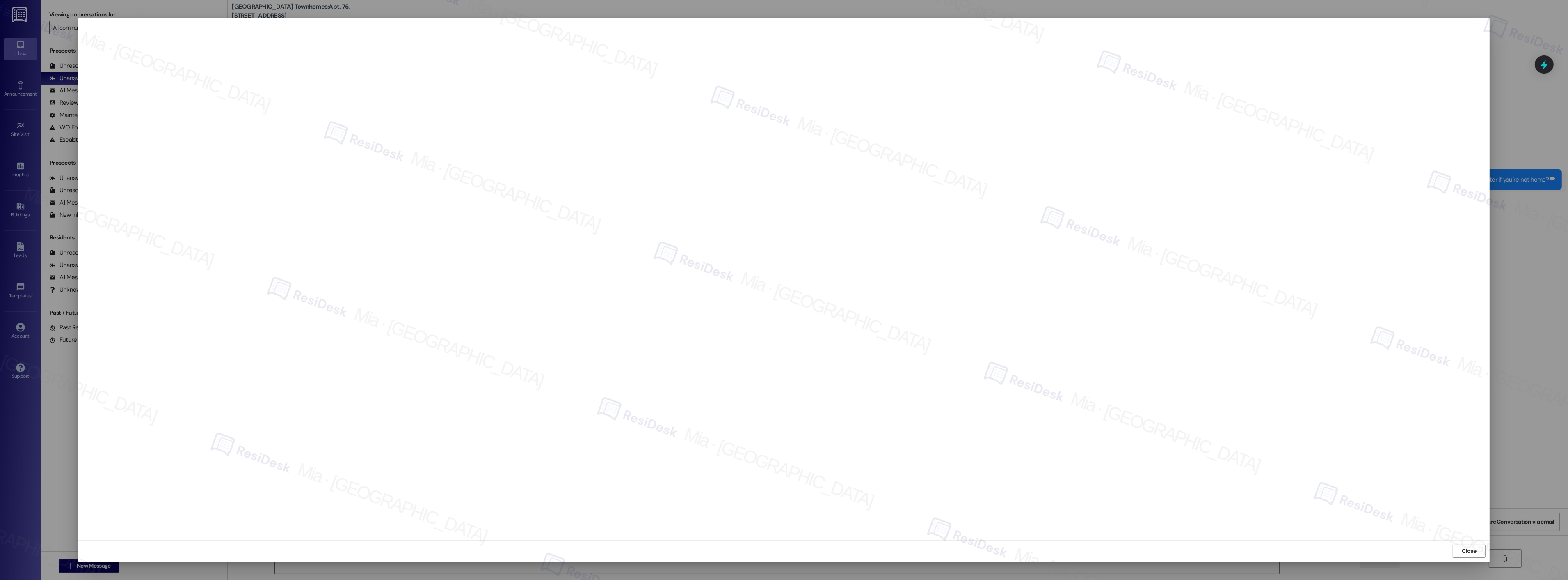
scroll to position [727, 0]
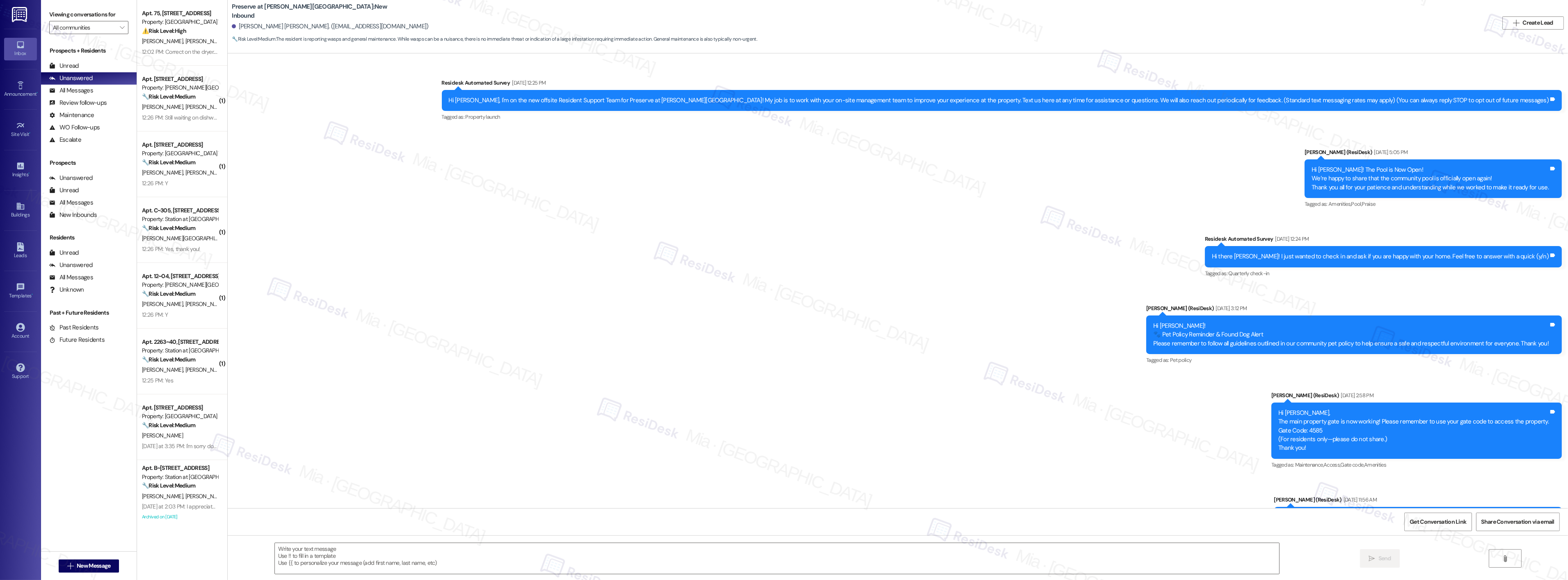
scroll to position [8246, 0]
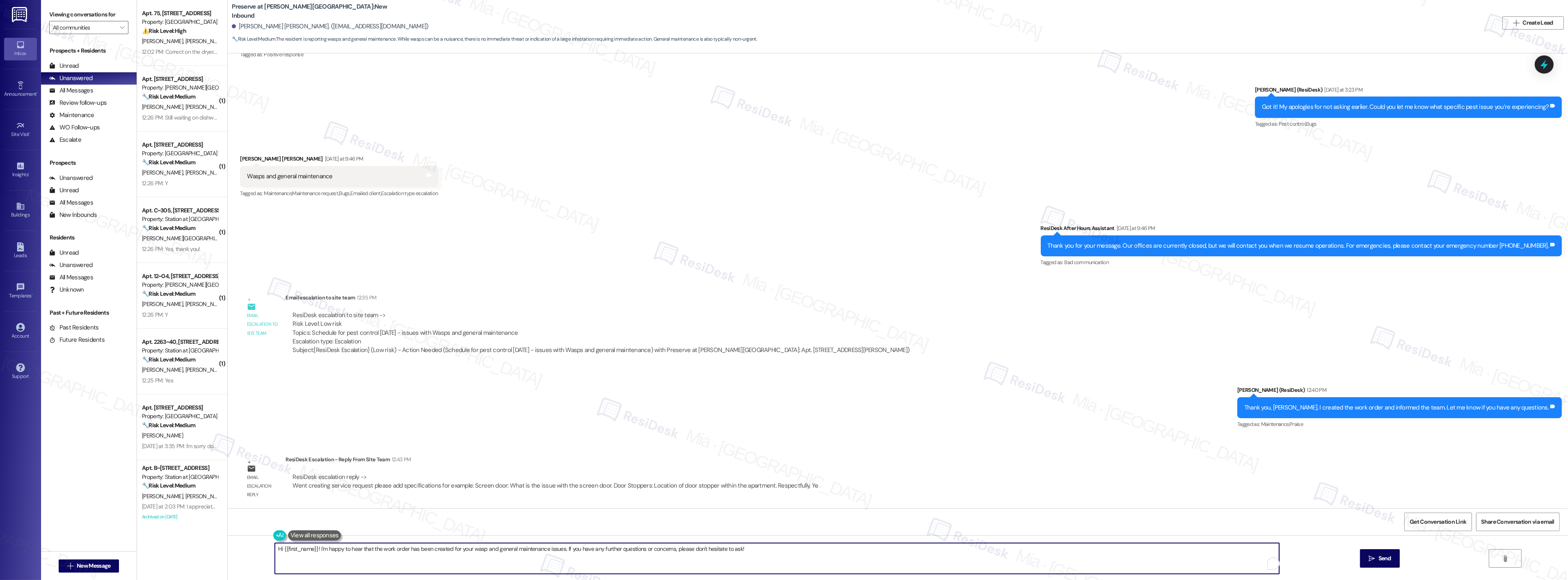
drag, startPoint x: 273, startPoint y: 550, endPoint x: 757, endPoint y: 545, distance: 484.0
click at [752, 551] on textarea "Hi {{first_name}}! I'm happy to hear that the work order has been created for y…" at bounding box center [777, 558] width 1005 height 31
type textarea "H"
click at [269, 552] on div "Just an additional information that I need Presley, may I ask where is the wasp…" at bounding box center [898, 566] width 1341 height 62
type textarea "Just an additional information that I need Presley, may I ask where is the wasp…"
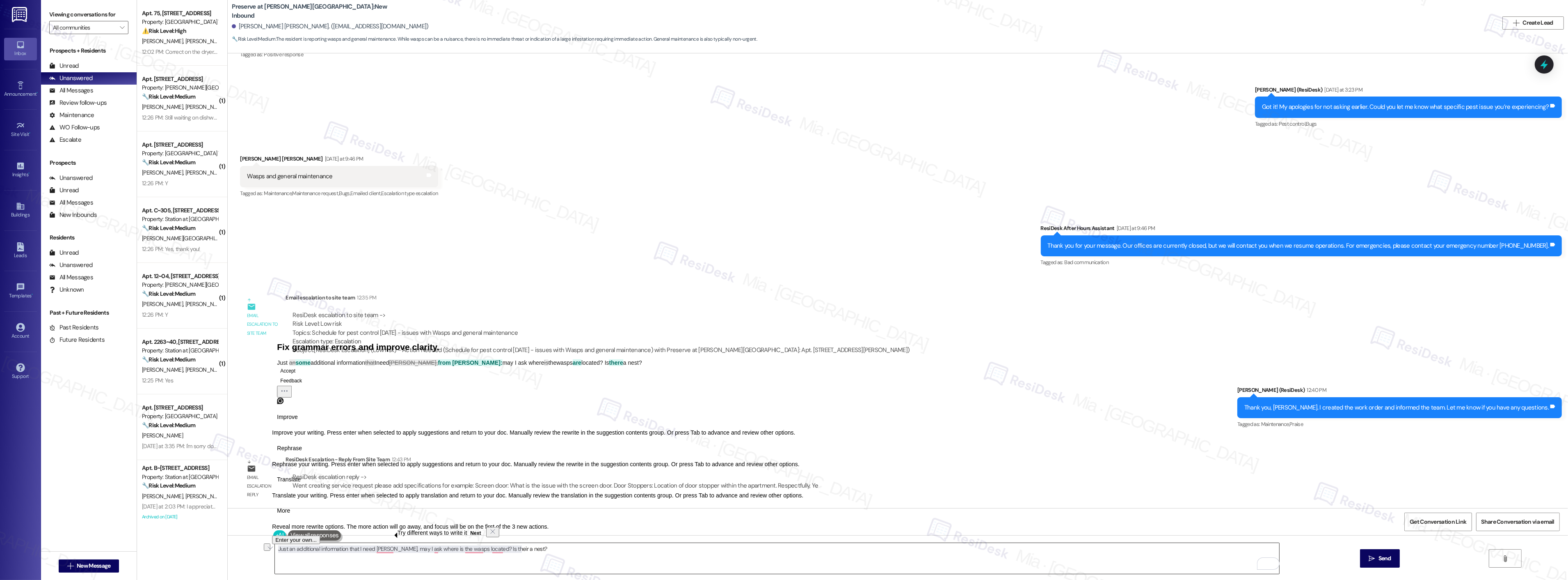
click at [529, 551] on textarea "Just an additional information that I need Presley, may I ask where is the wasp…" at bounding box center [777, 558] width 1005 height 31
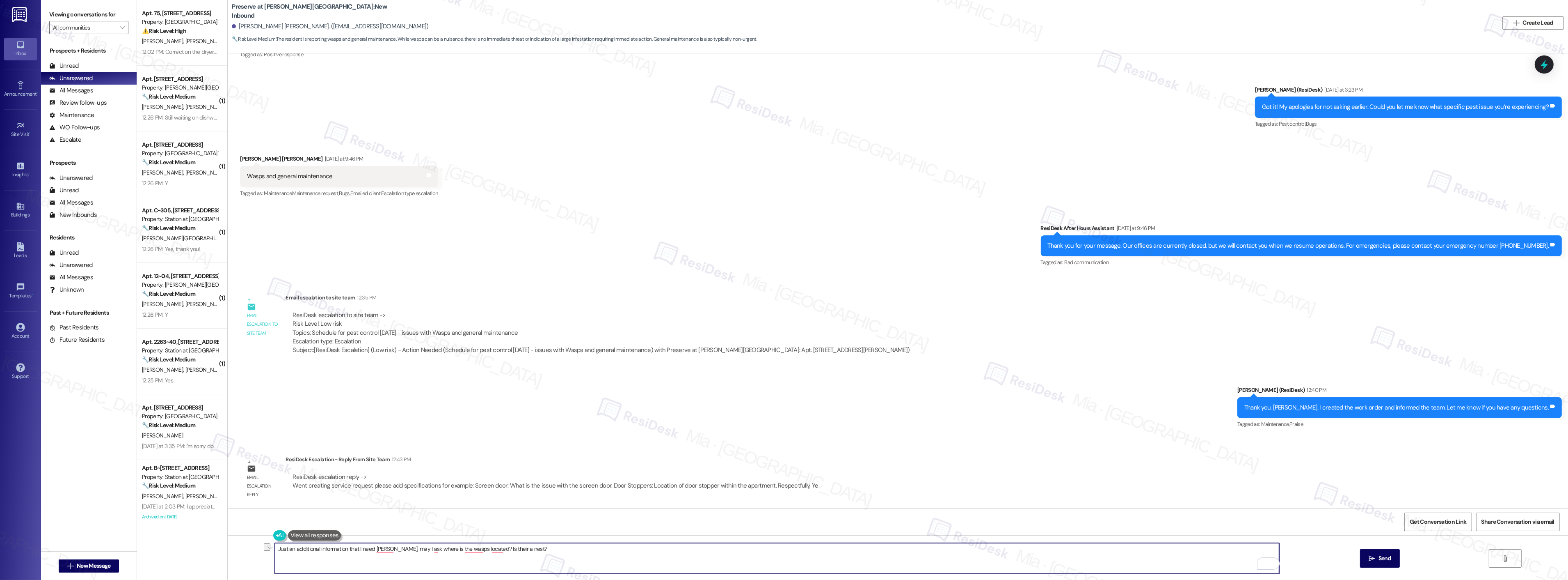
drag, startPoint x: 468, startPoint y: 550, endPoint x: 227, endPoint y: 550, distance: 241.0
click at [228, 550] on div "Just an additional information that I need Presley, may I ask where is the wasp…" at bounding box center [898, 566] width 1341 height 62
paste textarea "Presley, I just need a bit more information. Could you let me know where the wa…"
click at [613, 556] on textarea "Presley, I just need a bit more information. Could you let me know where the wa…" at bounding box center [777, 558] width 1005 height 31
click at [368, 548] on textarea "Presley, I just need a bit more information. Could you let me know where the wa…" at bounding box center [777, 558] width 1005 height 31
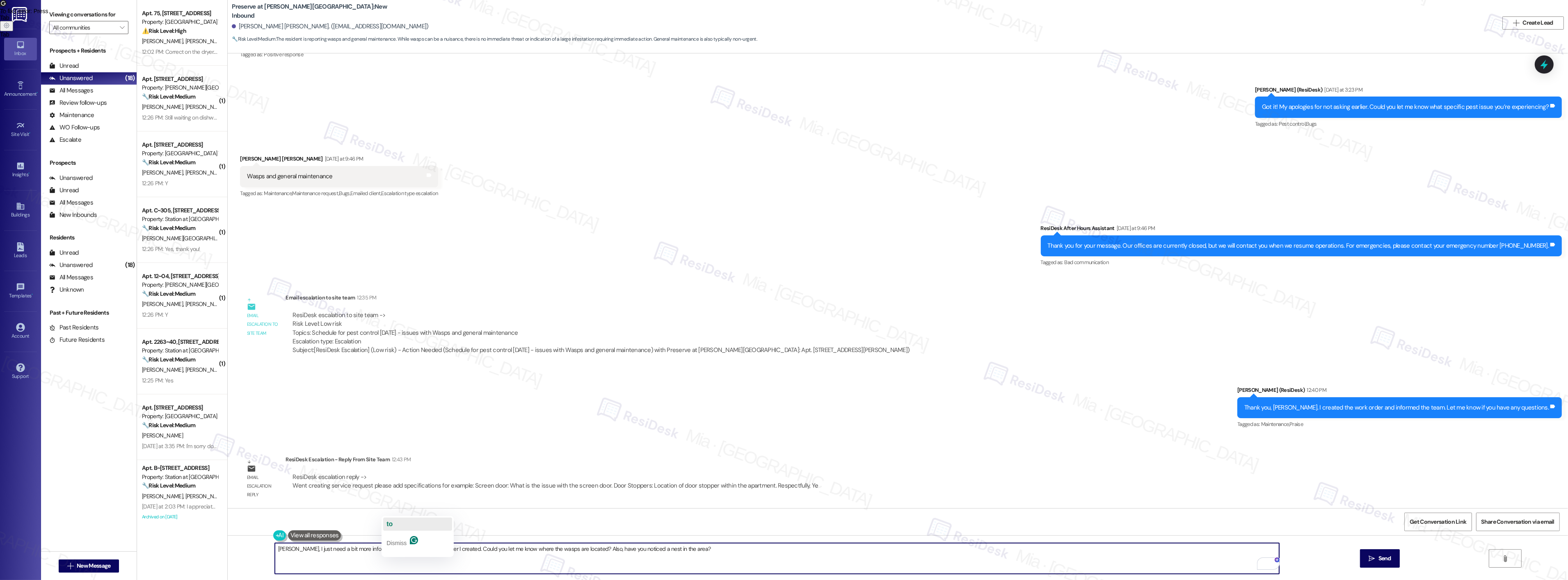
click at [399, 524] on button "to" at bounding box center [417, 523] width 69 height 13
click at [662, 549] on textarea "Presley, I need more information to add to the work order I created. Could you …" at bounding box center [777, 558] width 1005 height 31
type textarea "Presley, I need more information to add to the work order I created. Could you …"
click at [1389, 564] on button " Send" at bounding box center [1380, 558] width 40 height 19
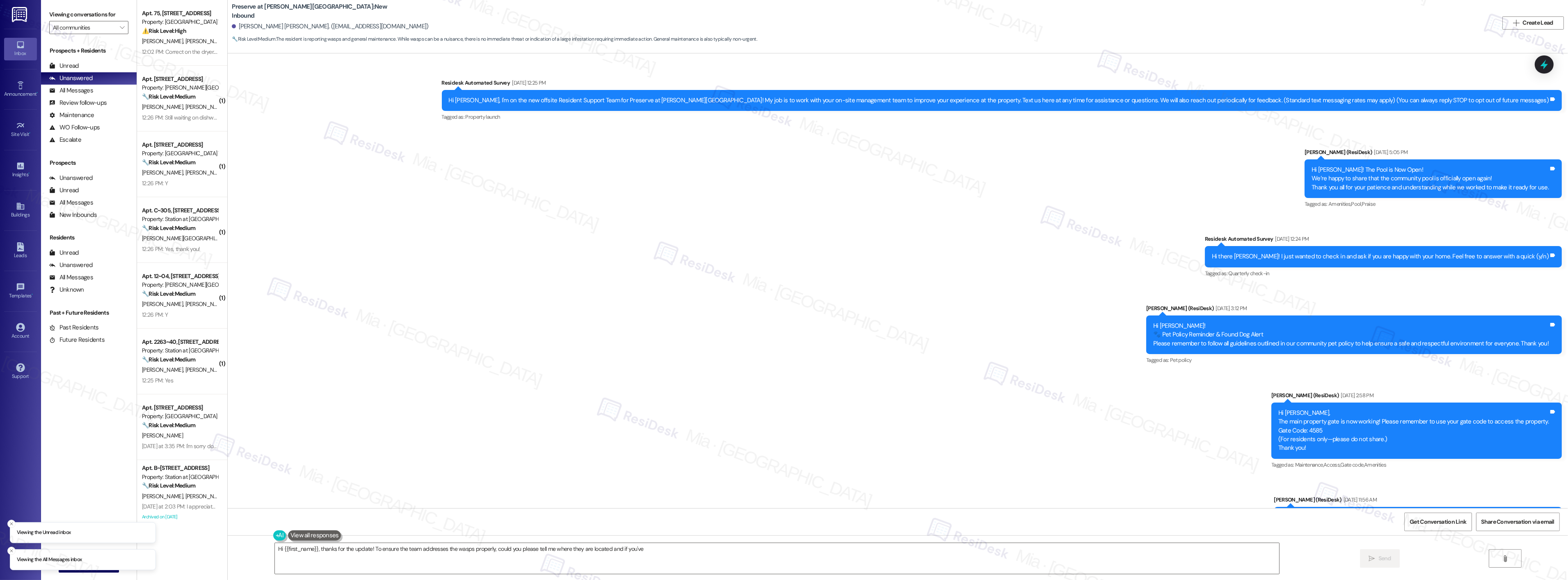
scroll to position [8315, 0]
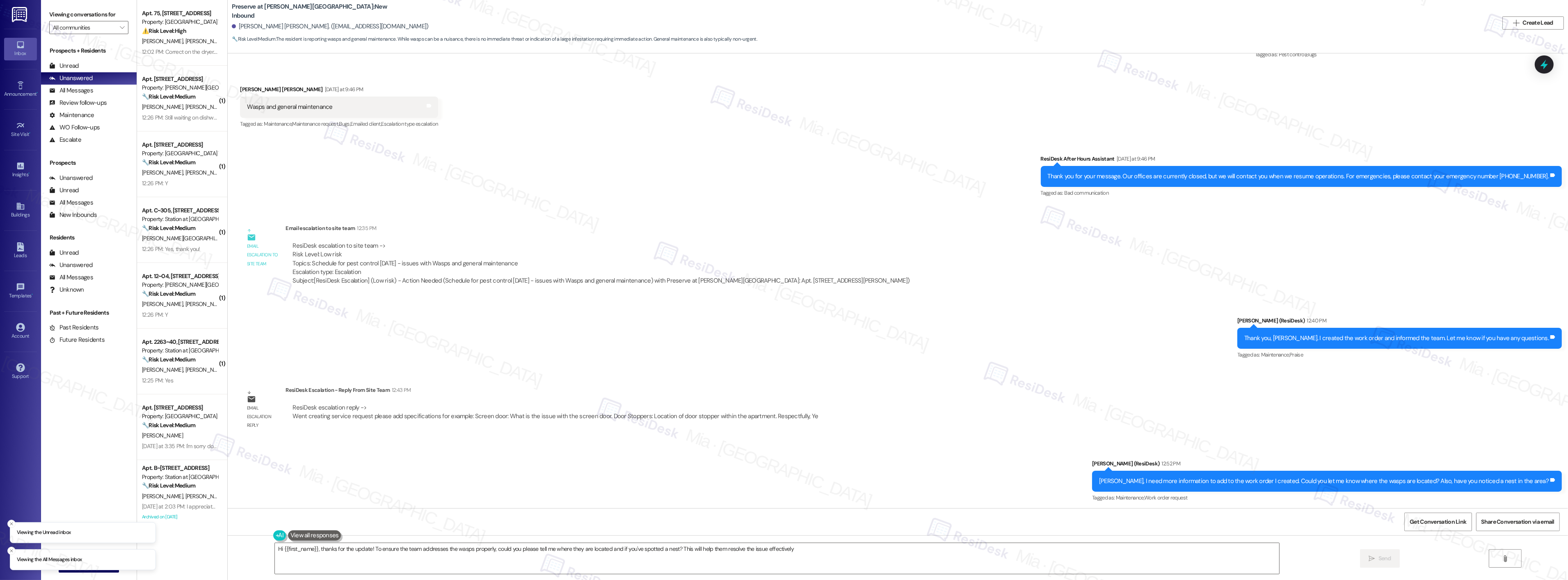
type textarea "Hi {{first_name}}, thanks for the update! To ensure the team addresses the wasp…"
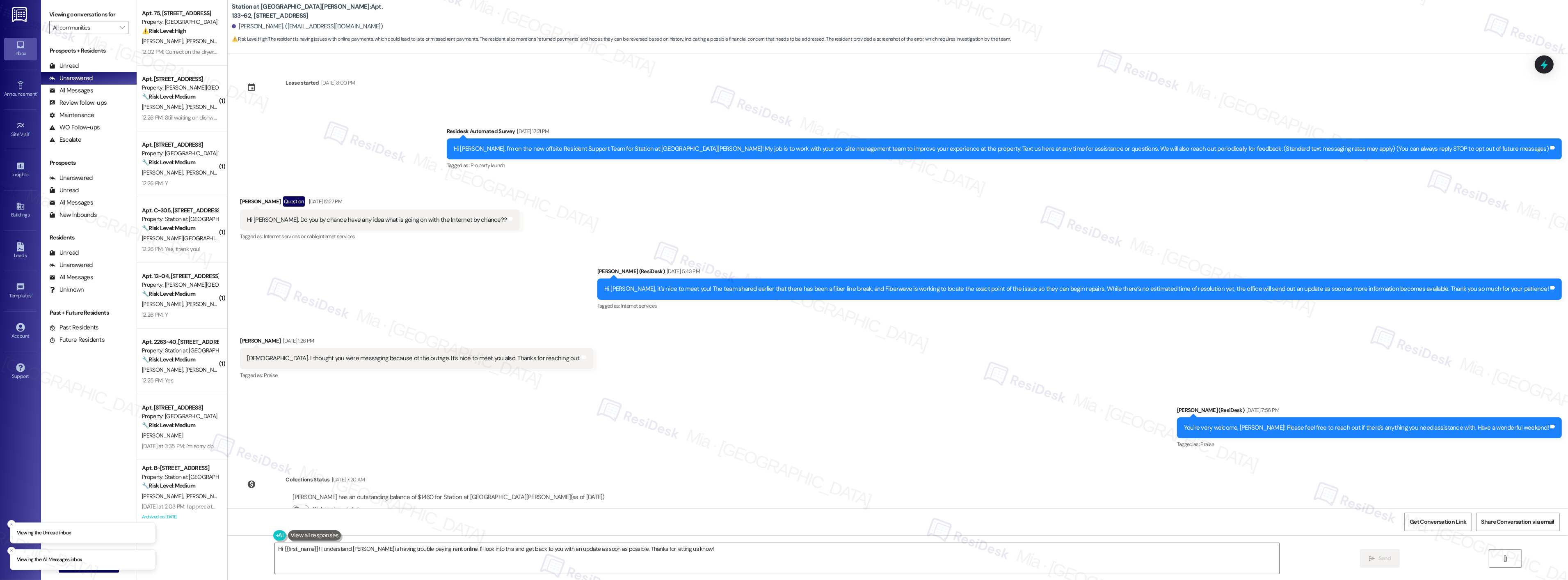
scroll to position [1032, 0]
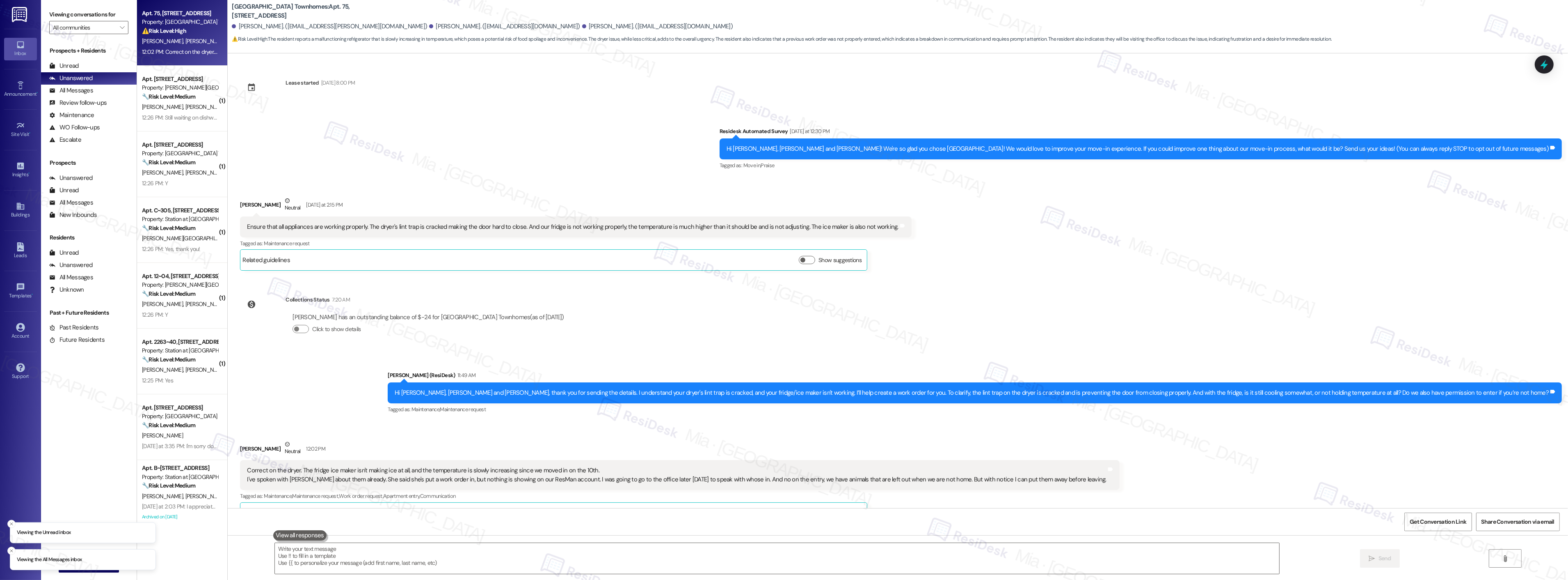
scroll to position [204, 0]
